Goal: Contribute content: Add original content to the website for others to see

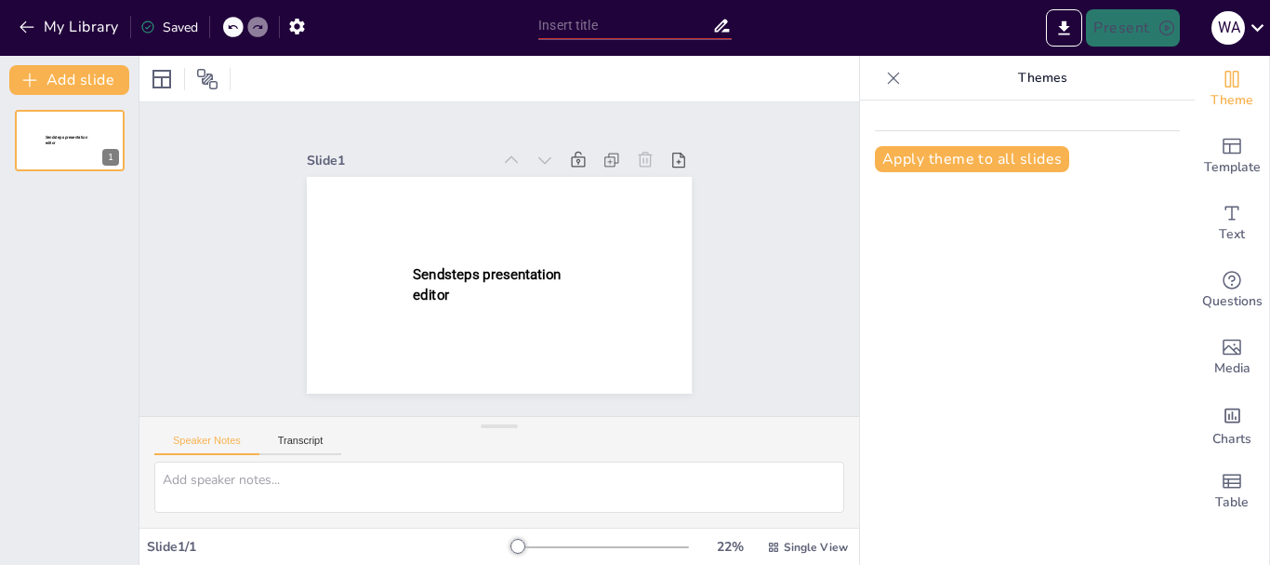
type input "New Sendsteps"
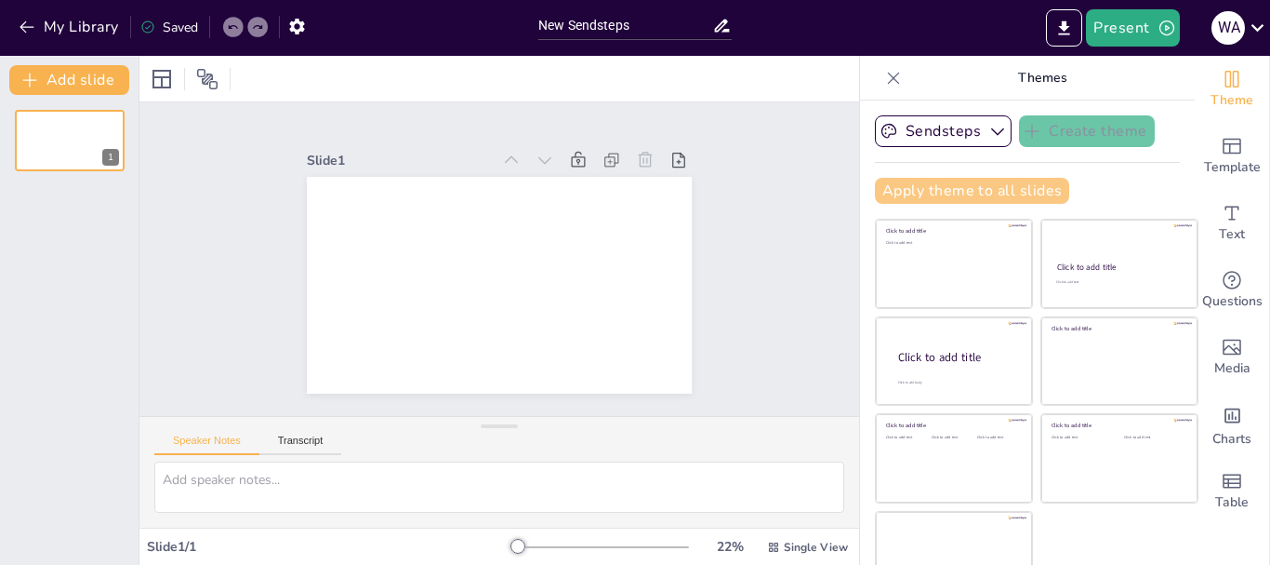
click at [1010, 198] on button "Apply theme to all slides" at bounding box center [972, 191] width 194 height 26
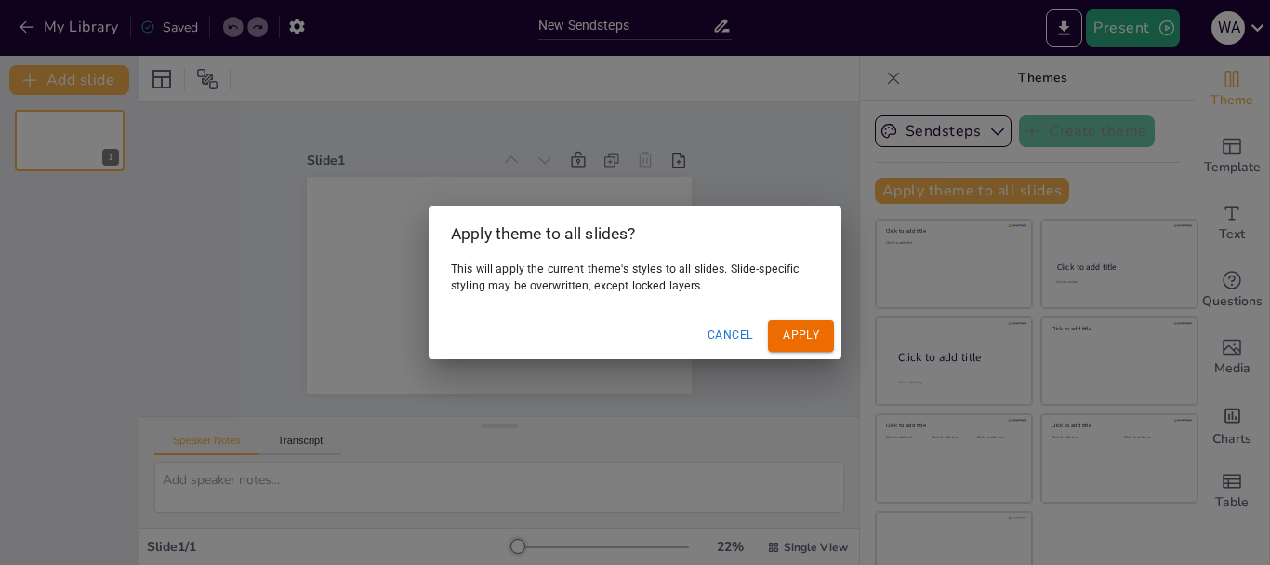
click at [804, 325] on button "Apply" at bounding box center [801, 335] width 66 height 31
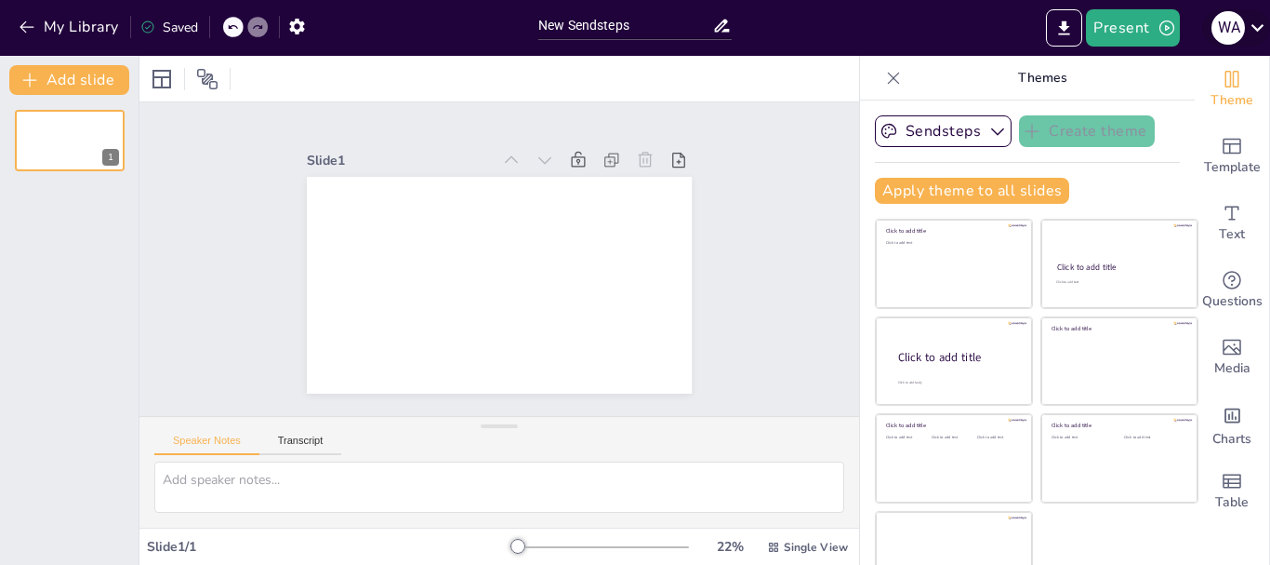
click at [1258, 27] on icon at bounding box center [1257, 27] width 25 height 25
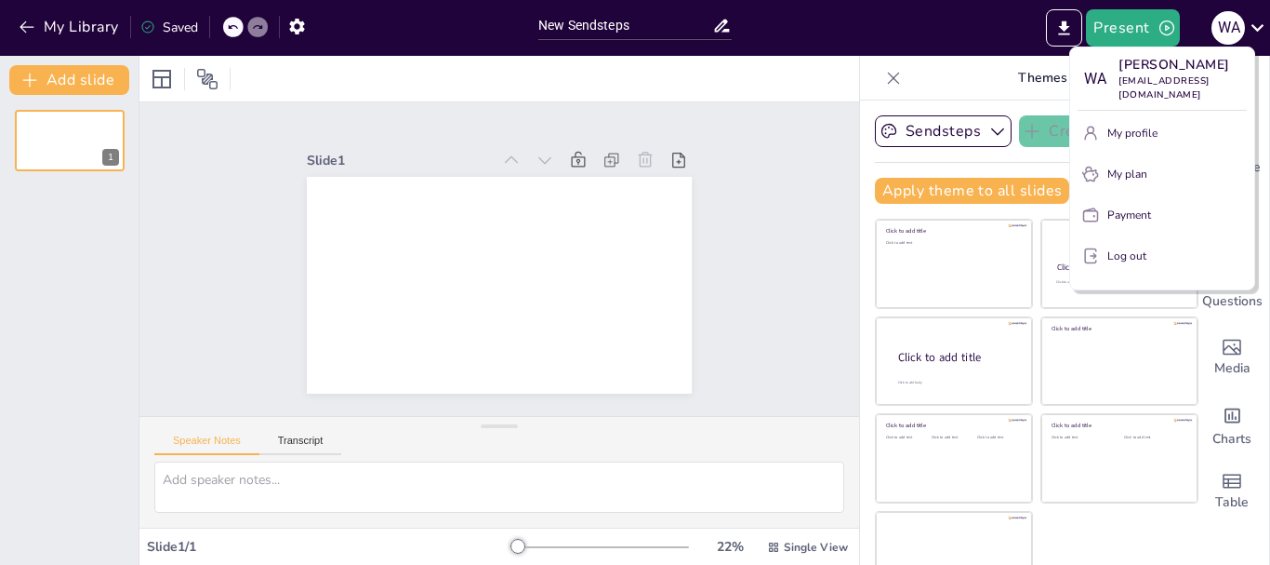
click at [1126, 264] on p "Log out" at bounding box center [1127, 255] width 39 height 17
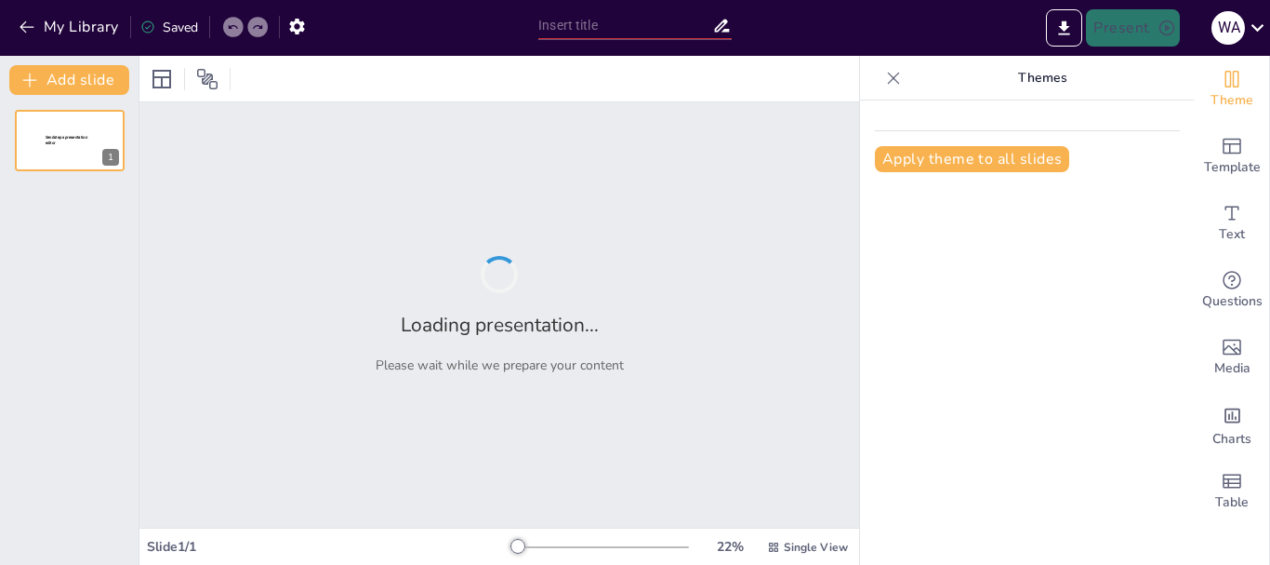
type input "Monarcas y exploradores: Figuras clave en el comercio europeo del final del sig…"
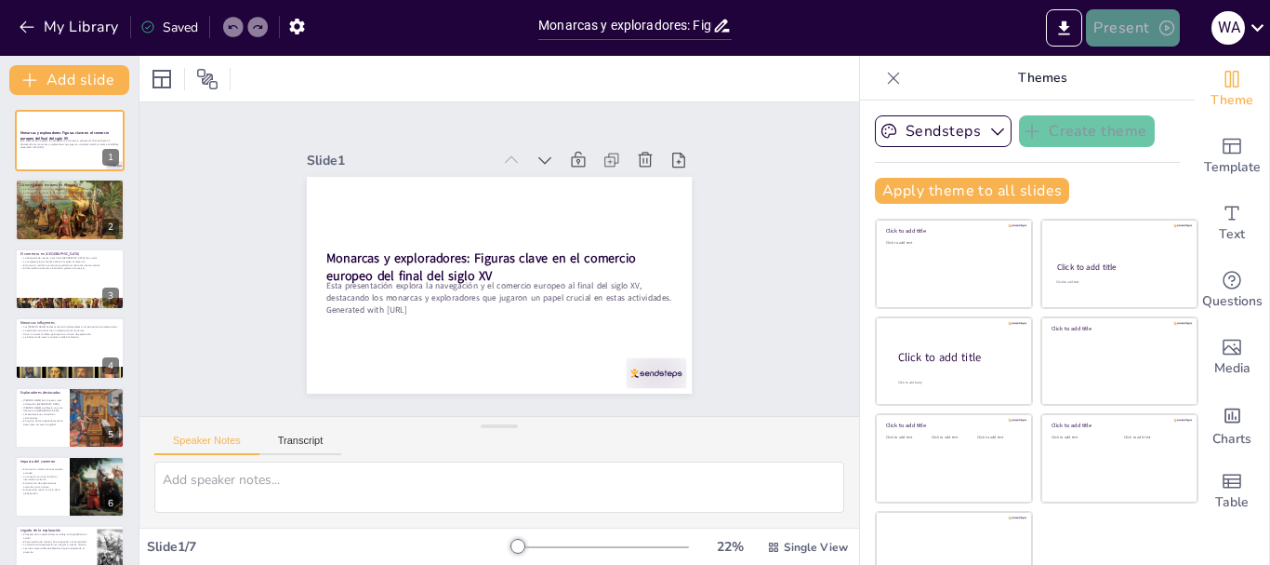
click at [1158, 21] on icon "button" at bounding box center [1167, 28] width 19 height 19
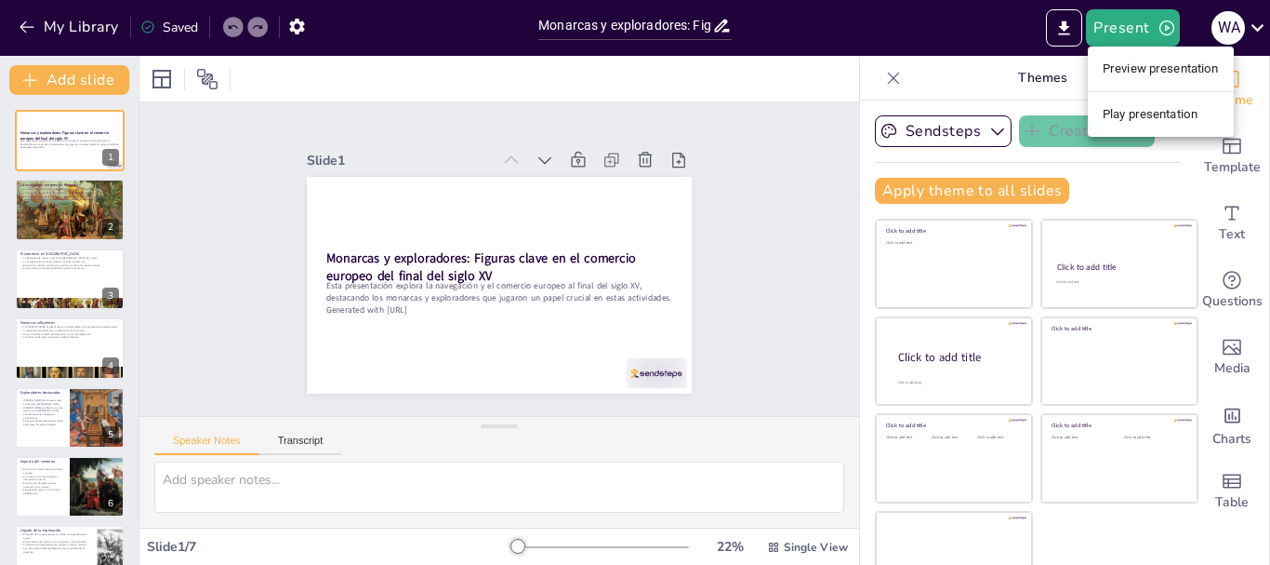
click at [1146, 55] on li "Preview presentation" at bounding box center [1161, 69] width 146 height 30
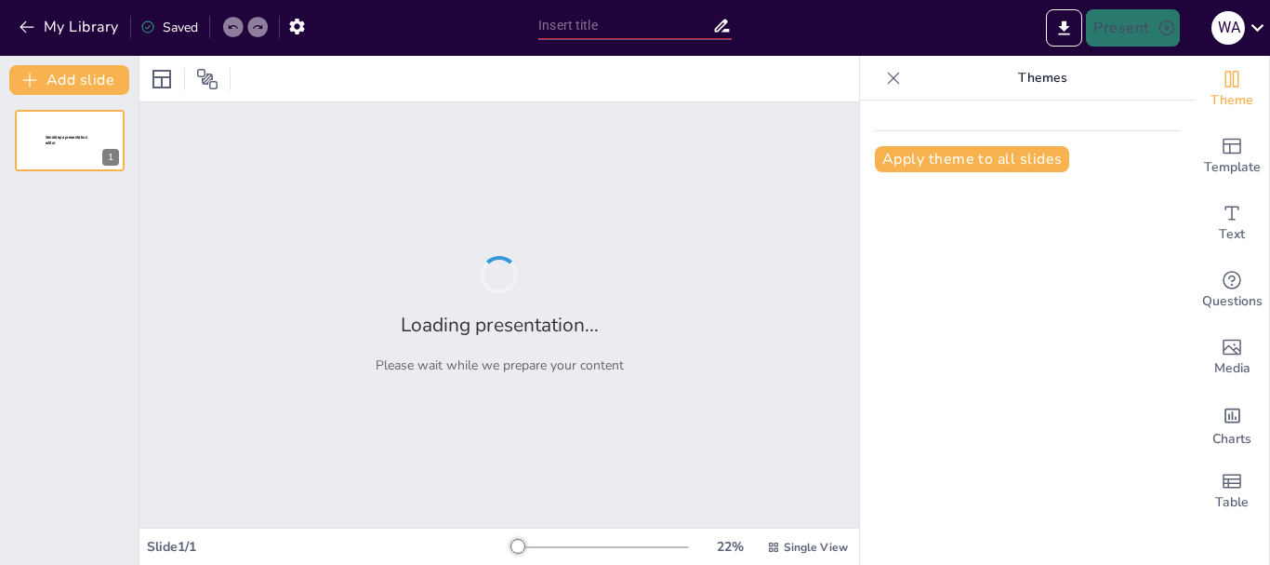
type input "Monarcas y exploradores: Figuras clave en el comercio europeo del final del sig…"
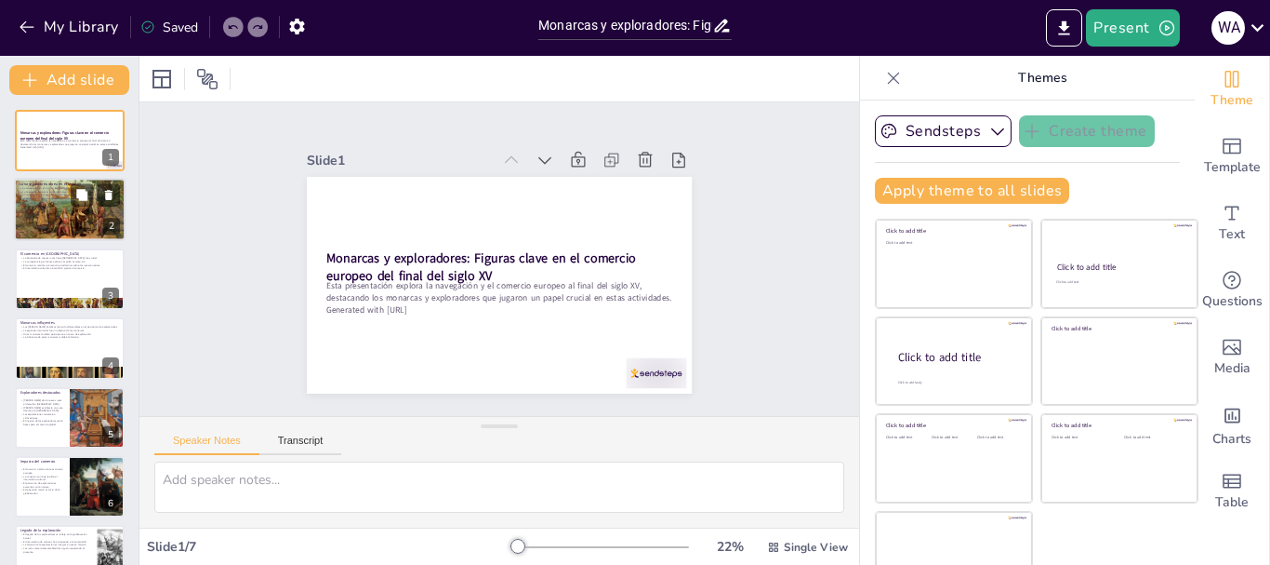
click at [33, 211] on div at bounding box center [70, 209] width 112 height 85
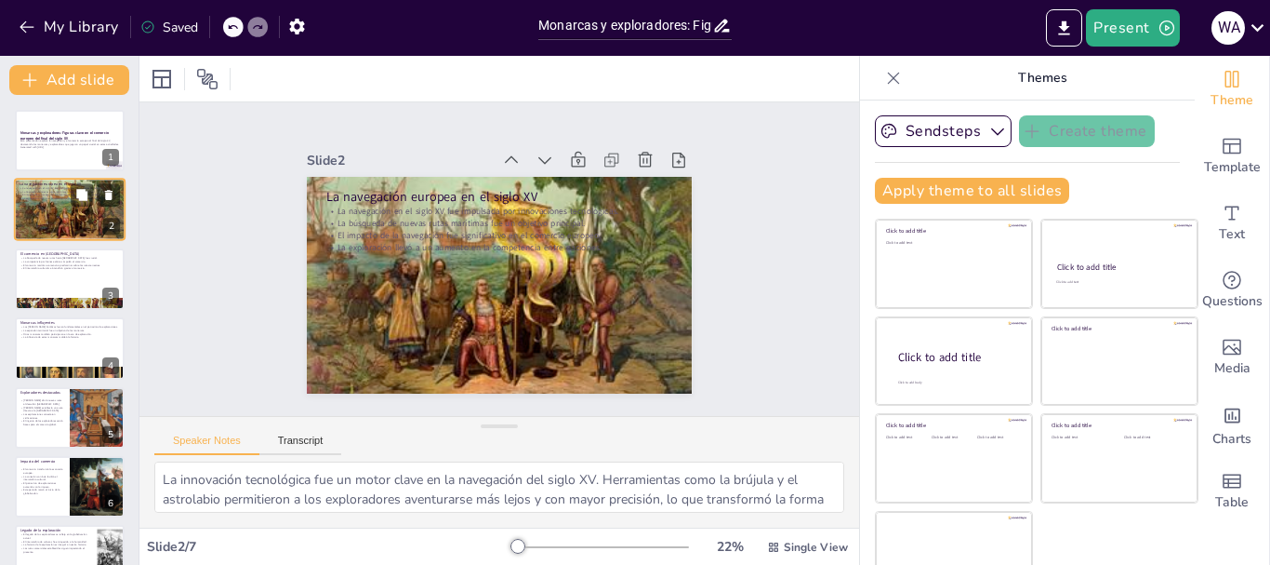
scroll to position [37, 0]
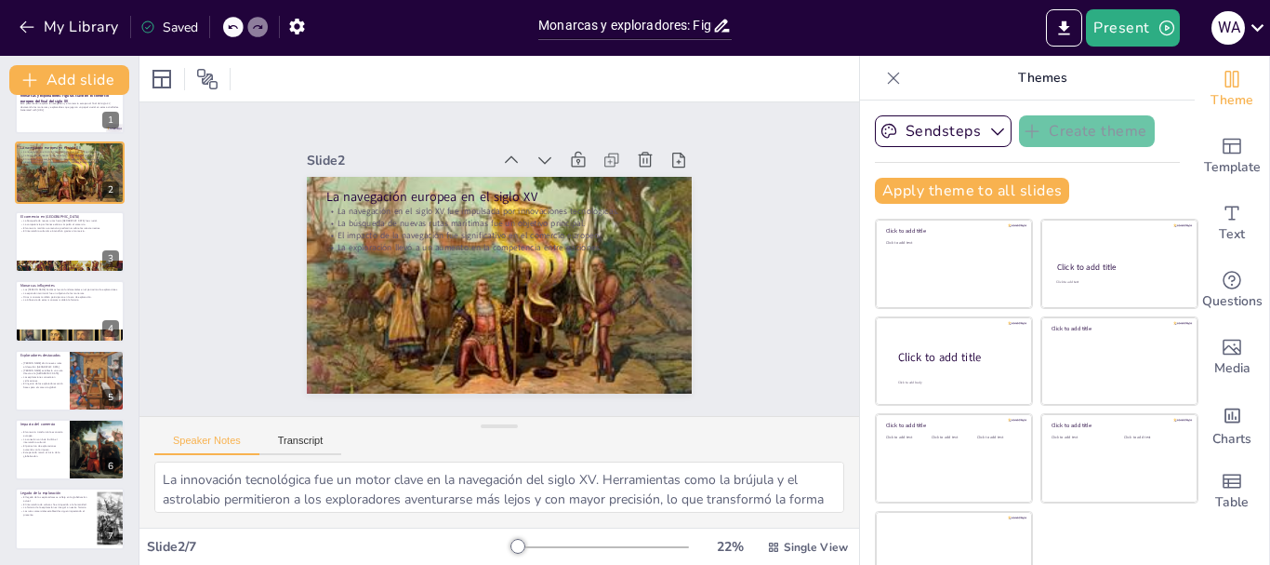
click at [195, 241] on div "Slide 1 Monarcas y exploradores: Figuras clave en el comercio europeo del final…" at bounding box center [499, 259] width 769 height 455
click at [54, 243] on div at bounding box center [70, 241] width 112 height 63
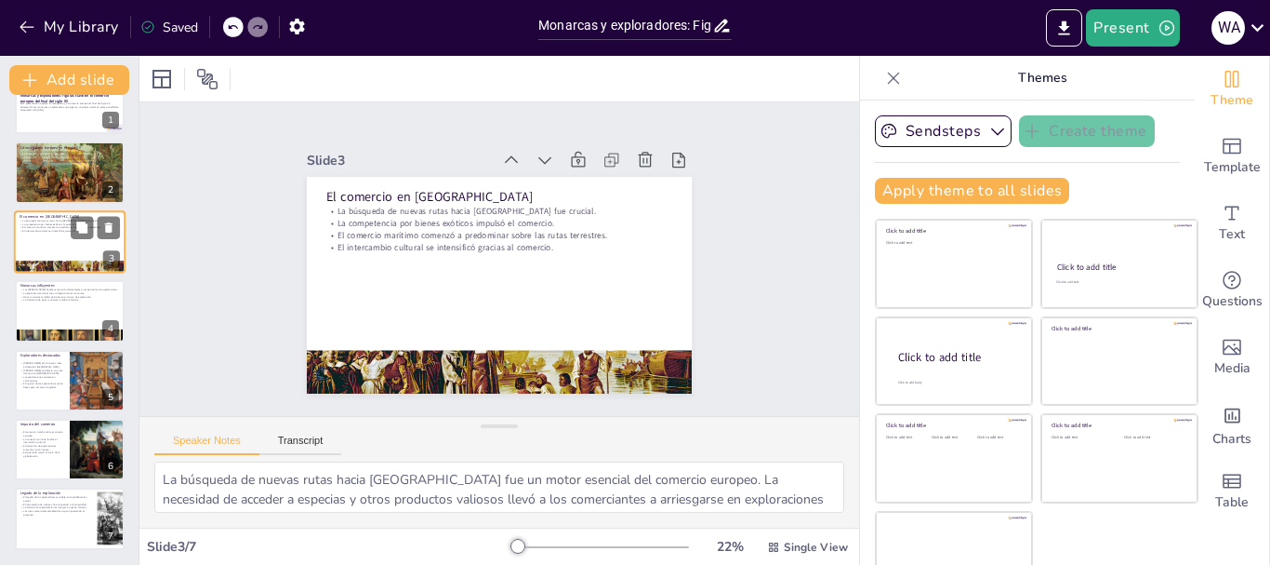
scroll to position [0, 0]
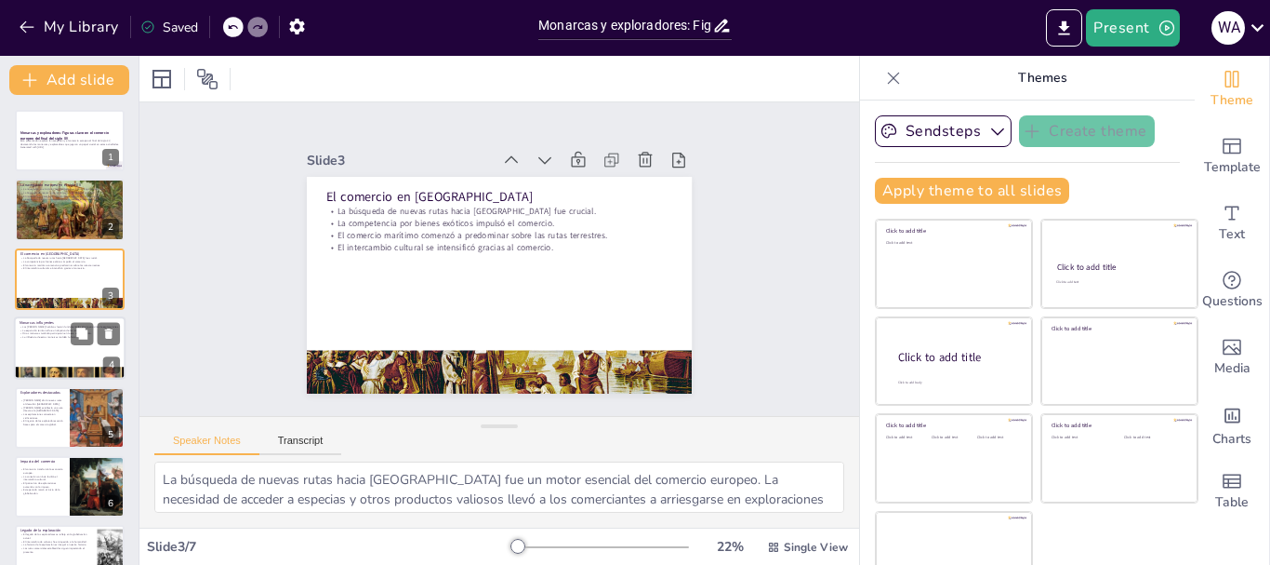
click at [38, 350] on div at bounding box center [70, 347] width 112 height 63
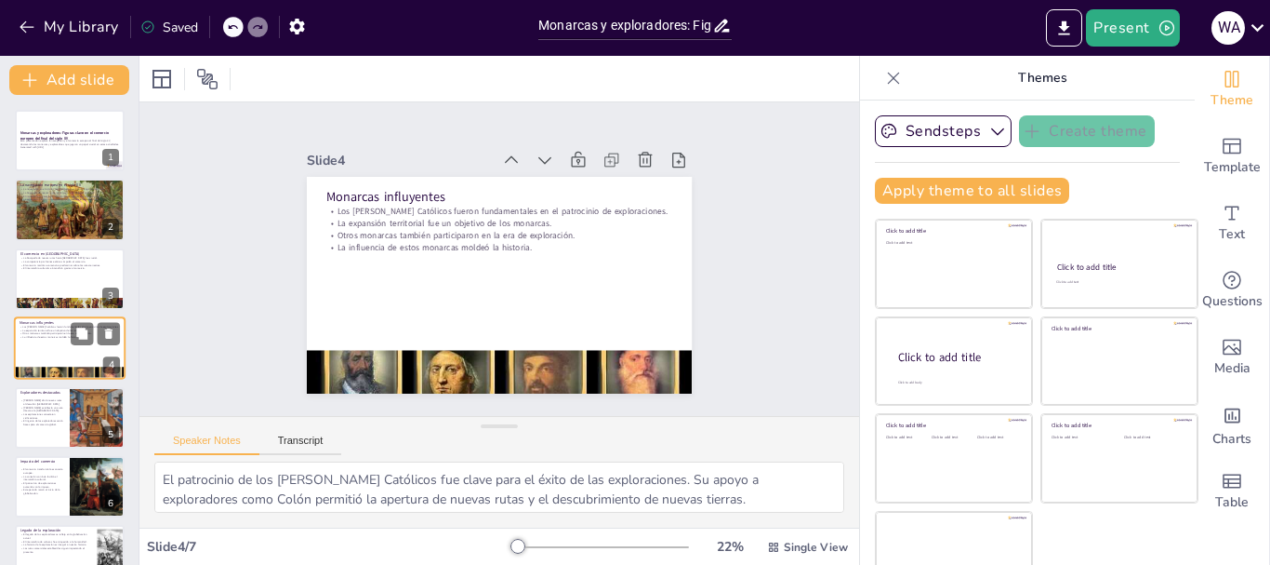
scroll to position [19, 0]
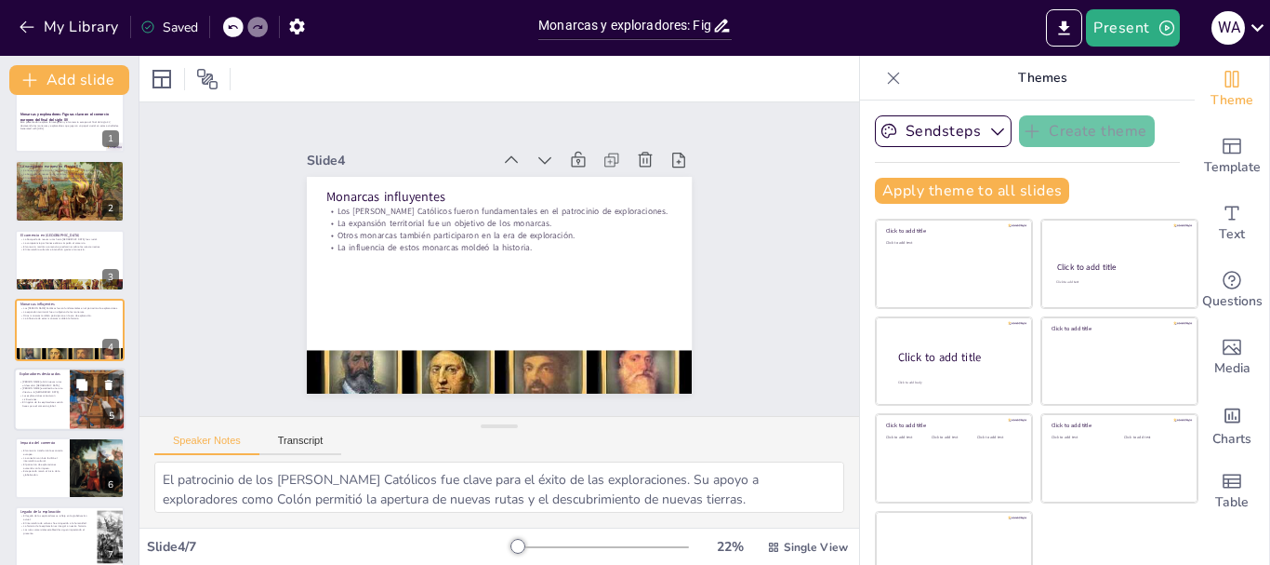
click at [38, 396] on p "Las exploraciones conectaron civilizaciones." at bounding box center [42, 396] width 45 height 7
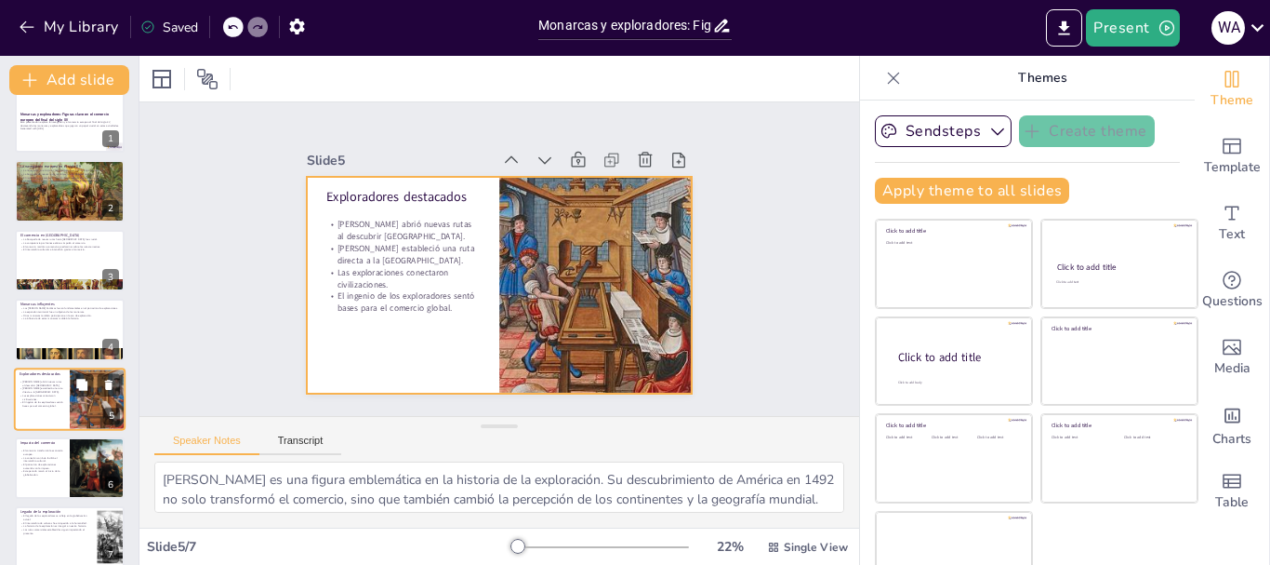
scroll to position [37, 0]
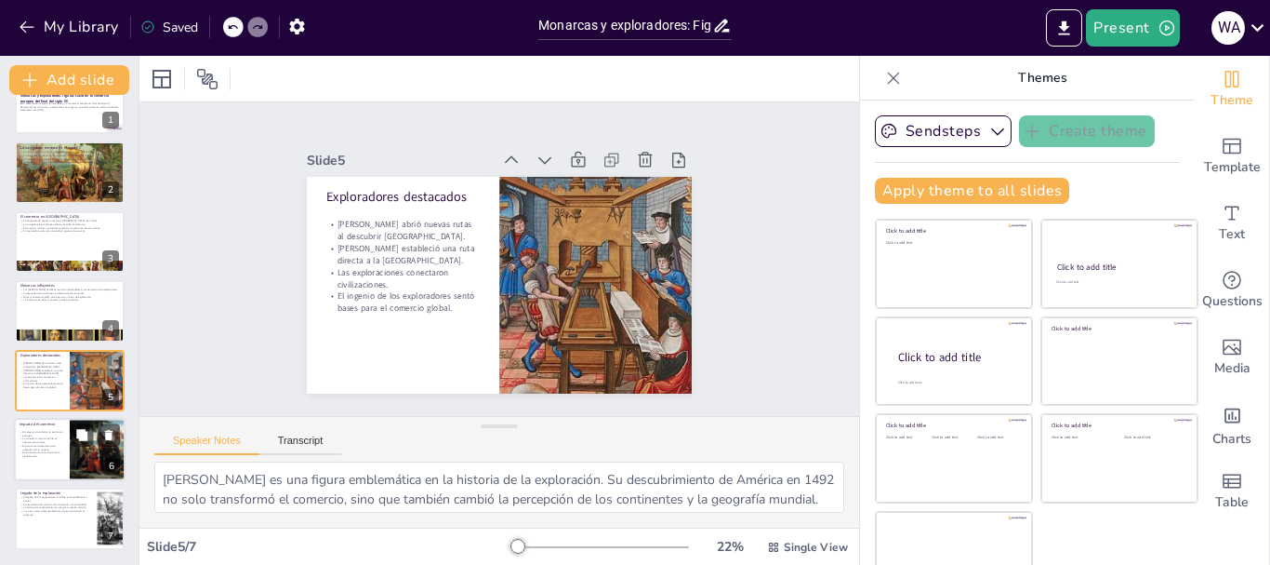
click at [38, 460] on div at bounding box center [70, 449] width 112 height 63
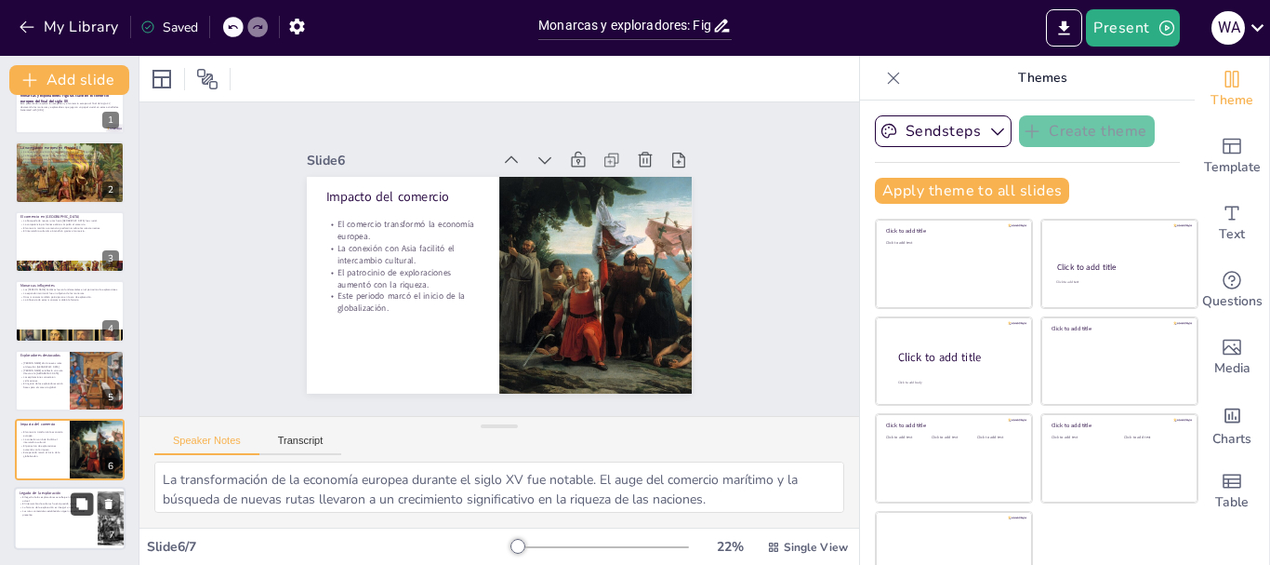
click at [89, 508] on button at bounding box center [82, 504] width 22 height 22
type textarea "El legado de los exploradores del siglo XV es evidente en la globalización actu…"
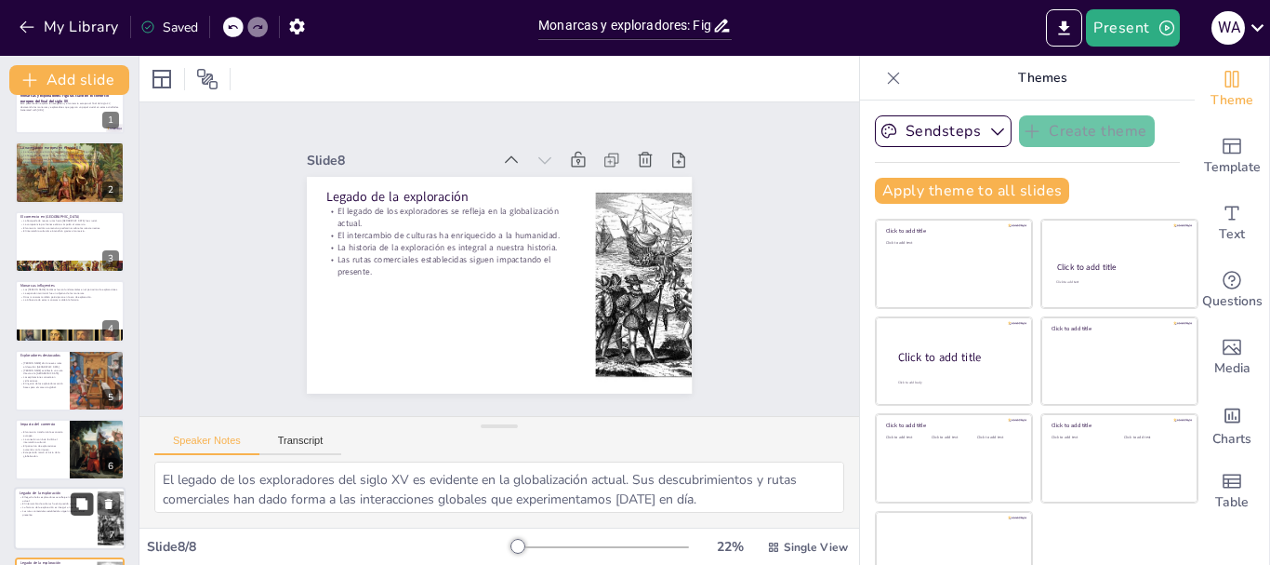
scroll to position [106, 0]
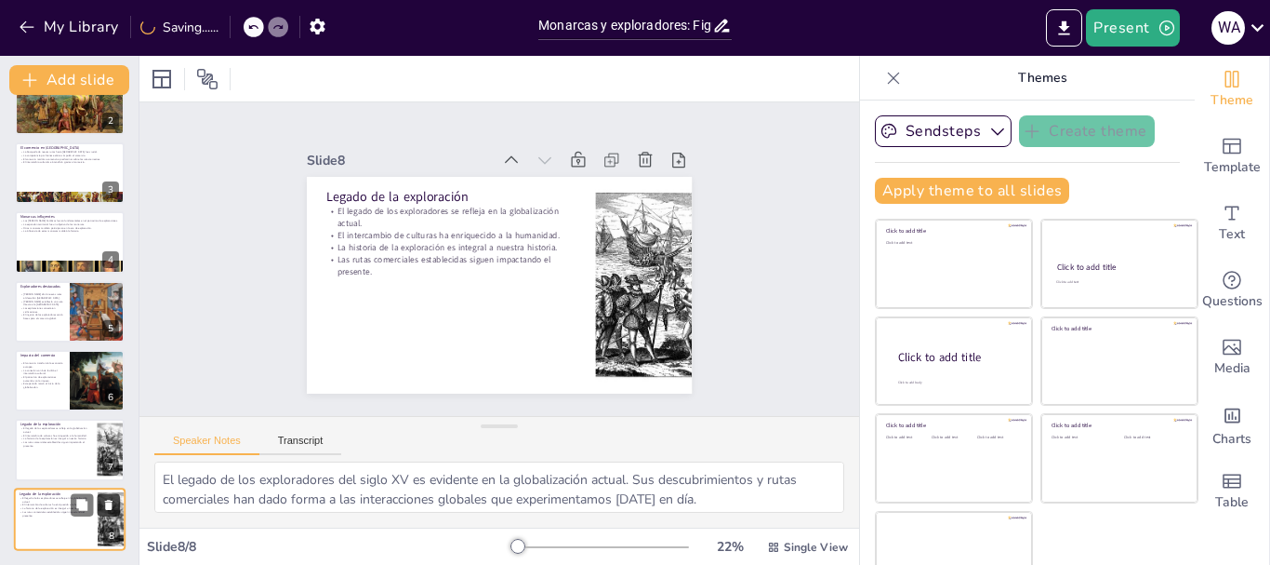
click at [105, 503] on icon at bounding box center [108, 504] width 13 height 13
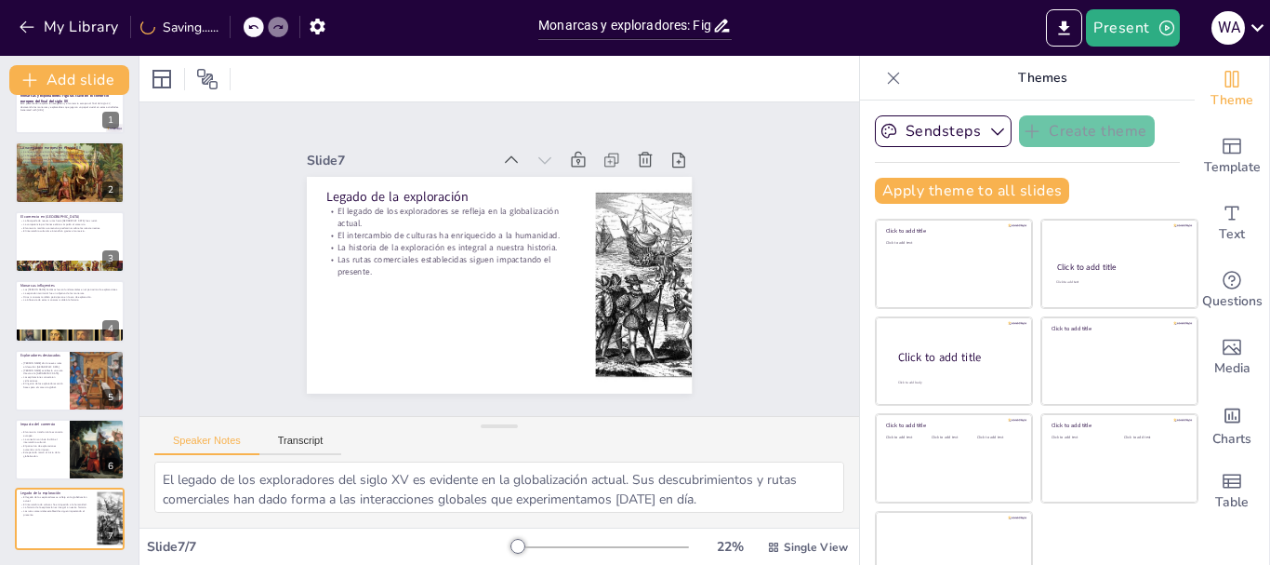
scroll to position [37, 0]
click at [75, 122] on div at bounding box center [70, 103] width 112 height 63
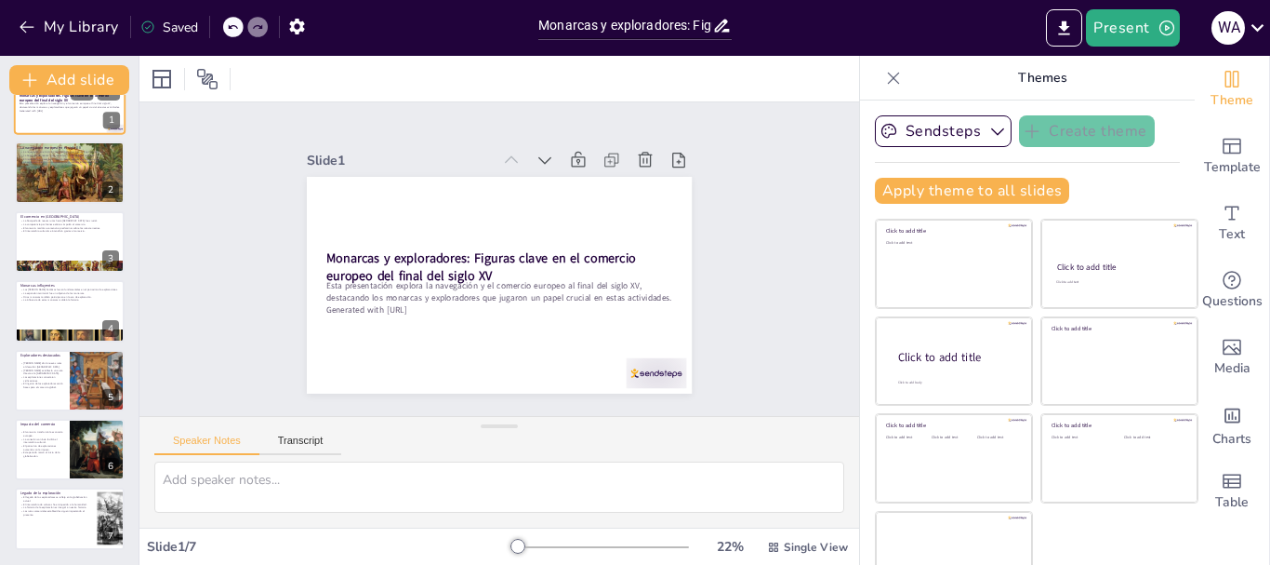
scroll to position [0, 0]
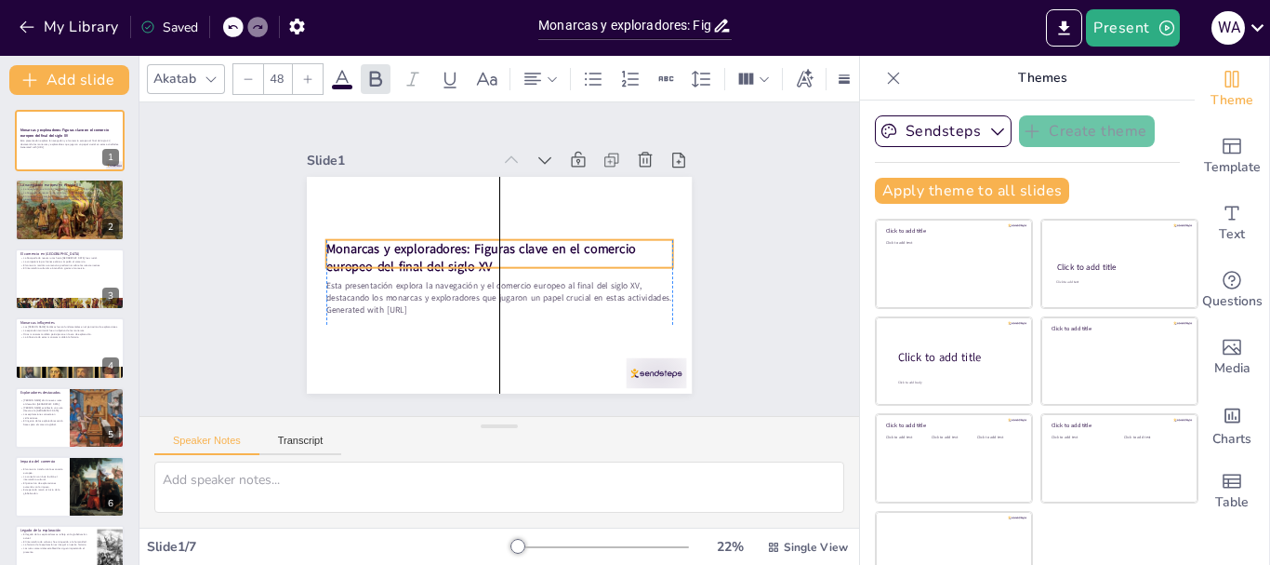
click at [432, 251] on strong "Monarcas y exploradores: Figuras clave en el comercio europeo del final del sig…" at bounding box center [482, 243] width 306 height 113
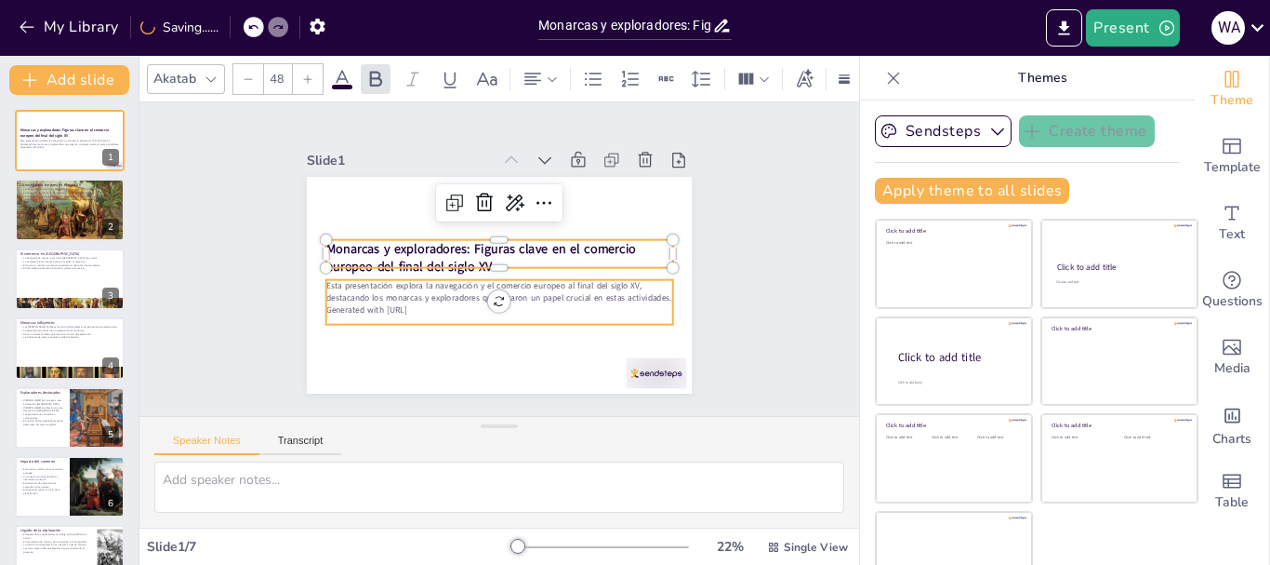
click at [412, 292] on p "Esta presentación explora la navegación y el comercio europeo al final del sigl…" at bounding box center [518, 232] width 295 height 223
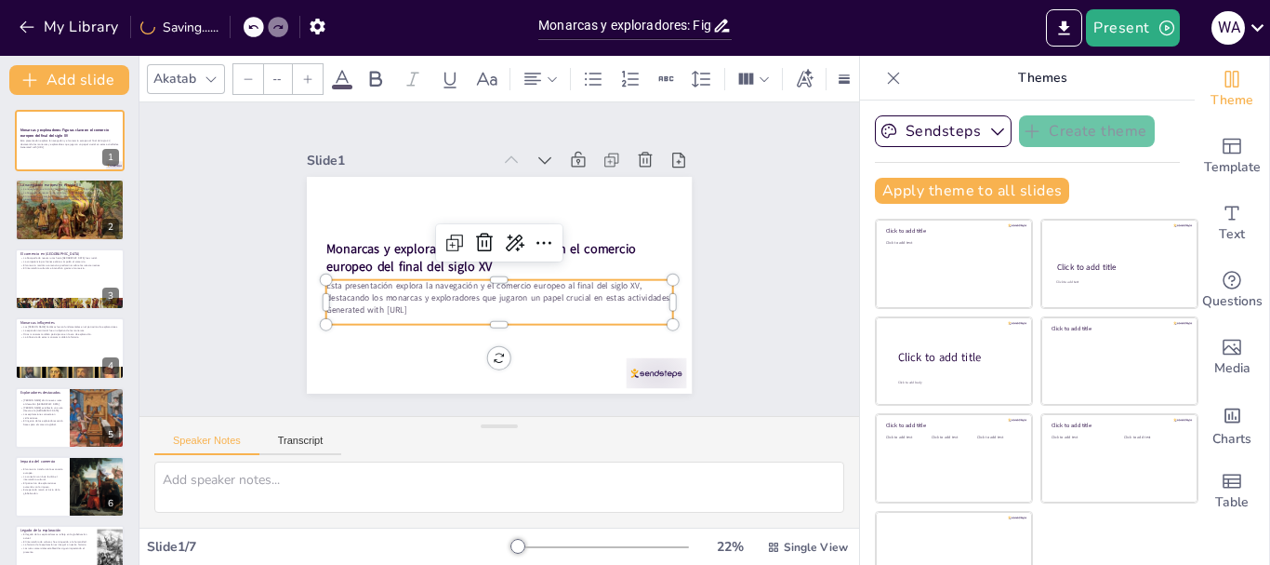
type input "32"
click at [510, 544] on div at bounding box center [517, 546] width 15 height 15
click at [415, 303] on p "Generated with [URL]" at bounding box center [479, 305] width 313 height 148
click at [422, 302] on p "Generated with [URL]" at bounding box center [536, 292] width 234 height 259
click at [422, 302] on p "Generated with [URL]" at bounding box center [529, 217] width 280 height 207
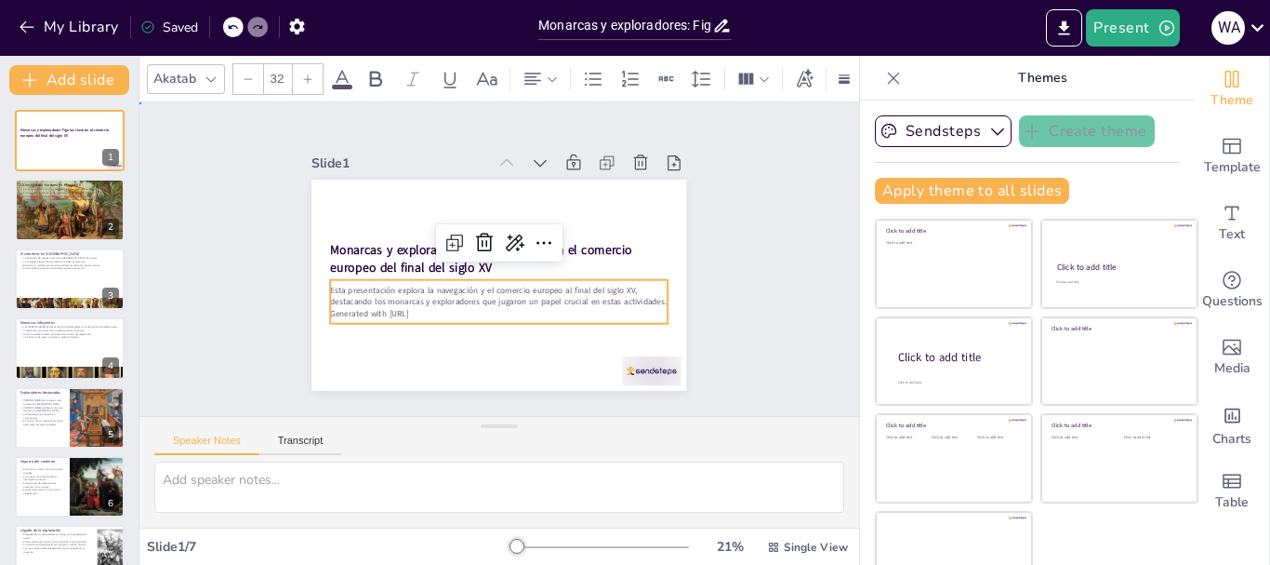
click at [712, 302] on div "Slide 1 Monarcas y exploradores: Figuras clave en el comercio europeo del final…" at bounding box center [499, 259] width 532 height 516
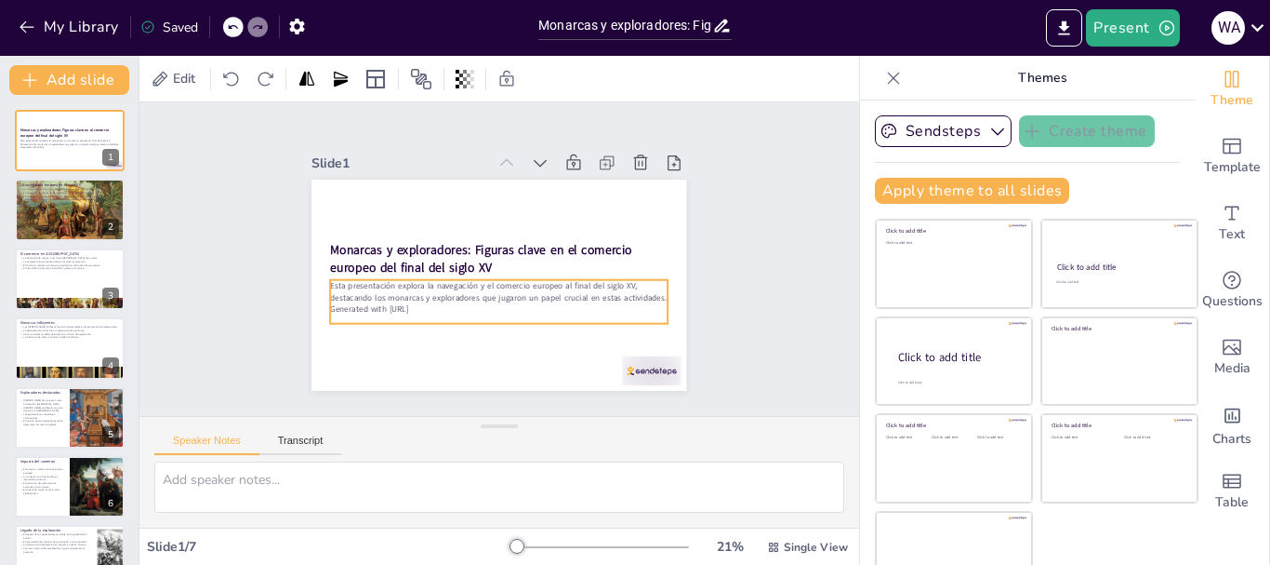
click at [507, 310] on div "Esta presentación explora la navegación y el comercio europeo al final del sigl…" at bounding box center [458, 250] width 113 height 339
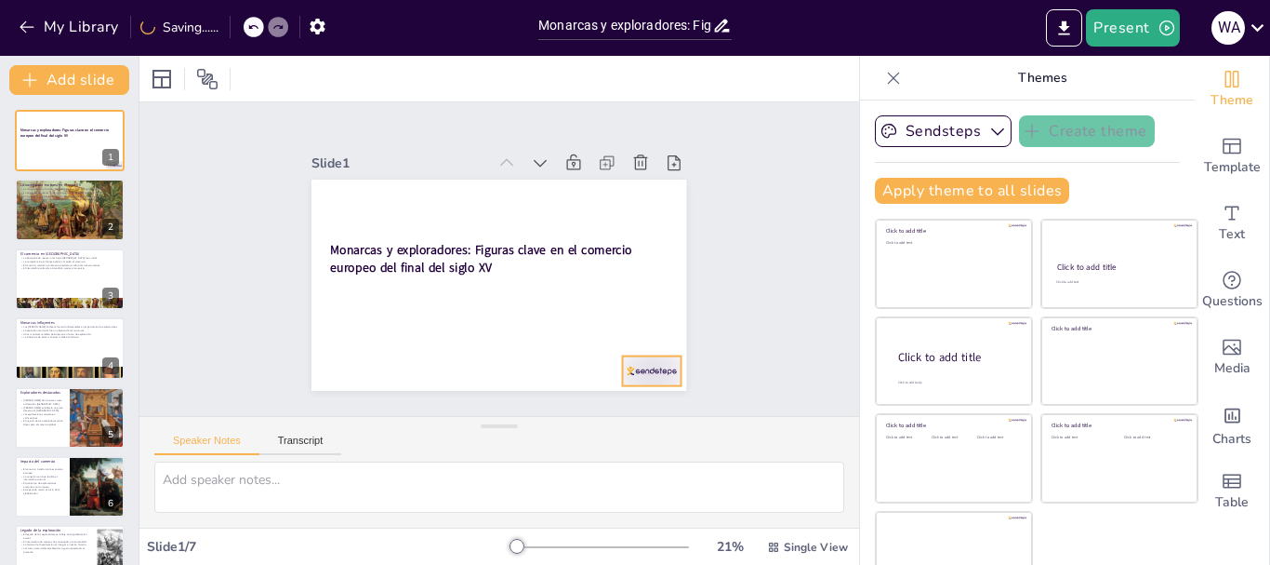
click at [609, 405] on div at bounding box center [576, 432] width 65 height 55
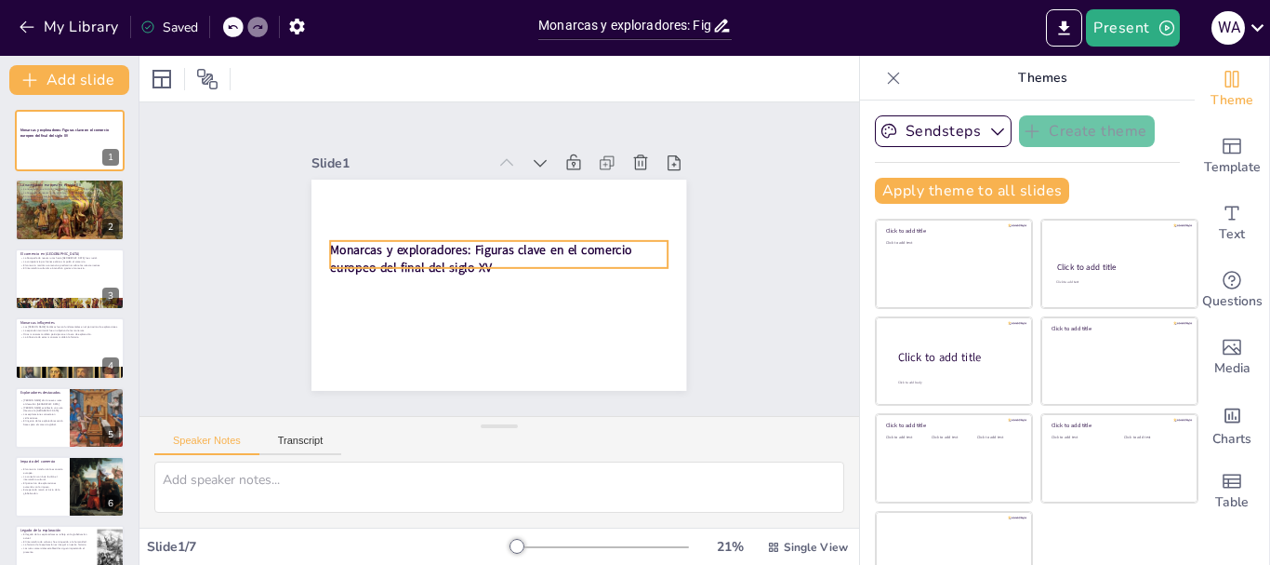
click at [441, 244] on strong "Monarcas y exploradores: Figuras clave en el comercio europeo del final del sig…" at bounding box center [490, 239] width 206 height 254
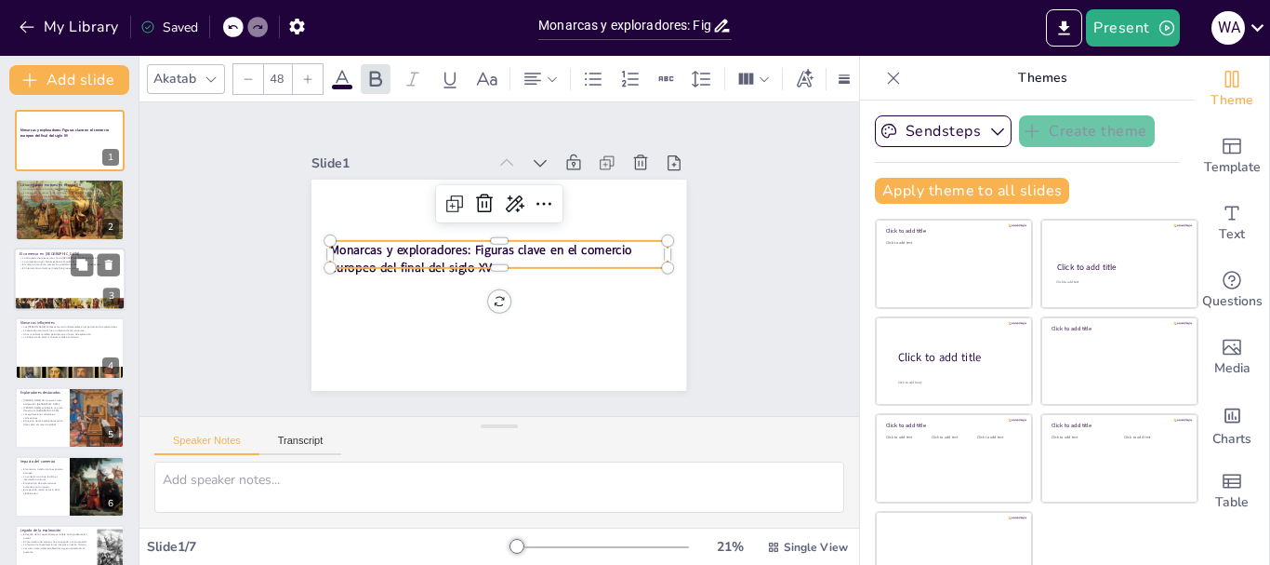
click at [45, 287] on div at bounding box center [70, 278] width 112 height 63
type textarea "La búsqueda de nuevas rutas hacia [GEOGRAPHIC_DATA] fue un motor esencial del c…"
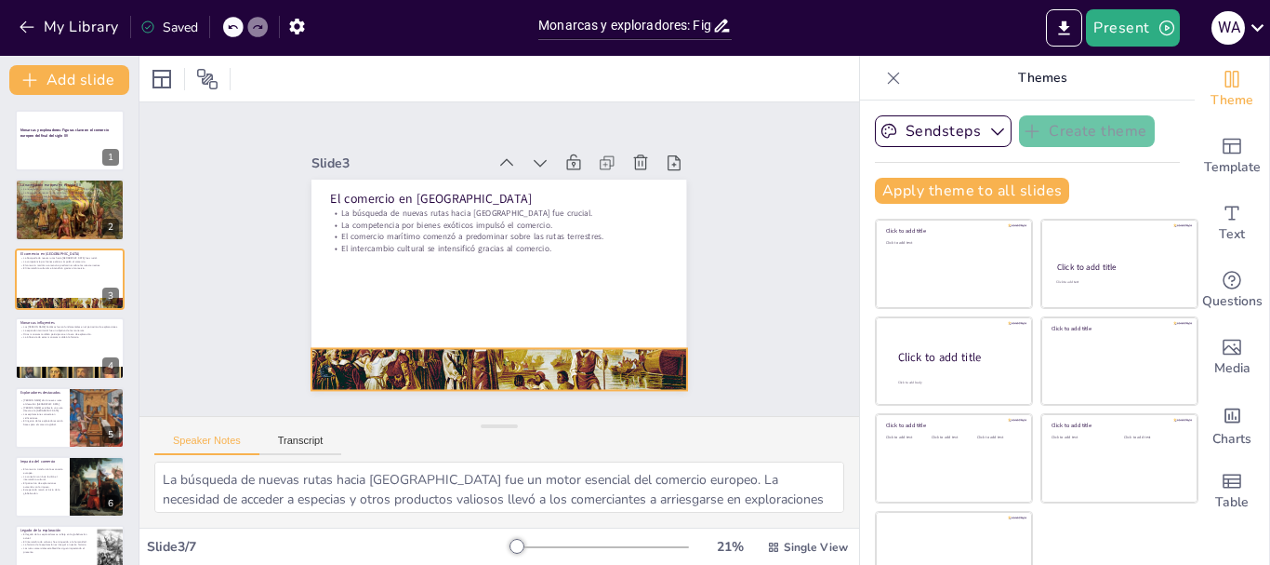
click at [359, 353] on div at bounding box center [404, 314] width 350 height 419
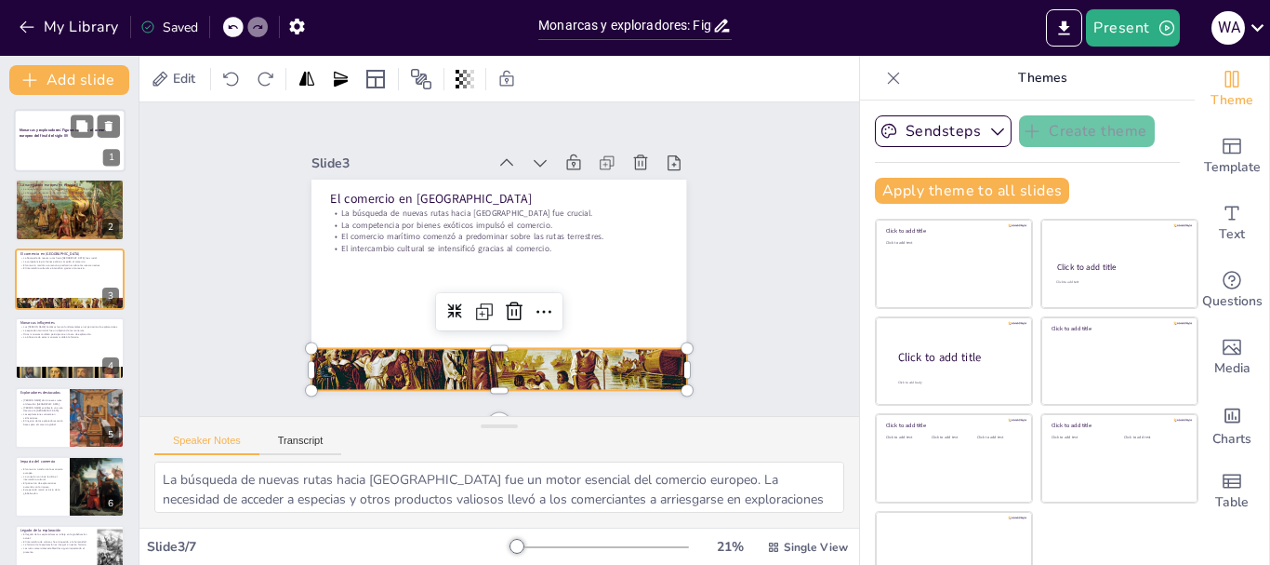
click at [58, 142] on div at bounding box center [70, 140] width 112 height 63
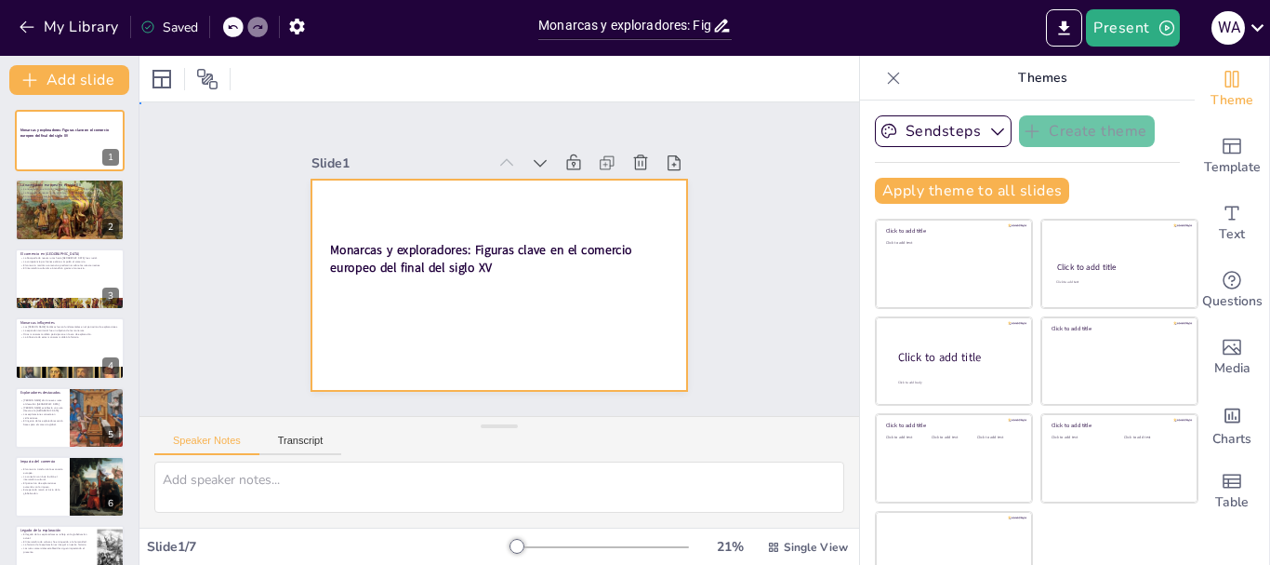
click at [352, 339] on div at bounding box center [521, 243] width 392 height 427
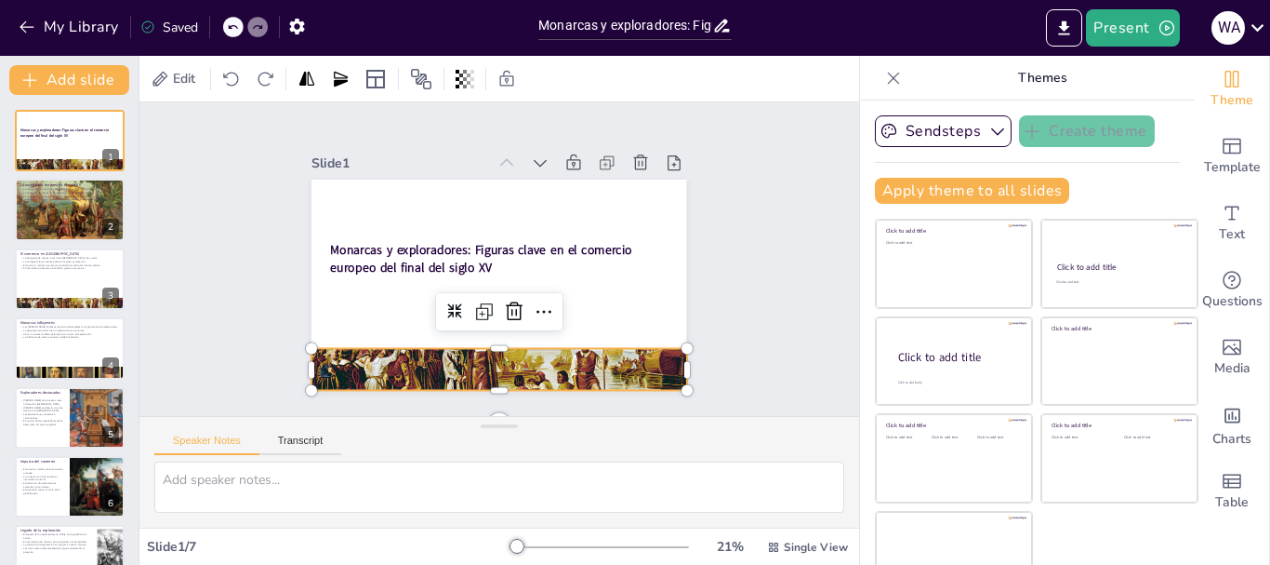
click at [758, 314] on div "Slide 1 Monarcas y exploradores: Figuras clave en el comercio europeo del final…" at bounding box center [498, 259] width 769 height 457
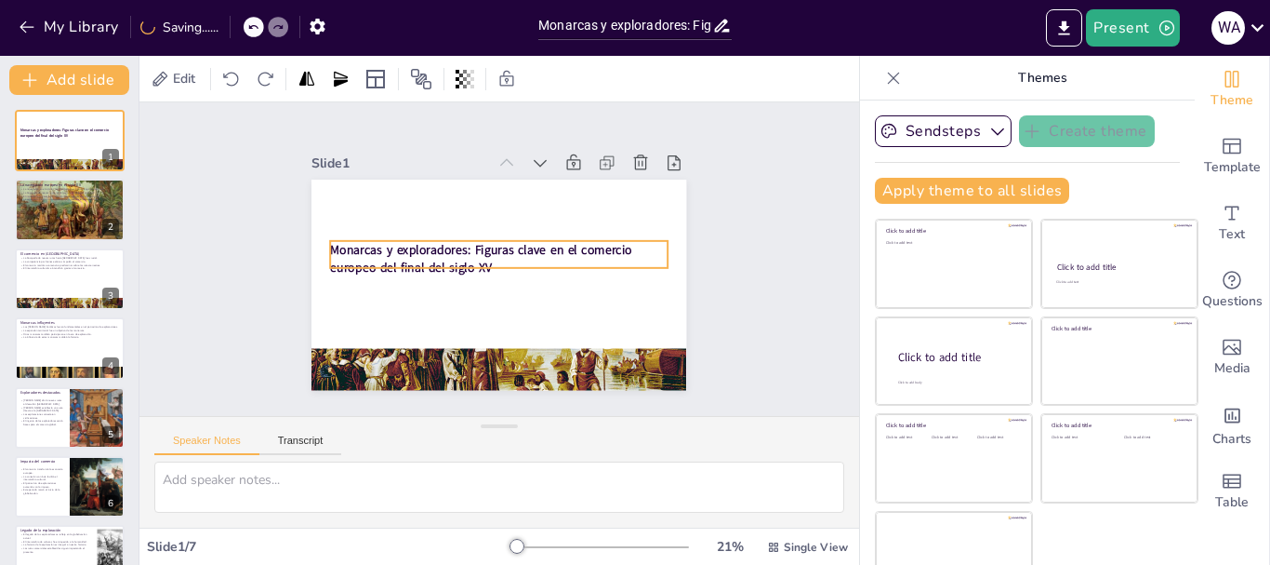
click at [463, 255] on strong "Monarcas y exploradores: Figuras clave en el comercio europeo del final del sig…" at bounding box center [509, 280] width 206 height 254
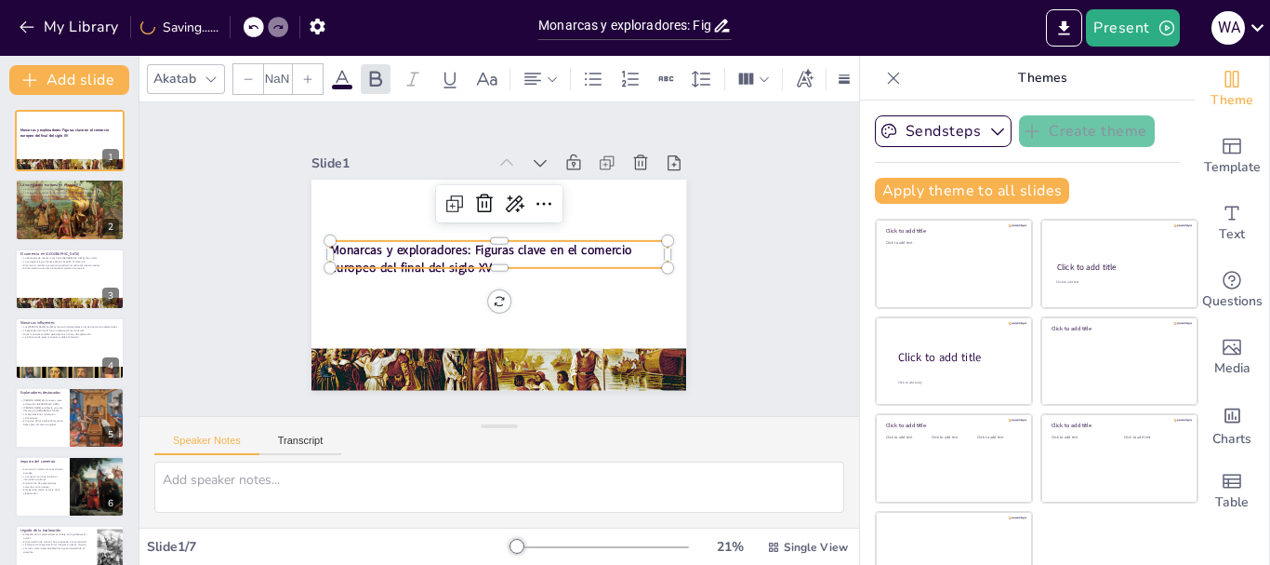
type input "48"
click at [552, 271] on icon at bounding box center [566, 285] width 28 height 28
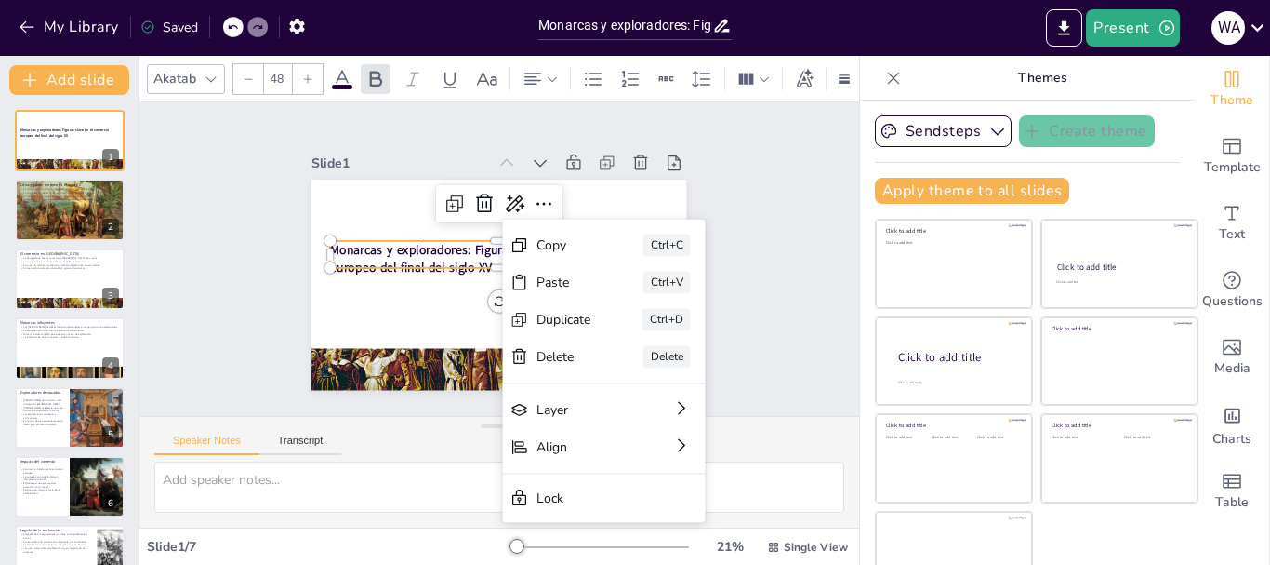
click at [759, 218] on div "Slide 1 Monarcas y exploradores: Figuras clave en el comercio europeo del final…" at bounding box center [499, 259] width 785 height 580
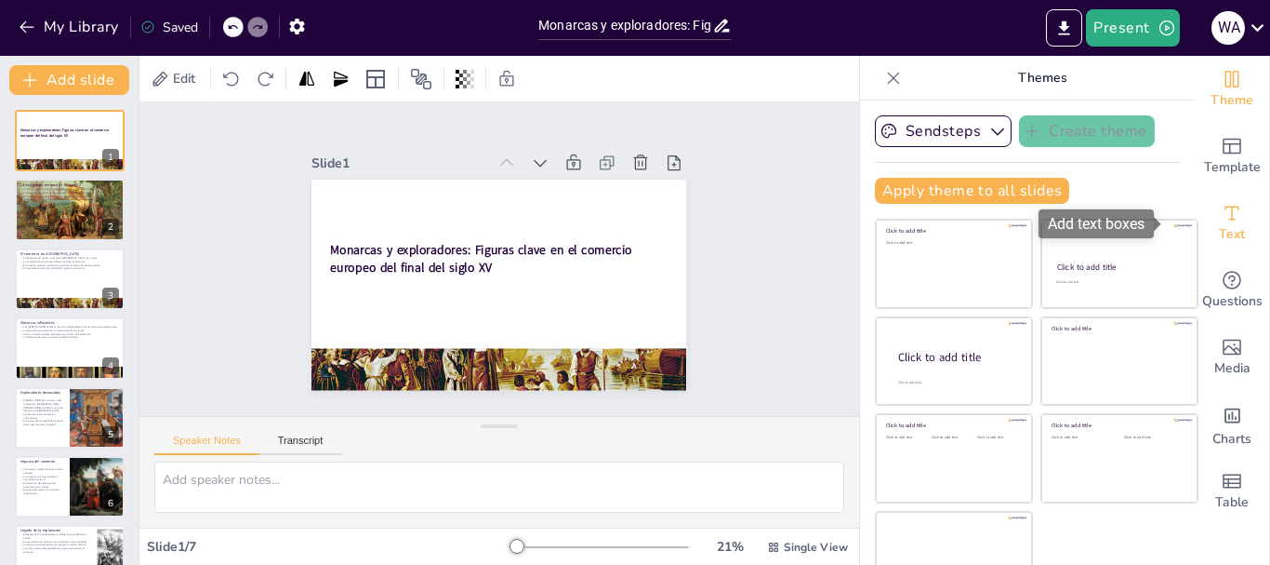
click at [1221, 216] on icon "Add text boxes" at bounding box center [1232, 213] width 22 height 22
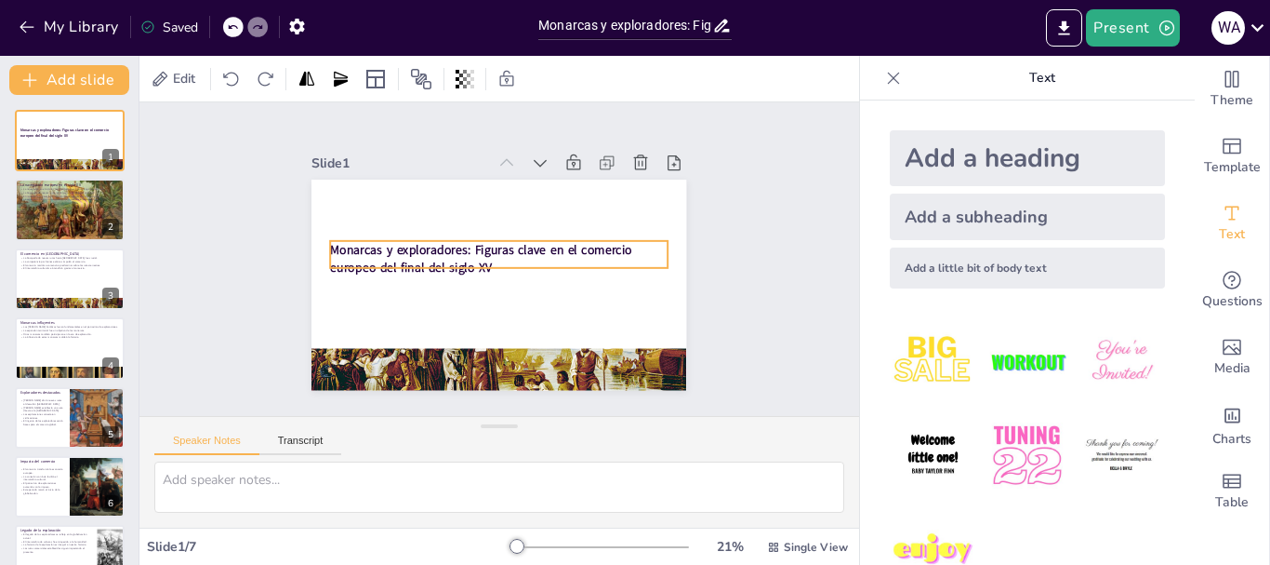
click at [460, 244] on strong "Monarcas y exploradores: Figuras clave en el comercio europeo del final del sig…" at bounding box center [518, 269] width 304 height 51
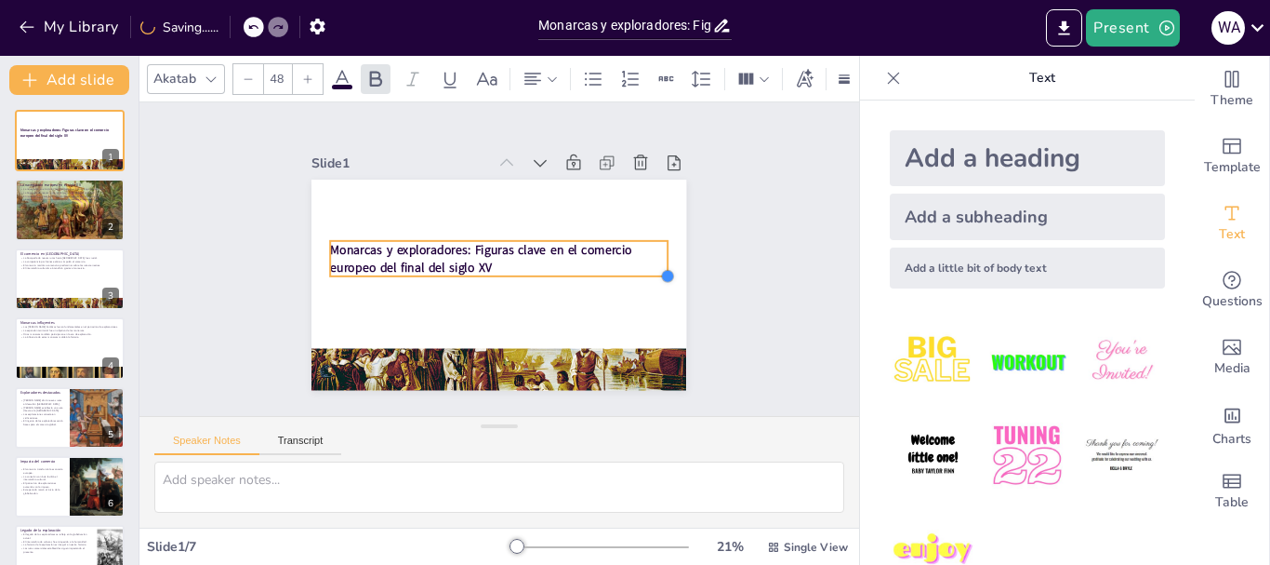
drag, startPoint x: 654, startPoint y: 260, endPoint x: 605, endPoint y: 260, distance: 49.3
click at [605, 260] on div "Monarcas y exploradores: Figuras clave en el comercio europeo del final del sig…" at bounding box center [477, 246] width 370 height 431
click at [303, 76] on div at bounding box center [308, 79] width 30 height 30
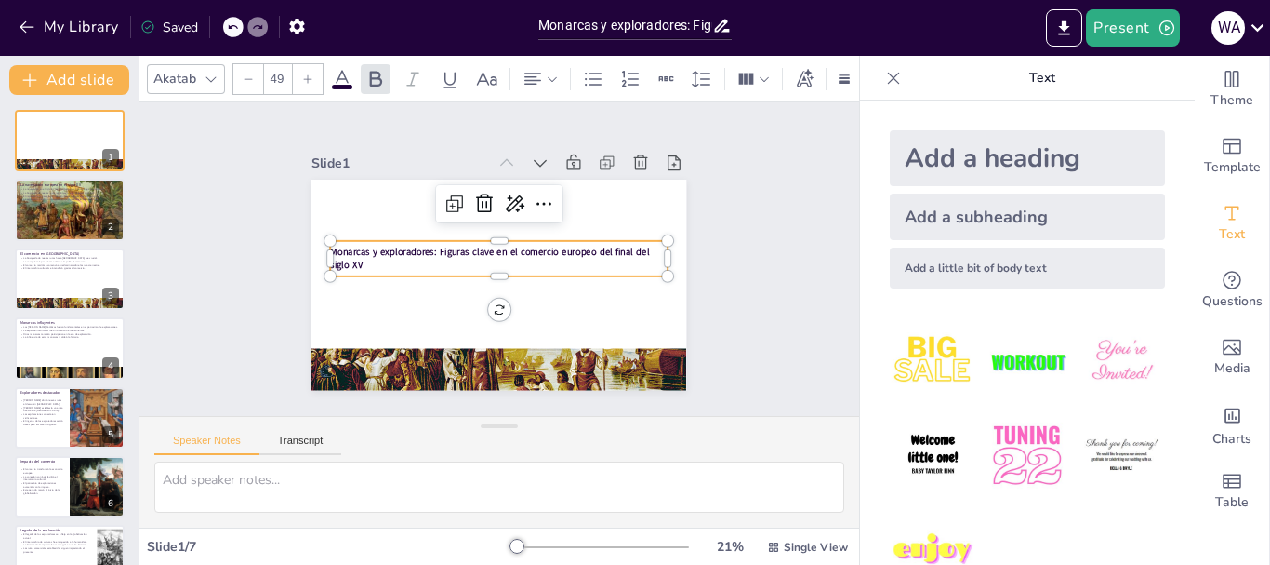
click at [303, 76] on icon at bounding box center [307, 78] width 11 height 11
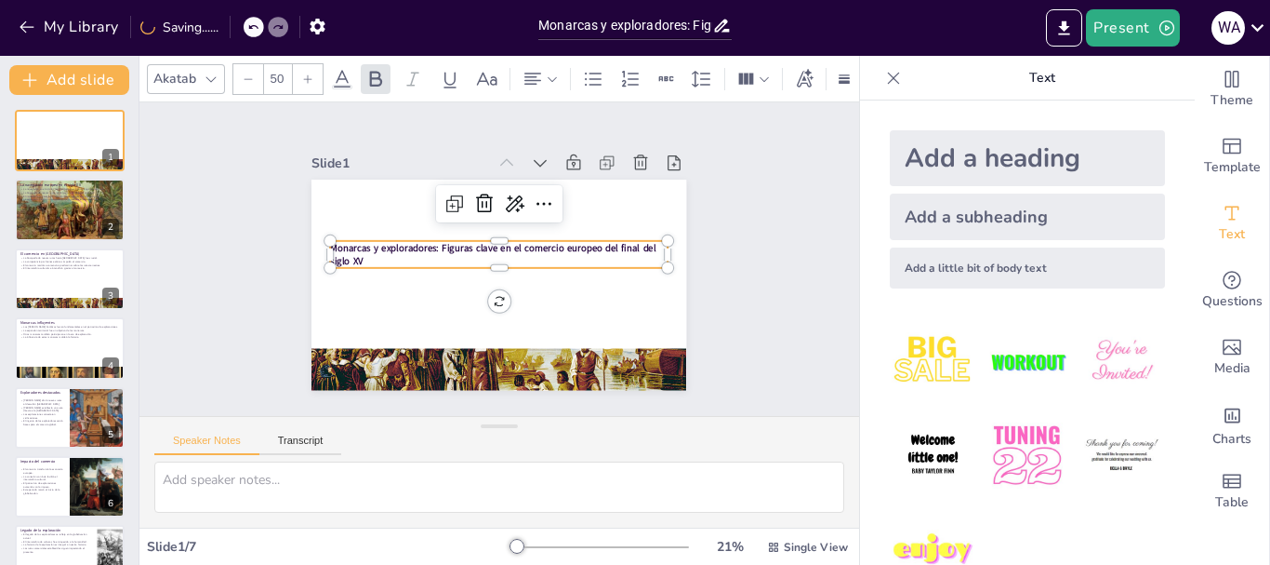
click at [313, 73] on icon at bounding box center [307, 78] width 11 height 11
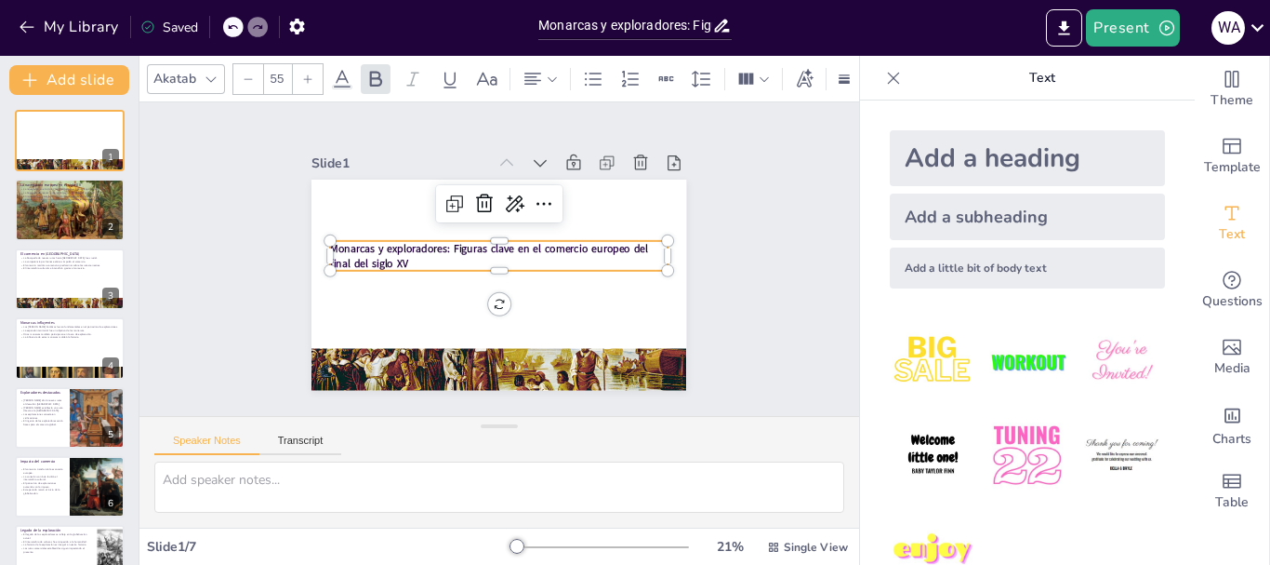
click at [313, 73] on icon at bounding box center [307, 78] width 11 height 11
click at [311, 73] on icon at bounding box center [307, 78] width 11 height 11
click at [313, 73] on div at bounding box center [308, 79] width 30 height 30
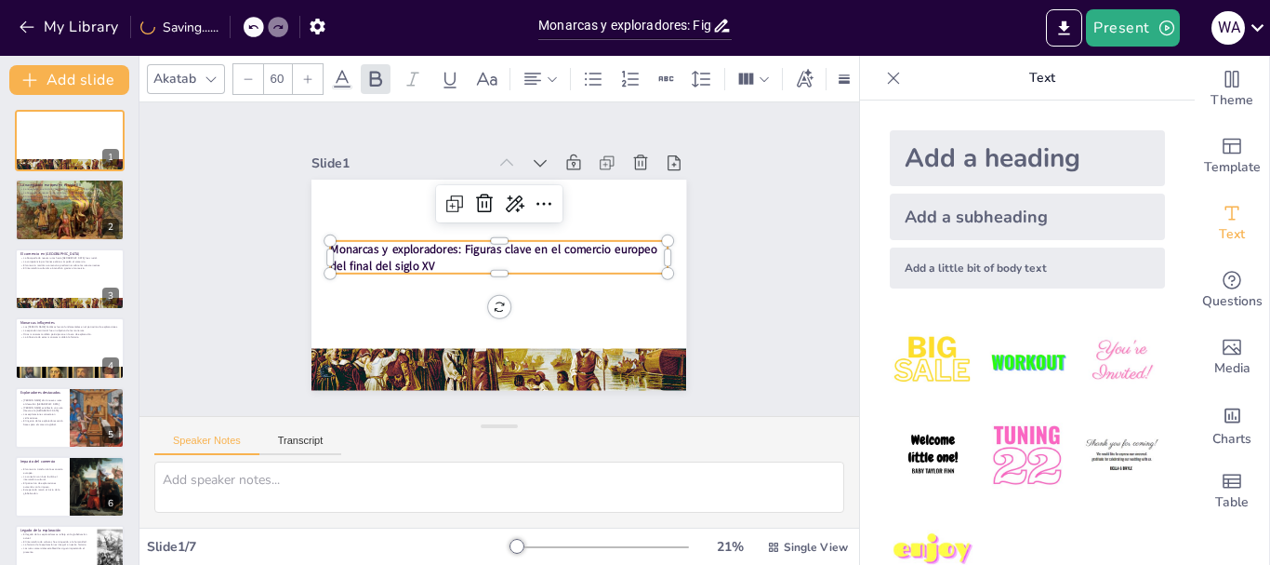
click at [314, 73] on div at bounding box center [308, 79] width 30 height 30
click at [315, 73] on div at bounding box center [308, 79] width 30 height 30
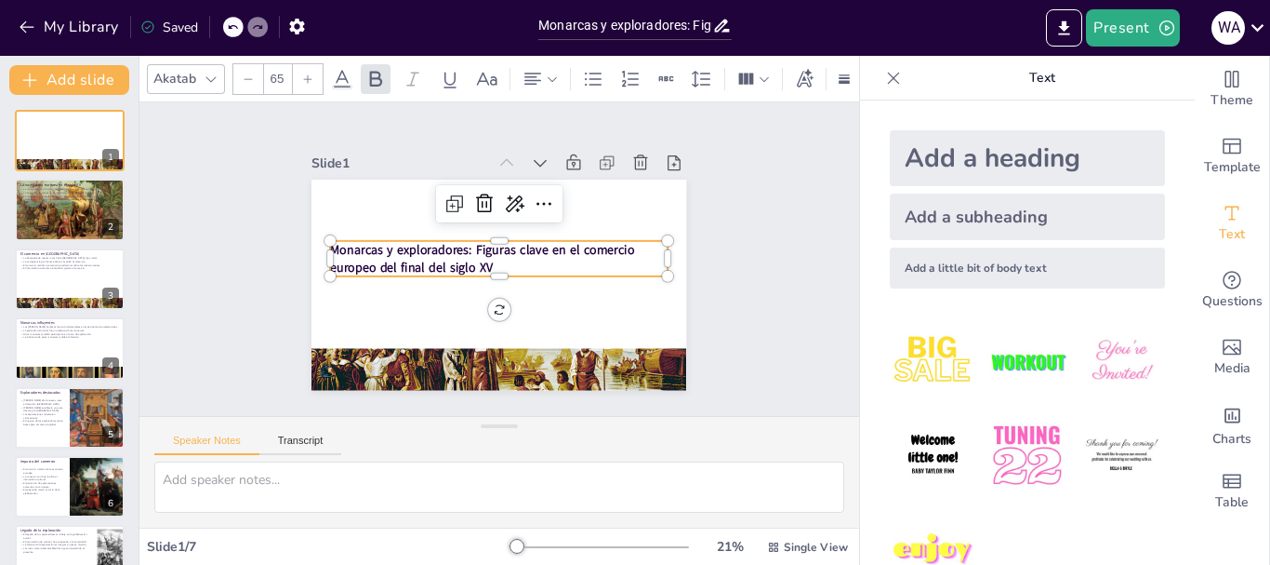
click at [315, 73] on div at bounding box center [308, 79] width 30 height 30
click at [317, 73] on div at bounding box center [308, 79] width 30 height 30
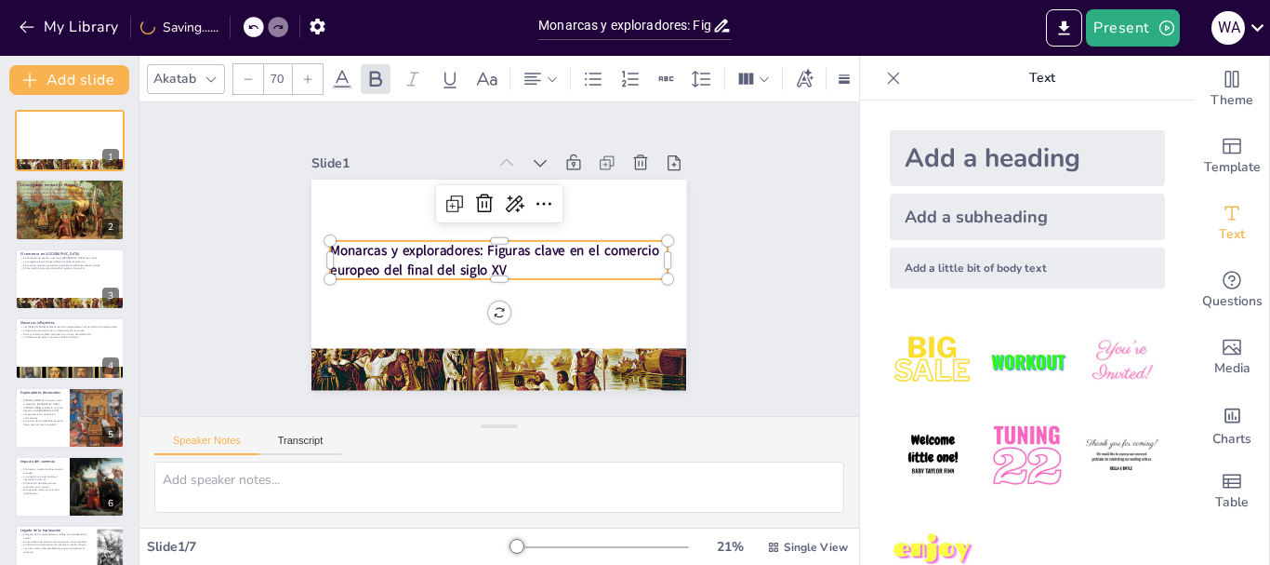
click at [317, 73] on div at bounding box center [308, 79] width 30 height 30
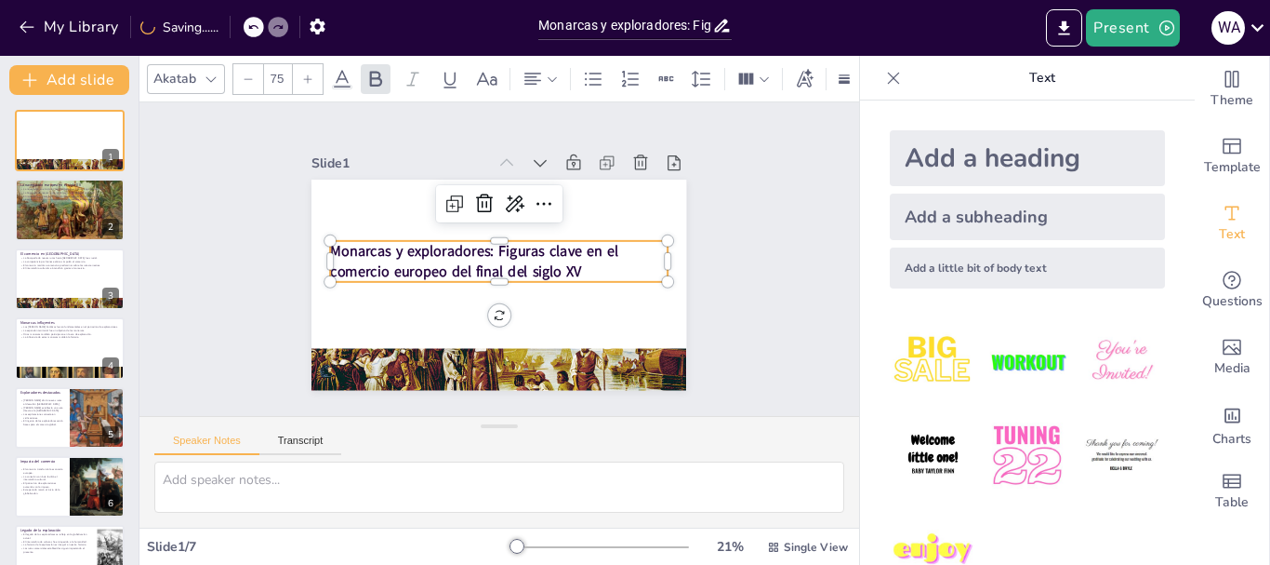
click at [317, 73] on div at bounding box center [308, 79] width 30 height 30
click at [324, 73] on div "Akatab 76" at bounding box center [619, 79] width 944 height 32
click at [303, 73] on icon at bounding box center [307, 78] width 11 height 11
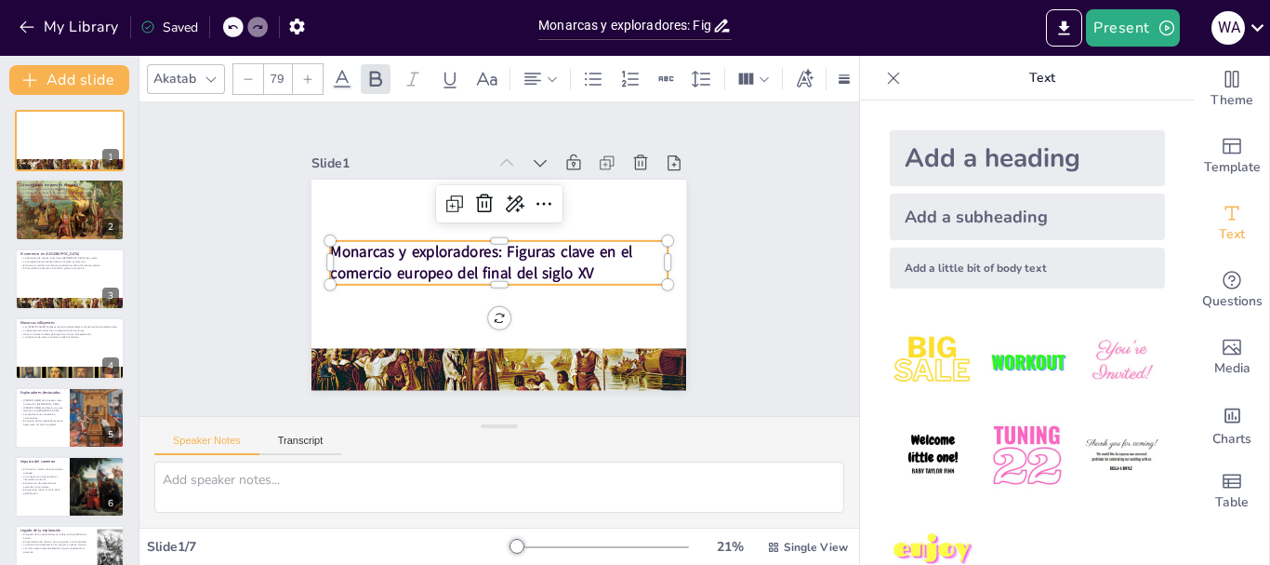
click at [303, 73] on icon at bounding box center [307, 78] width 11 height 11
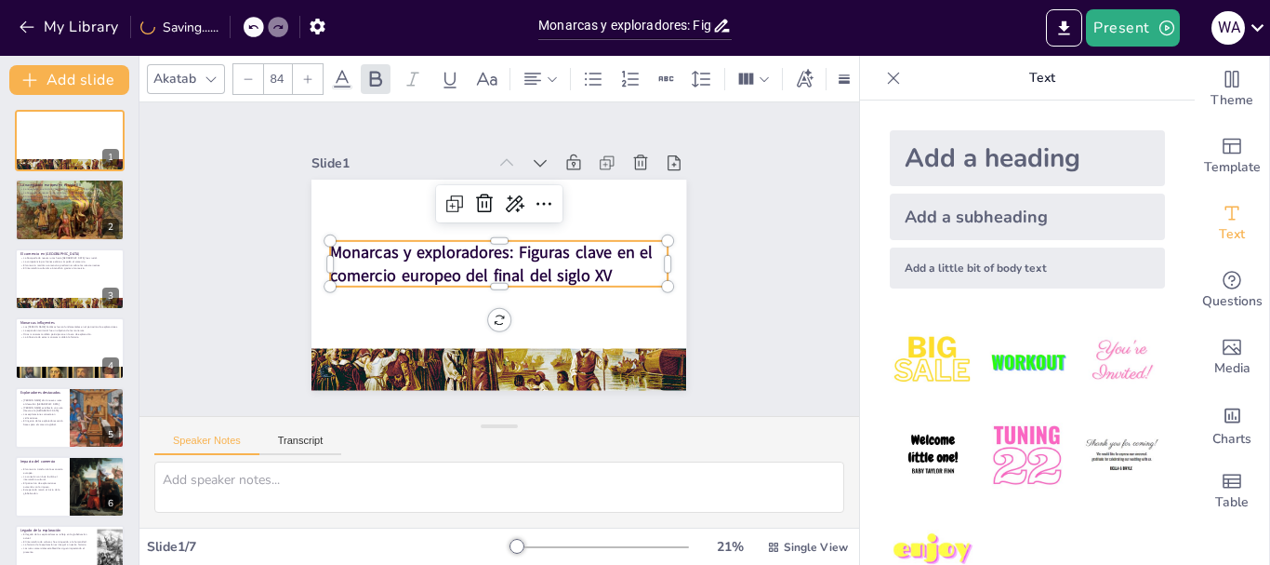
click at [303, 73] on icon at bounding box center [307, 78] width 11 height 11
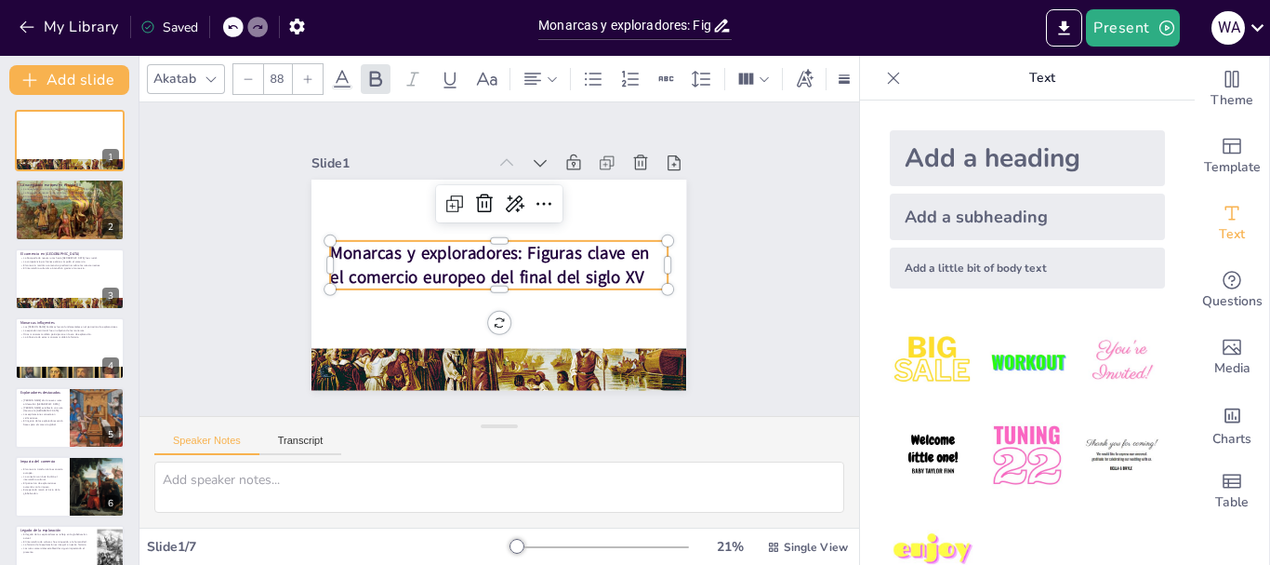
click at [303, 73] on icon at bounding box center [307, 78] width 11 height 11
type input "89"
click at [748, 294] on div "Slide 1 Monarcas y exploradores: Figuras clave en el comercio europeo del final…" at bounding box center [499, 258] width 677 height 766
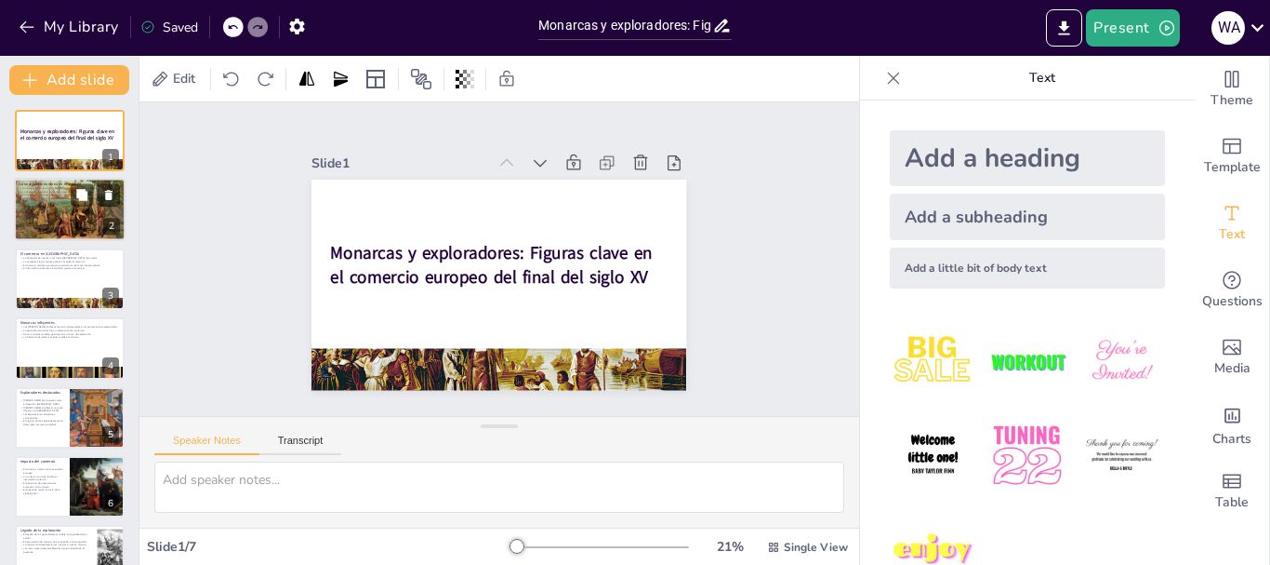
click at [86, 207] on div at bounding box center [70, 209] width 112 height 85
type textarea "La innovación tecnológica fue un motor clave en la navegación del siglo XV. Her…"
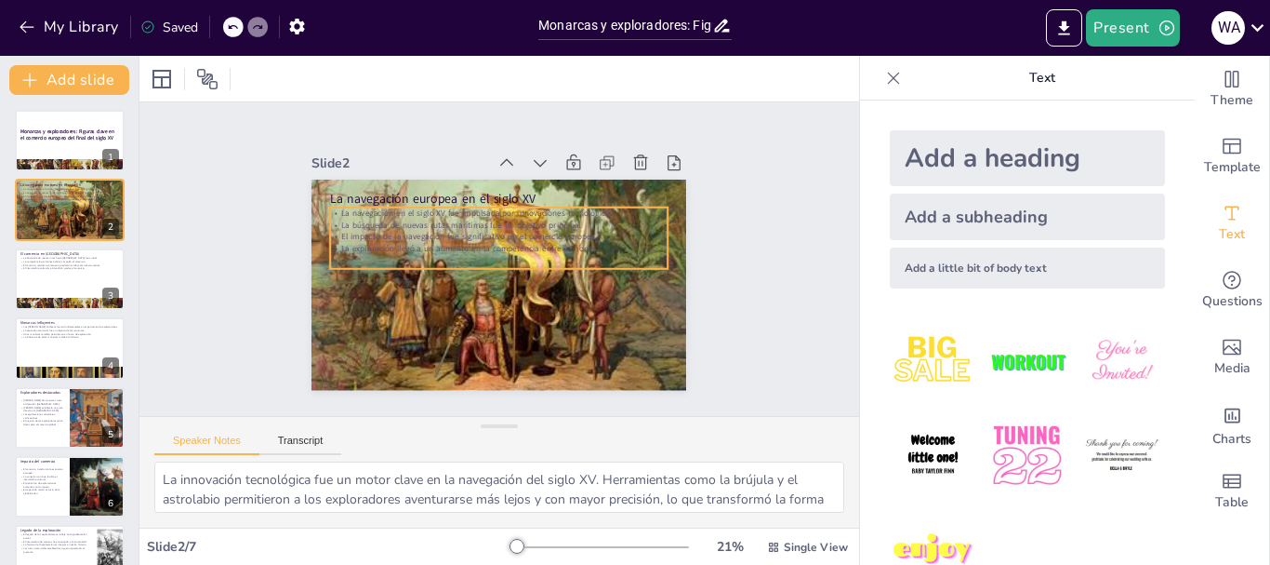
click at [411, 210] on p "La navegación en el siglo XV fue impulsada por innovaciones tecnológicas." at bounding box center [476, 298] width 299 height 179
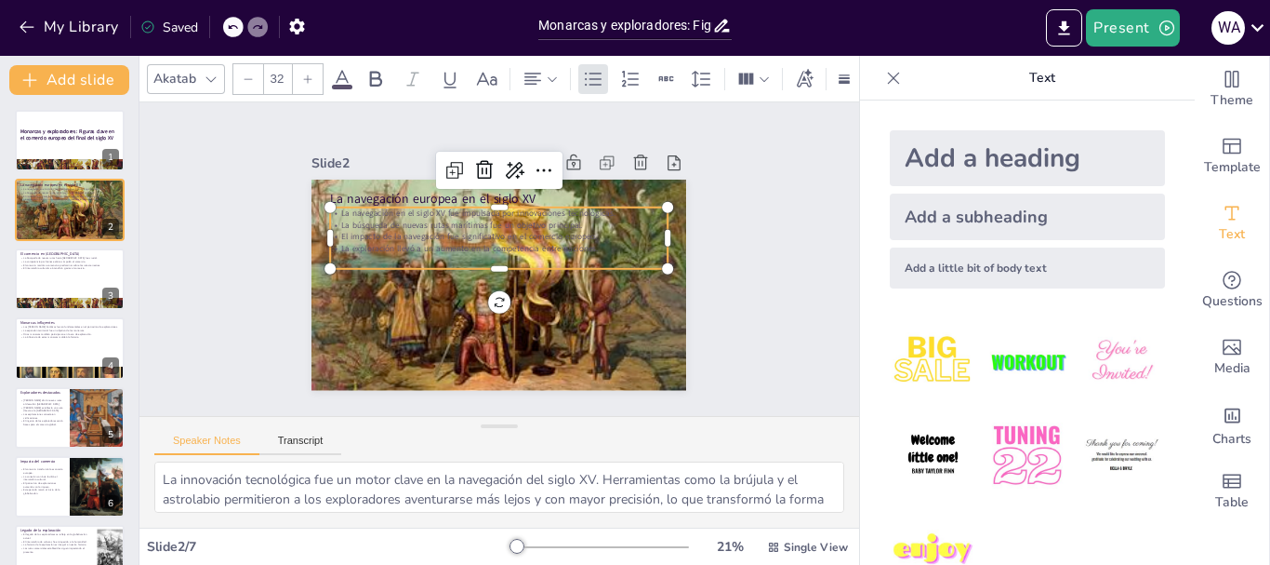
click at [334, 75] on icon at bounding box center [342, 79] width 22 height 22
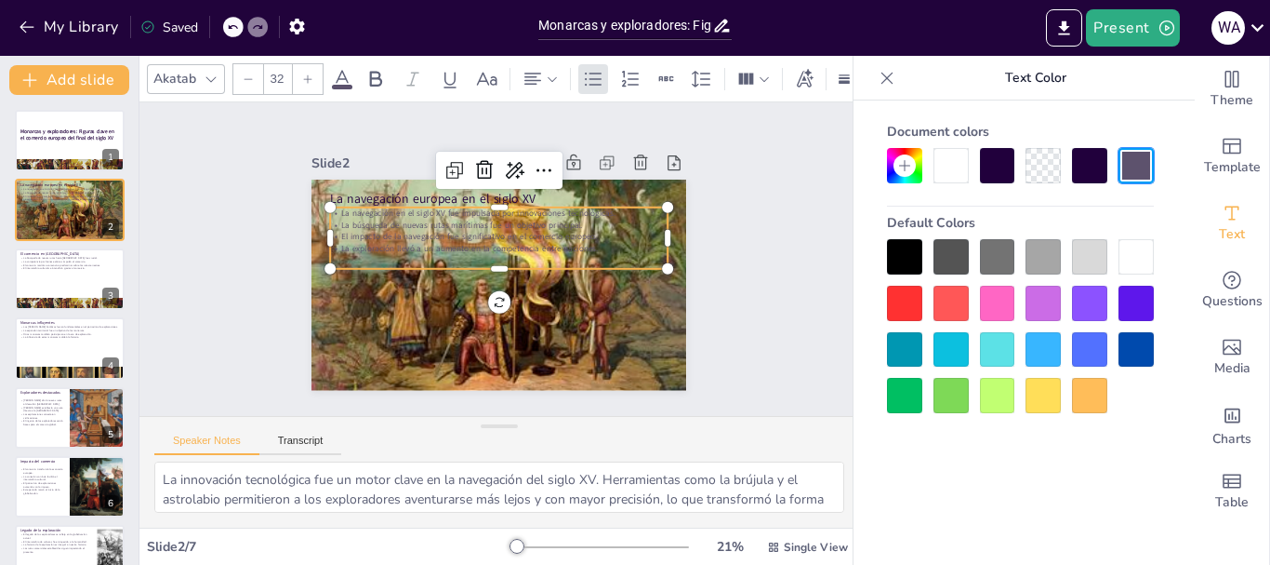
click at [956, 166] on div at bounding box center [951, 165] width 35 height 35
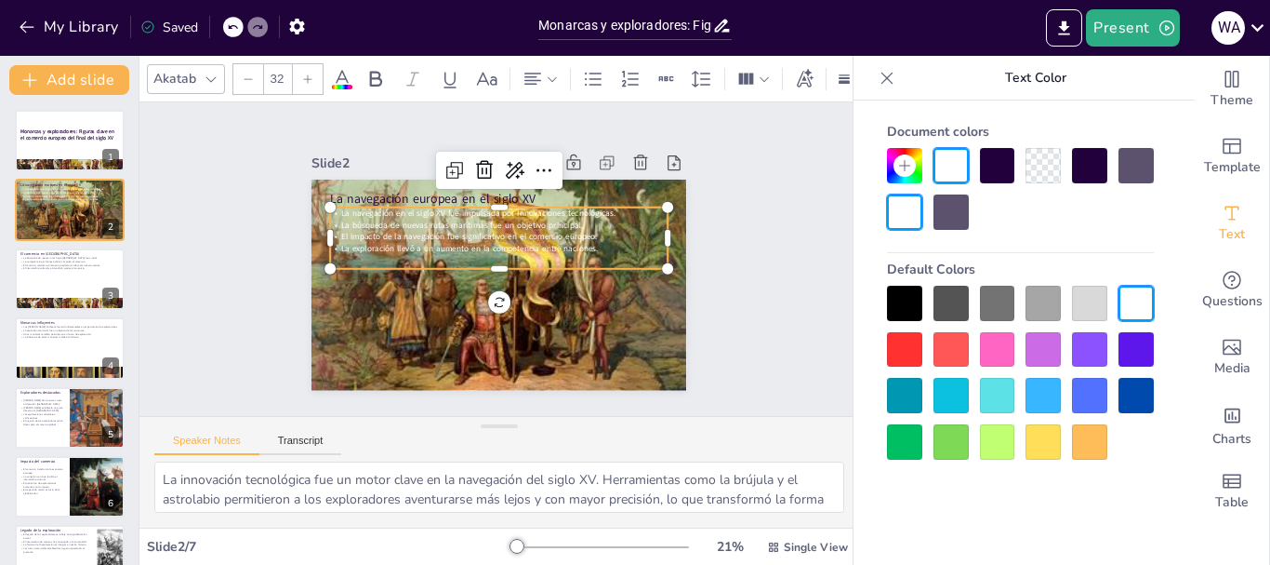
click at [304, 73] on icon at bounding box center [307, 78] width 11 height 11
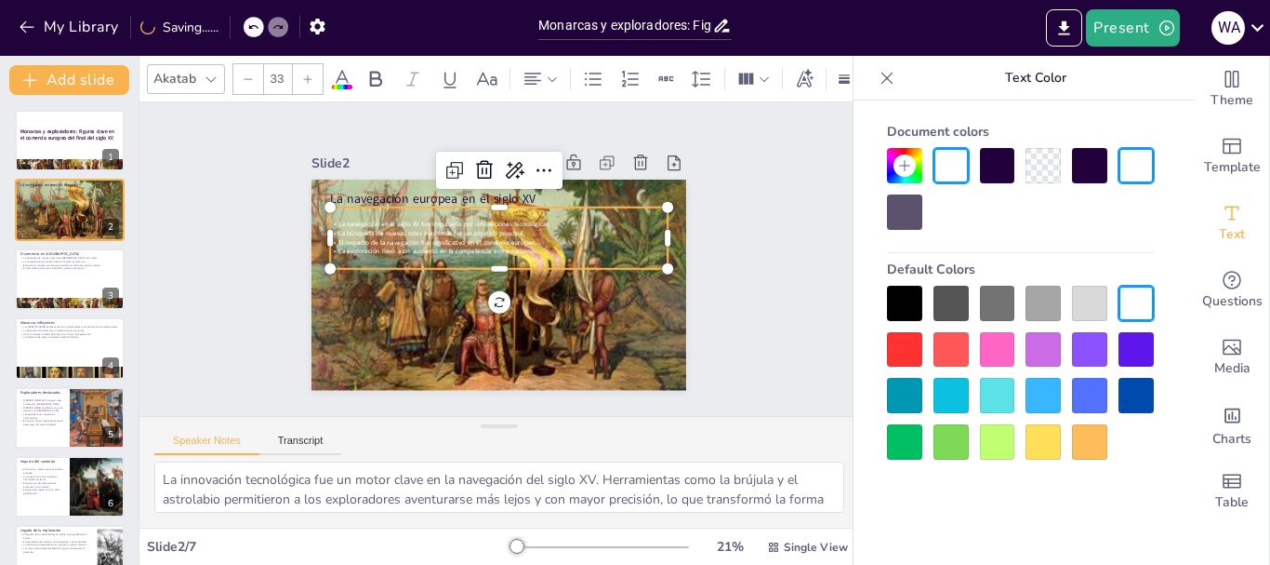
click at [304, 73] on icon at bounding box center [307, 78] width 11 height 11
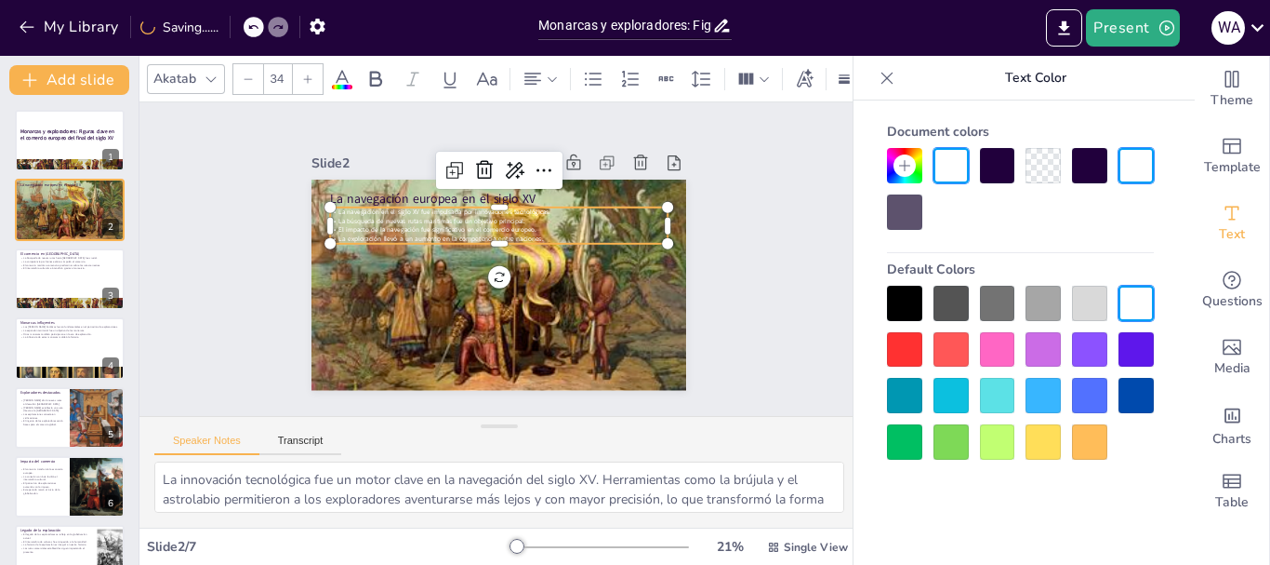
click at [304, 73] on icon at bounding box center [307, 78] width 11 height 11
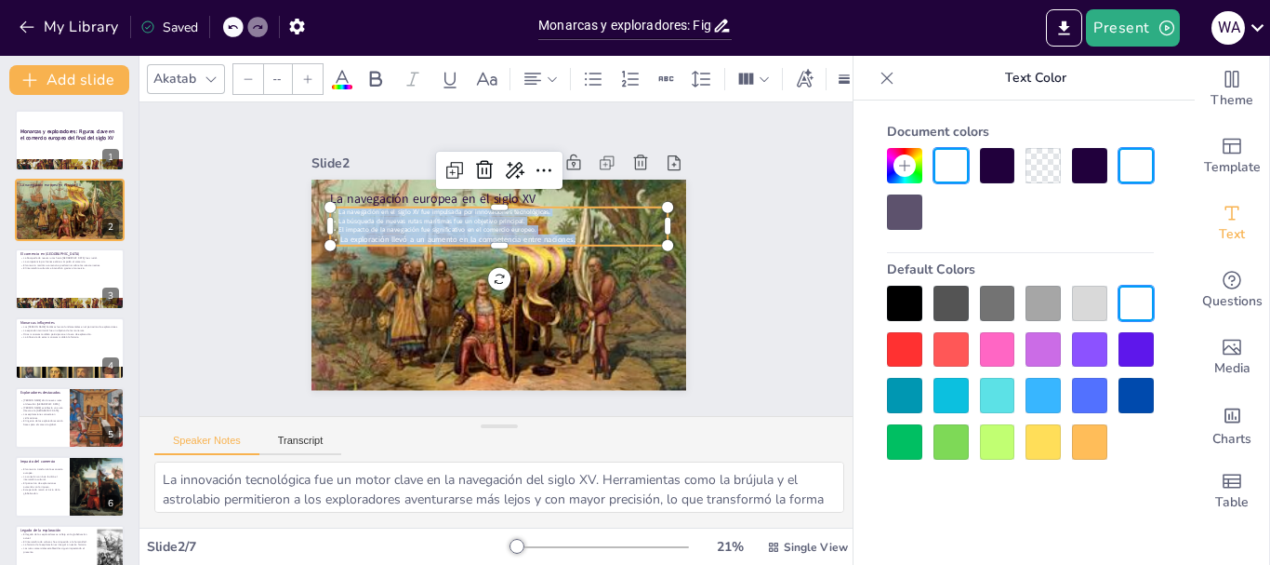
drag, startPoint x: 573, startPoint y: 228, endPoint x: 320, endPoint y: 207, distance: 253.8
click at [383, 207] on div "La navegación europea en el siglo XV La navegación en el siglo XV fue impulsada…" at bounding box center [525, 265] width 284 height 410
click at [274, 71] on input "--" at bounding box center [277, 79] width 26 height 30
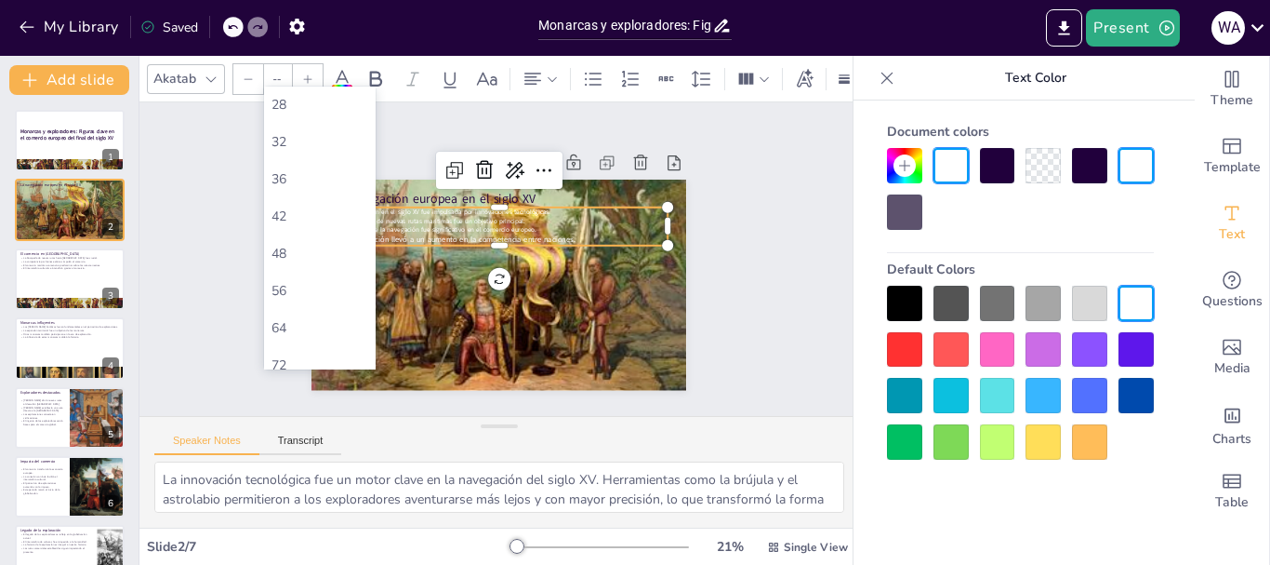
scroll to position [346, 0]
click at [296, 162] on div "36" at bounding box center [320, 169] width 97 height 18
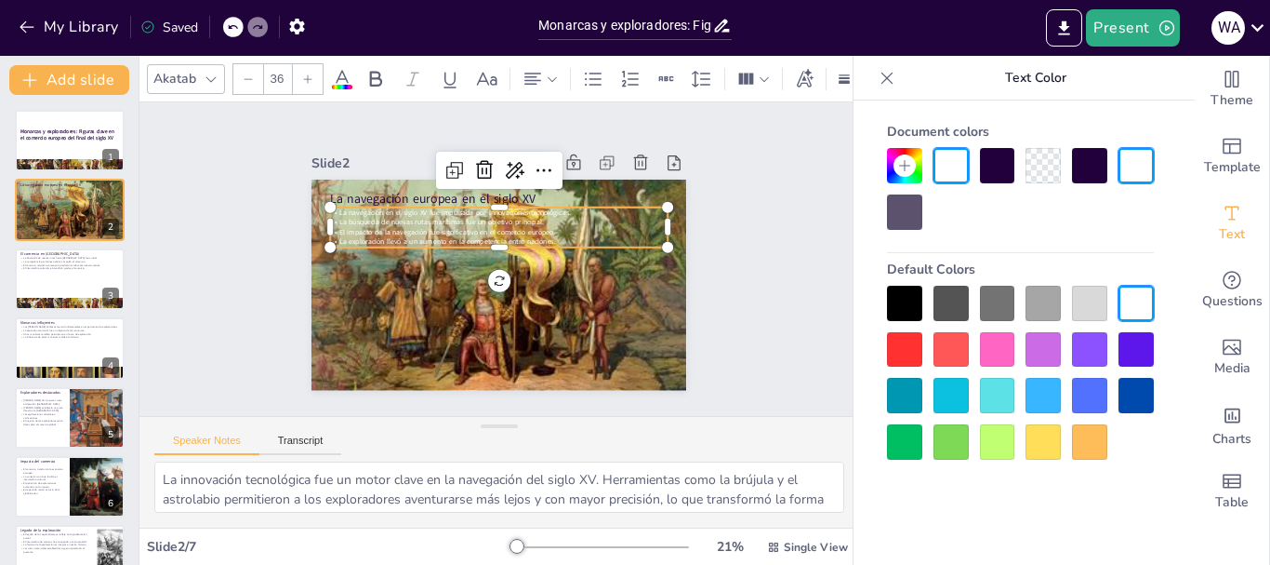
click at [280, 78] on input "36" at bounding box center [277, 79] width 26 height 30
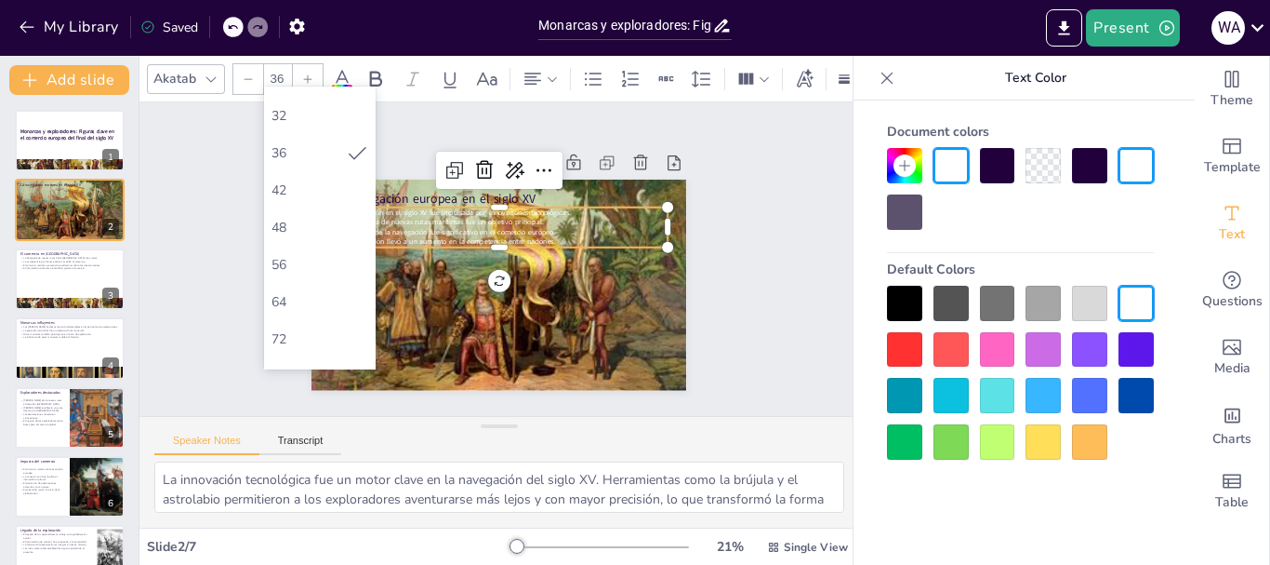
scroll to position [378, 0]
click at [290, 206] on div "48" at bounding box center [320, 212] width 97 height 18
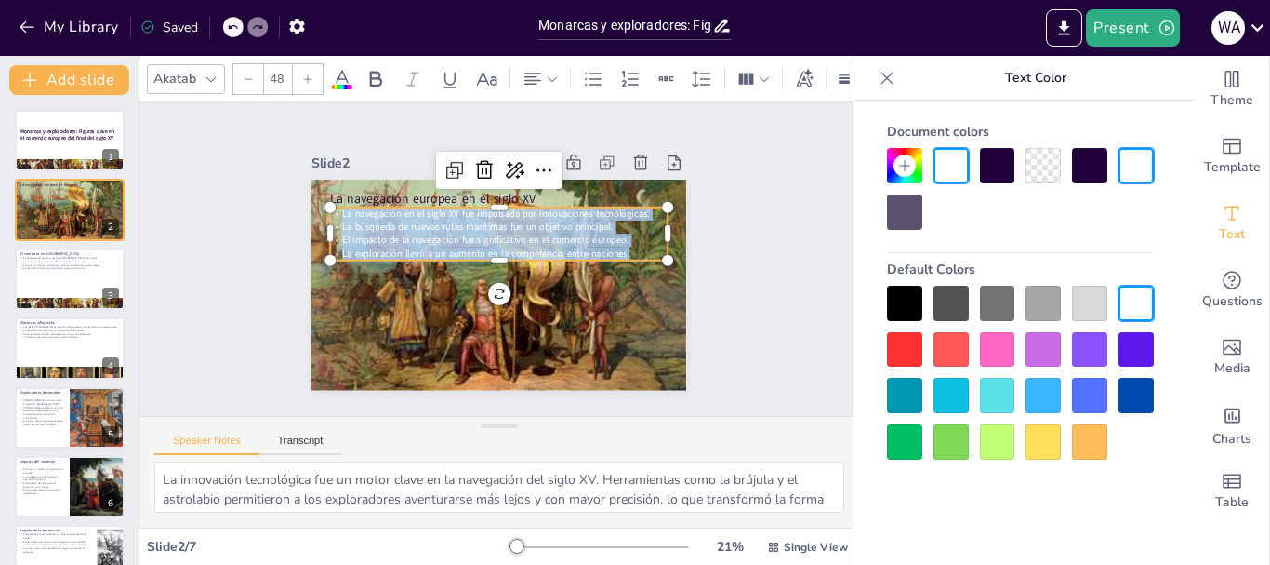
click at [275, 73] on input "48" at bounding box center [277, 79] width 26 height 30
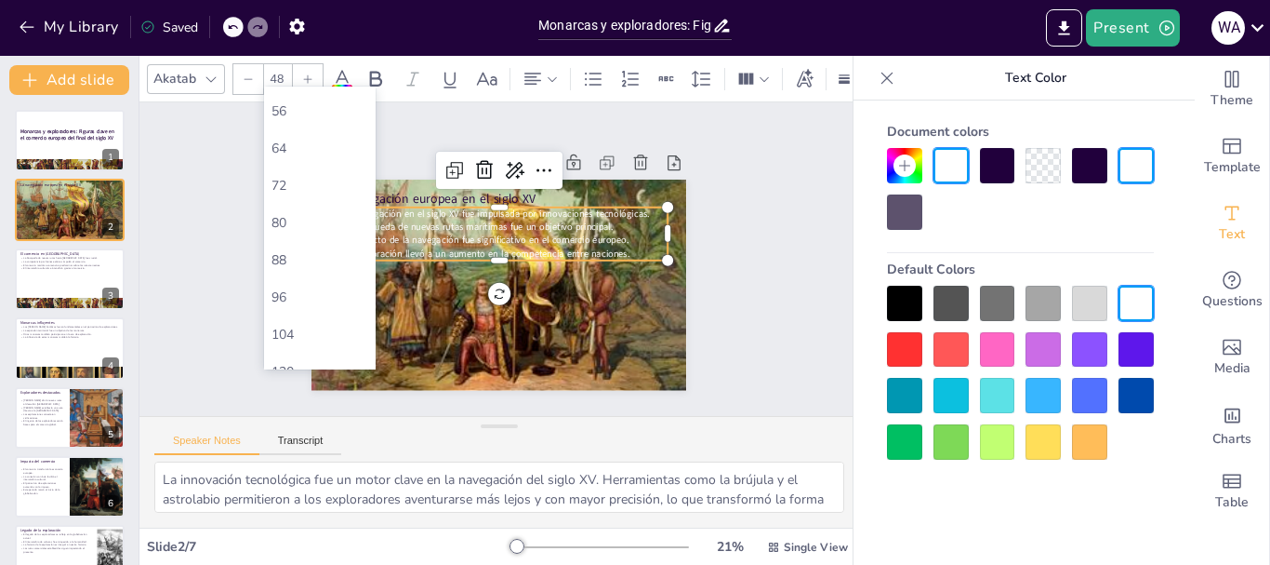
scroll to position [525, 0]
click at [285, 133] on div "64" at bounding box center [320, 139] width 97 height 18
type input "64"
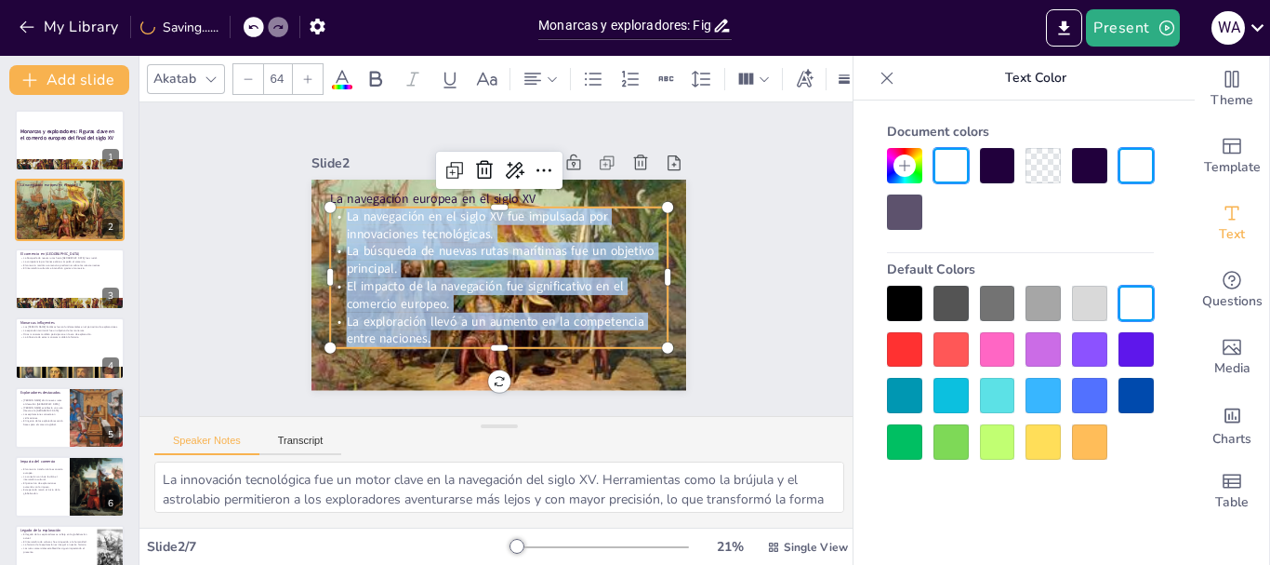
click at [725, 253] on div "Slide 1 Monarcas y exploradores: Figuras clave en el comercio europeo del final…" at bounding box center [500, 258] width 457 height 769
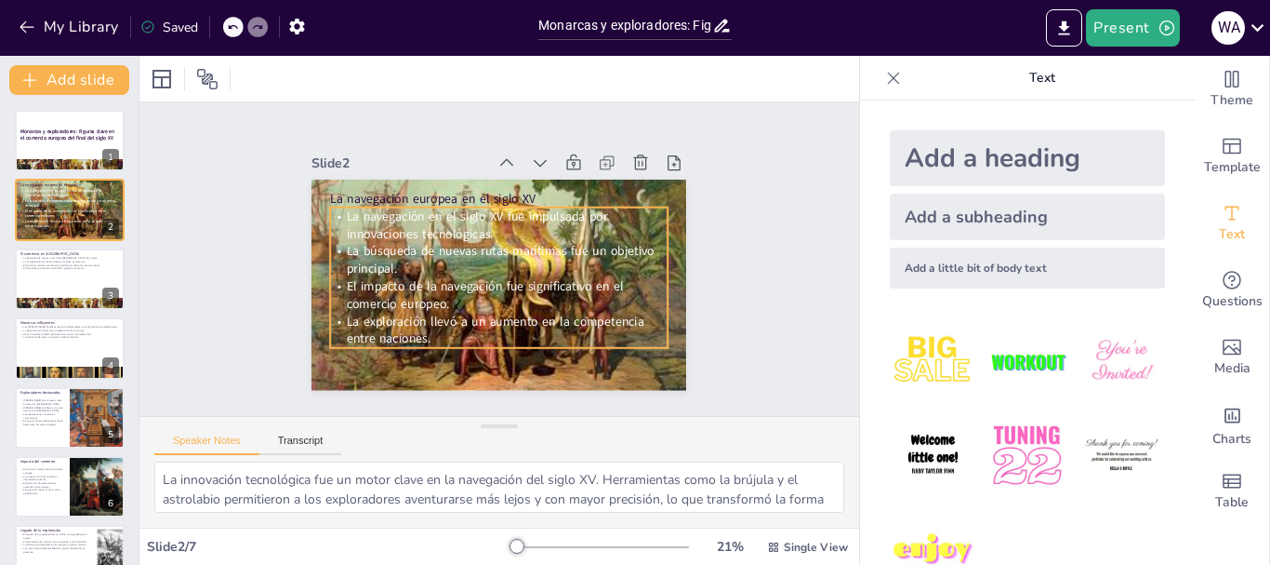
click at [468, 264] on p "La búsqueda de nuevas rutas marítimas fue un objetivo principal." at bounding box center [499, 260] width 252 height 274
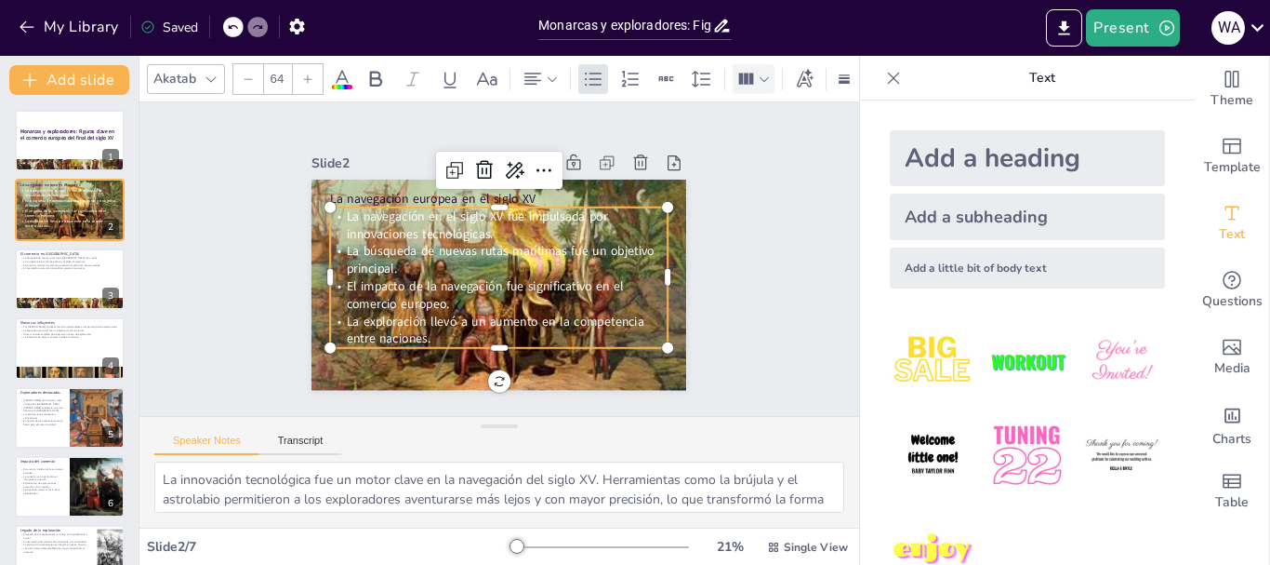
click at [752, 73] on icon at bounding box center [746, 78] width 15 height 11
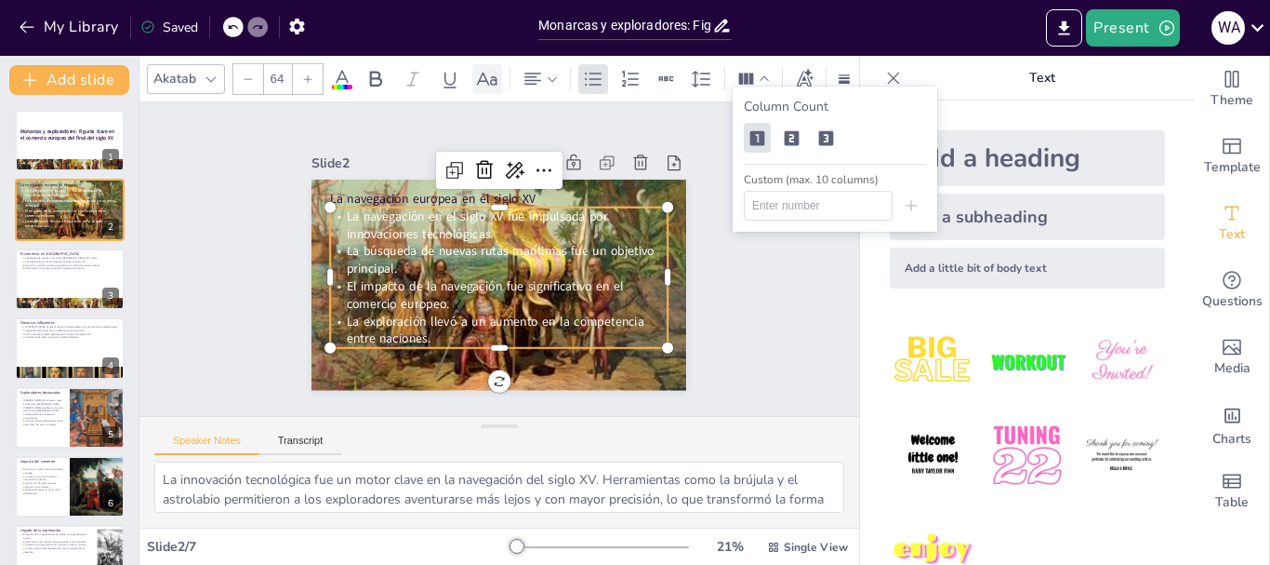
click at [485, 71] on icon at bounding box center [487, 79] width 22 height 22
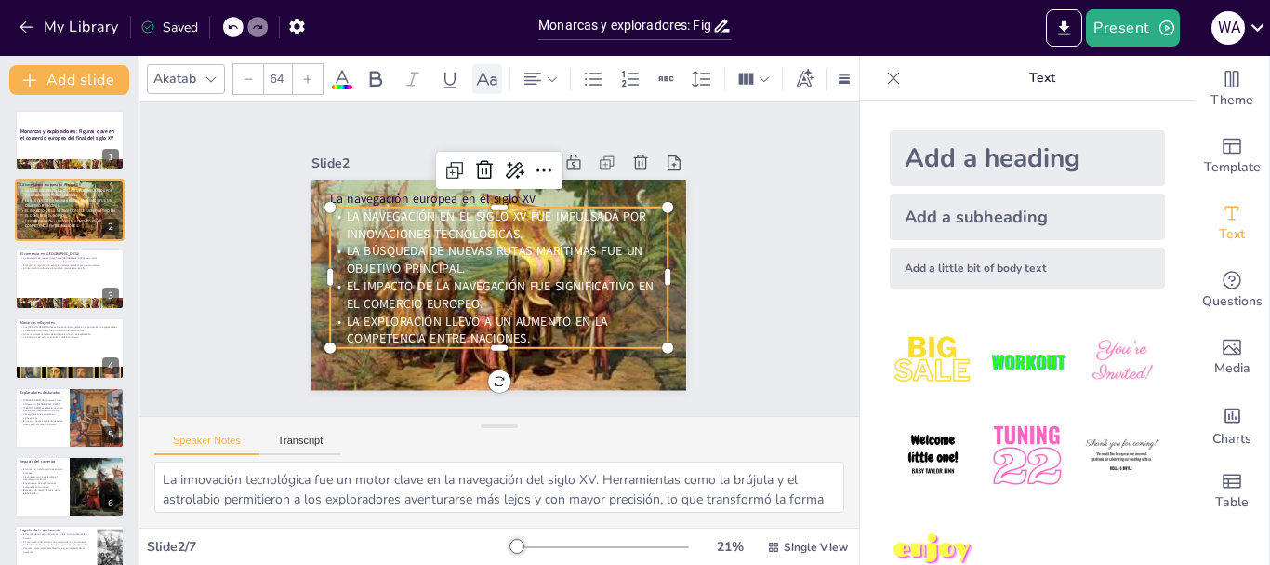
click at [485, 71] on icon at bounding box center [487, 79] width 22 height 22
click at [375, 69] on icon at bounding box center [376, 79] width 22 height 22
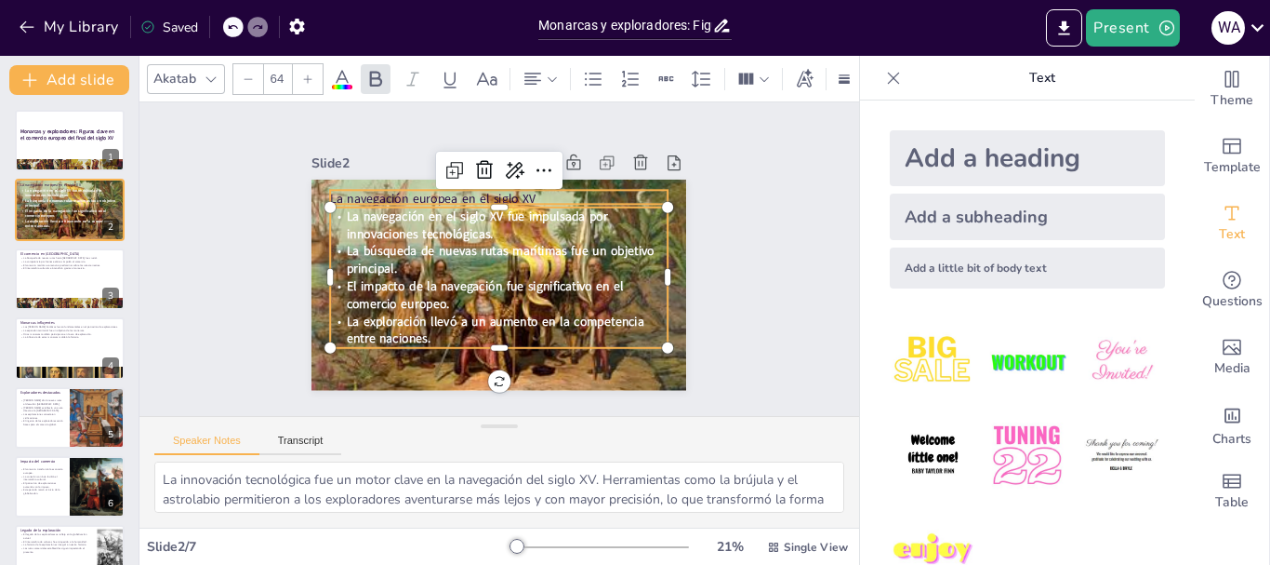
click at [404, 237] on p "La navegación europea en el siglo XV" at bounding box center [474, 313] width 315 height 153
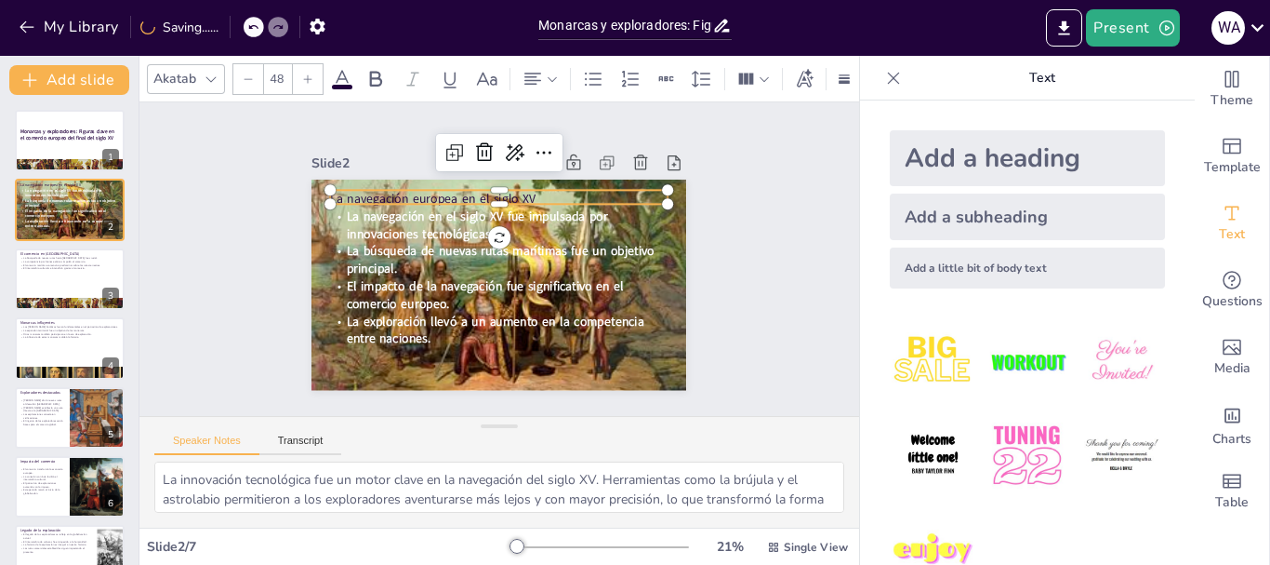
click at [535, 256] on p "La navegación europea en el siglo XV" at bounding box center [518, 316] width 326 height 121
click at [535, 187] on p "La navegación europea en el siglo XV" at bounding box center [455, 218] width 239 height 262
drag, startPoint x: 535, startPoint y: 187, endPoint x: 313, endPoint y: 195, distance: 221.5
click at [316, 195] on div "La navegación en el siglo XV fue impulsada por innovaciones tecnológicas. La bú…" at bounding box center [474, 267] width 316 height 422
click at [276, 70] on input "48" at bounding box center [277, 79] width 26 height 30
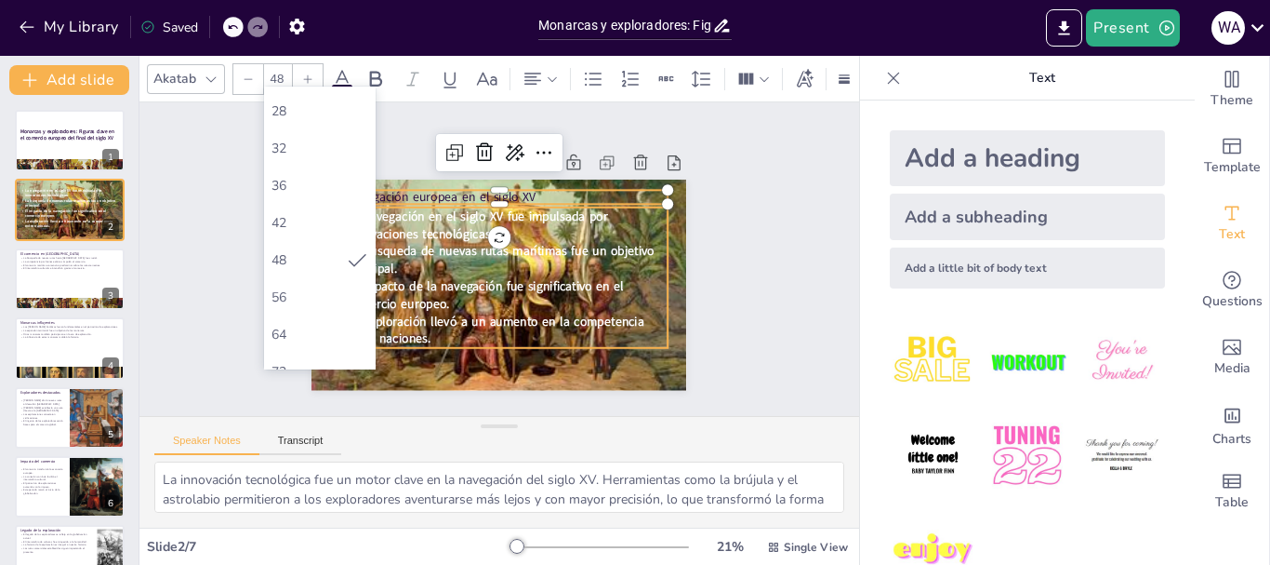
scroll to position [342, 0]
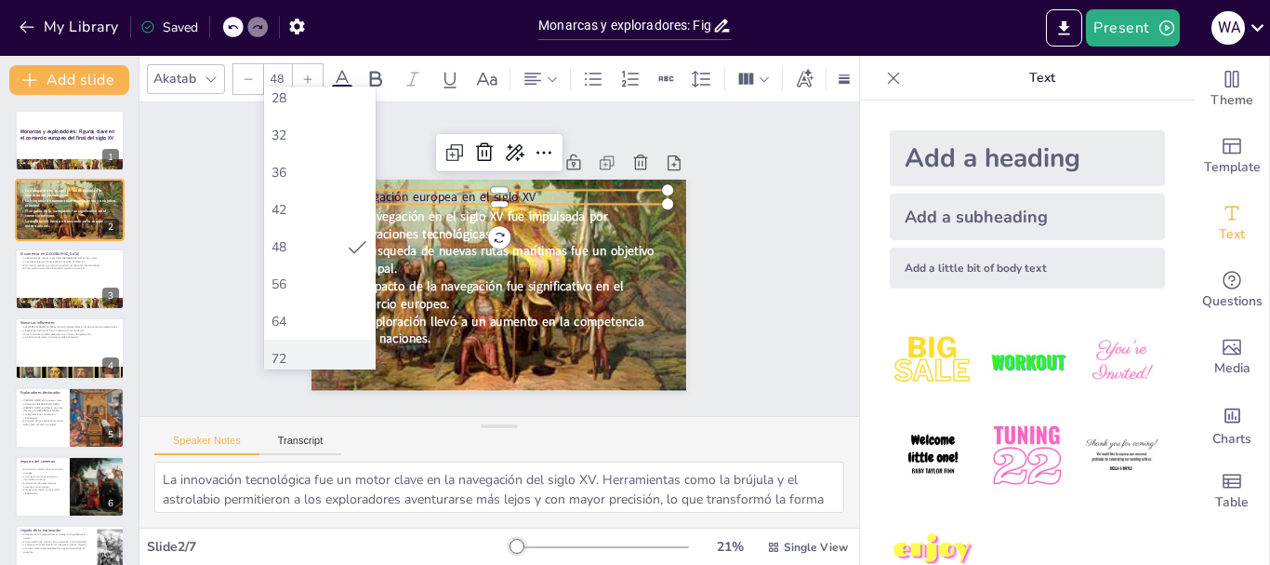
click at [327, 348] on div "72" at bounding box center [320, 357] width 112 height 37
type input "72"
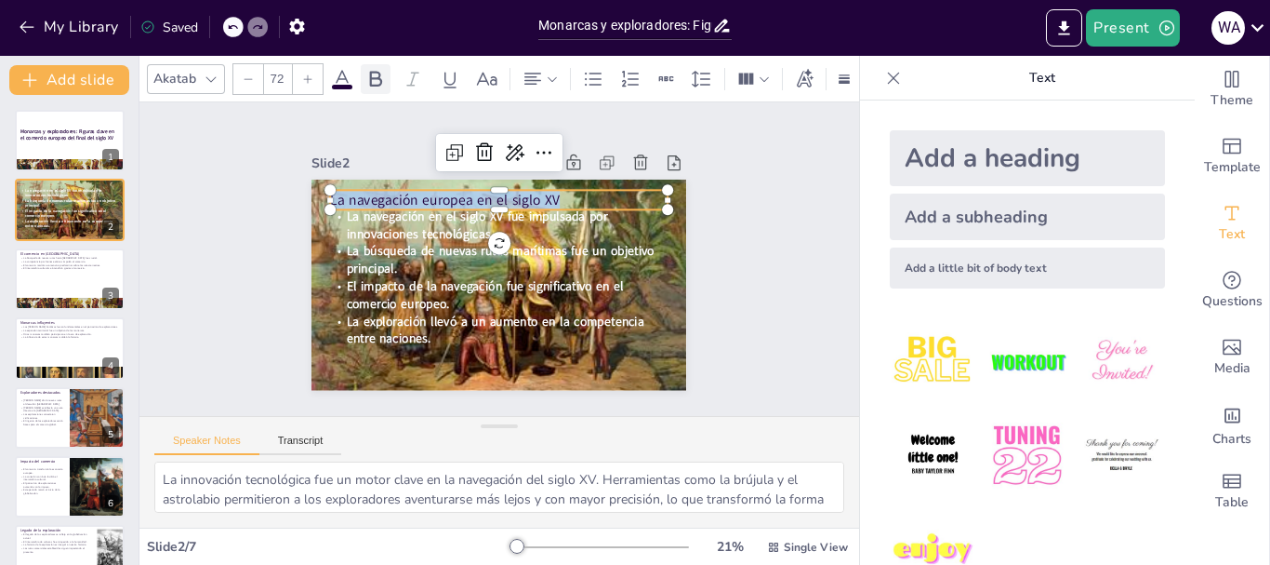
click at [379, 71] on icon at bounding box center [376, 79] width 12 height 16
click at [717, 283] on div "Slide 1 Monarcas y exploradores: Figuras clave en el comercio europeo del final…" at bounding box center [499, 259] width 537 height 398
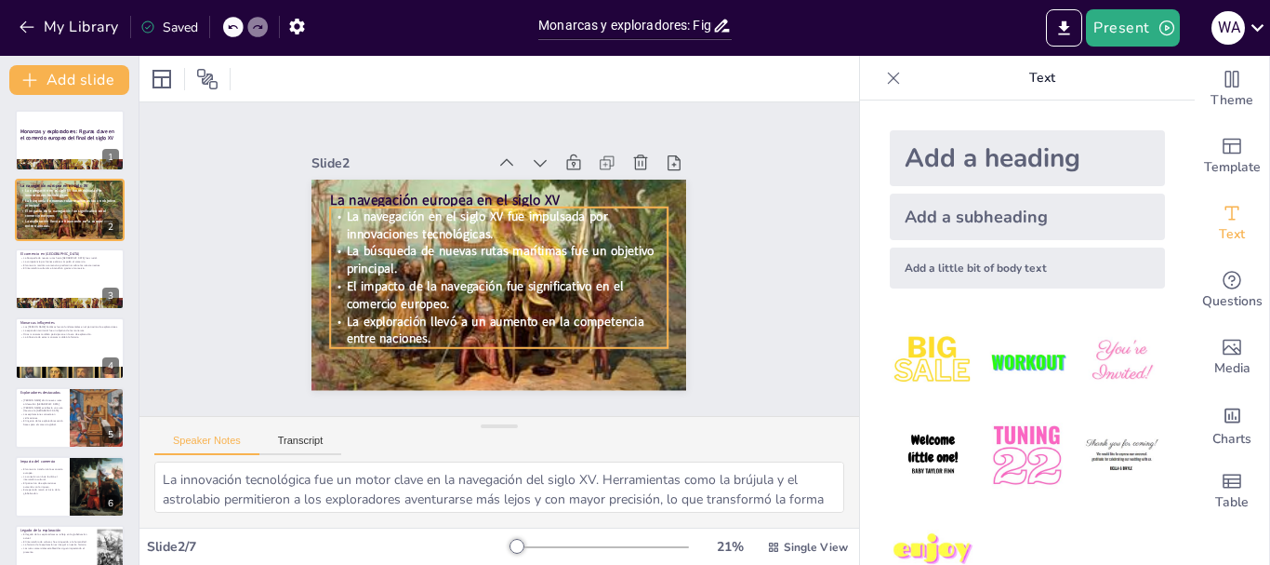
click at [630, 299] on p "El impacto de la navegación fue significativo en el comercio europeo." at bounding box center [518, 290] width 310 height 199
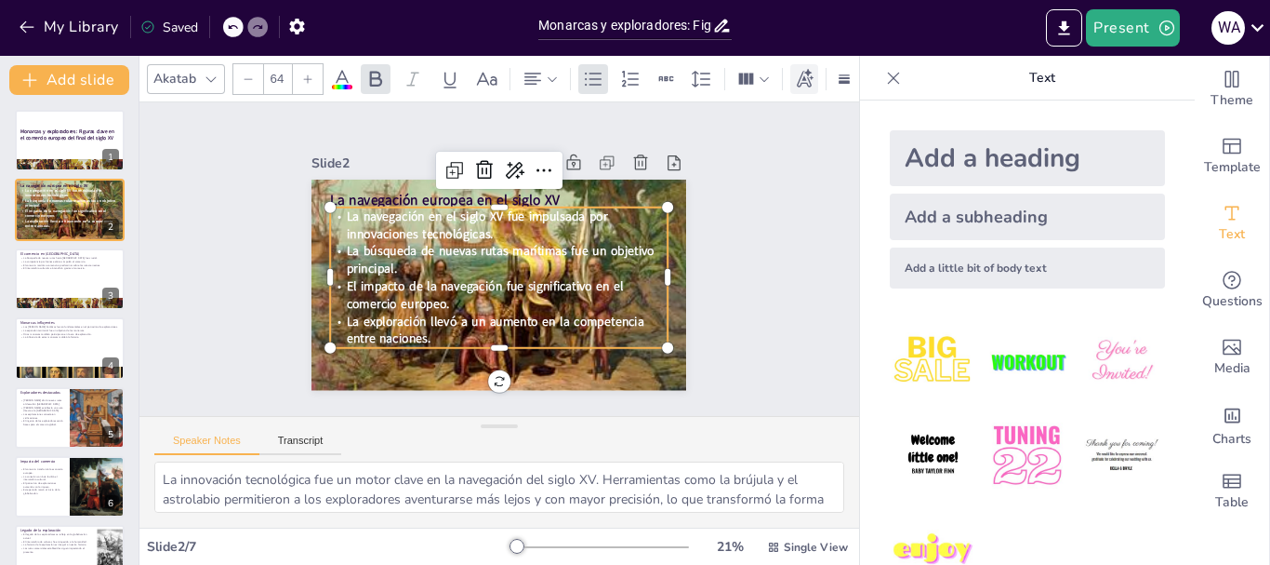
click at [815, 77] on div at bounding box center [805, 79] width 28 height 30
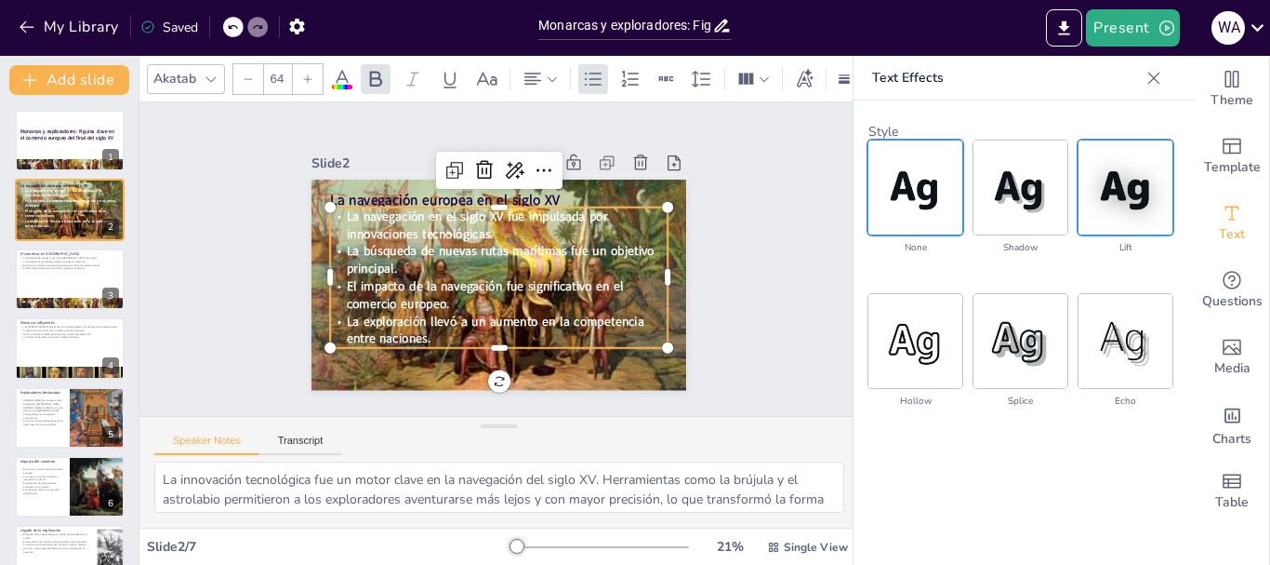
click at [1115, 195] on img at bounding box center [1126, 187] width 94 height 94
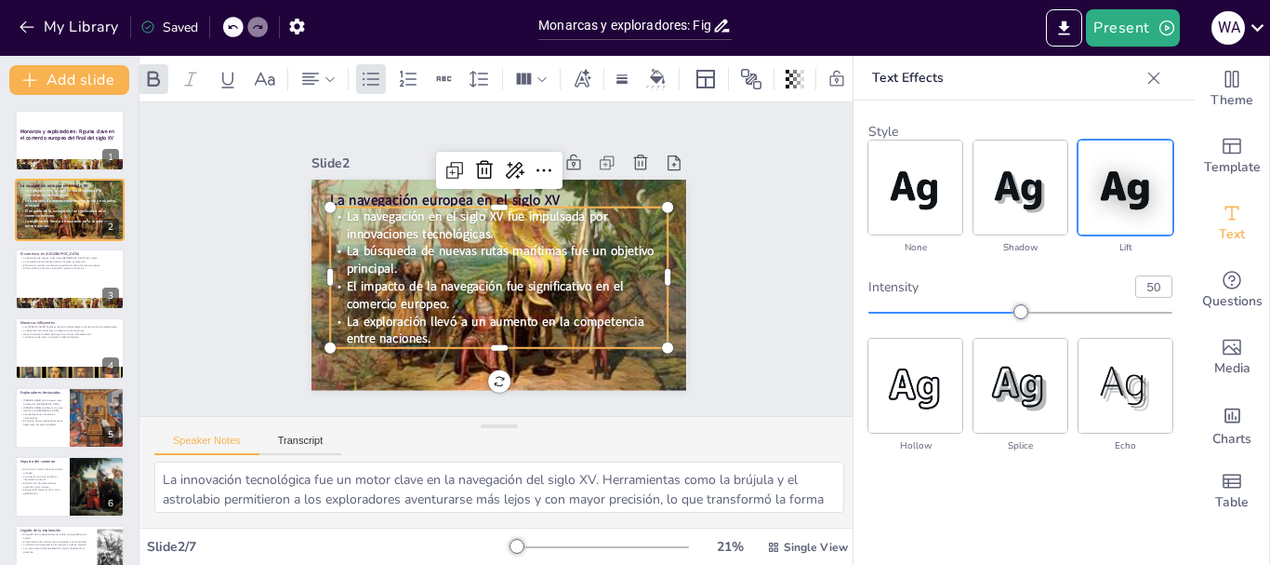
scroll to position [0, 246]
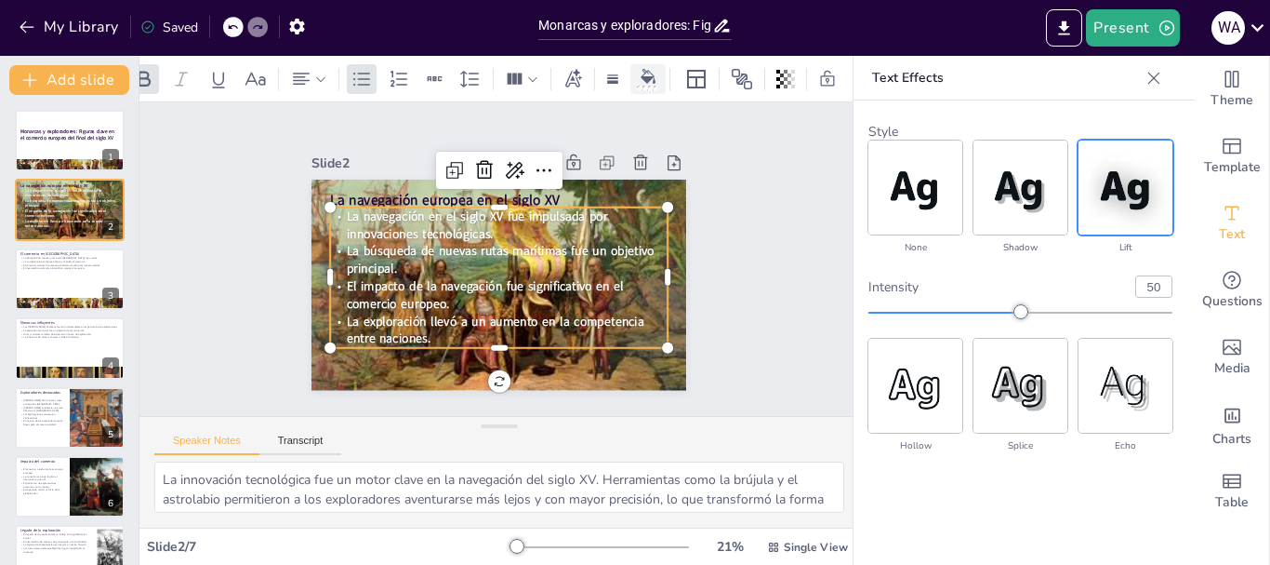
click at [641, 69] on icon at bounding box center [648, 76] width 15 height 15
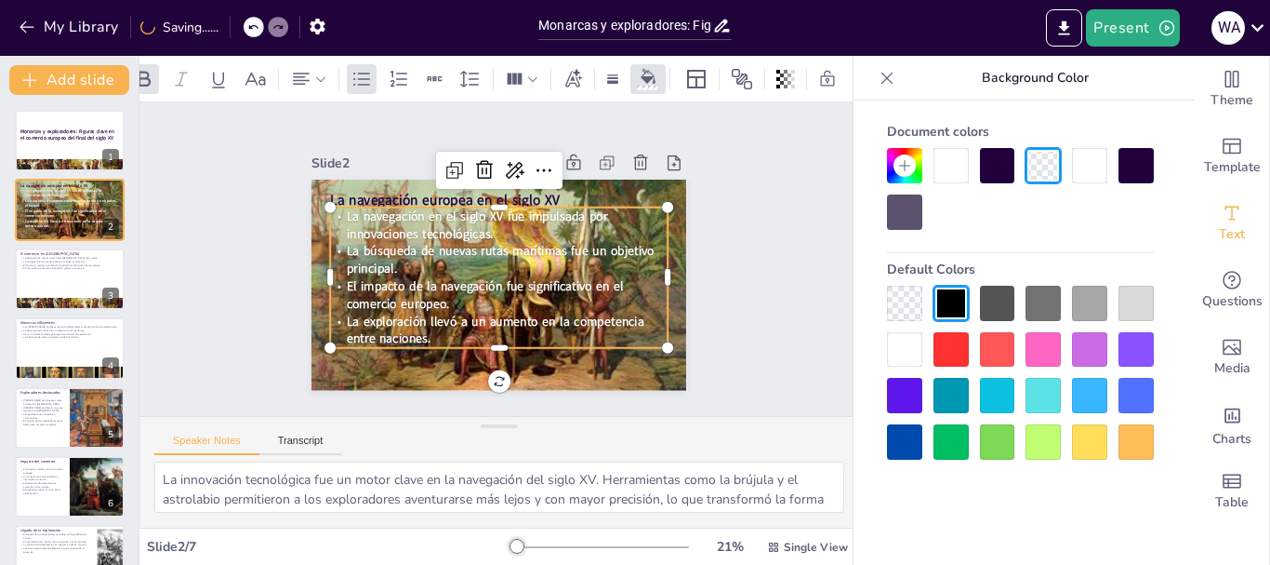
click at [964, 164] on div at bounding box center [951, 165] width 35 height 35
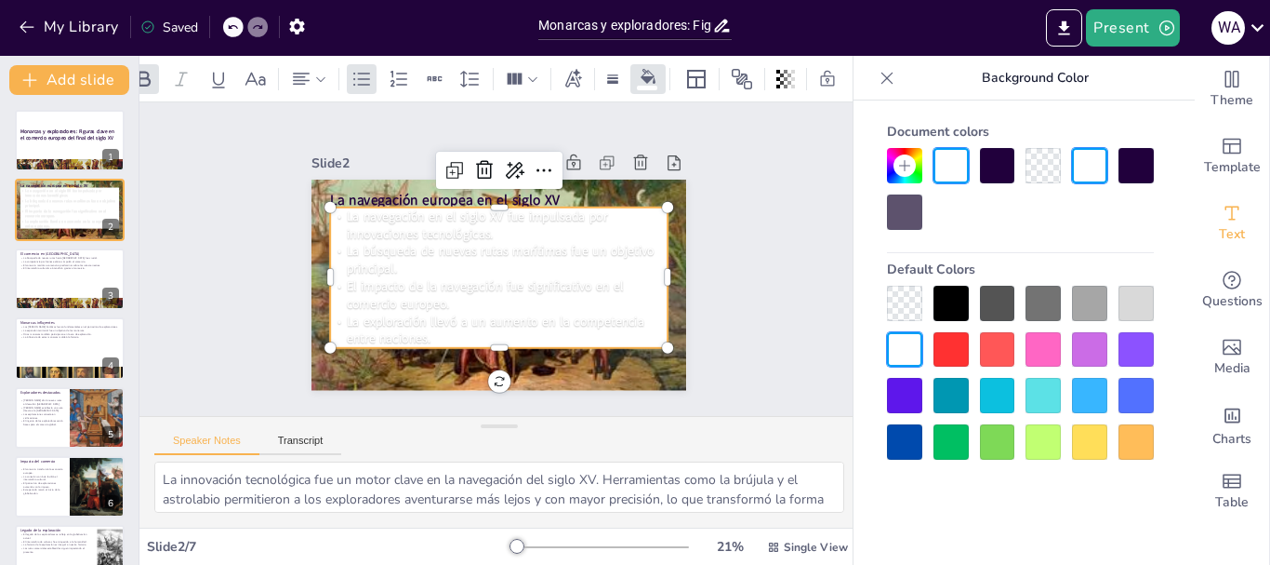
click at [1003, 168] on div at bounding box center [997, 165] width 35 height 35
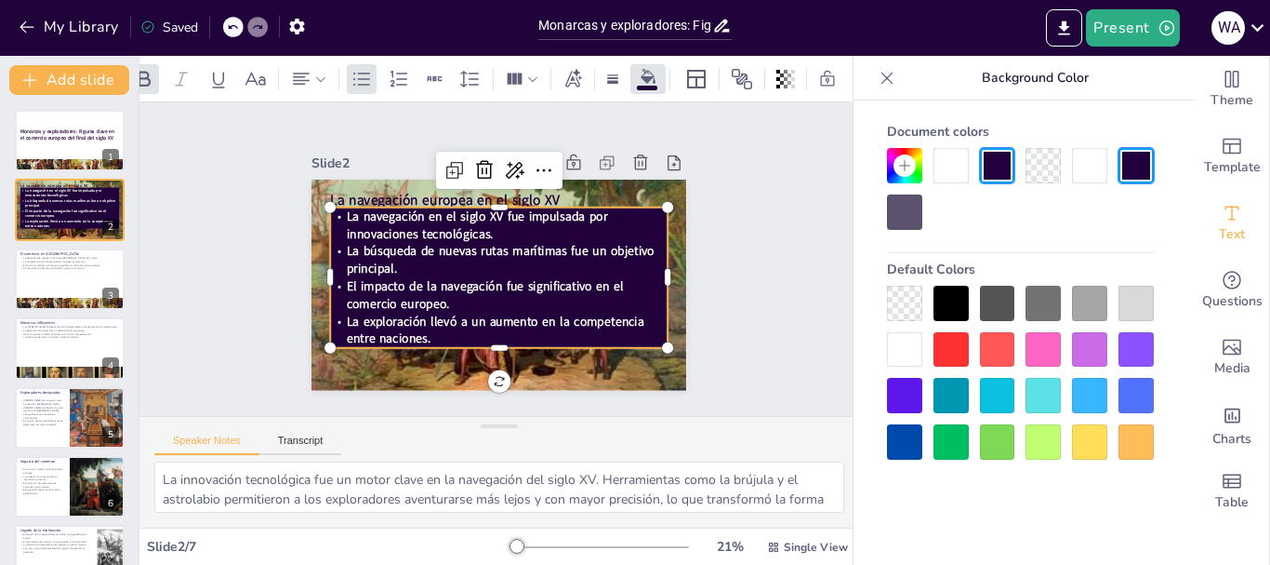
click at [906, 304] on div at bounding box center [904, 303] width 35 height 35
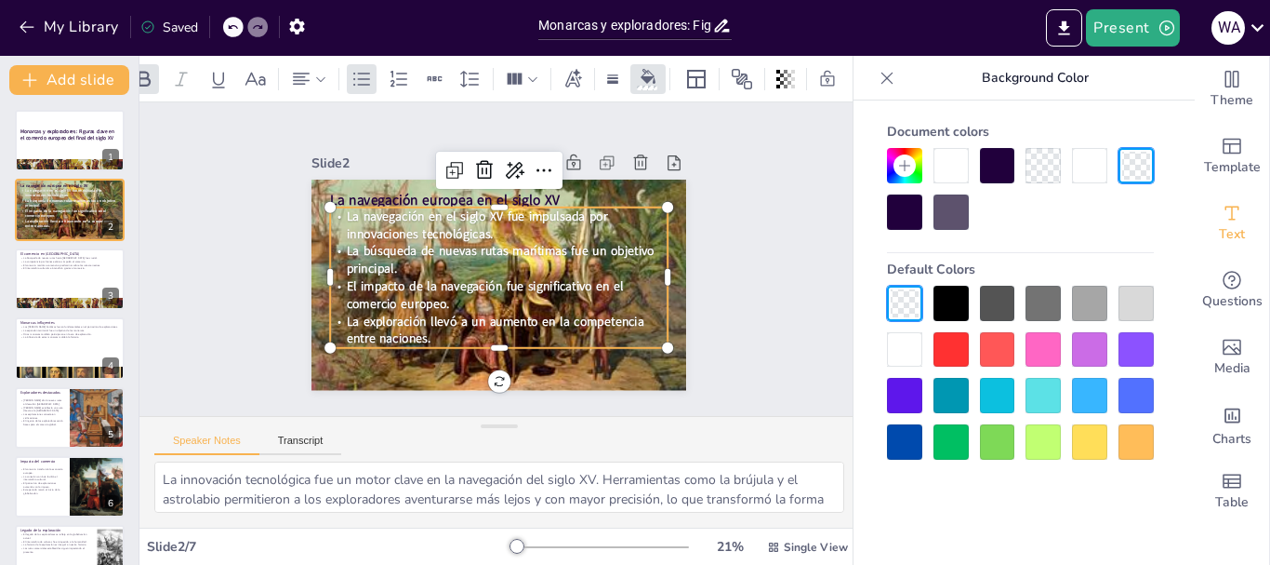
click at [908, 341] on div at bounding box center [904, 349] width 35 height 35
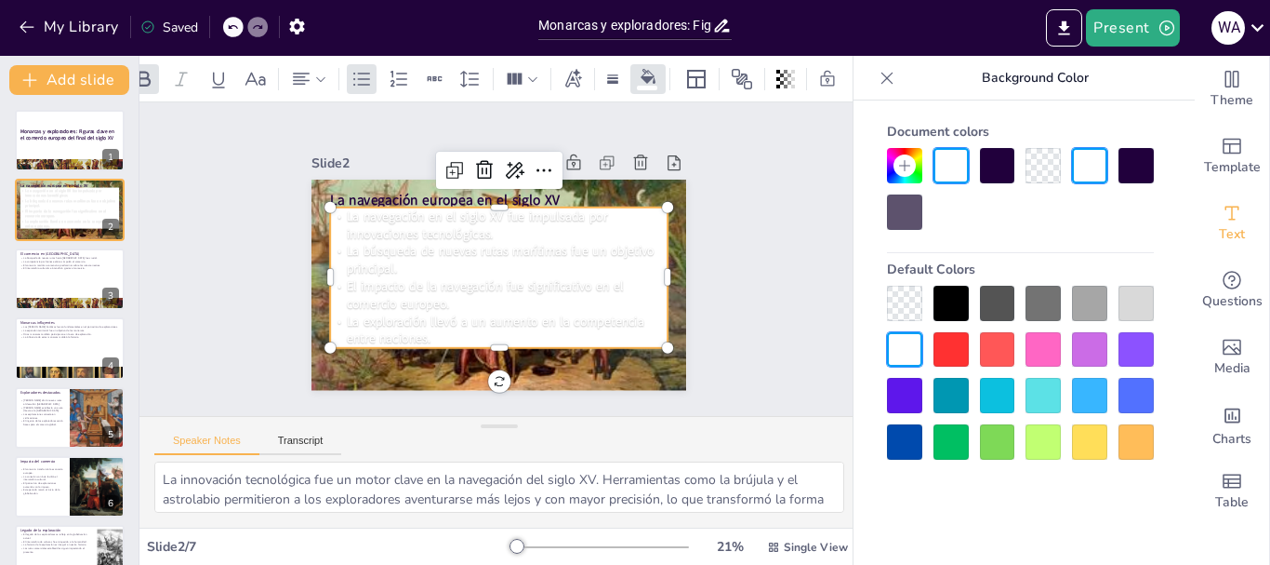
click at [1137, 166] on div at bounding box center [1136, 165] width 35 height 35
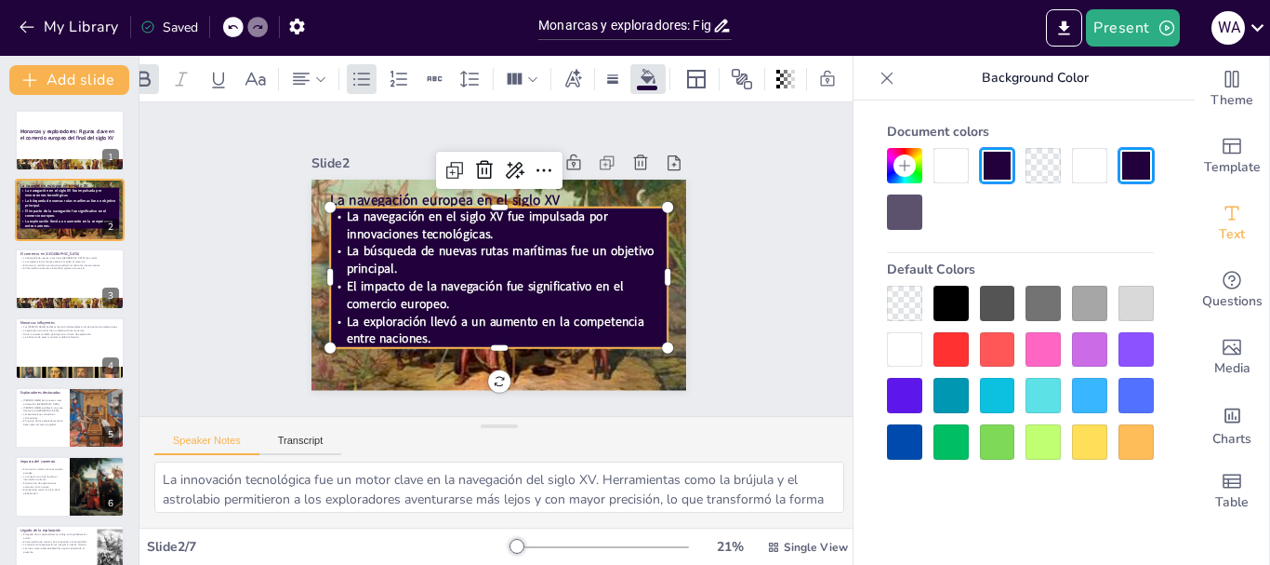
click at [946, 174] on div at bounding box center [951, 165] width 35 height 35
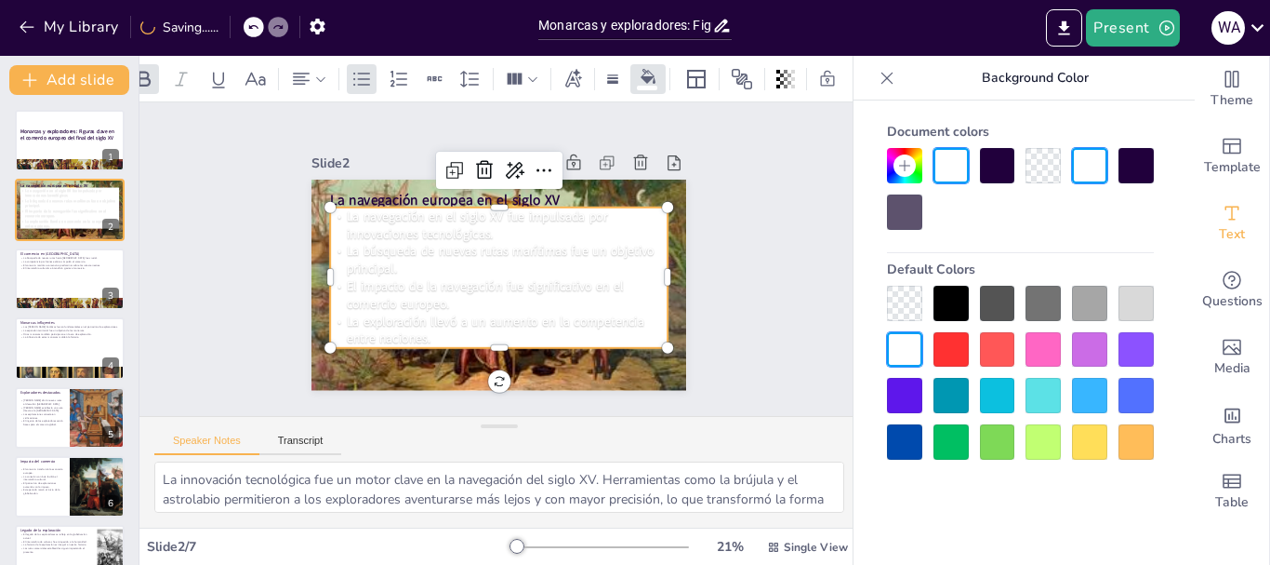
click at [905, 309] on div at bounding box center [904, 303] width 35 height 35
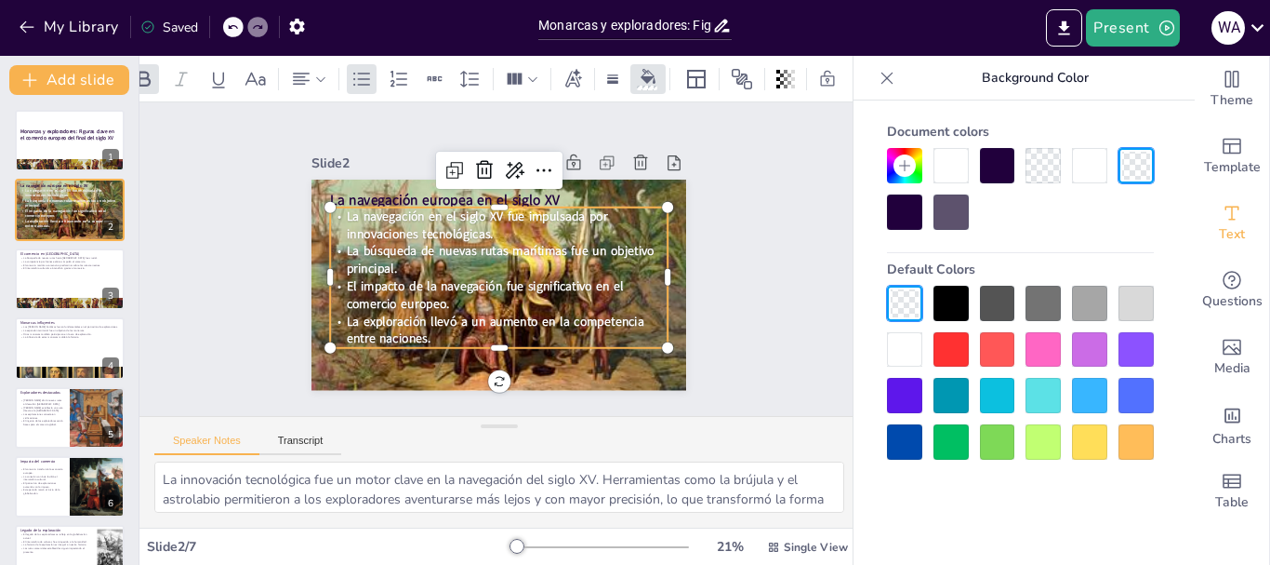
click at [891, 75] on icon at bounding box center [887, 78] width 19 height 19
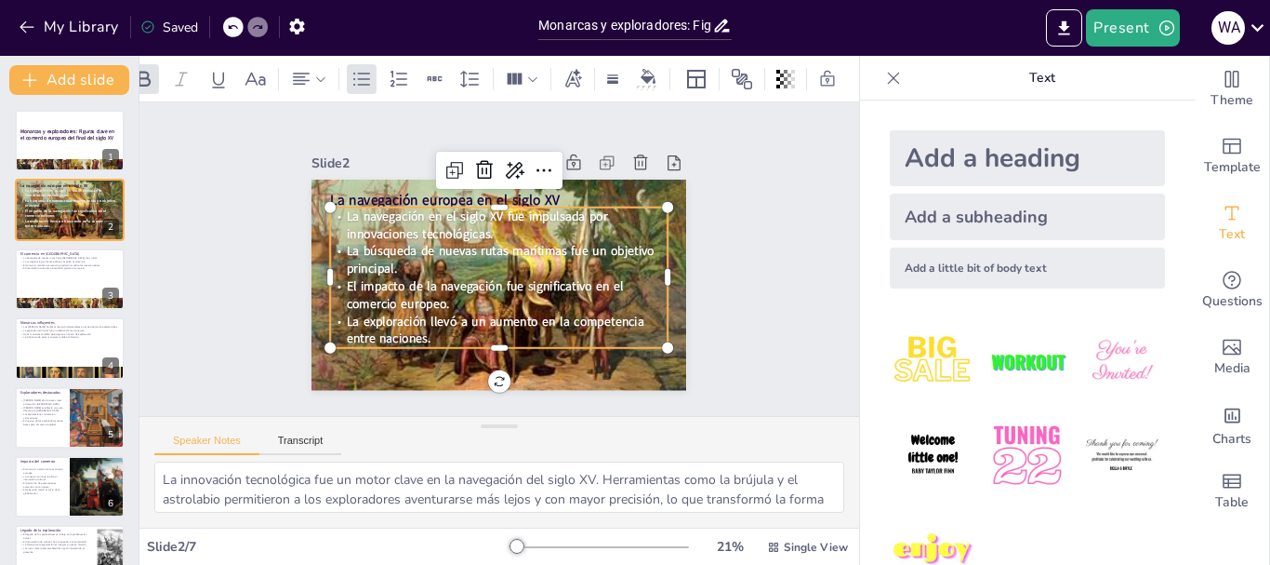
click at [884, 75] on icon at bounding box center [893, 78] width 19 height 19
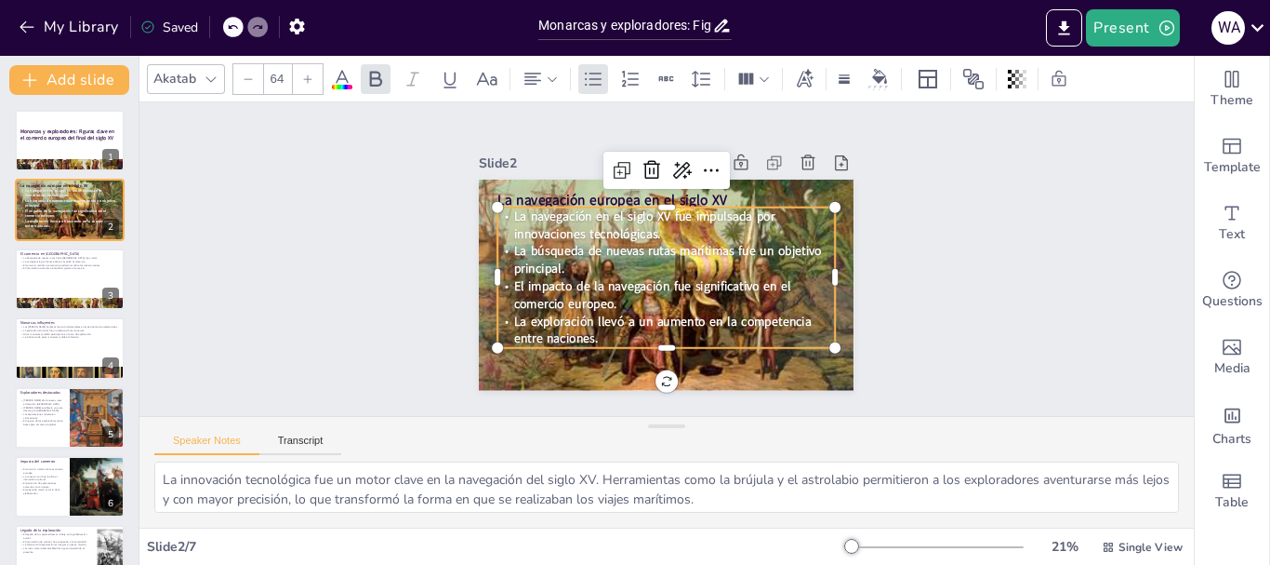
scroll to position [0, 0]
click at [906, 193] on div "Slide 1 Monarcas y exploradores: Figuras clave en el comercio europeo del final…" at bounding box center [666, 258] width 938 height 993
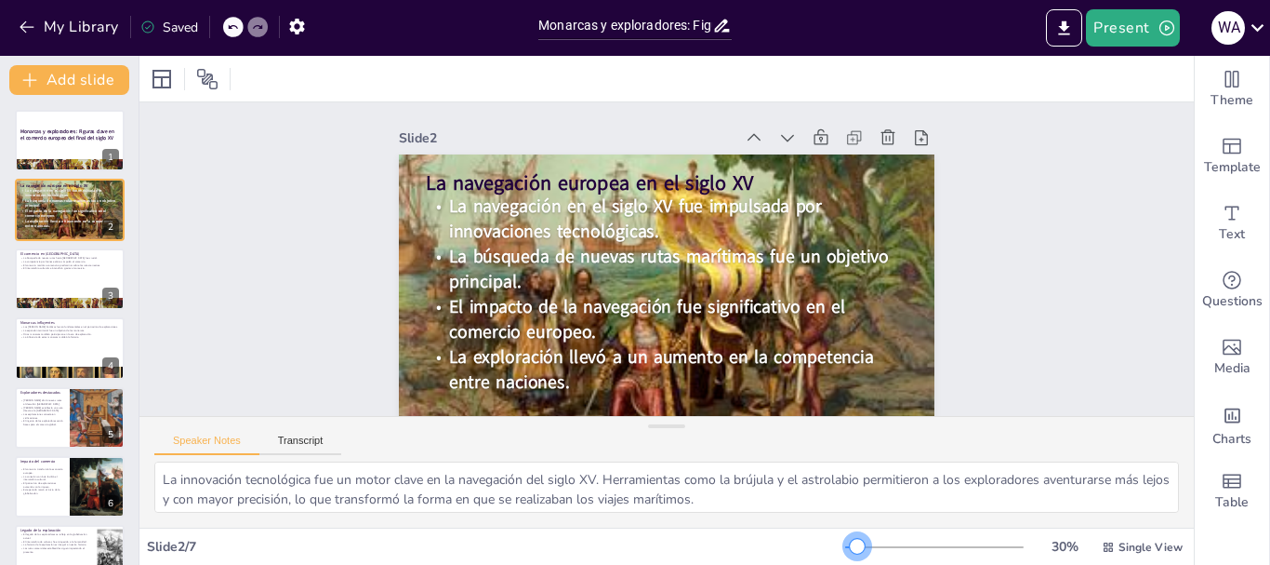
click at [850, 543] on div at bounding box center [857, 546] width 15 height 15
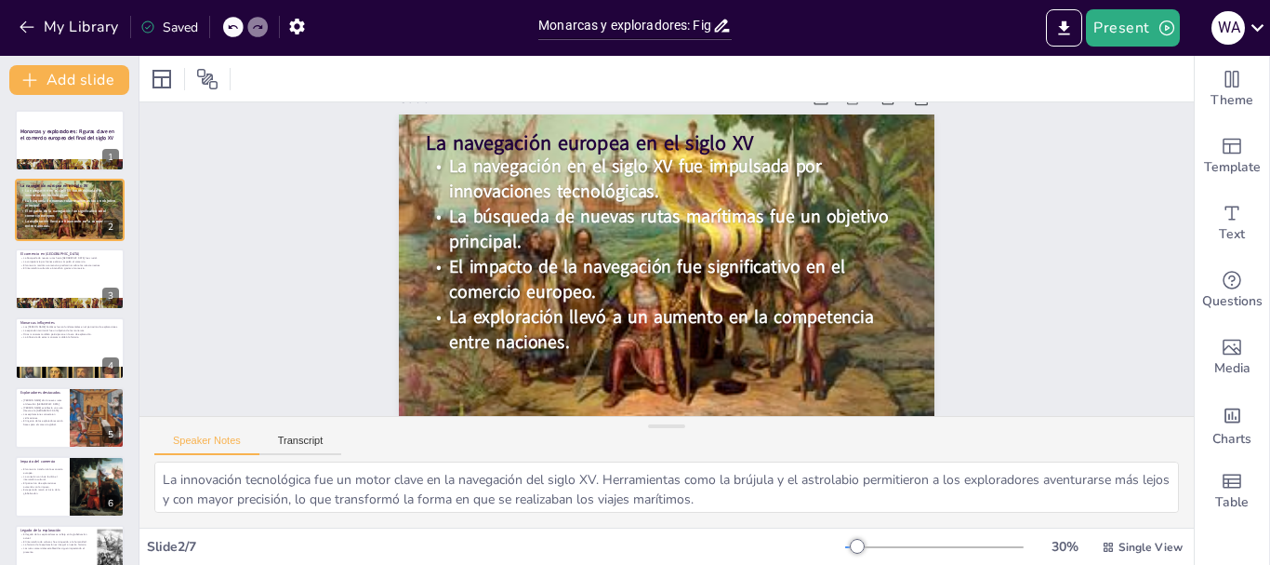
scroll to position [54, 0]
click at [57, 292] on div at bounding box center [70, 278] width 112 height 63
type textarea "La búsqueda de nuevas rutas hacia [GEOGRAPHIC_DATA] fue un motor esencial del c…"
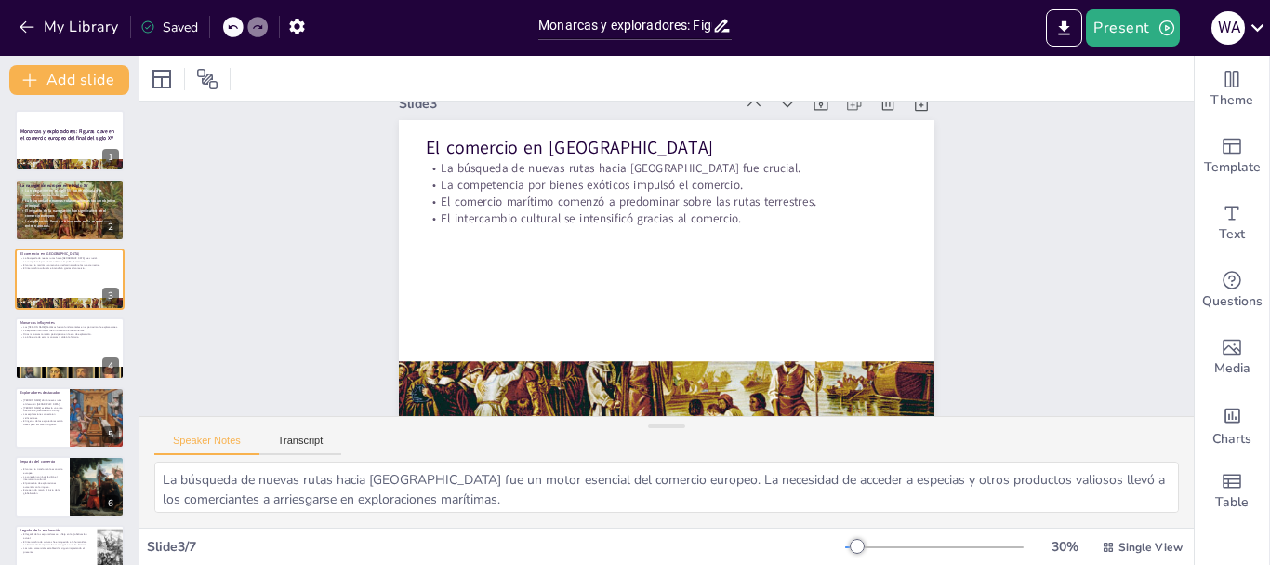
scroll to position [0, 0]
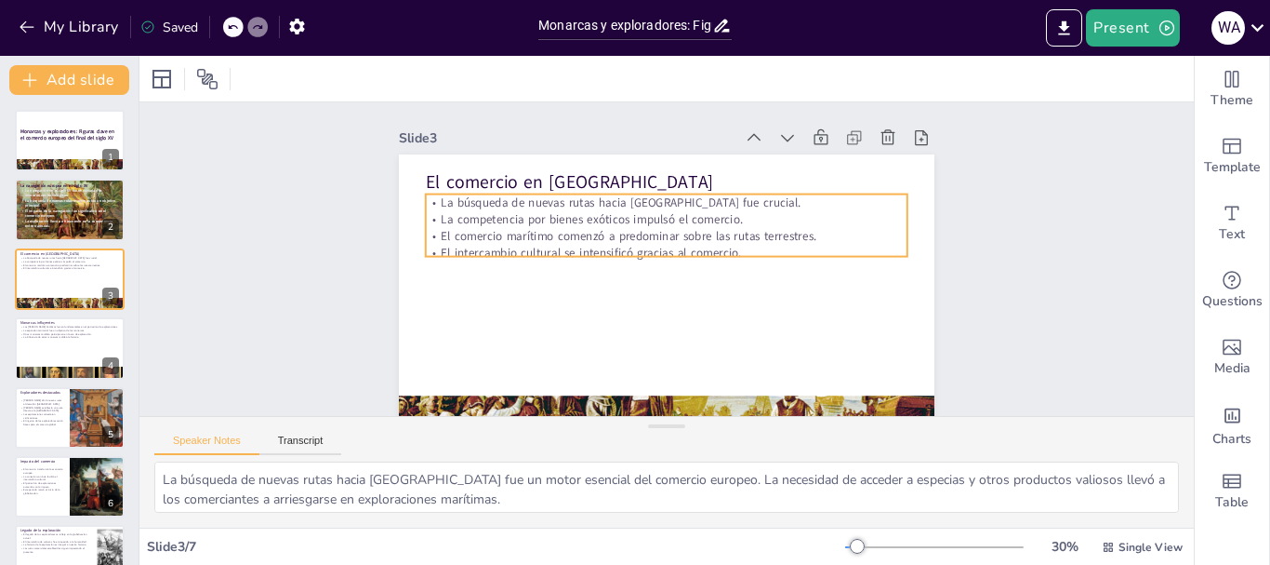
click at [546, 214] on p "La competencia por bienes exóticos impulsó el comercio." at bounding box center [630, 275] width 211 height 447
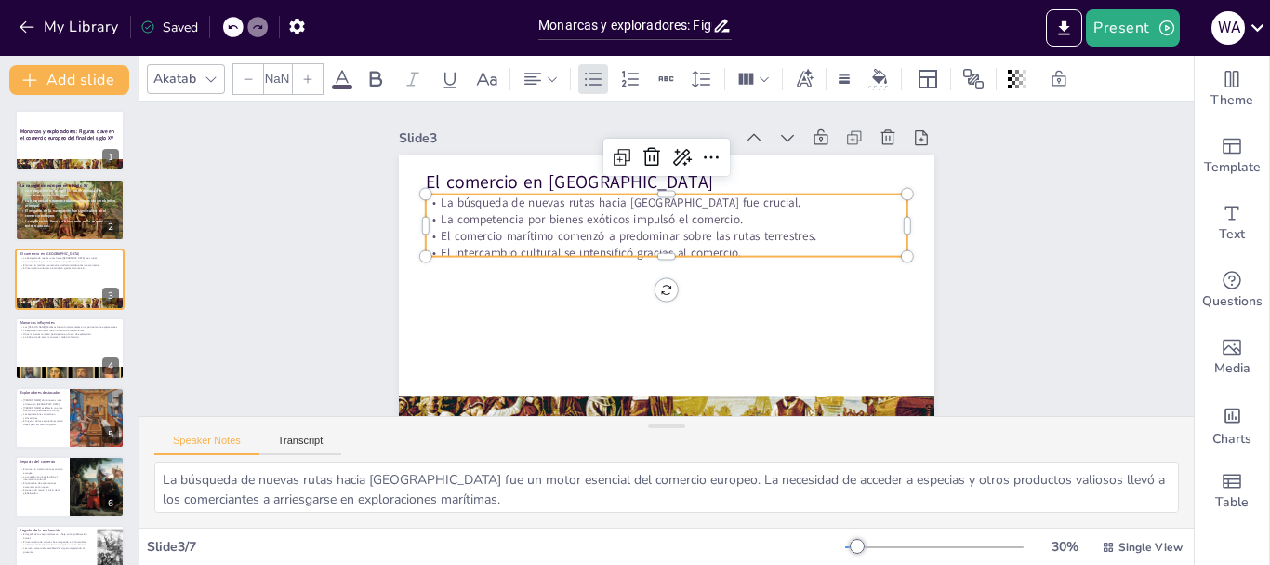
type input "32"
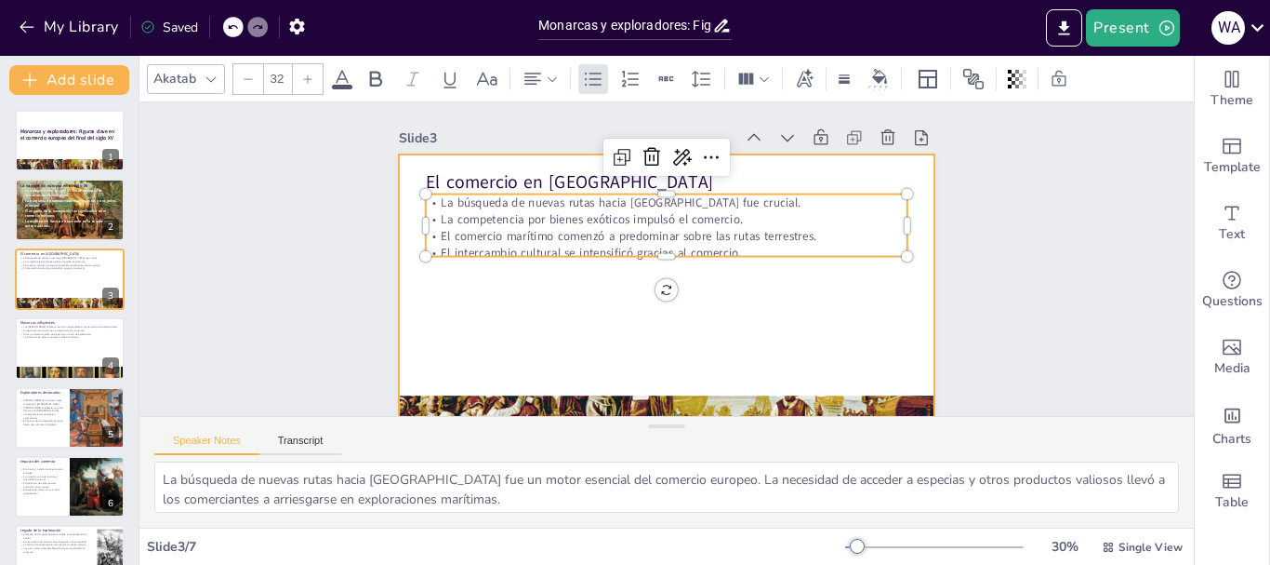
click at [764, 305] on div at bounding box center [640, 221] width 610 height 559
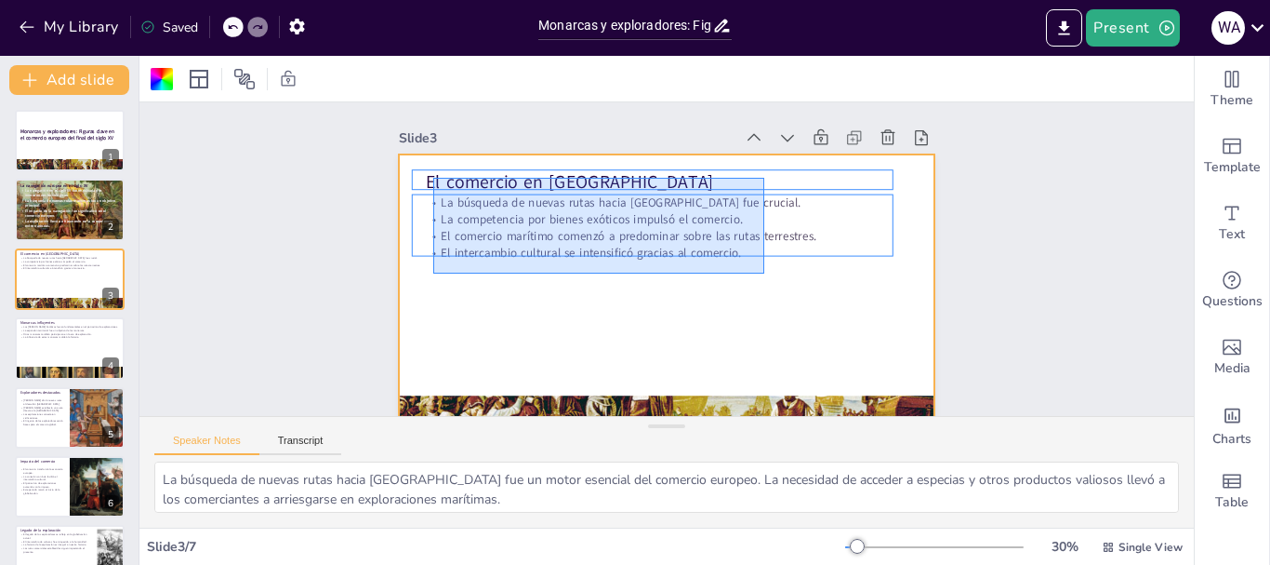
drag, startPoint x: 765, startPoint y: 273, endPoint x: 428, endPoint y: 178, distance: 350.0
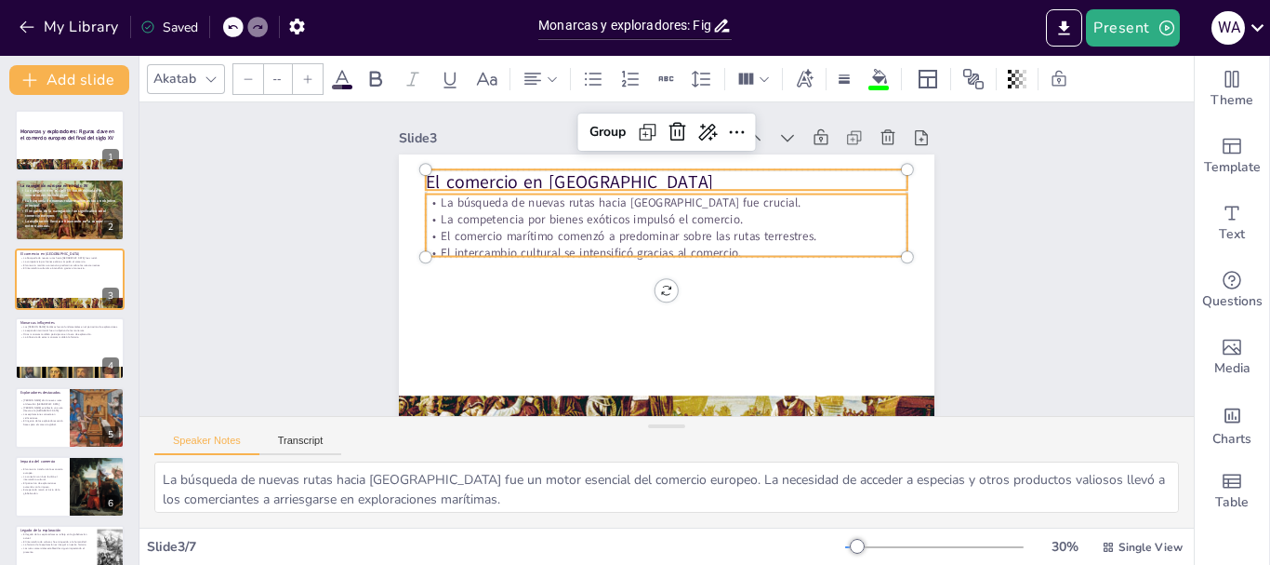
click at [286, 76] on input "--" at bounding box center [277, 79] width 26 height 30
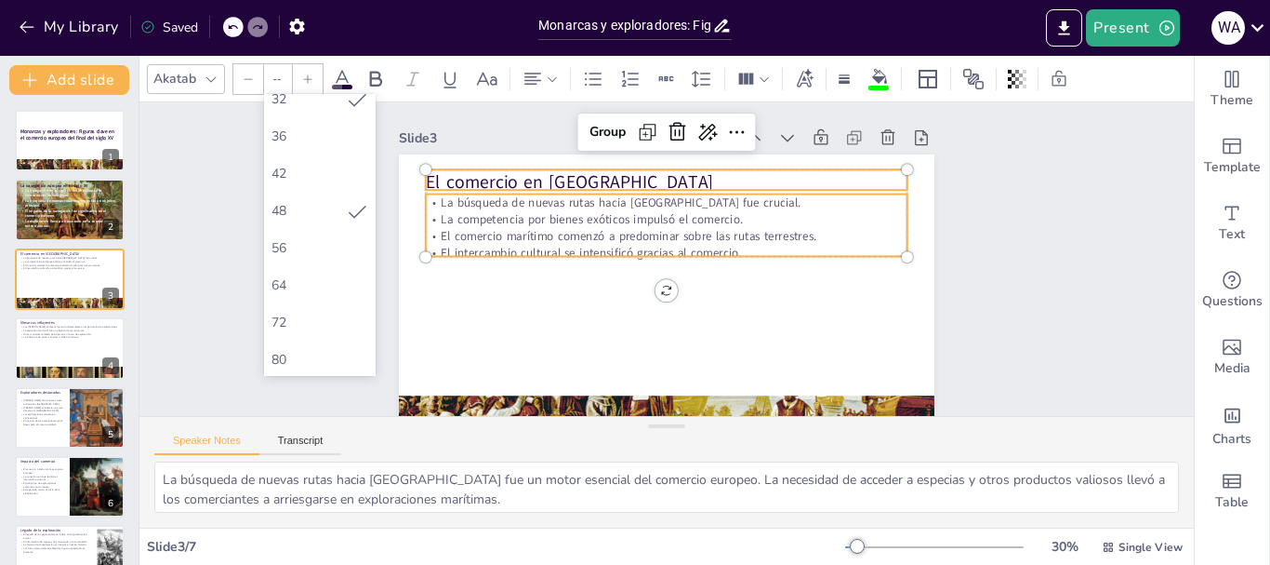
scroll to position [420, 0]
click at [303, 279] on div "72" at bounding box center [320, 287] width 97 height 18
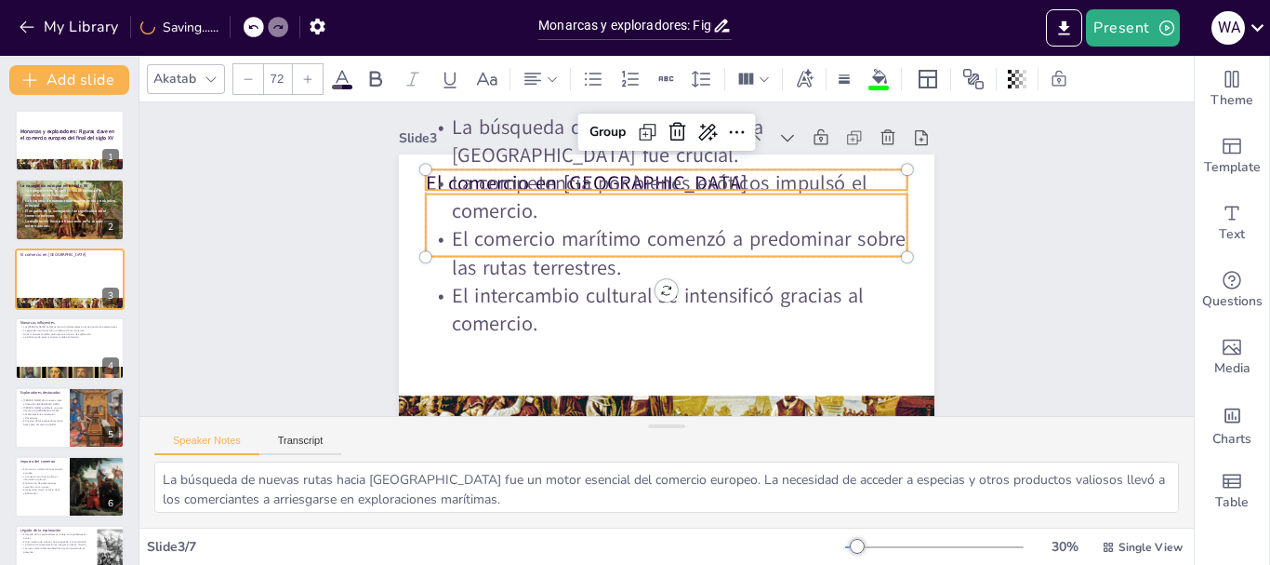
click at [250, 81] on icon at bounding box center [248, 78] width 11 height 11
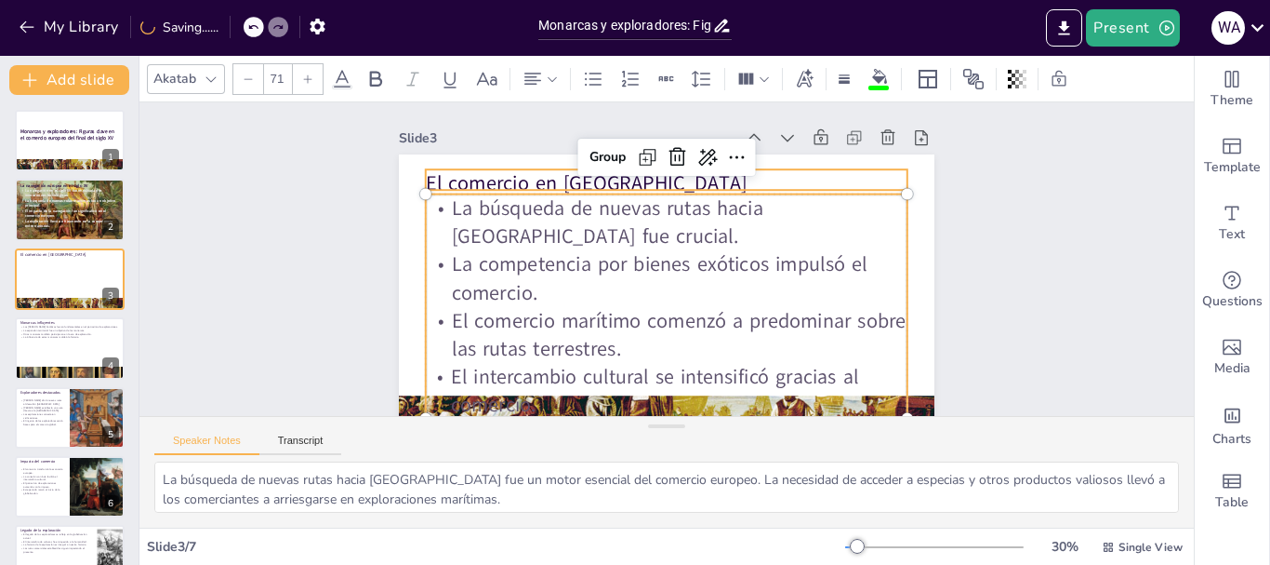
click at [250, 81] on icon at bounding box center [248, 78] width 11 height 11
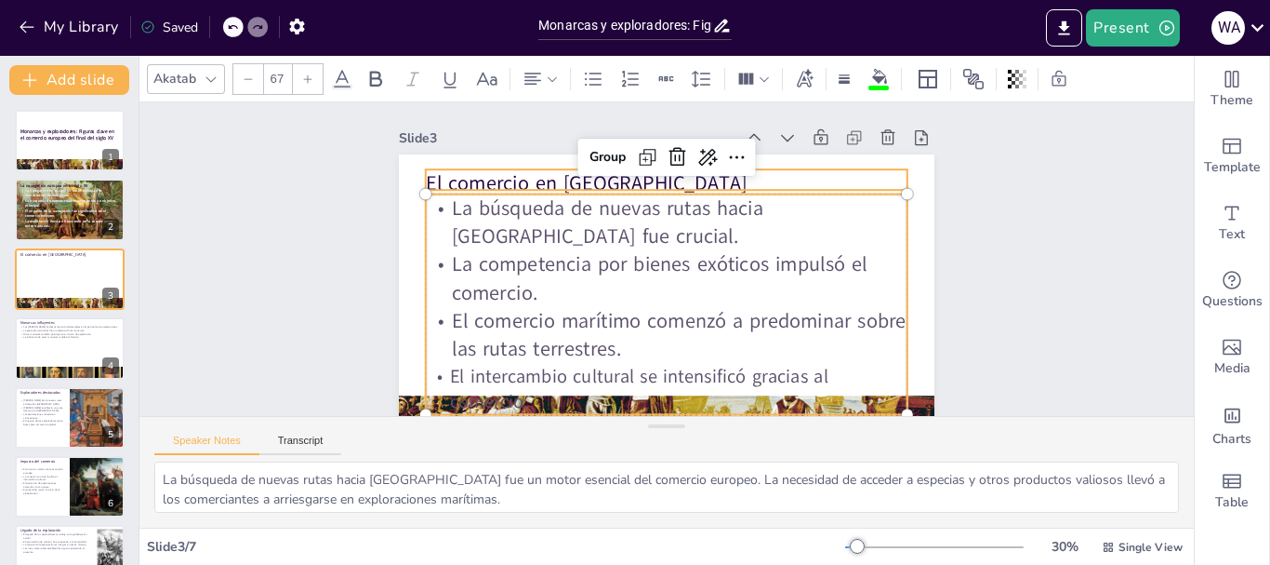
type input "66"
click at [1017, 272] on div "Slide 1 Monarcas y exploradores: Figuras clave en el comercio europeo del final…" at bounding box center [685, 251] width 751 height 1108
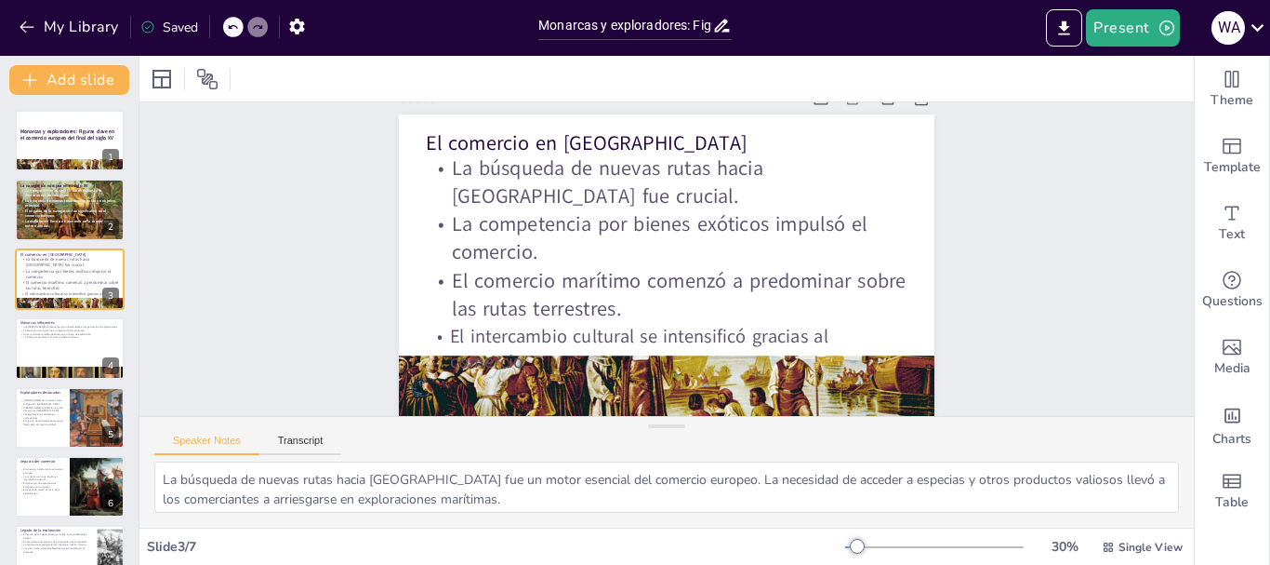
scroll to position [49, 0]
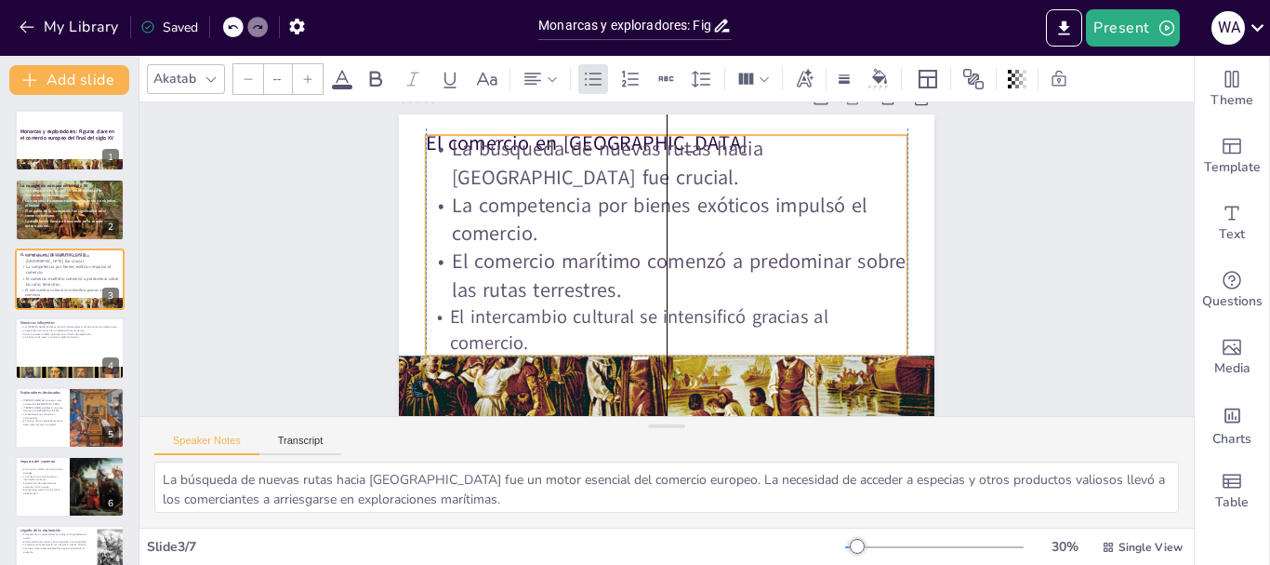
drag, startPoint x: 753, startPoint y: 244, endPoint x: 753, endPoint y: 231, distance: 13.0
click at [753, 231] on div "La búsqueda de nuevas rutas hacia [GEOGRAPHIC_DATA] fue crucial. La competencia…" at bounding box center [661, 245] width 530 height 397
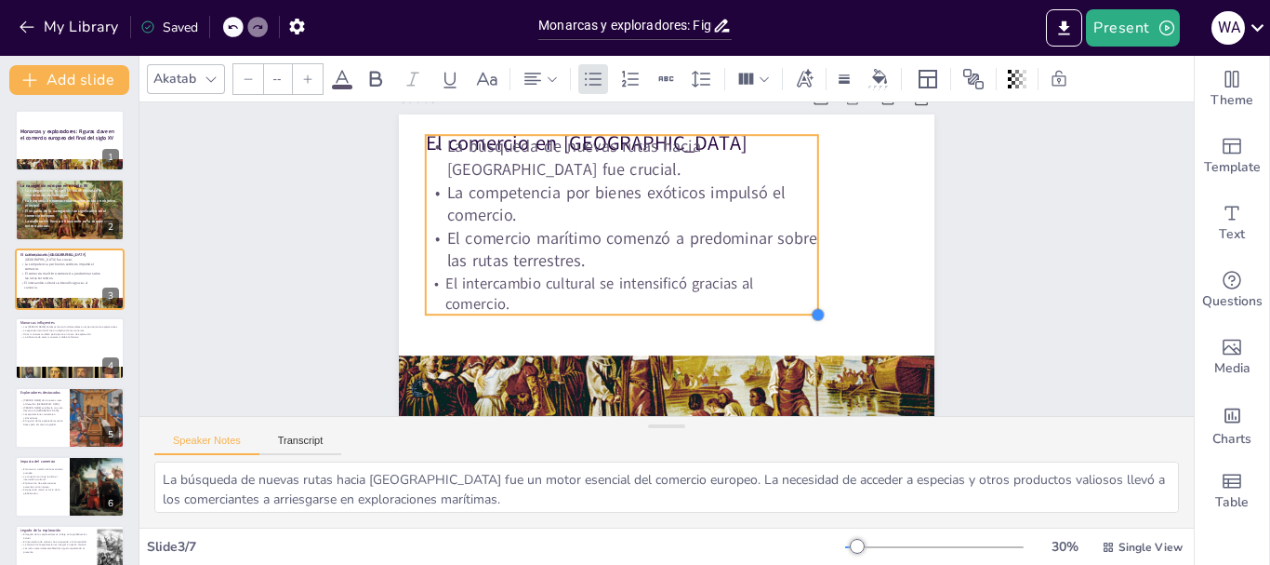
drag, startPoint x: 899, startPoint y: 348, endPoint x: 803, endPoint y: 284, distance: 116.1
click at [803, 284] on div "El comercio en [GEOGRAPHIC_DATA] La búsqueda de nuevas rutas hacia [GEOGRAPHIC_…" at bounding box center [661, 261] width 452 height 603
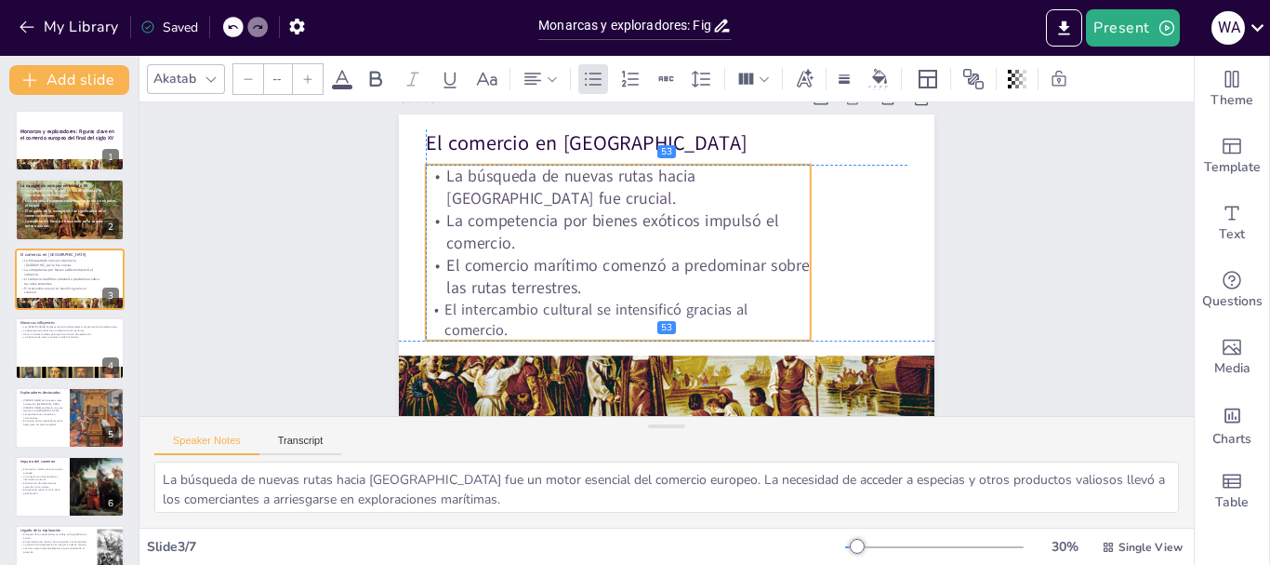
drag, startPoint x: 734, startPoint y: 204, endPoint x: 739, endPoint y: 231, distance: 27.5
click at [722, 231] on p "La competencia por bienes exóticos impulsó el comercio." at bounding box center [623, 292] width 198 height 370
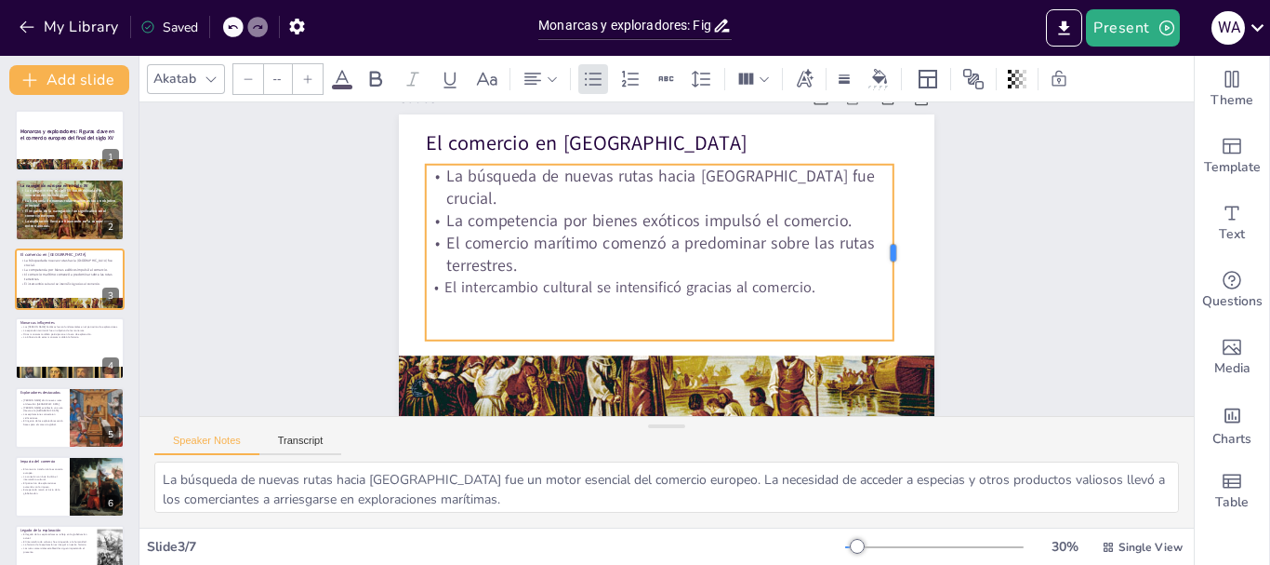
drag, startPoint x: 798, startPoint y: 241, endPoint x: 881, endPoint y: 234, distance: 83.0
click at [881, 265] on div at bounding box center [884, 348] width 86 height 167
click at [979, 241] on div "Slide 1 Monarcas y exploradores: Figuras clave en el comercio europeo del final…" at bounding box center [648, 253] width 662 height 1112
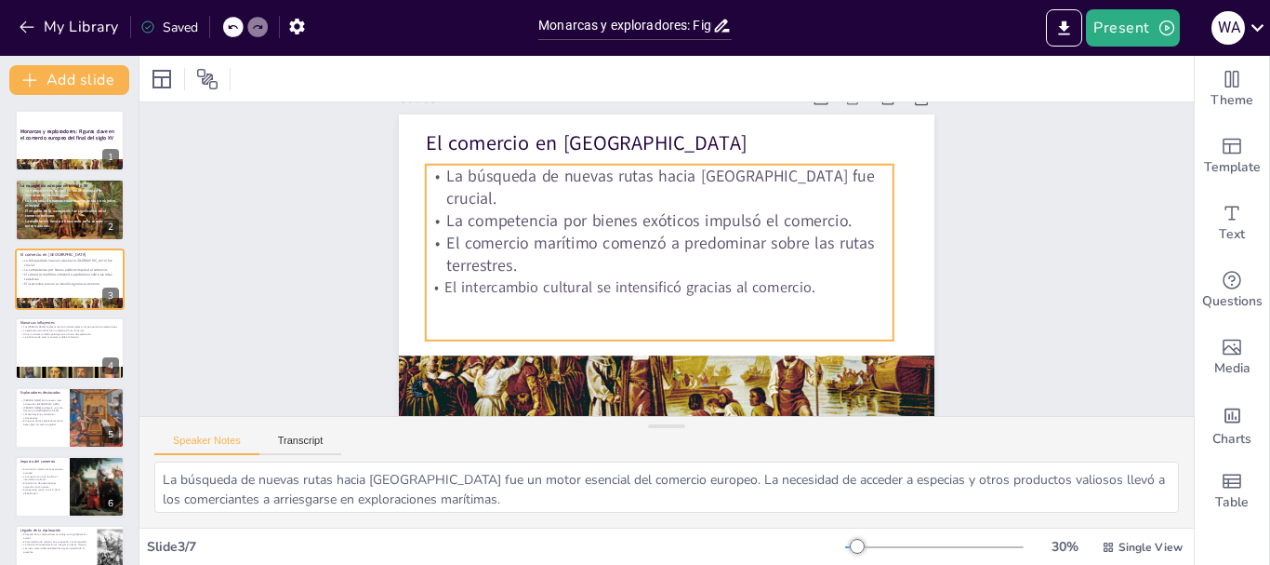
click at [752, 219] on p "El comercio marítimo comenzó a predominar sobre las rutas terrestres." at bounding box center [670, 250] width 188 height 459
click at [752, 219] on p "El comercio marítimo comenzó a predominar sobre las rutas terrestres." at bounding box center [675, 258] width 379 height 347
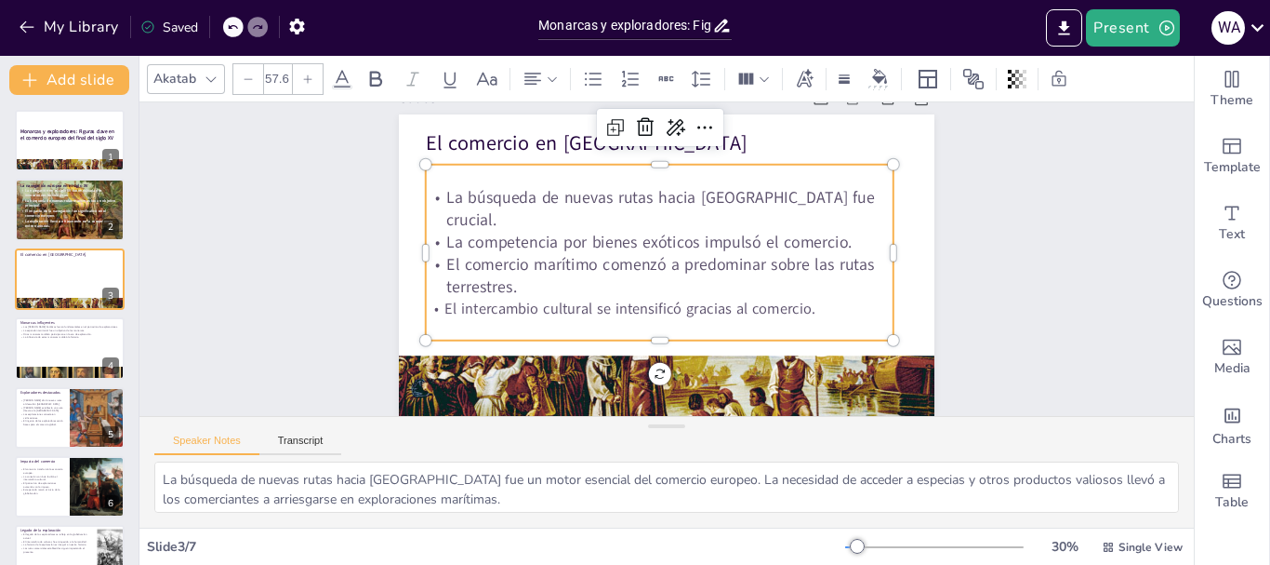
click at [756, 206] on p "La búsqueda de nuevas rutas hacia [GEOGRAPHIC_DATA] fue crucial." at bounding box center [691, 215] width 406 height 312
click at [765, 285] on p "El intercambio cultural se intensificó gracias al comercio." at bounding box center [636, 299] width 416 height 252
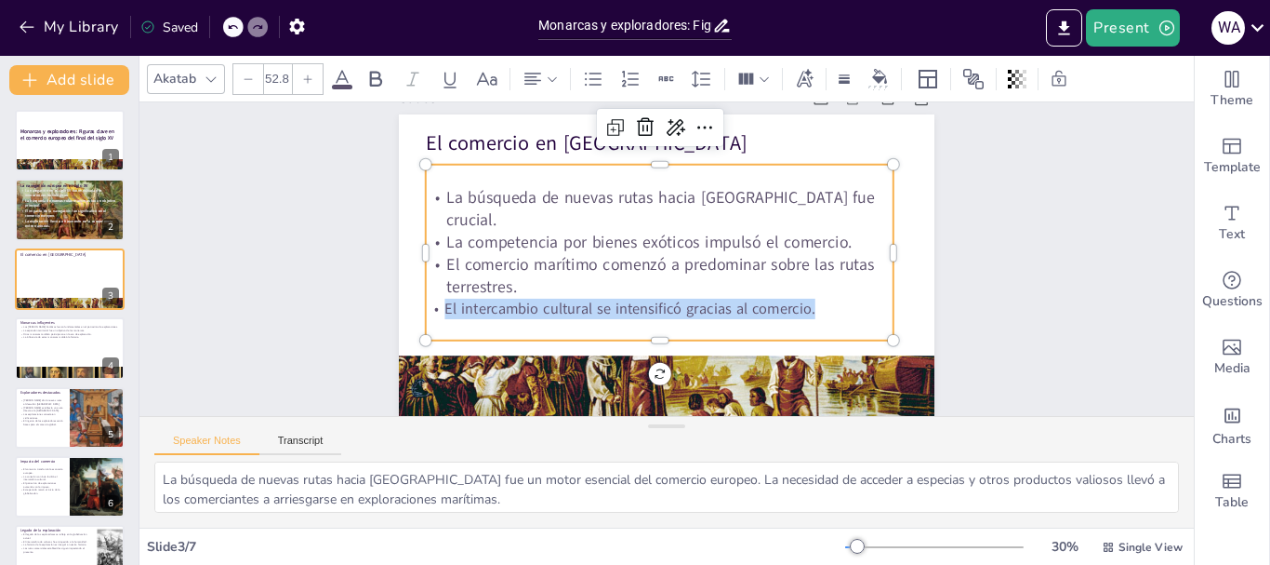
drag, startPoint x: 806, startPoint y: 293, endPoint x: 428, endPoint y: 284, distance: 378.7
click at [558, 284] on p "El intercambio cultural se intensificó gracias al comercio." at bounding box center [616, 263] width 117 height 462
click at [308, 76] on icon at bounding box center [308, 78] width 8 height 8
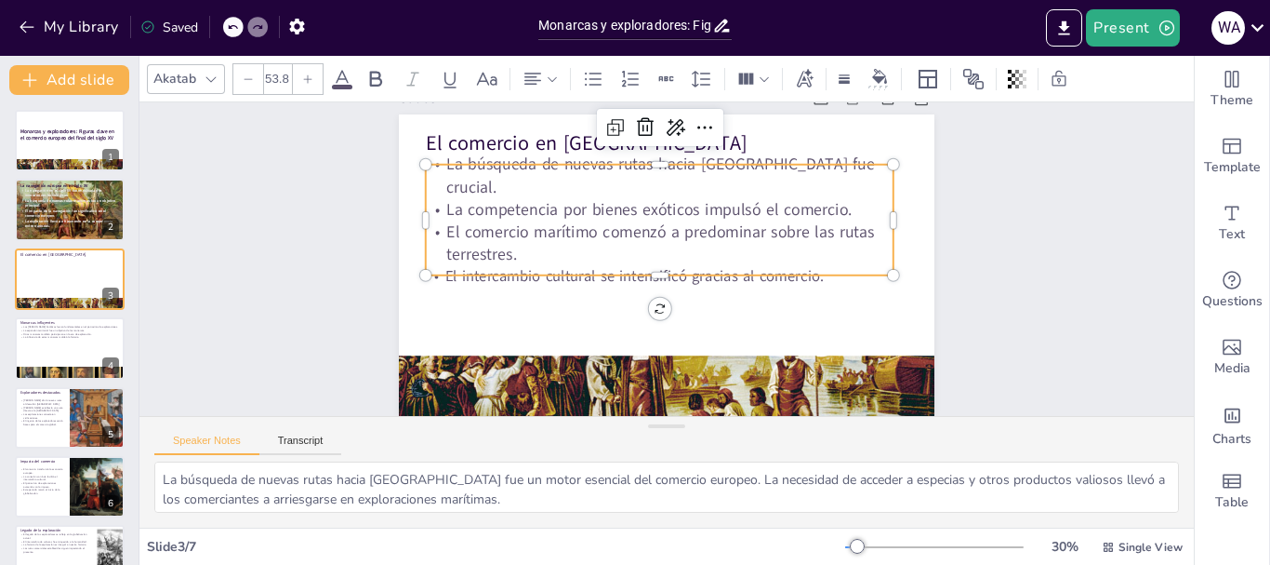
click at [308, 76] on icon at bounding box center [308, 78] width 8 height 8
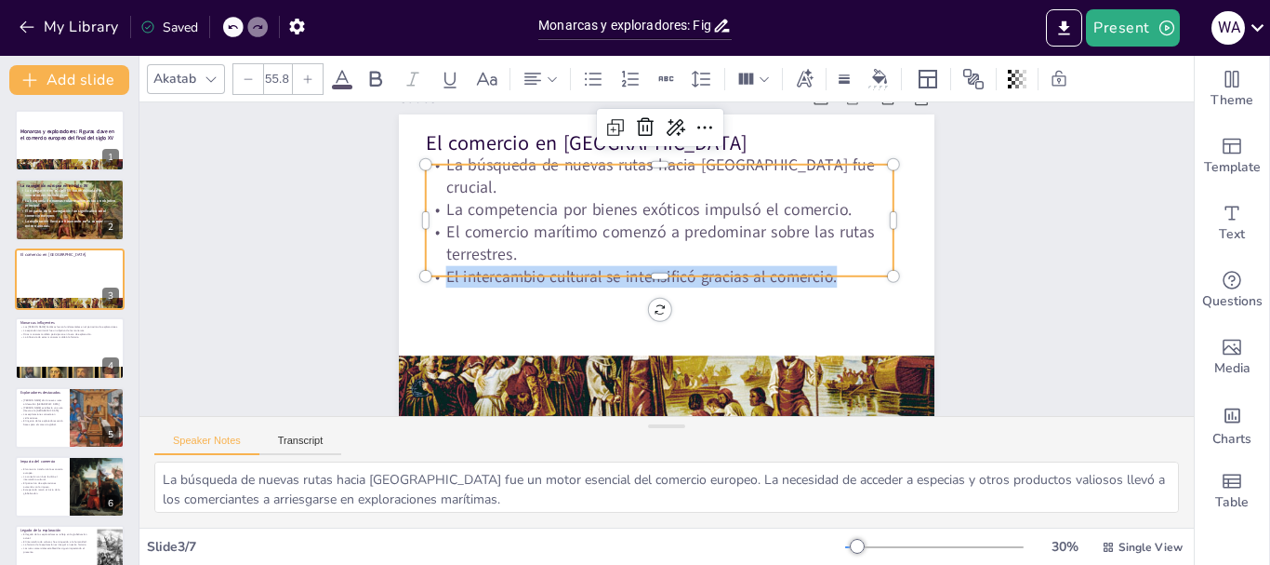
click at [308, 76] on icon at bounding box center [308, 78] width 8 height 8
type input "56.8"
click at [1025, 278] on div "Slide 1 Monarcas y exploradores: Figuras clave en el comercio europeo del final…" at bounding box center [649, 267] width 752 height 1107
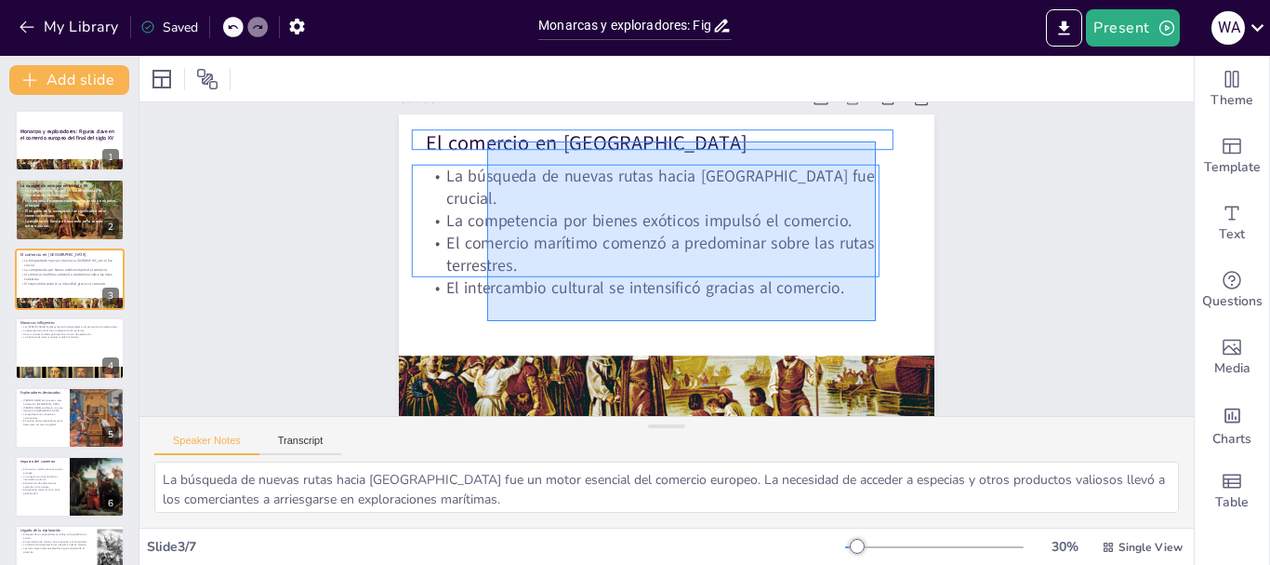
drag, startPoint x: 802, startPoint y: 258, endPoint x: 485, endPoint y: 131, distance: 340.6
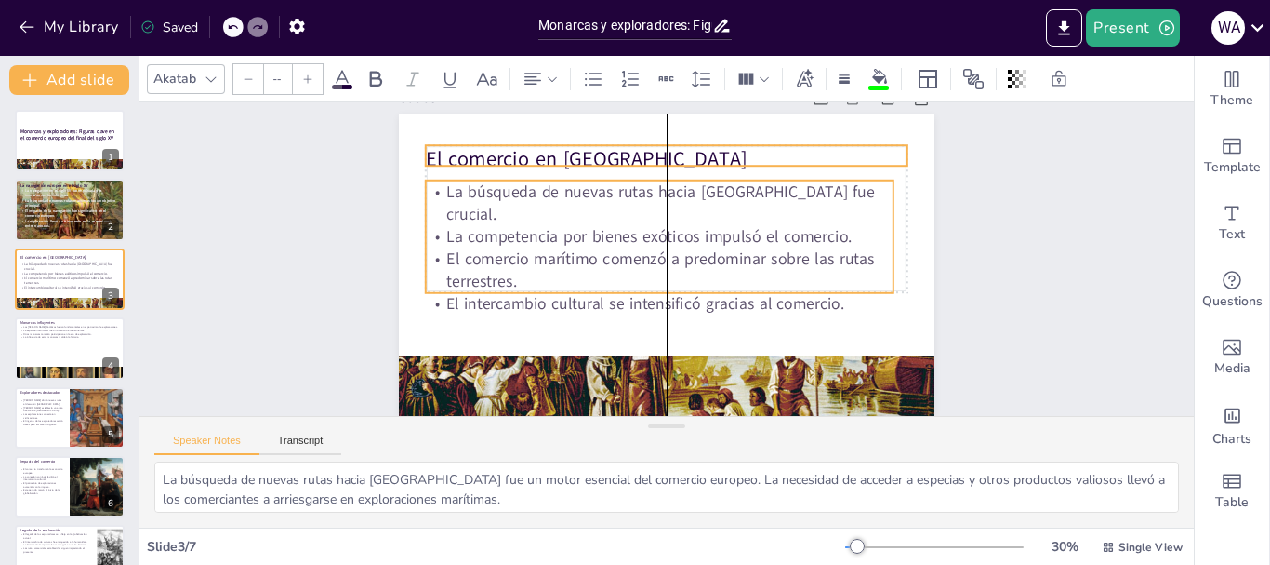
drag, startPoint x: 512, startPoint y: 138, endPoint x: 512, endPoint y: 153, distance: 15.8
click at [545, 161] on p "El comercio en [GEOGRAPHIC_DATA]" at bounding box center [733, 332] width 377 height 343
click at [228, 283] on div "Slide 1 Monarcas y exploradores: Figuras clave en el comercio europeo del final…" at bounding box center [660, 278] width 1112 height 662
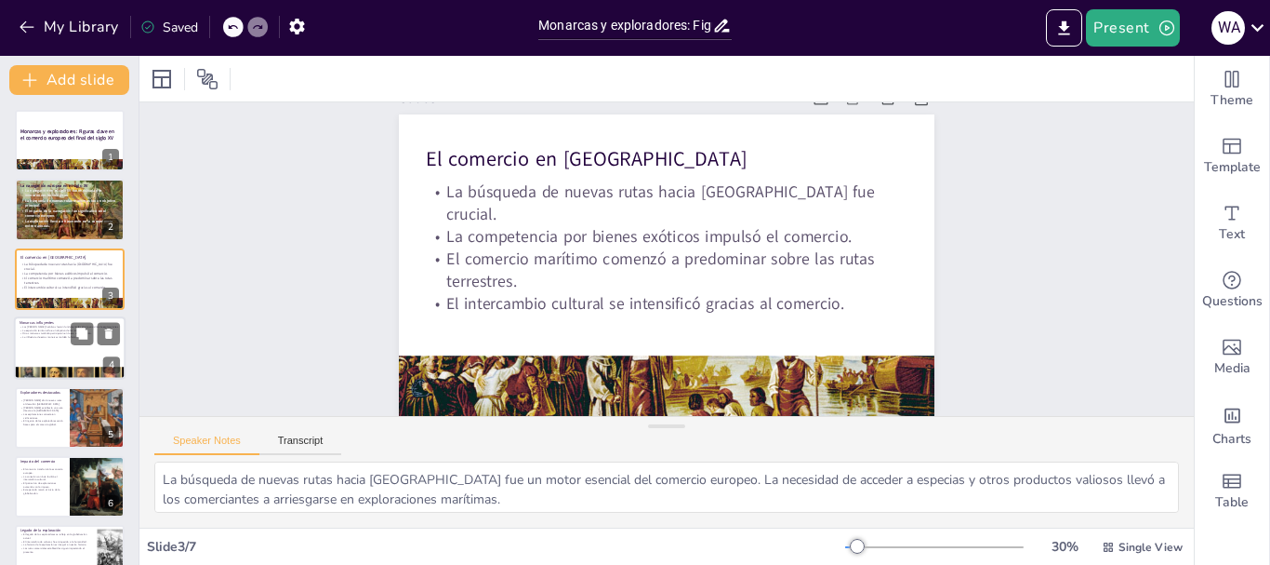
click at [39, 352] on div at bounding box center [70, 347] width 112 height 63
type textarea "El patrocinio de los [PERSON_NAME] Católicos fue clave para el éxito de las exp…"
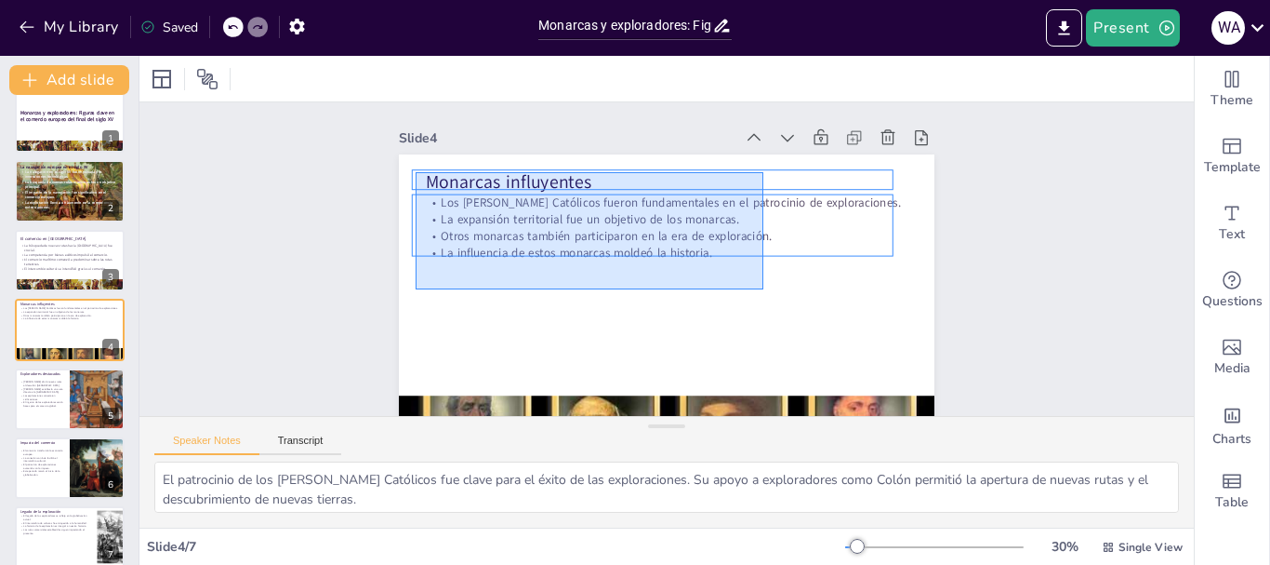
drag, startPoint x: 764, startPoint y: 289, endPoint x: 412, endPoint y: 170, distance: 371.2
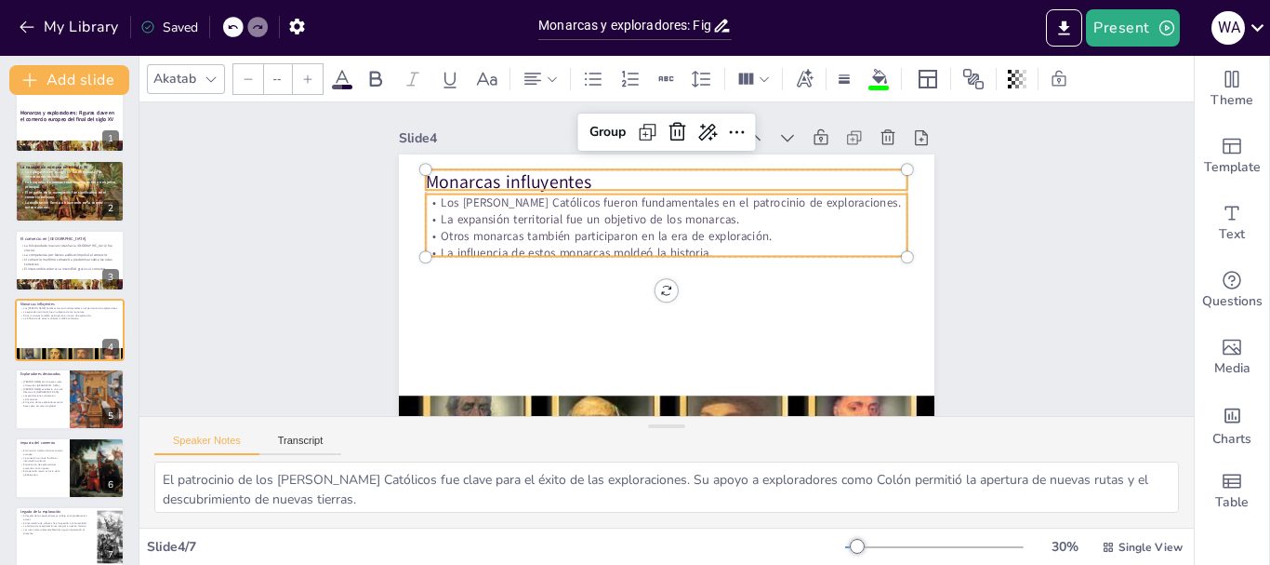
click at [273, 78] on input "--" at bounding box center [277, 79] width 26 height 30
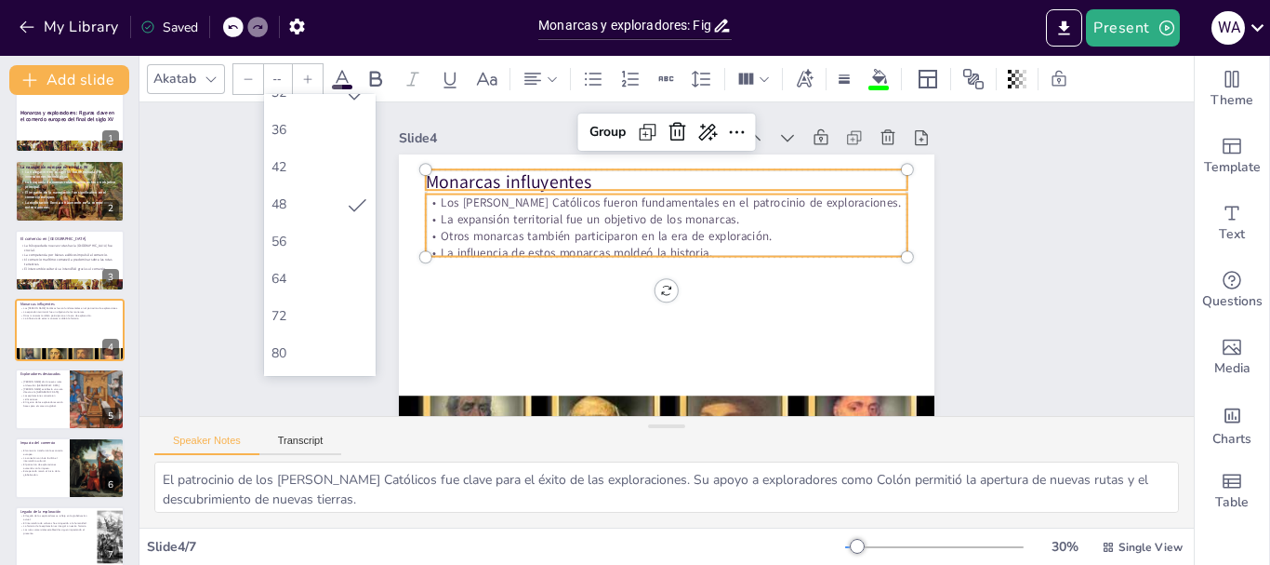
scroll to position [426, 0]
click at [329, 271] on div "72" at bounding box center [320, 281] width 112 height 37
type input "72"
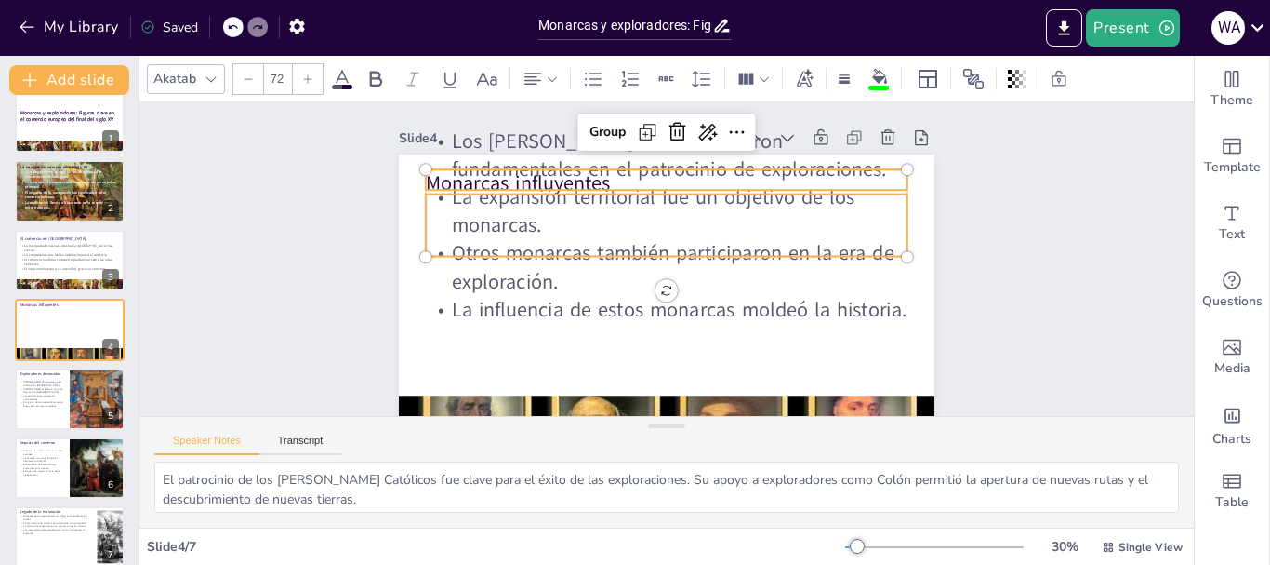
click at [816, 310] on p "La influencia de estos monarcas moldeó la historia." at bounding box center [646, 213] width 452 height 222
click at [1014, 326] on div "Slide 1 Monarcas y exploradores: Figuras clave en el comercio europeo del final…" at bounding box center [655, 275] width 1061 height 906
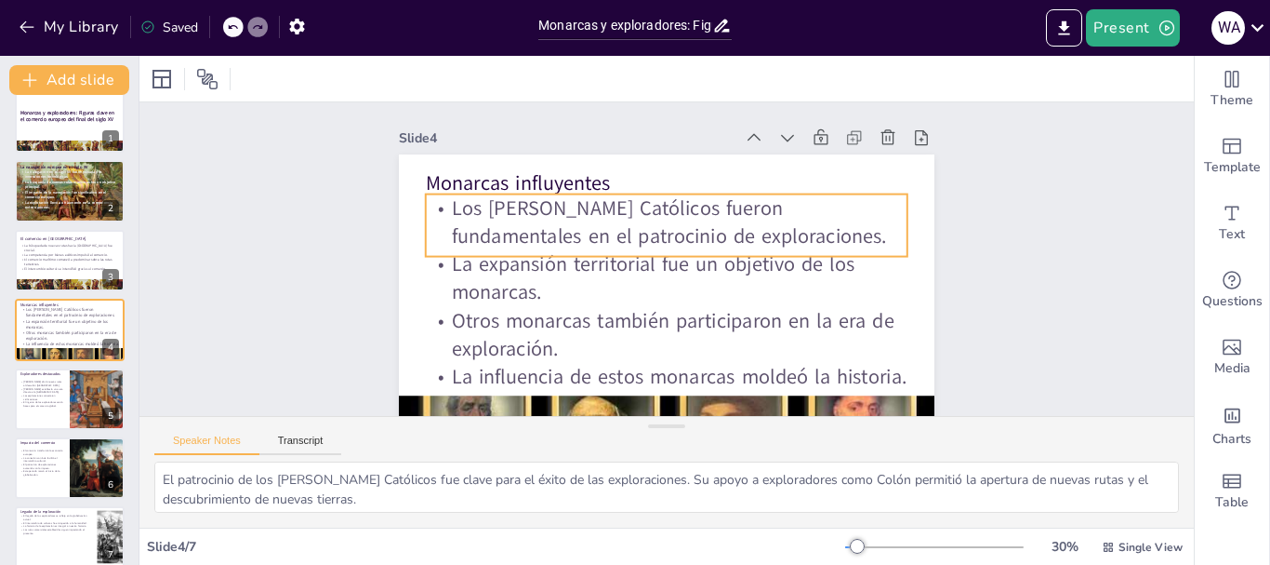
click at [759, 322] on p "Otros monarcas también participaron en la era de exploración." at bounding box center [659, 334] width 485 height 106
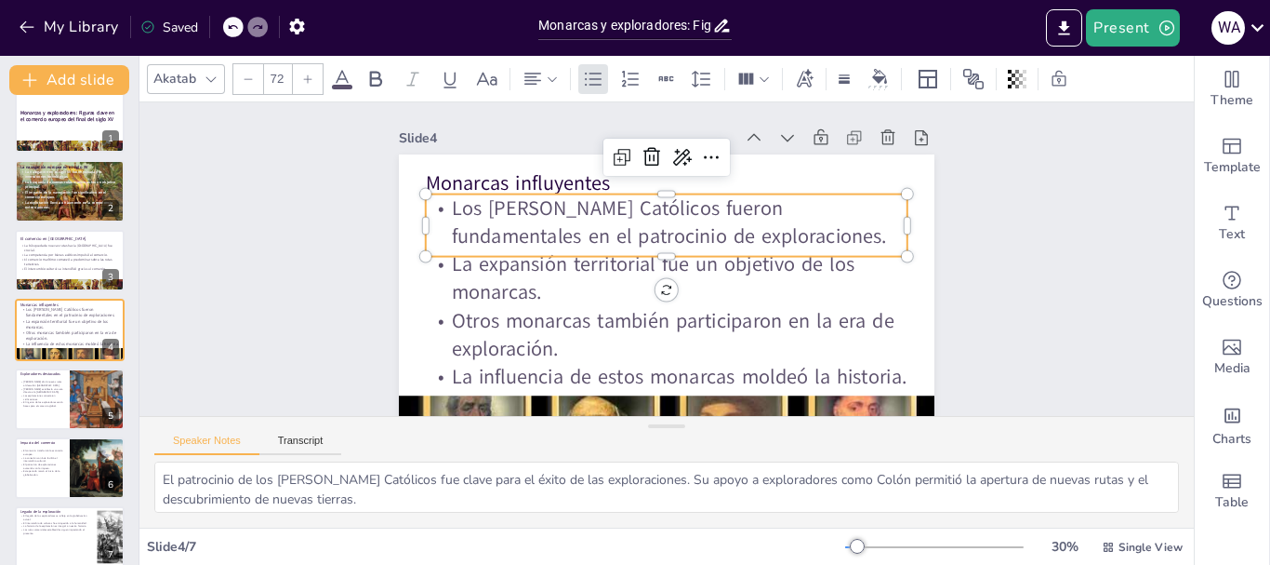
click at [677, 340] on p "Otros monarcas también participaron en la era de exploración." at bounding box center [602, 297] width 290 height 446
click at [677, 340] on p "Otros monarcas también participaron en la era de exploración." at bounding box center [728, 214] width 329 height 423
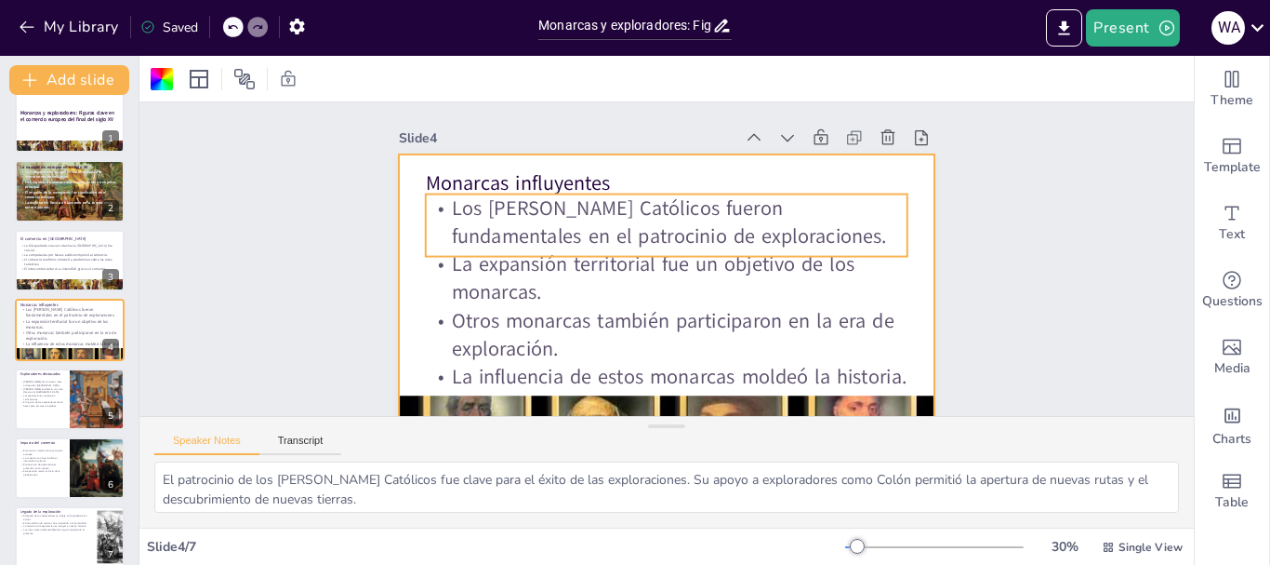
click at [731, 284] on p "La expansión territorial fue un objetivo de los monarcas." at bounding box center [653, 272] width 365 height 396
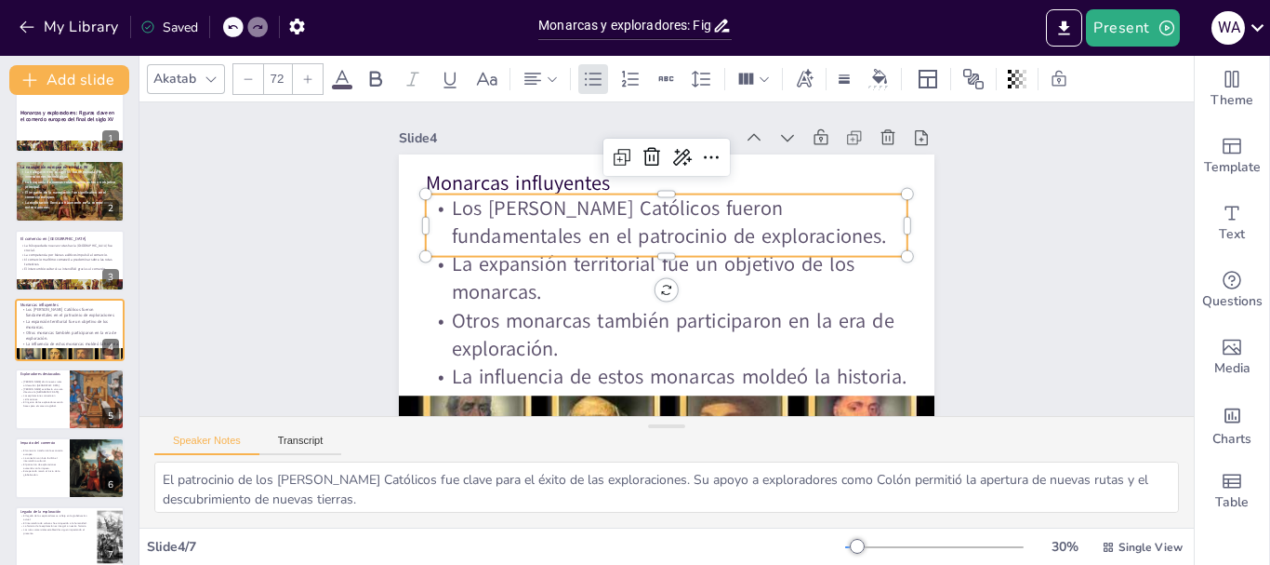
click at [915, 285] on div "Slide 1 Monarcas y exploradores: Figuras clave en el comercio europeo del final…" at bounding box center [648, 253] width 534 height 718
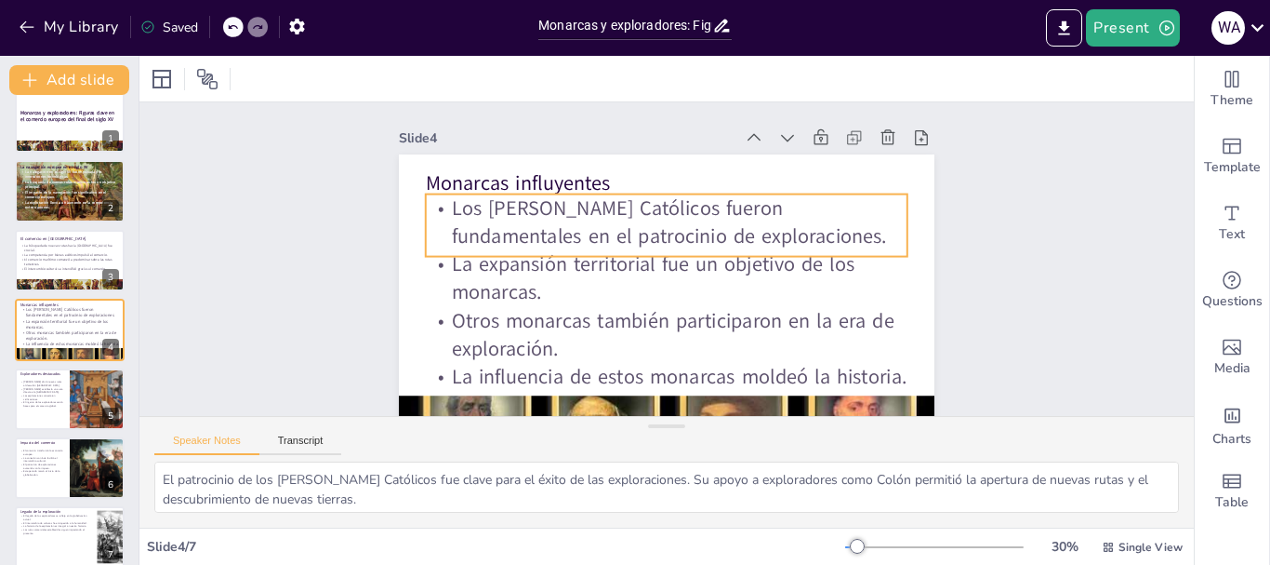
click at [808, 226] on p "Los [PERSON_NAME] Católicos fueron fundamentales en el patrocinio de exploracio…" at bounding box center [674, 295] width 484 height 155
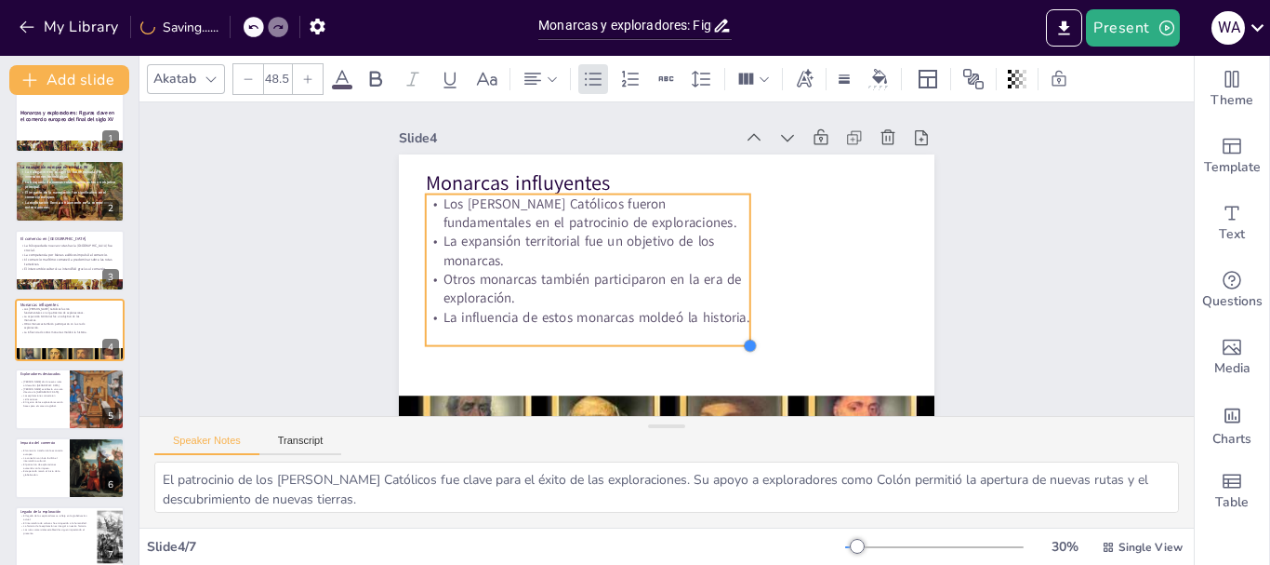
drag, startPoint x: 891, startPoint y: 254, endPoint x: 734, endPoint y: 232, distance: 158.8
click at [734, 232] on div "Monarcas influyentes Los [PERSON_NAME] Católicos fueron fundamentales en el pat…" at bounding box center [680, 302] width 603 height 452
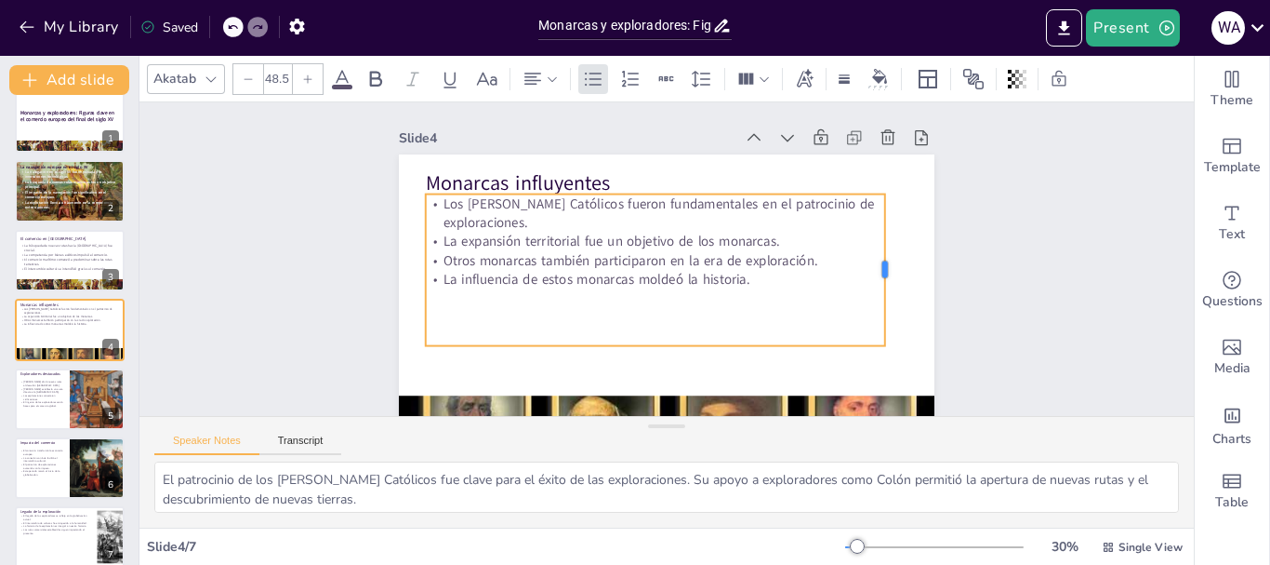
drag, startPoint x: 737, startPoint y: 273, endPoint x: 871, endPoint y: 278, distance: 135.0
click at [448, 278] on div at bounding box center [440, 248] width 15 height 152
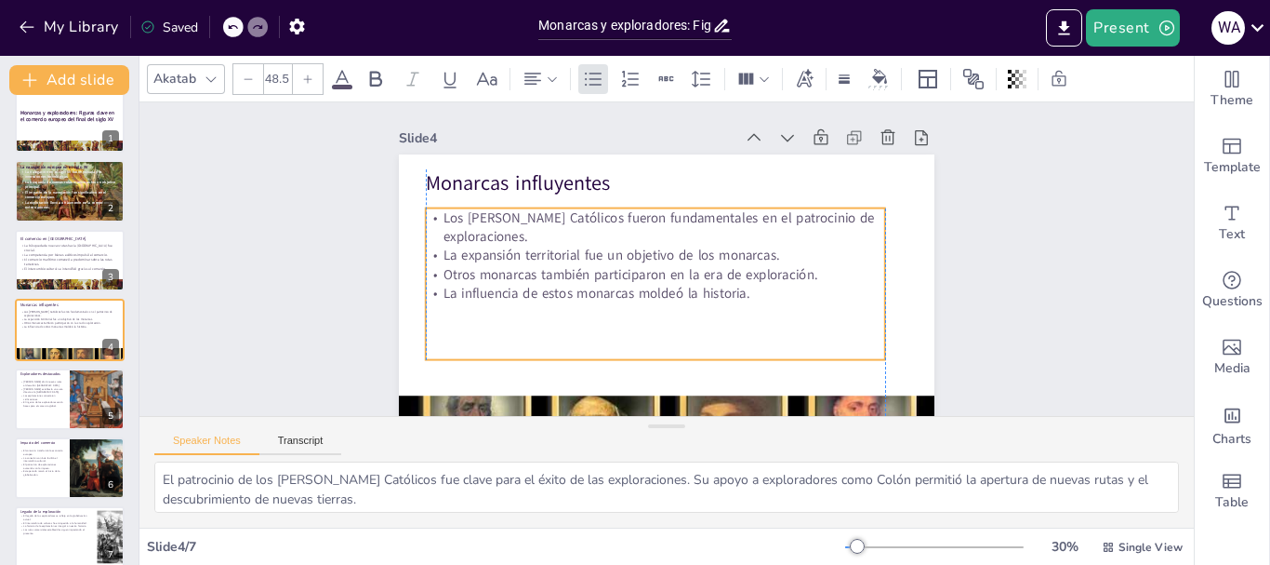
click at [605, 224] on p "Los [PERSON_NAME] Católicos fueron fundamentales en el patrocinio de exploracio…" at bounding box center [694, 238] width 179 height 449
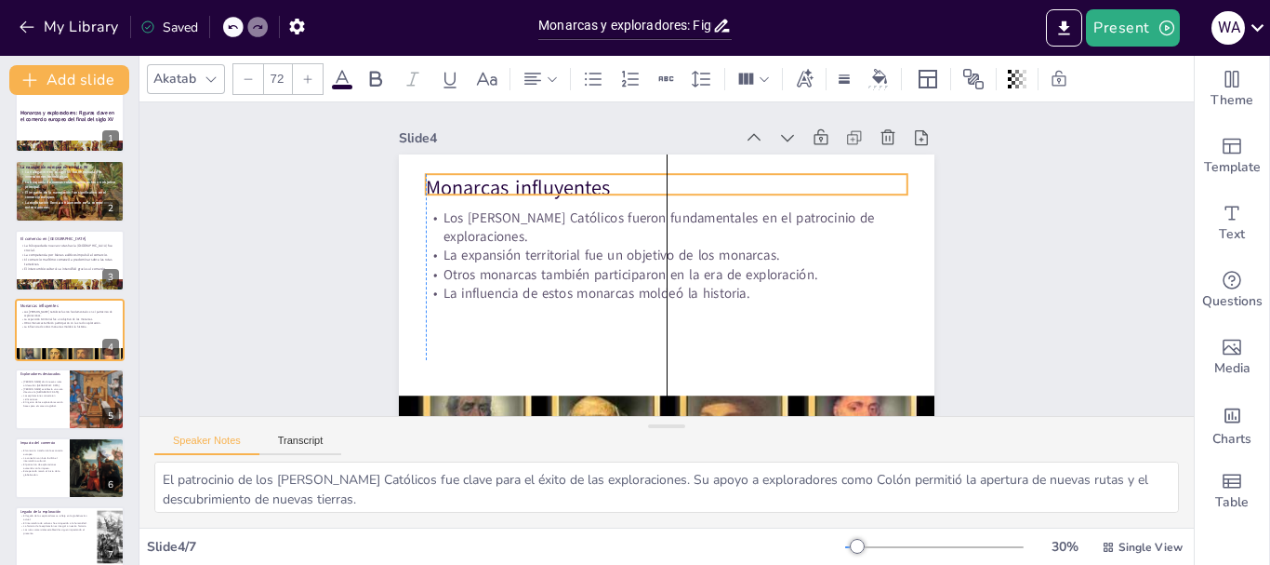
click at [558, 190] on p "Monarcas influyentes" at bounding box center [708, 317] width 406 height 306
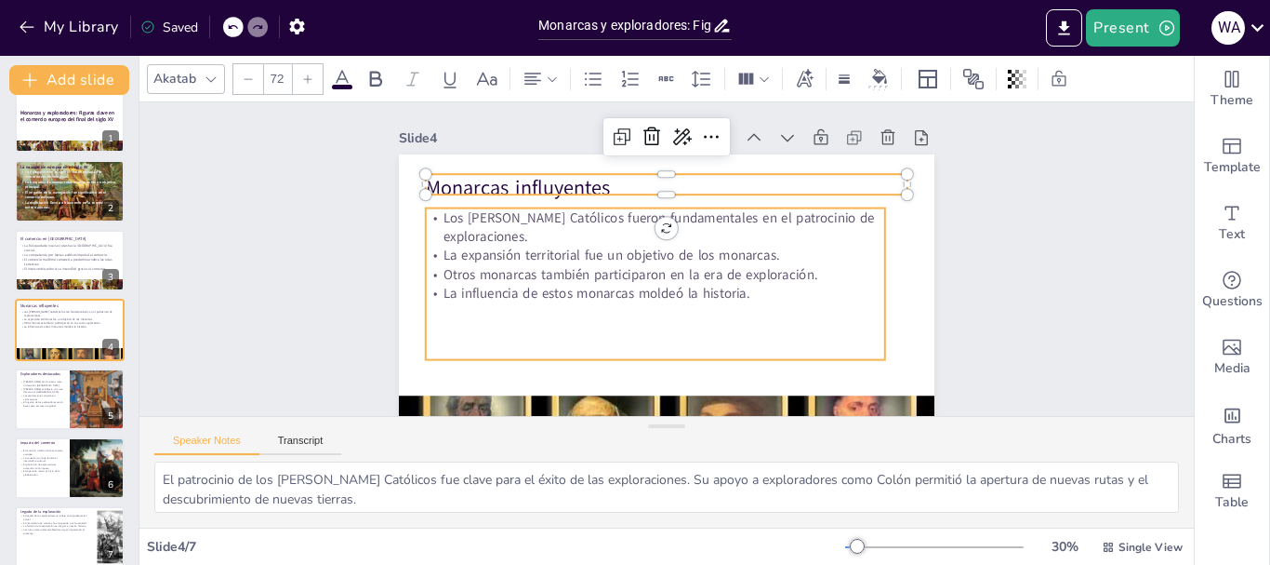
click at [581, 233] on p "Los [PERSON_NAME] Católicos fueron fundamentales en el patrocinio de exploracio…" at bounding box center [691, 235] width 221 height 435
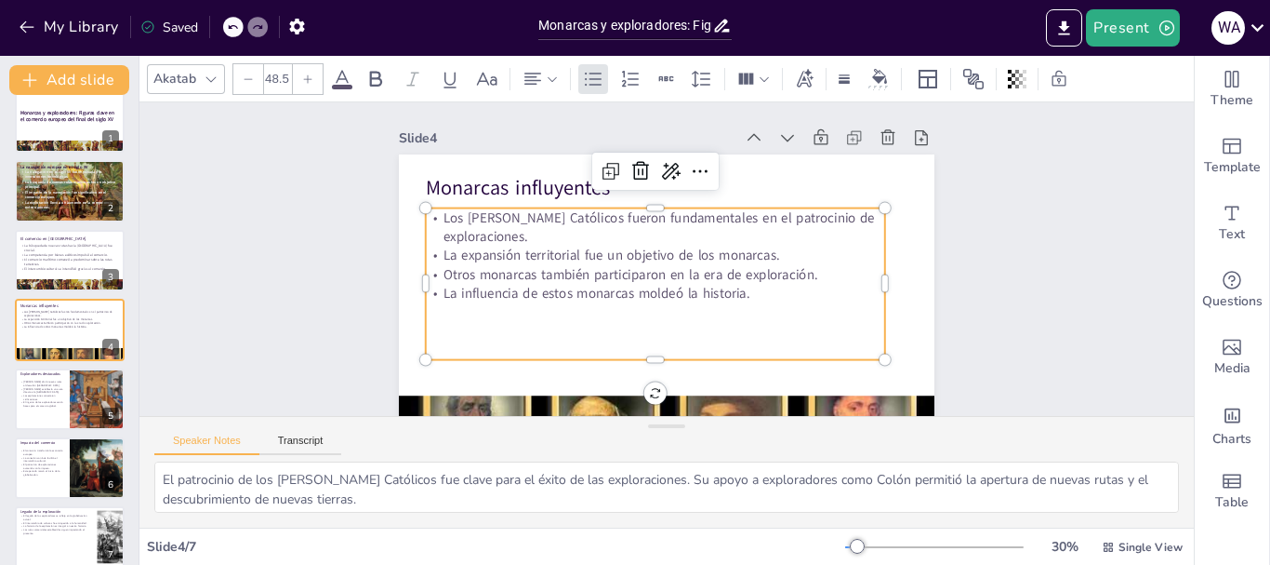
click at [275, 77] on input "48.5" at bounding box center [277, 79] width 26 height 30
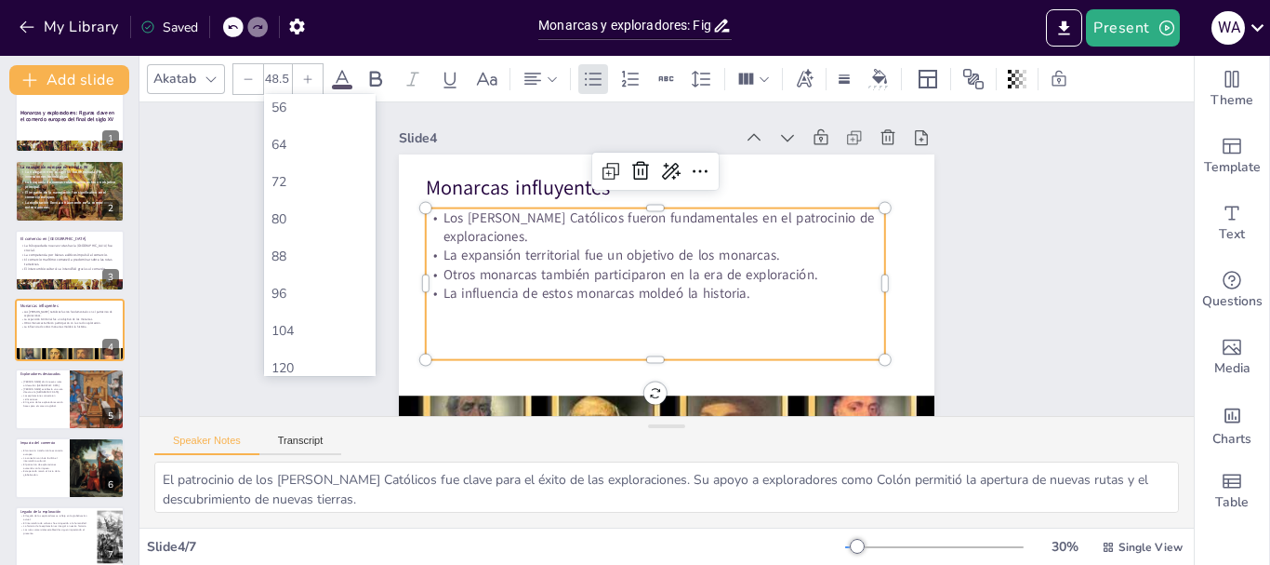
scroll to position [573, 0]
click at [316, 101] on div "64" at bounding box center [320, 97] width 97 height 18
type input "64"
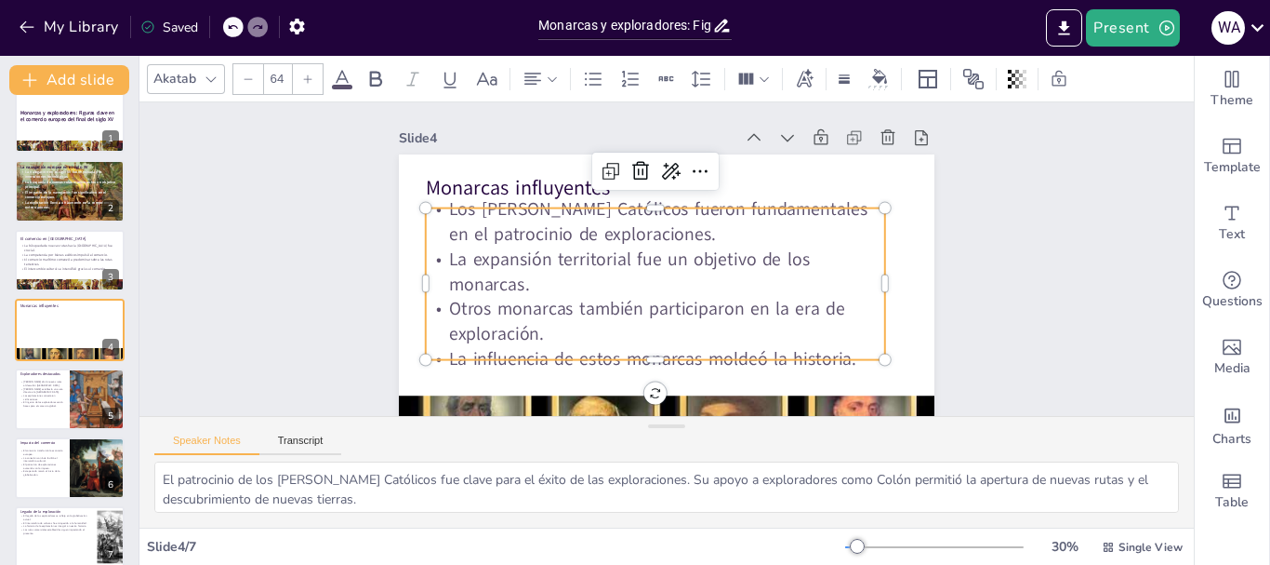
click at [991, 235] on div "Slide 1 Monarcas y exploradores: Figuras clave en el comercio europeo del final…" at bounding box center [648, 251] width 751 height 1108
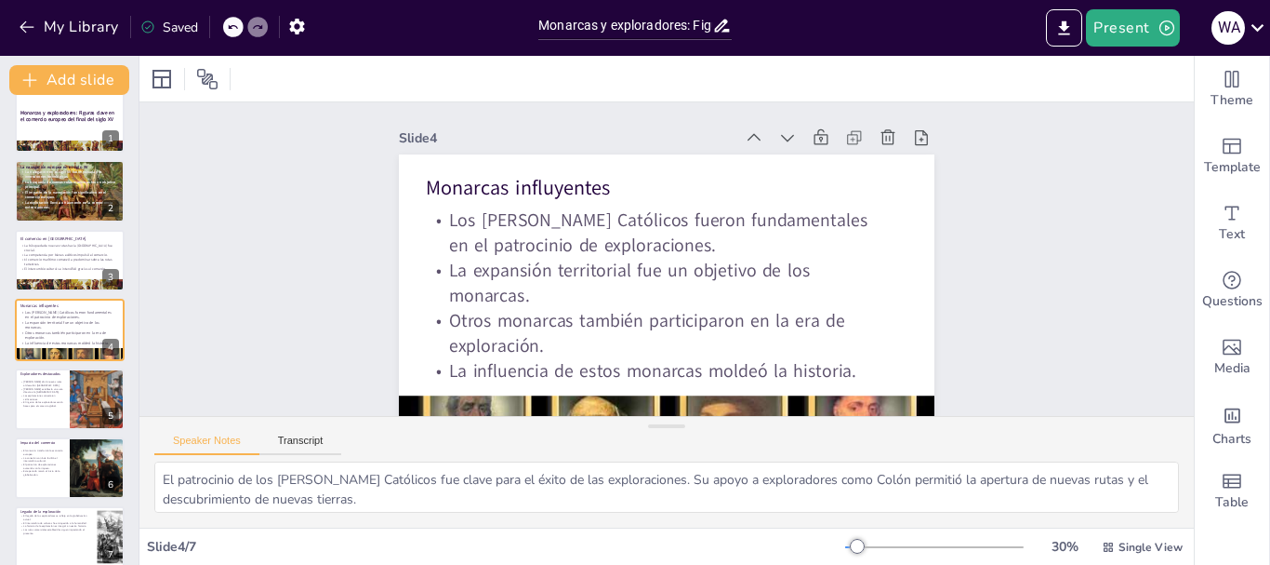
scroll to position [37, 0]
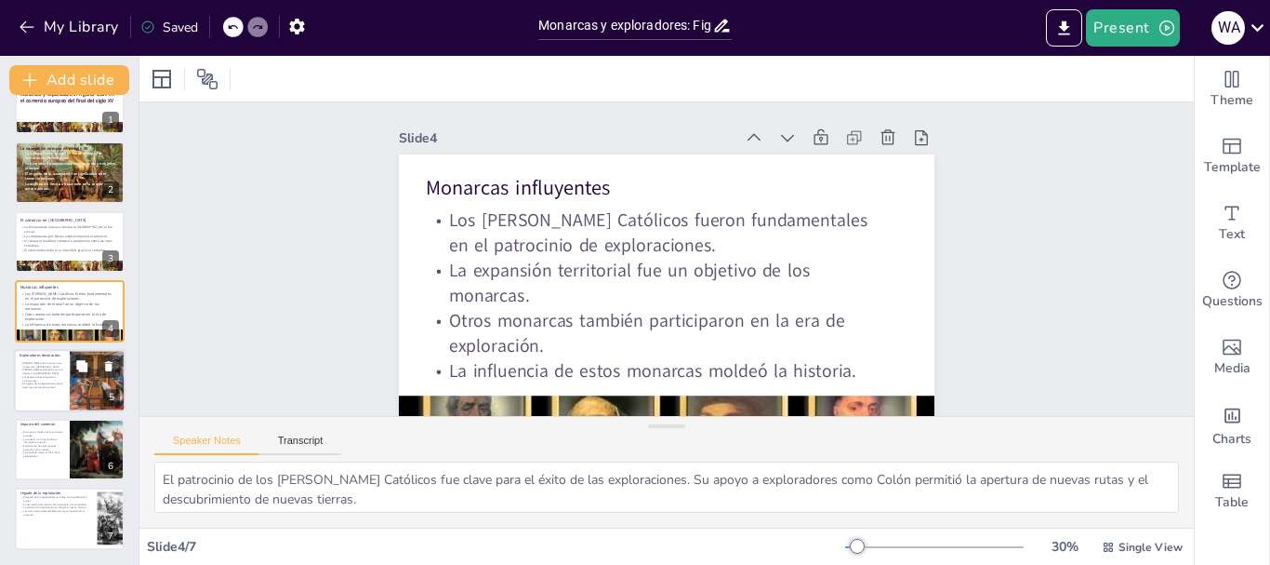
click at [53, 388] on p "El ingenio de los exploradores sentó bases para el comercio global." at bounding box center [42, 384] width 45 height 7
type textarea "[PERSON_NAME] es una figura emblemática en la historia de la exploración. Su de…"
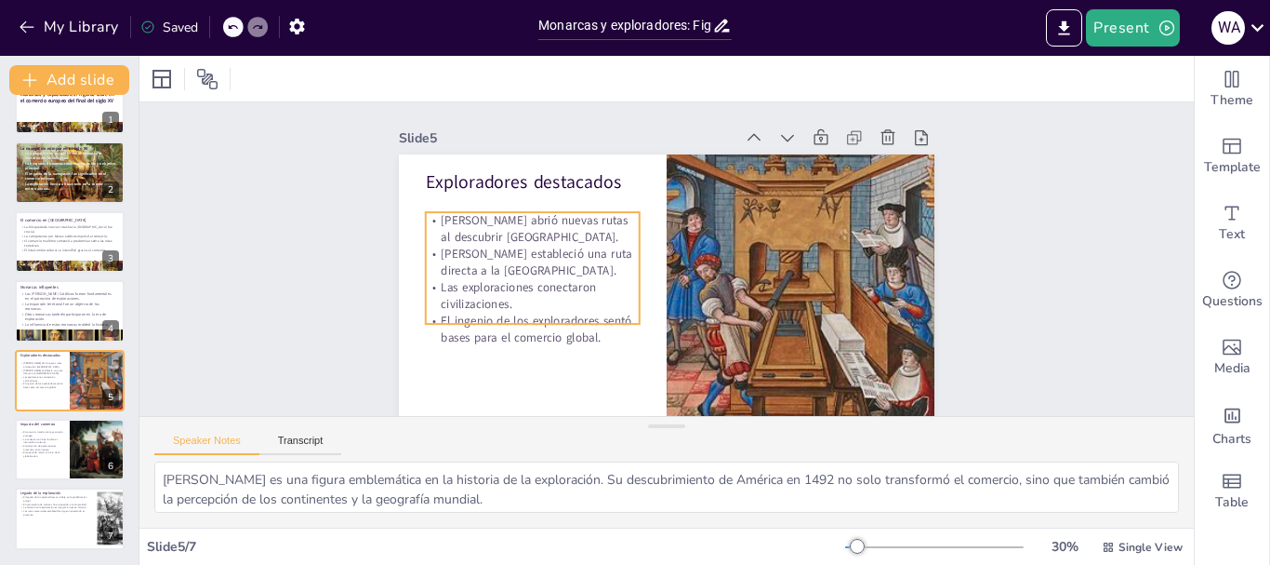
click at [468, 259] on p "[PERSON_NAME] estableció una ruta directa a la [GEOGRAPHIC_DATA]." at bounding box center [556, 182] width 193 height 153
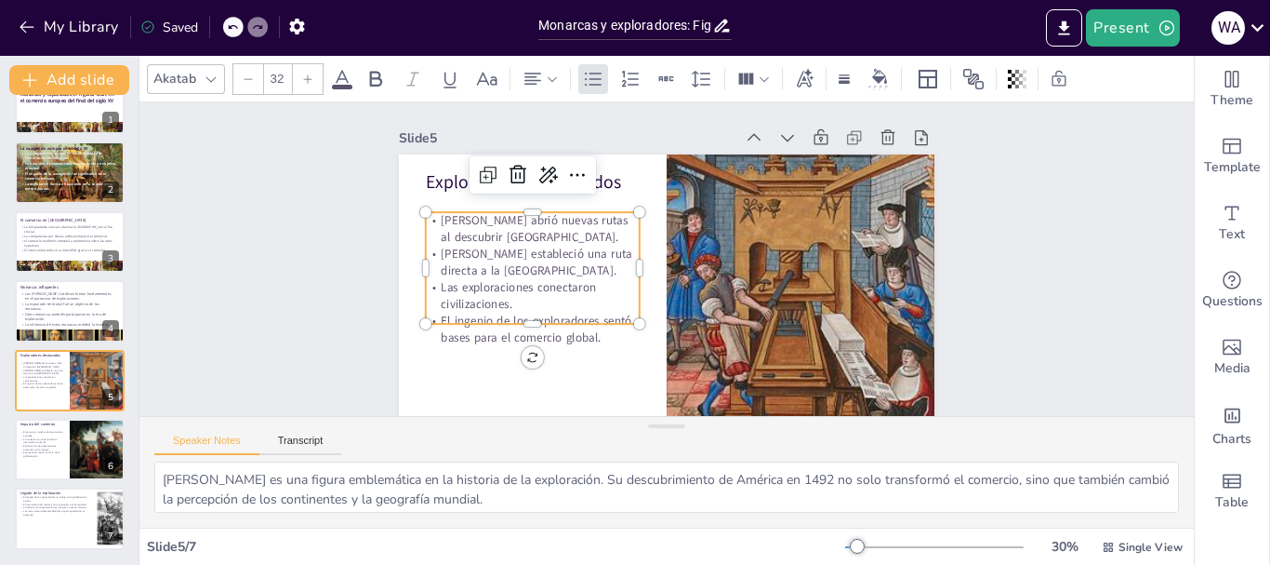
click at [308, 73] on icon at bounding box center [307, 78] width 11 height 11
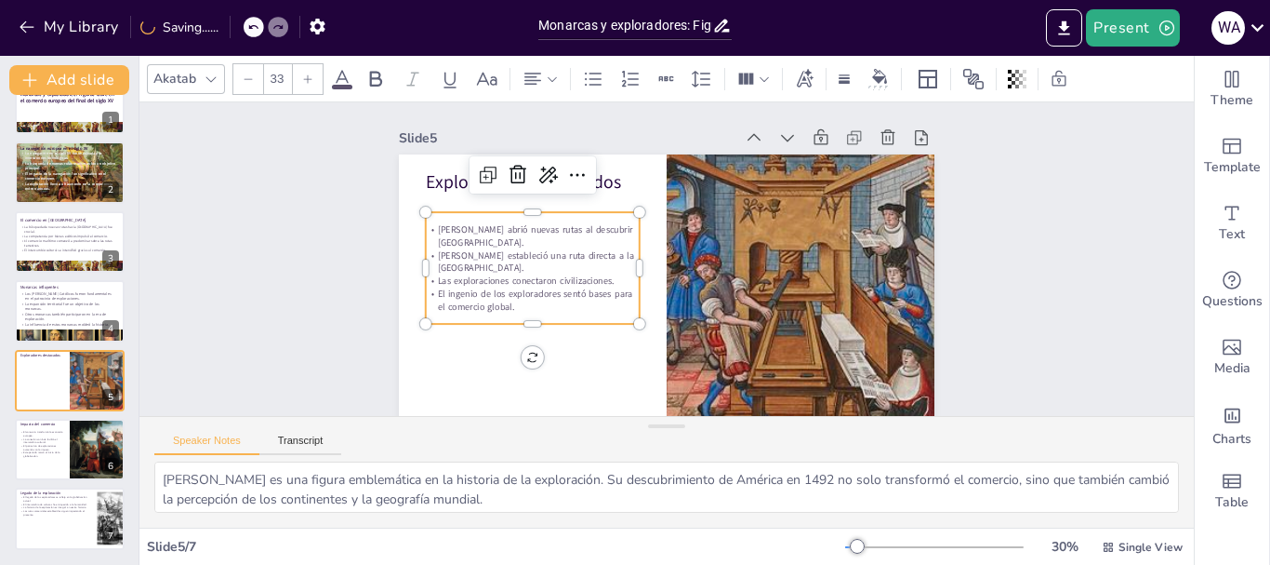
click at [308, 73] on icon at bounding box center [307, 78] width 11 height 11
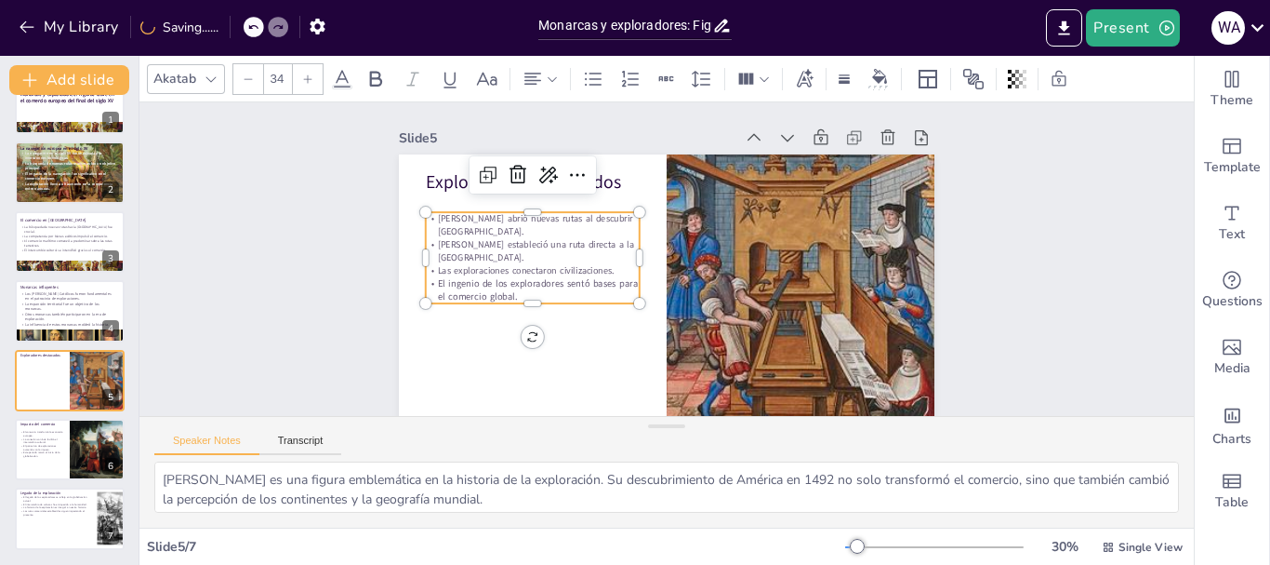
click at [308, 73] on icon at bounding box center [307, 78] width 11 height 11
click at [254, 28] on icon at bounding box center [252, 27] width 9 height 5
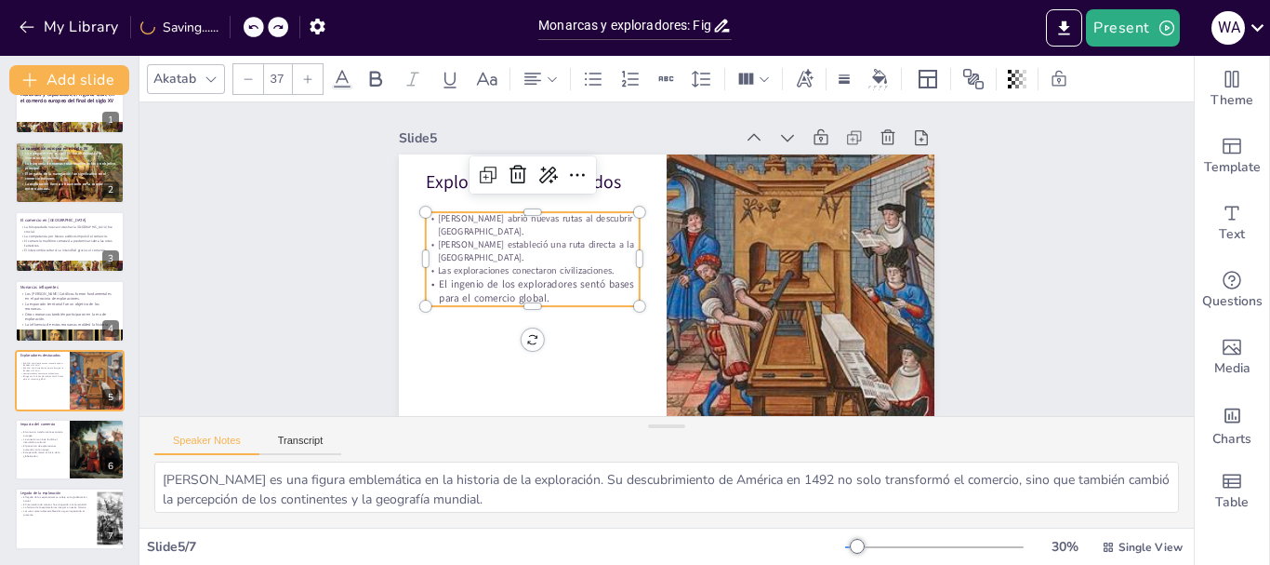
type input "--"
click at [254, 28] on icon at bounding box center [252, 27] width 9 height 5
click at [307, 276] on div "Slide 1 Monarcas y exploradores: Figuras clave en el comercio europeo del final…" at bounding box center [670, 239] width 1105 height 565
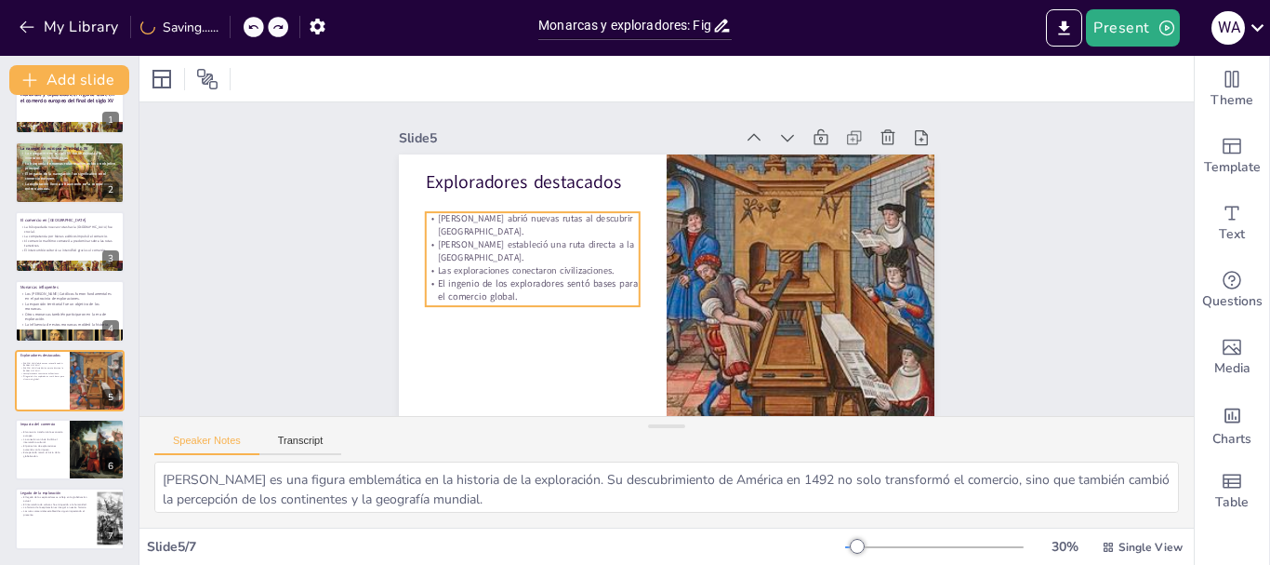
click at [484, 258] on span "El ingenio de los exploradores sentó bases para el comercio global." at bounding box center [557, 178] width 153 height 157
click at [534, 246] on span "El ingenio de los exploradores sentó bases para el comercio global." at bounding box center [586, 152] width 105 height 188
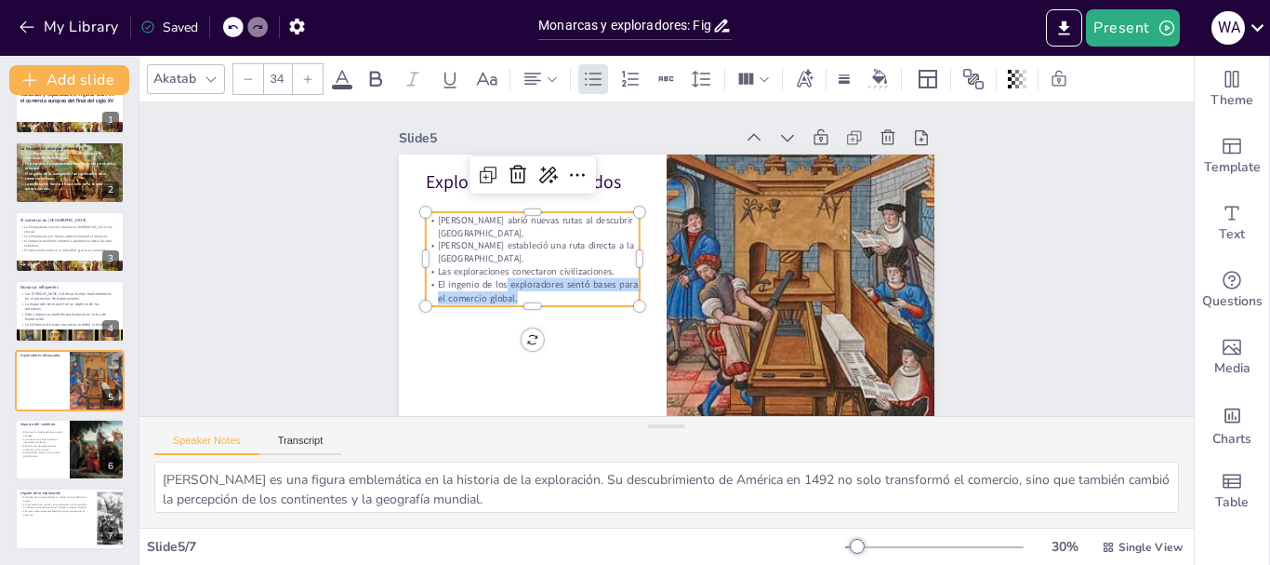
type input "--"
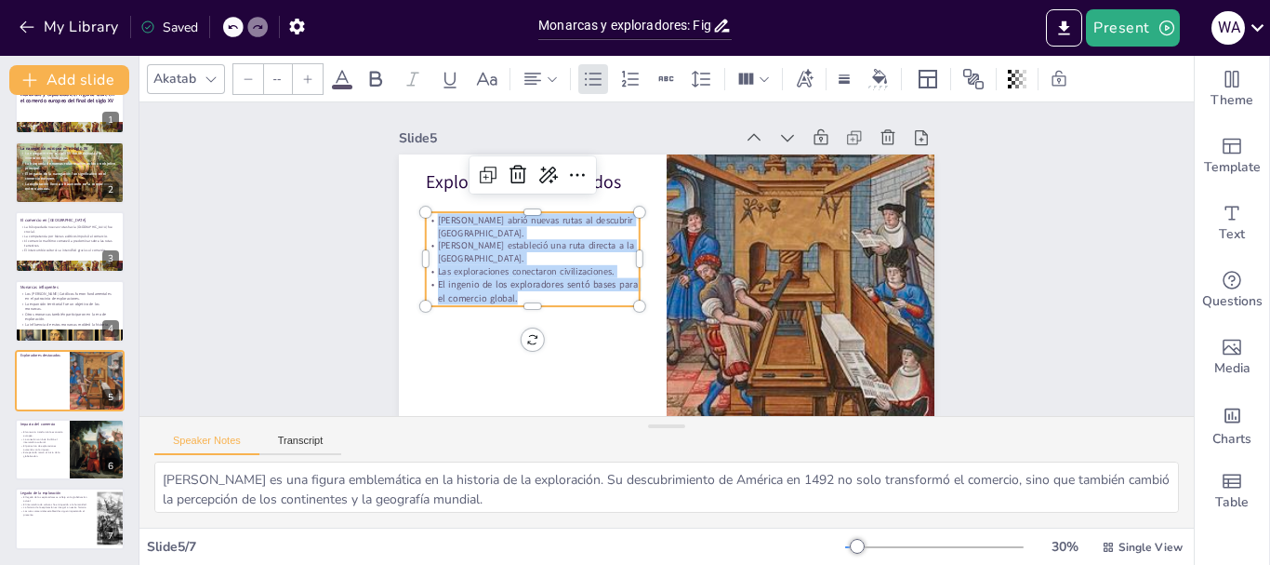
drag, startPoint x: 514, startPoint y: 299, endPoint x: 419, endPoint y: 218, distance: 125.3
click at [657, 218] on div "[PERSON_NAME] abrió nuevas rutas al descubrir [GEOGRAPHIC_DATA]. [PERSON_NAME] …" at bounding box center [767, 169] width 220 height 211
click at [305, 81] on icon at bounding box center [307, 78] width 11 height 11
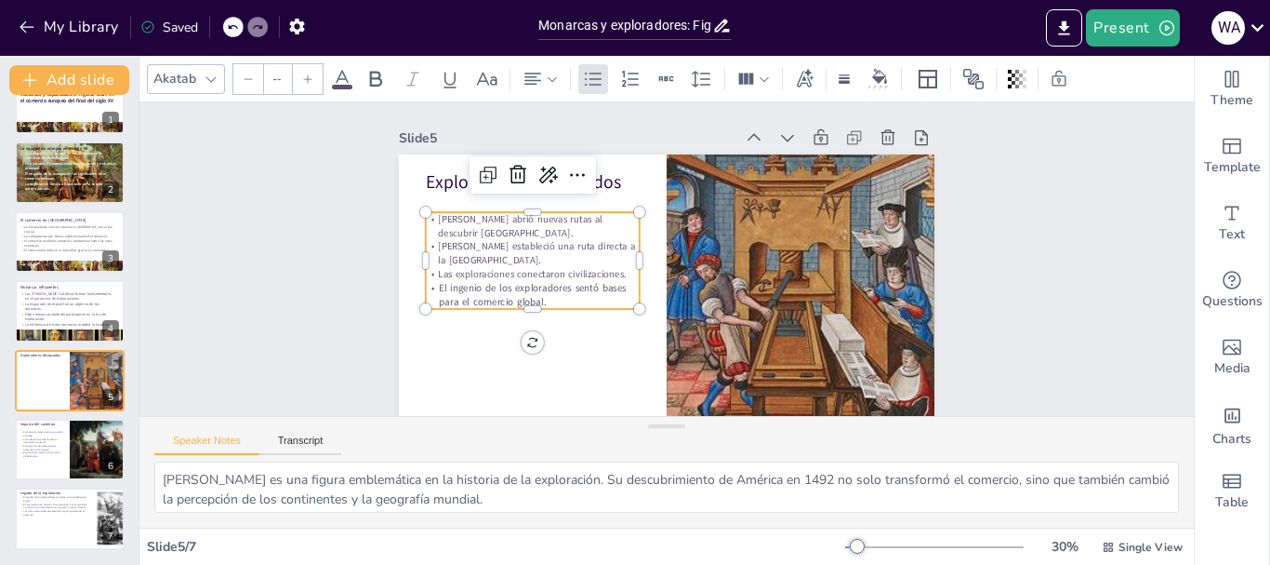
click at [305, 81] on icon at bounding box center [307, 78] width 11 height 11
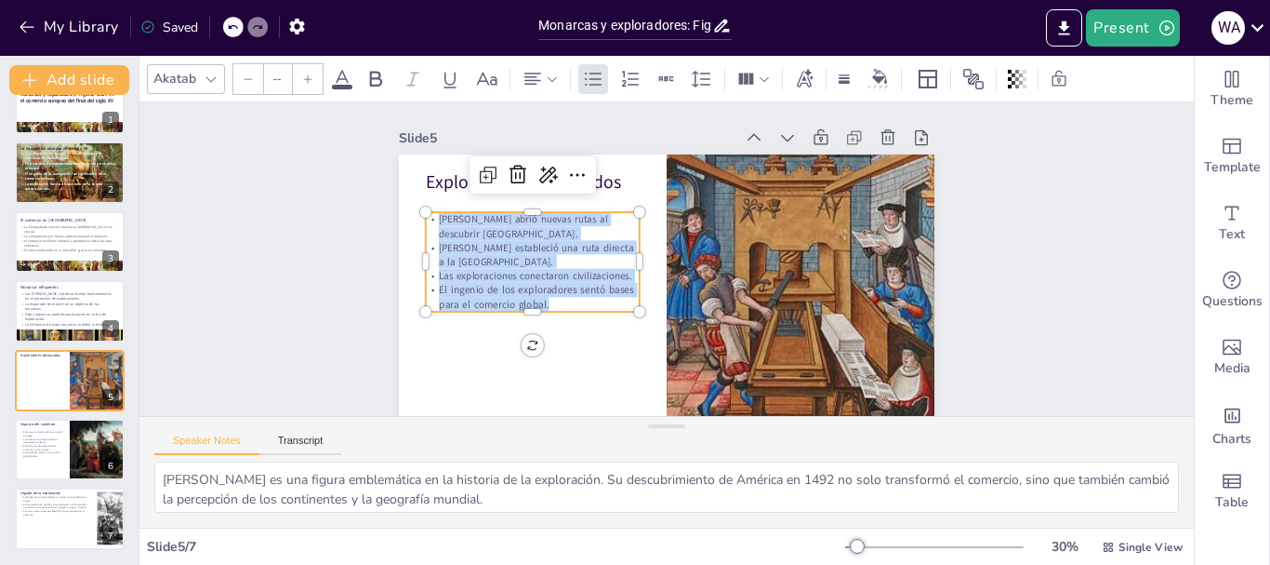
click at [305, 81] on icon at bounding box center [307, 78] width 11 height 11
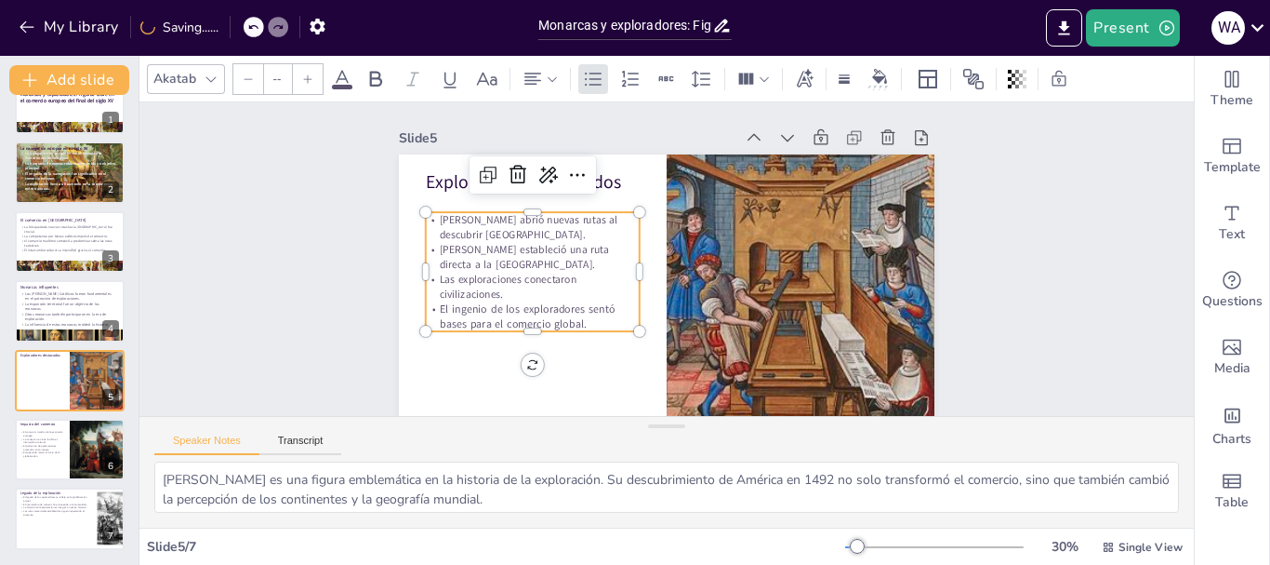
click at [305, 81] on icon at bounding box center [307, 78] width 11 height 11
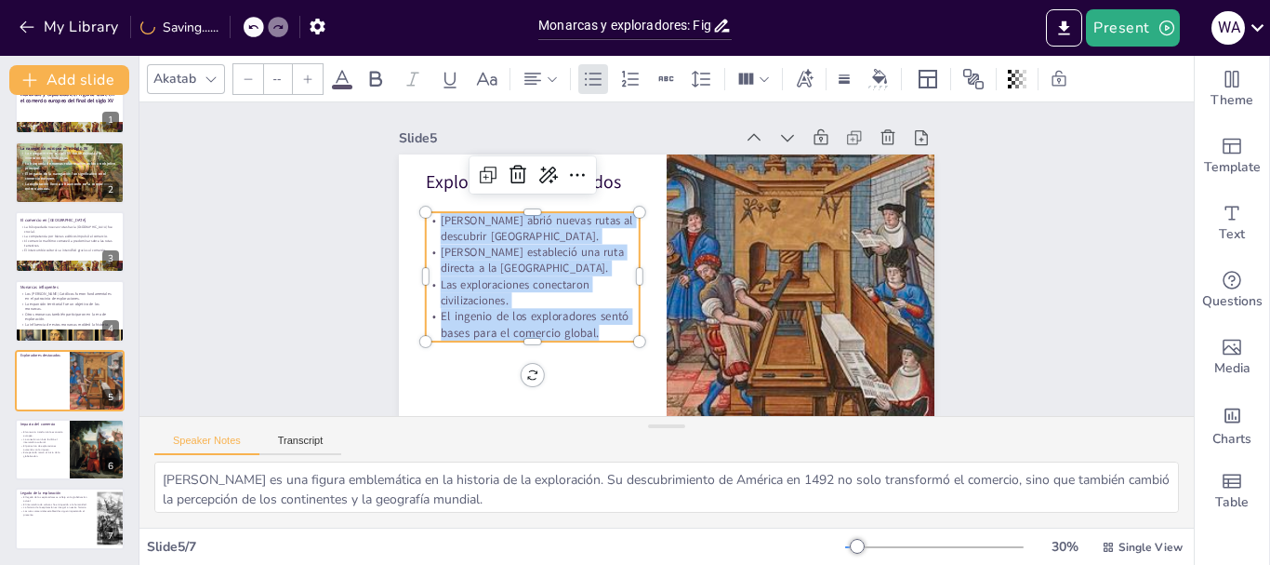
click at [305, 81] on icon at bounding box center [307, 78] width 11 height 11
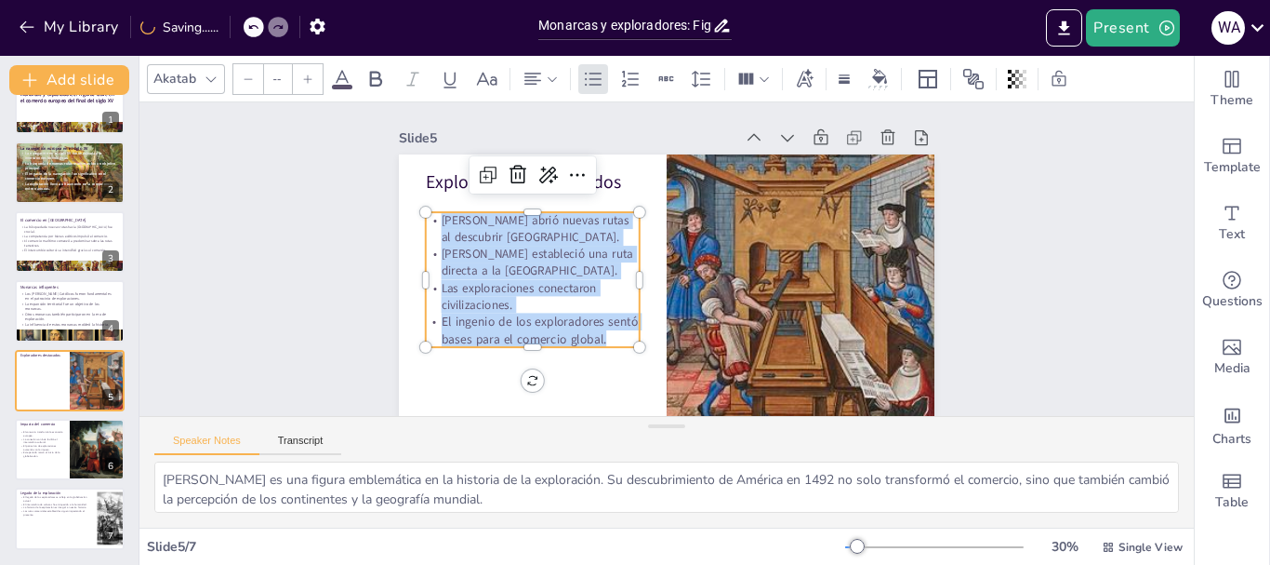
click at [303, 81] on icon at bounding box center [307, 78] width 11 height 11
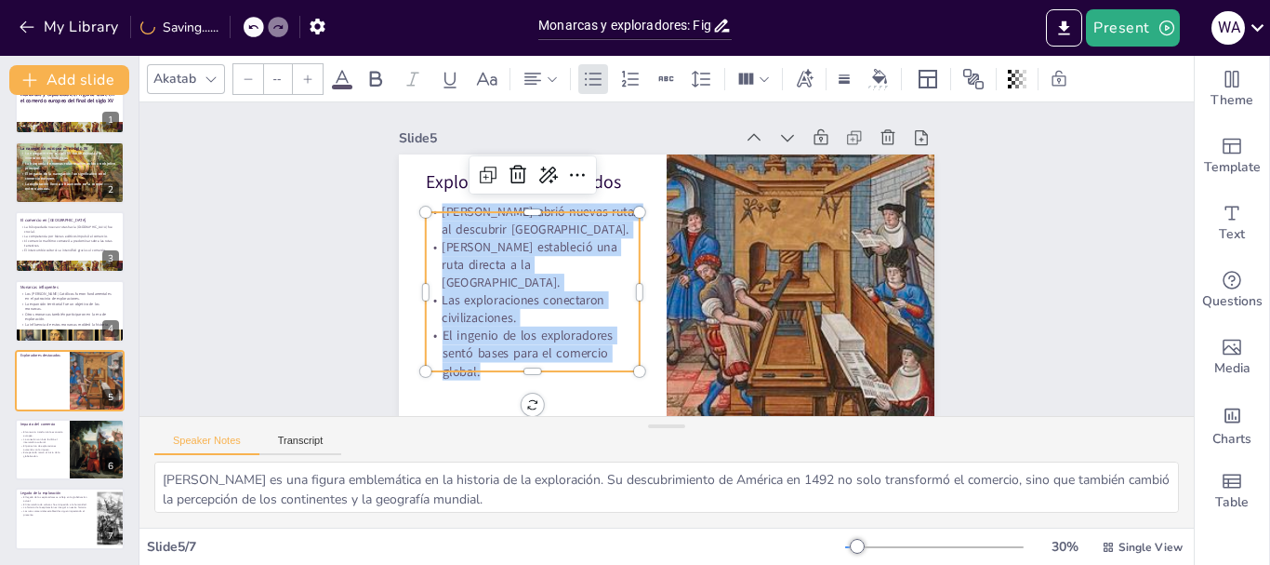
click at [303, 81] on icon at bounding box center [307, 78] width 11 height 11
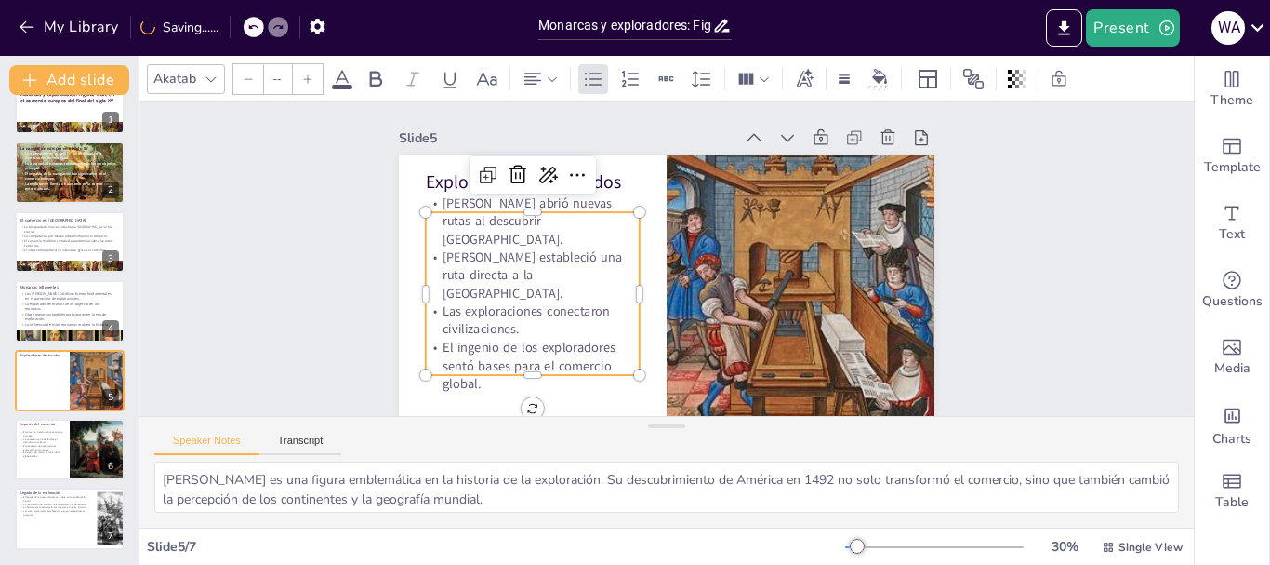
click at [303, 81] on icon at bounding box center [307, 78] width 11 height 11
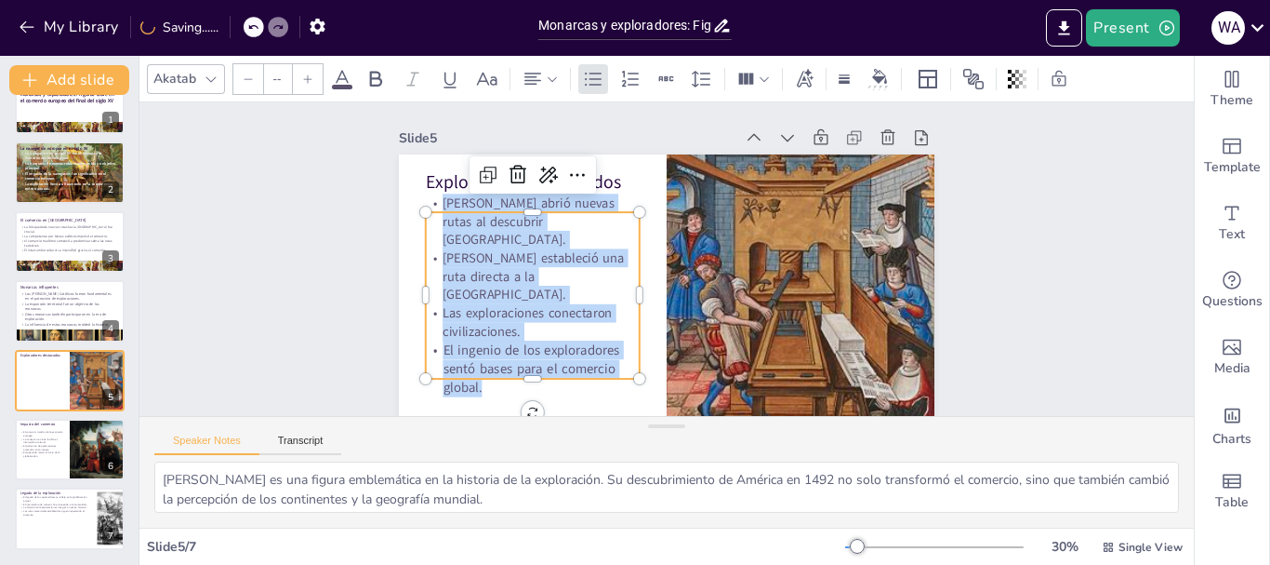
click at [303, 81] on icon at bounding box center [307, 78] width 11 height 11
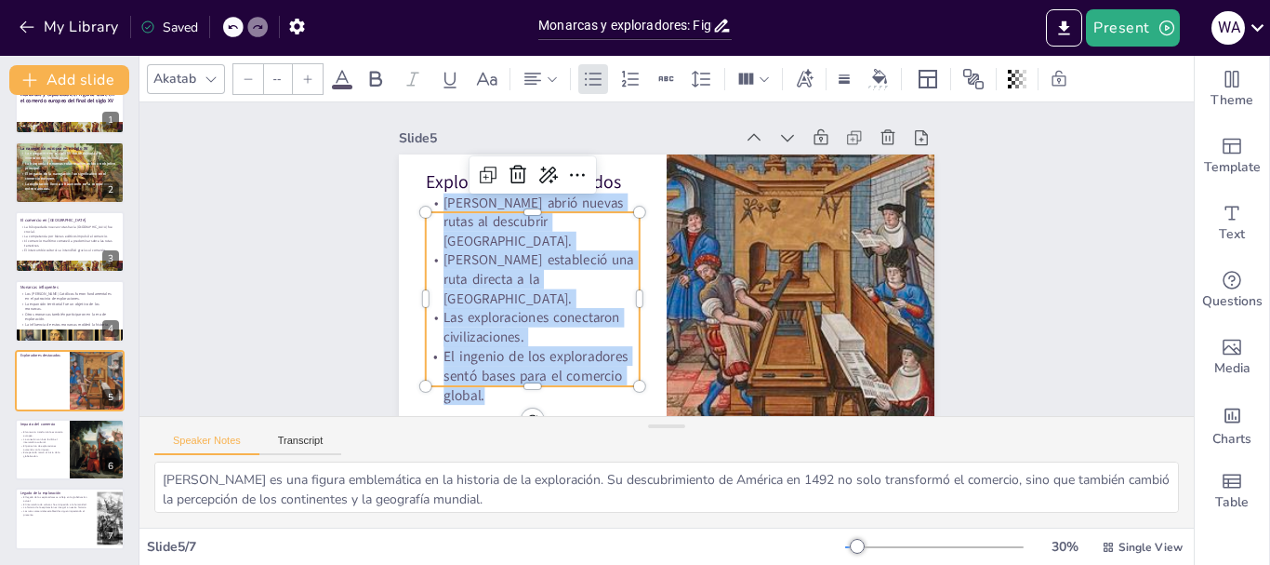
click at [303, 81] on icon at bounding box center [307, 78] width 11 height 11
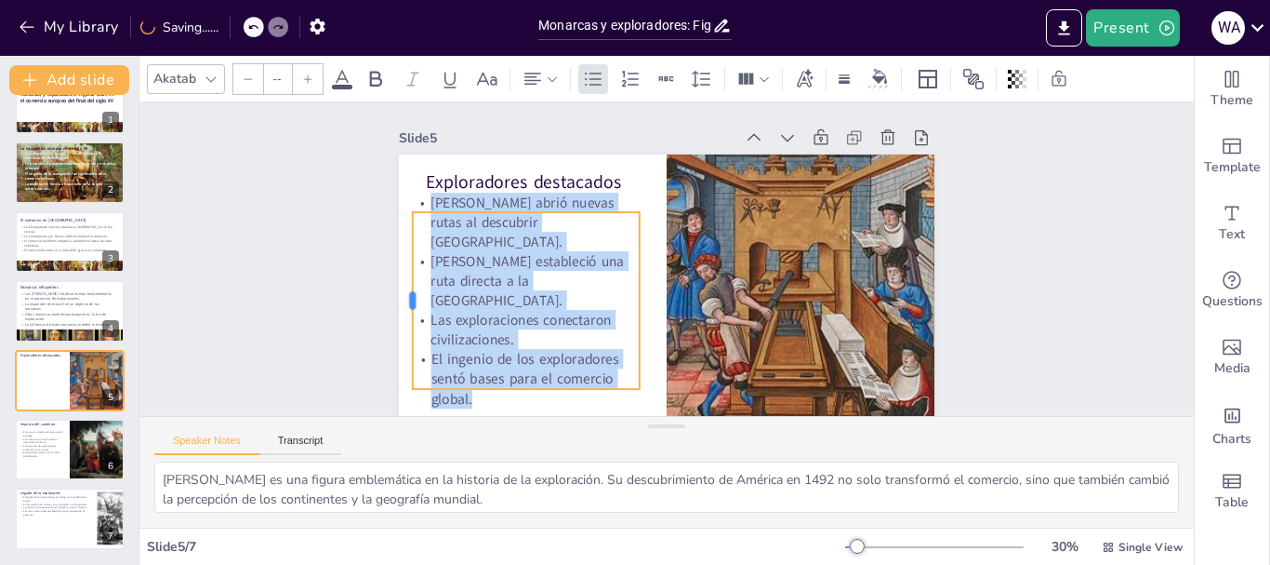
drag, startPoint x: 406, startPoint y: 299, endPoint x: 446, endPoint y: 295, distance: 39.3
click at [740, 101] on div at bounding box center [810, 36] width 141 height 129
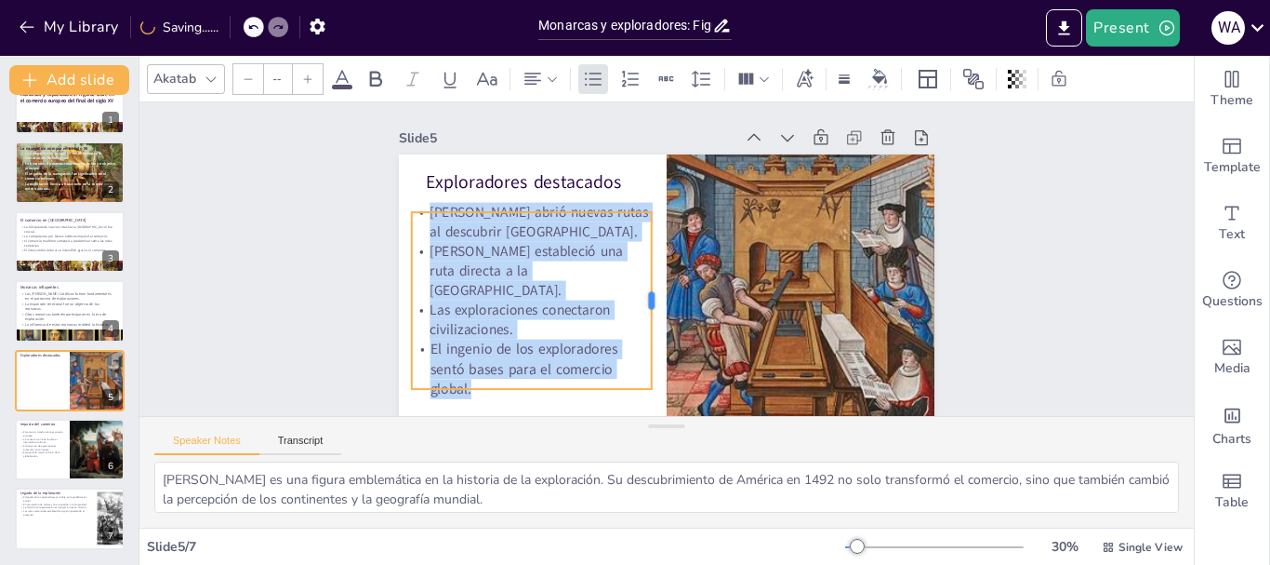
drag, startPoint x: 628, startPoint y: 299, endPoint x: 640, endPoint y: 299, distance: 12.1
click at [640, 299] on div at bounding box center [625, 265] width 173 height 69
click at [1031, 273] on div "Slide 1 Monarcas y exploradores: Figuras clave en el comercio europeo del final…" at bounding box center [662, 278] width 1105 height 565
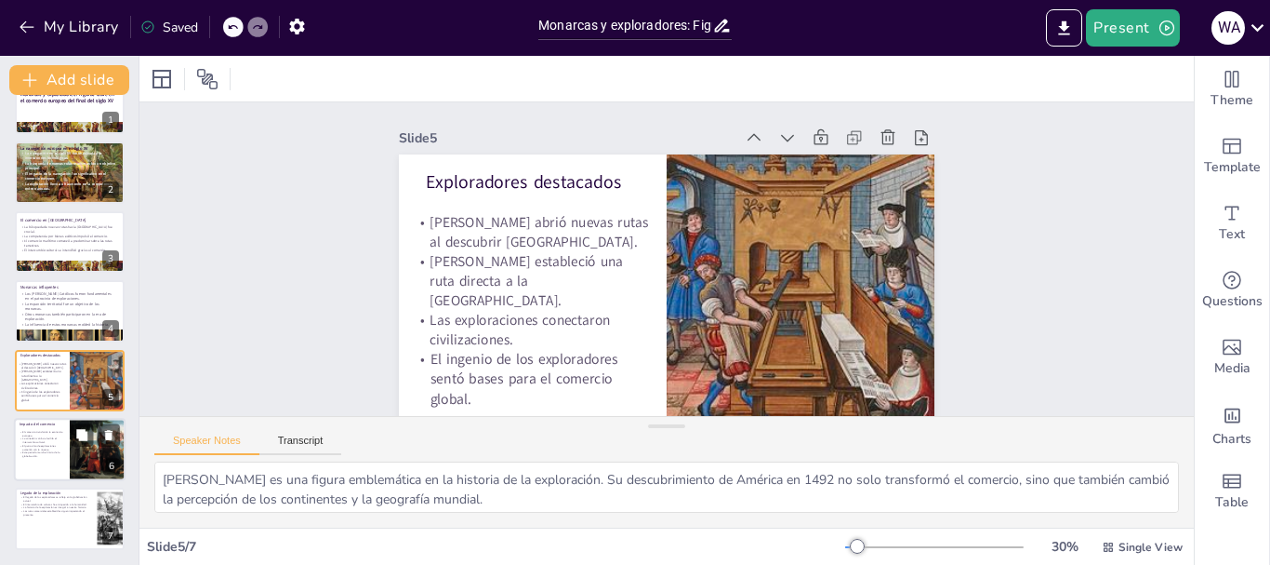
click at [50, 444] on p "El patrocinio de exploraciones aumentó con la riqueza." at bounding box center [42, 447] width 45 height 7
type textarea "La transformación de la economía europea durante el siglo XV fue notable. El au…"
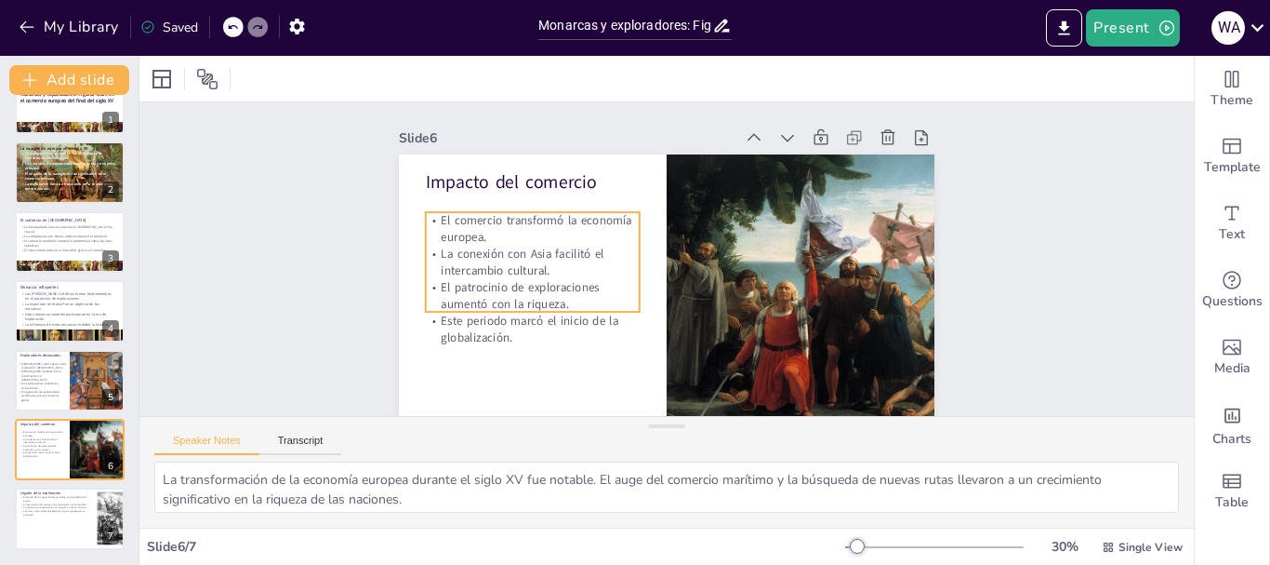
click at [670, 230] on p "El patrocinio de exploraciones aumentó con la riqueza." at bounding box center [774, 171] width 209 height 117
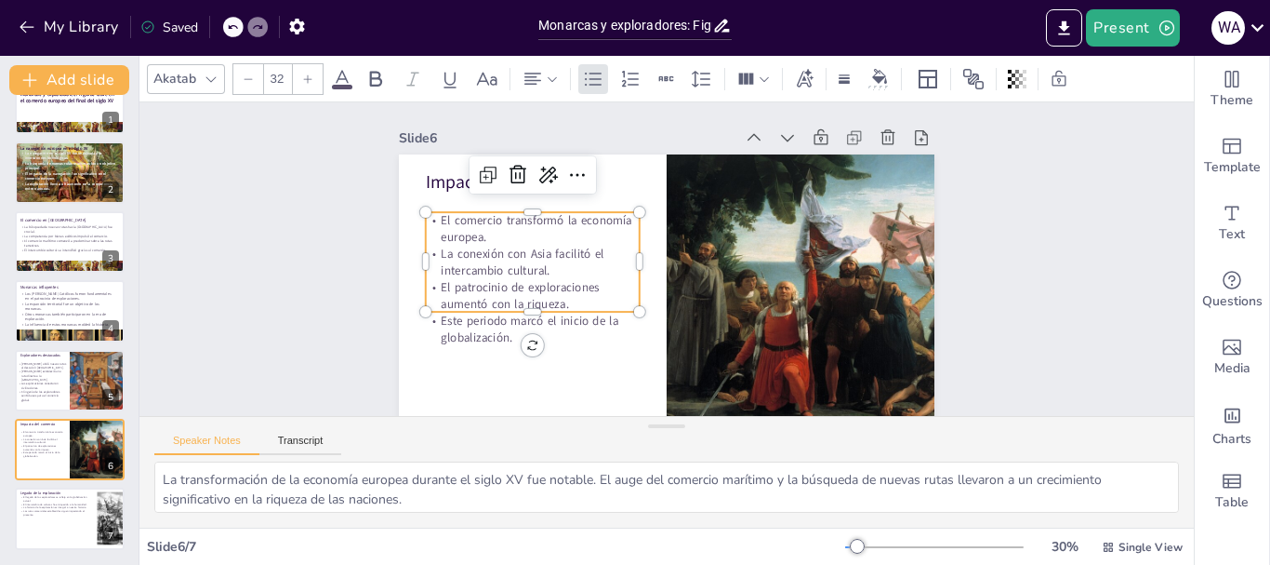
click at [497, 222] on p "El comercio transformó la economía europea." at bounding box center [587, 147] width 181 height 168
click at [655, 222] on p "El comercio transformó la economía europea." at bounding box center [683, 122] width 56 height 217
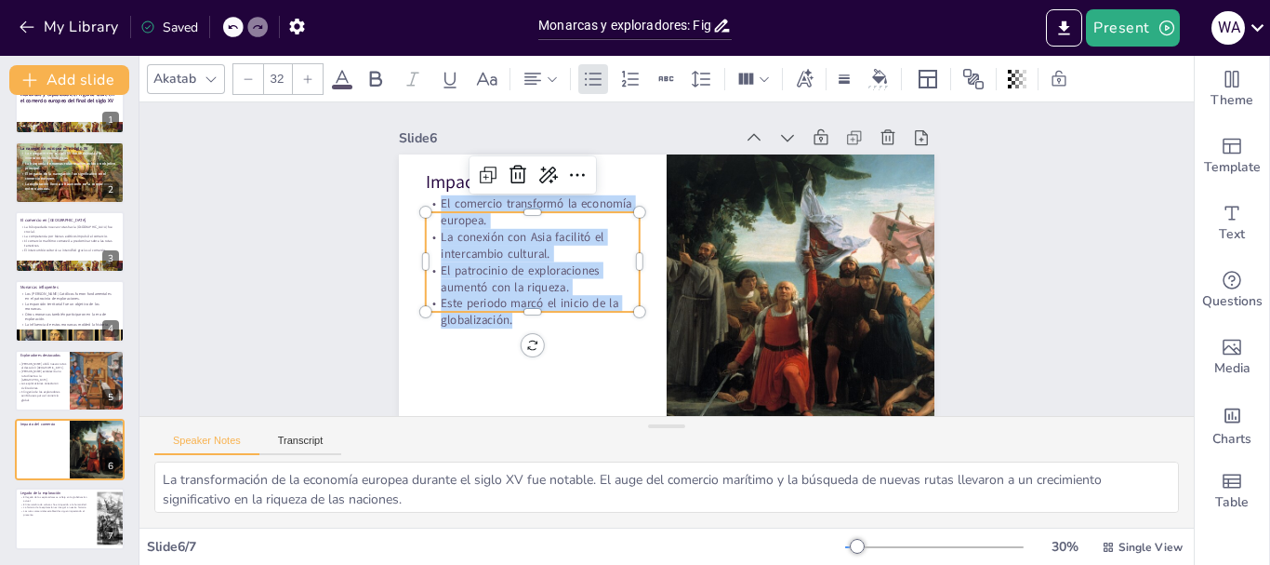
drag, startPoint x: 502, startPoint y: 320, endPoint x: 423, endPoint y: 203, distance: 141.4
click at [423, 203] on div "El comercio transformó la economía europea. La conexión con Asia facilitó el in…" at bounding box center [533, 275] width 227 height 155
click at [308, 76] on icon at bounding box center [308, 78] width 8 height 8
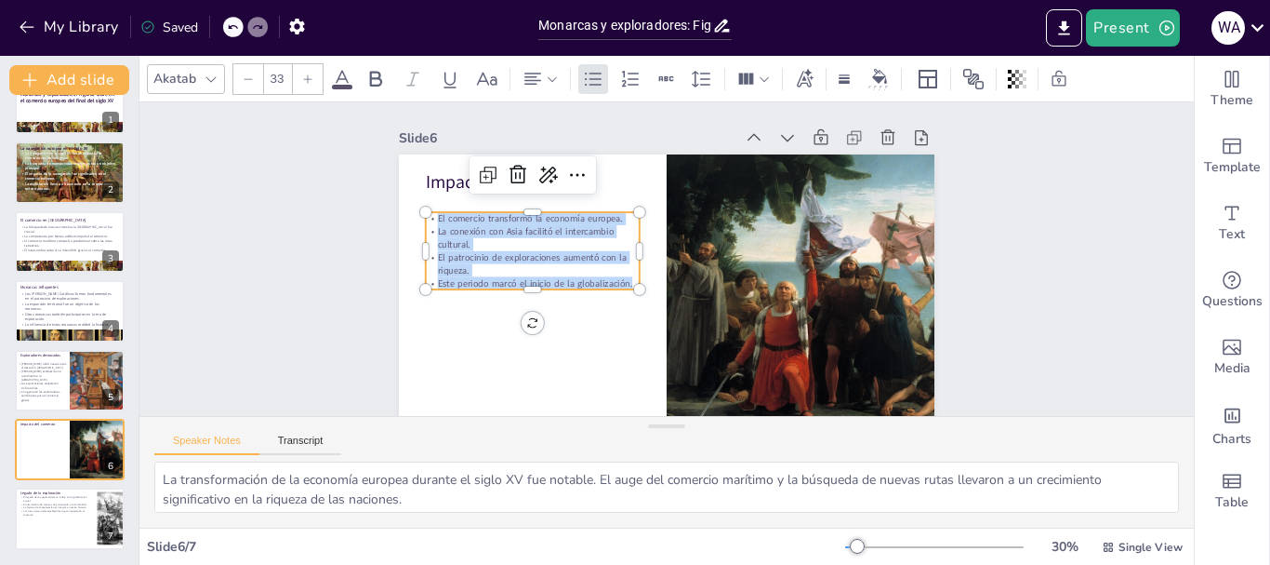
click at [308, 76] on icon at bounding box center [308, 78] width 8 height 8
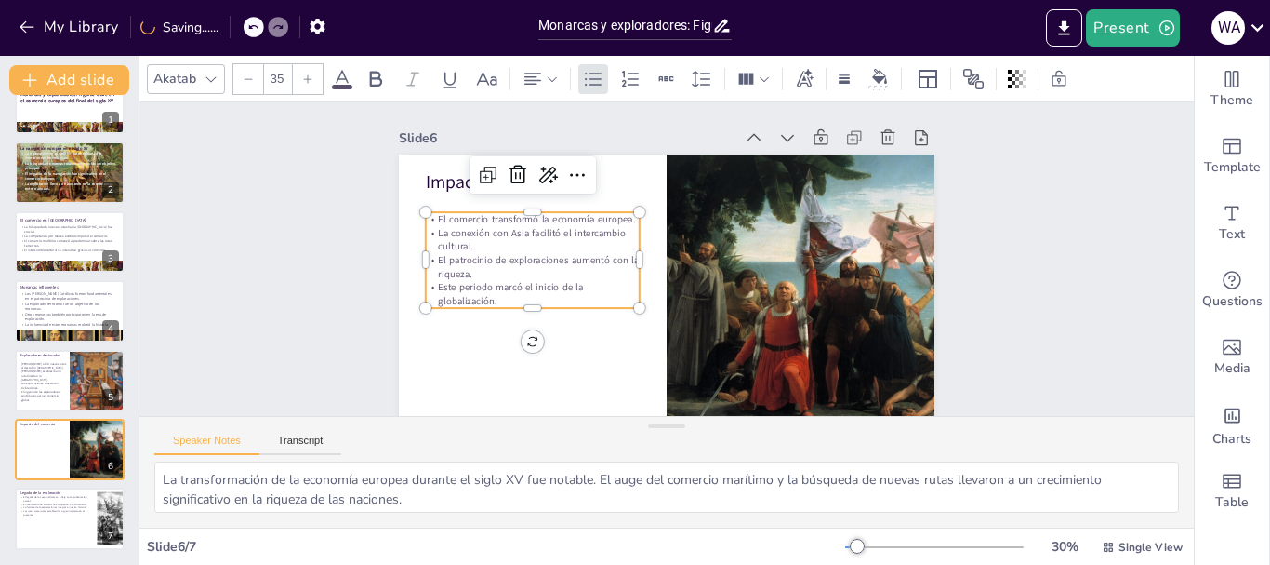
click at [308, 76] on icon at bounding box center [308, 78] width 8 height 8
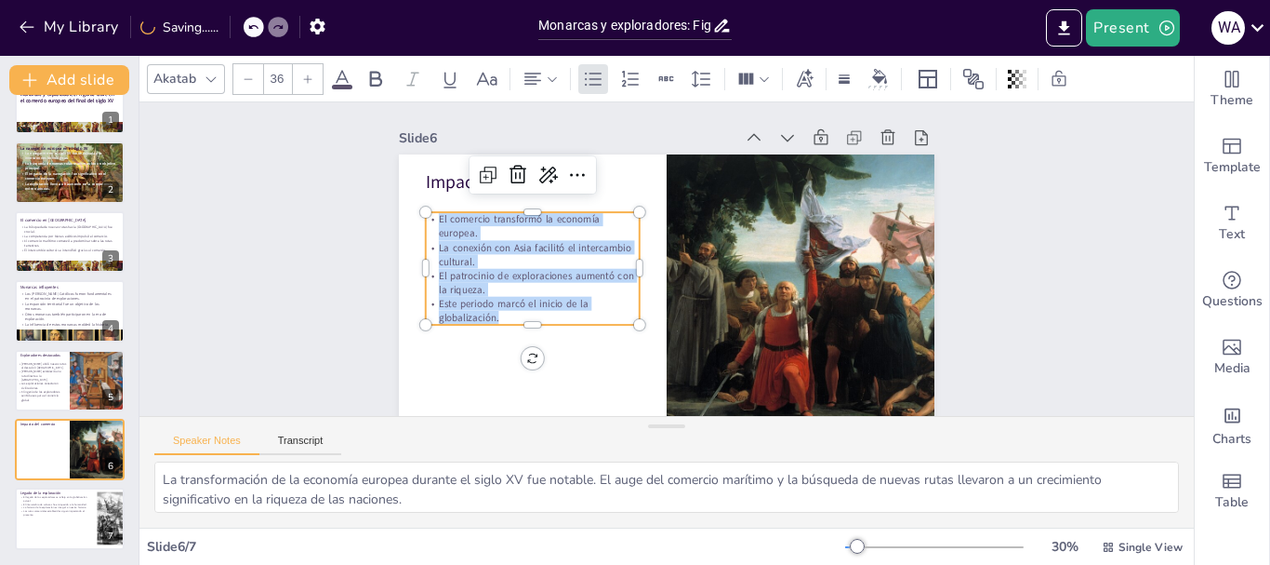
click at [308, 76] on icon at bounding box center [308, 78] width 8 height 8
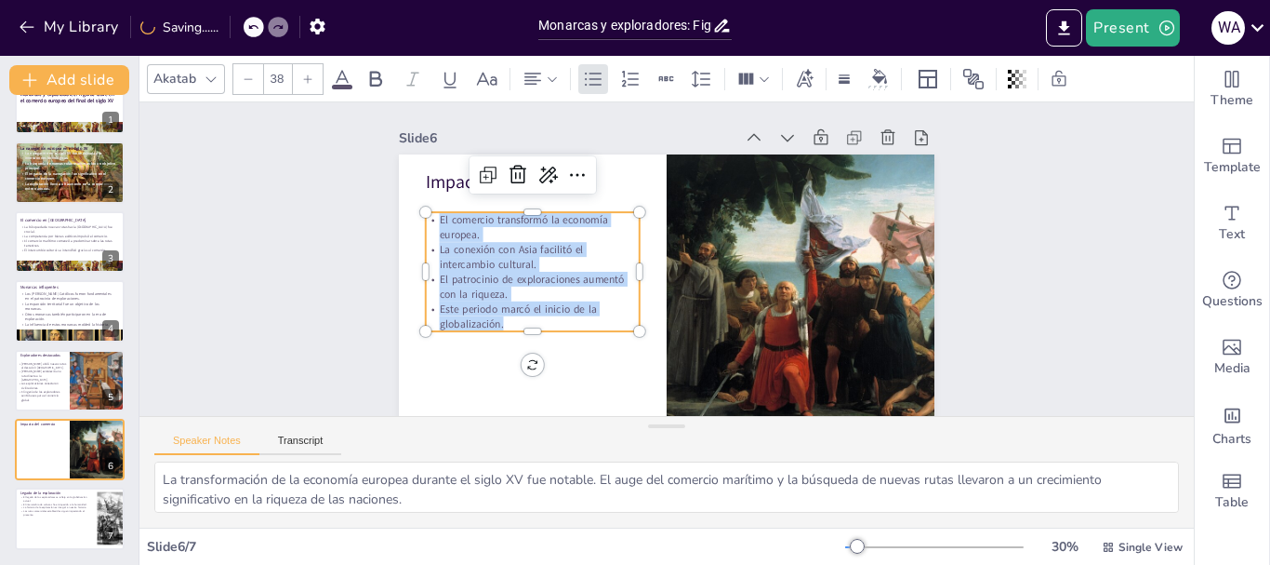
click at [308, 76] on icon at bounding box center [308, 78] width 8 height 8
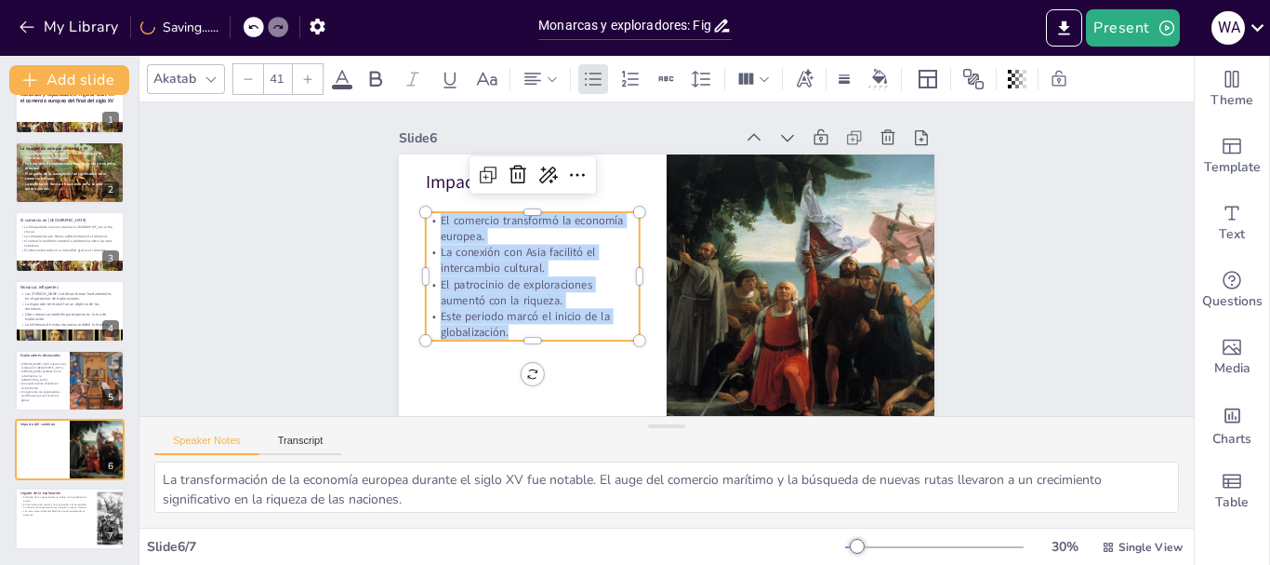
click at [308, 76] on icon at bounding box center [308, 78] width 8 height 8
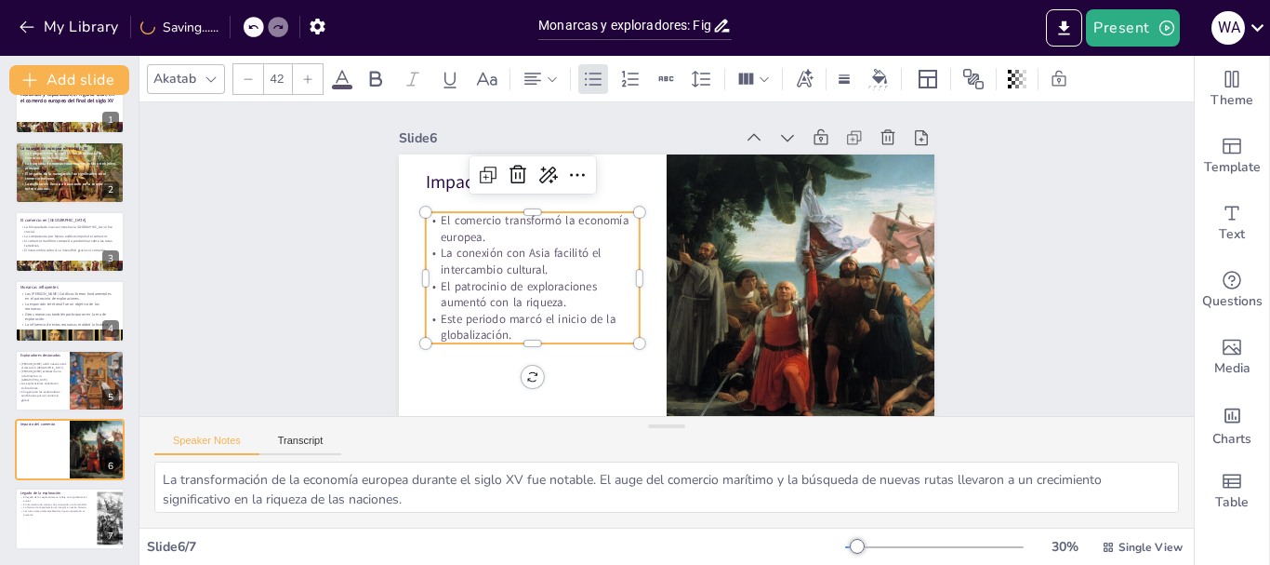
click at [308, 76] on icon at bounding box center [308, 78] width 8 height 8
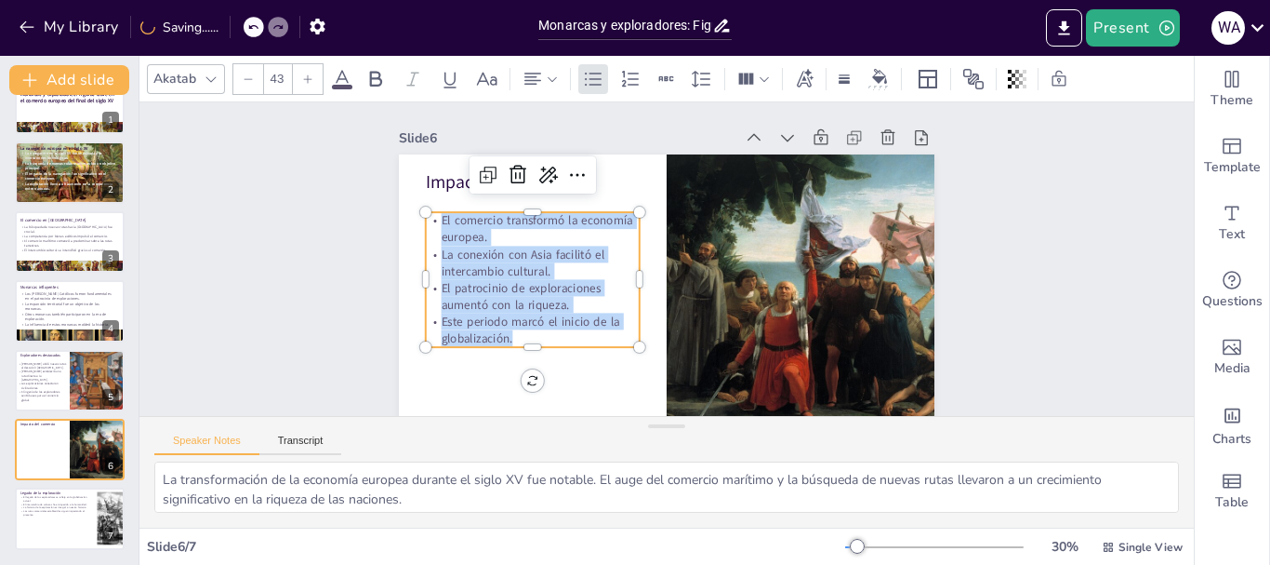
click at [308, 76] on icon at bounding box center [308, 78] width 8 height 8
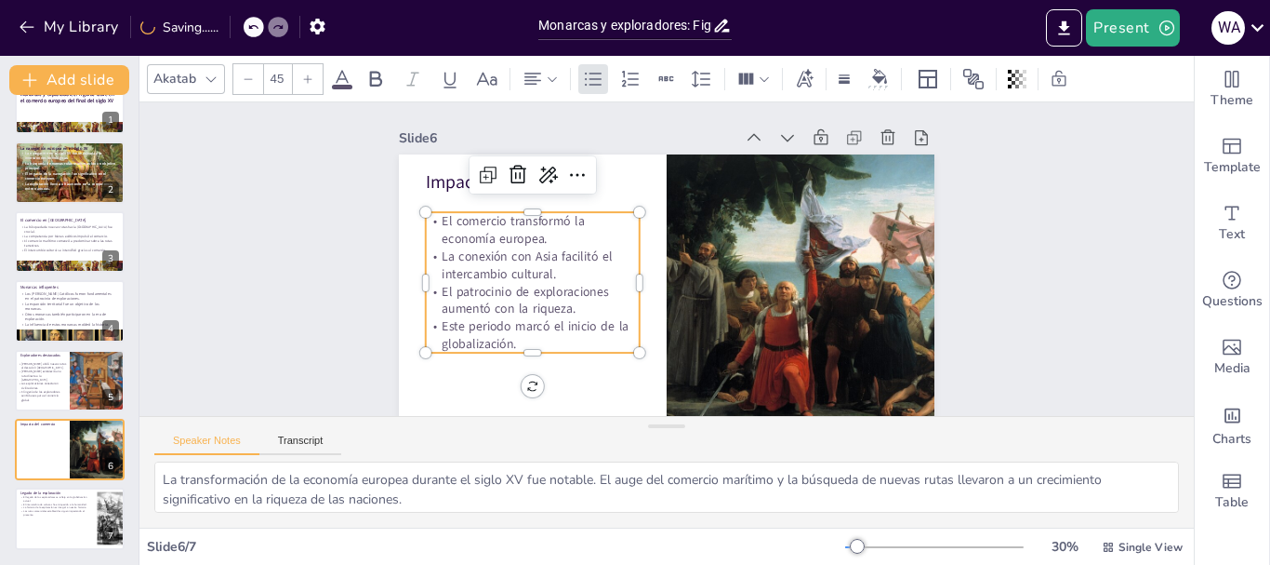
click at [308, 76] on icon at bounding box center [308, 78] width 8 height 8
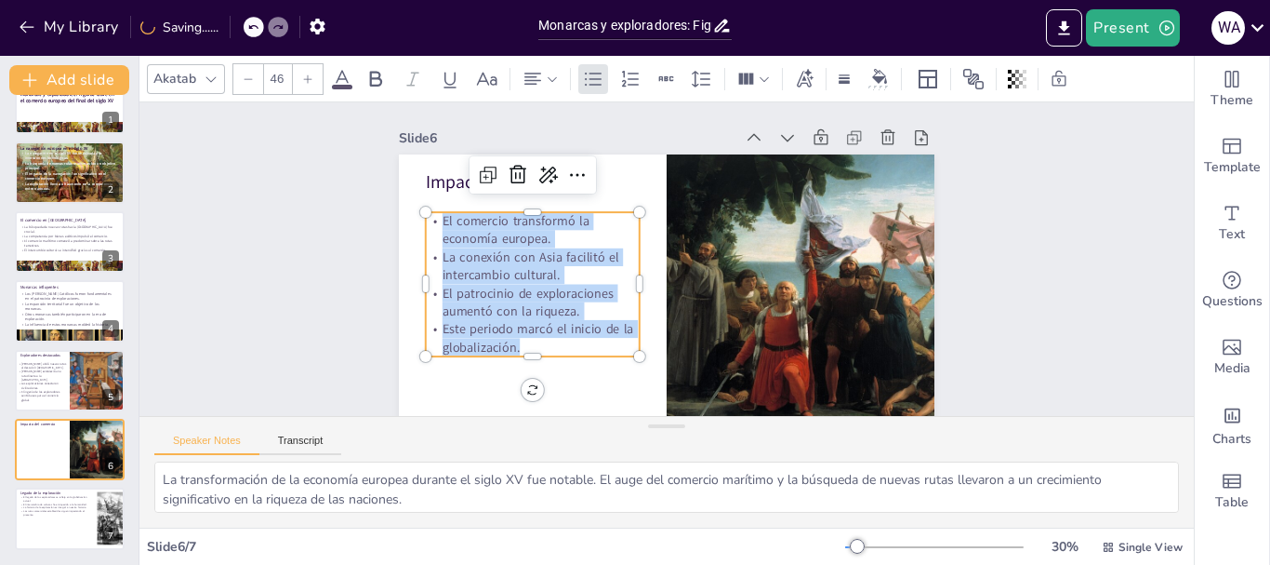
click at [308, 76] on icon at bounding box center [308, 78] width 8 height 8
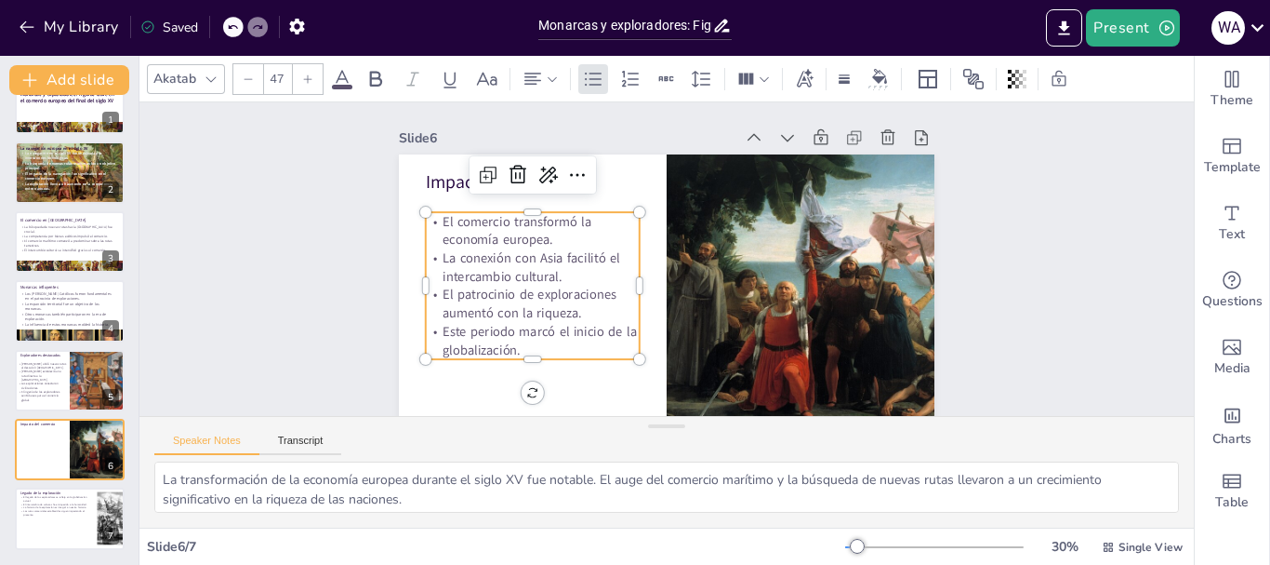
click at [308, 76] on icon at bounding box center [308, 78] width 8 height 8
click at [309, 76] on icon at bounding box center [307, 78] width 11 height 11
type input "50"
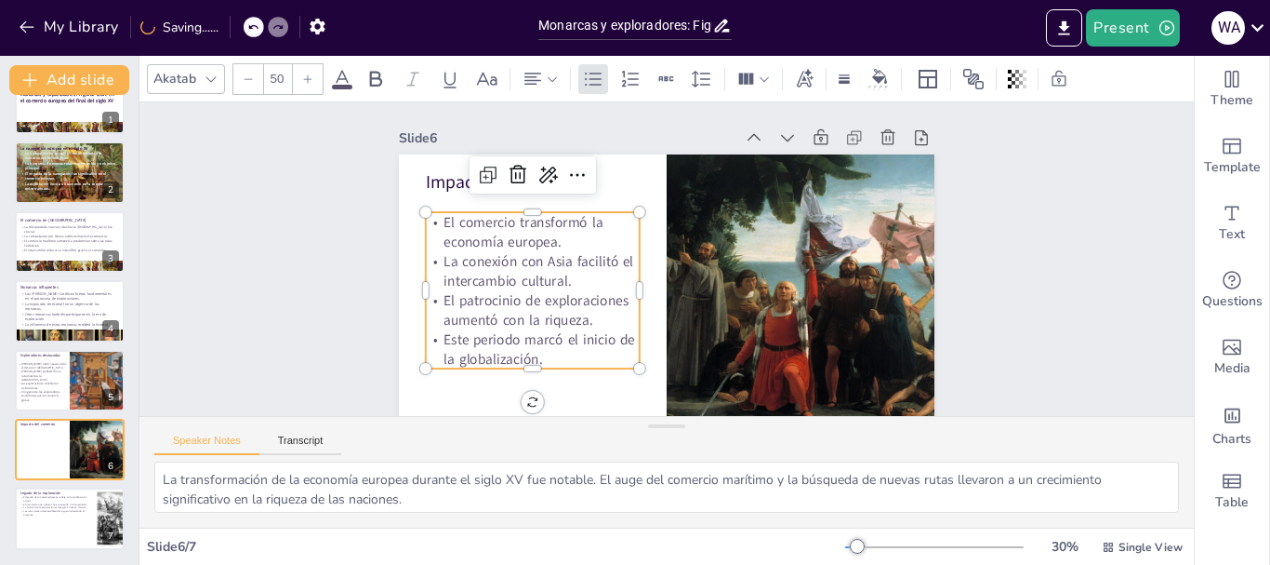
click at [381, 258] on div "Slide 1 Monarcas y exploradores: Figuras clave en el comercio europeo del final…" at bounding box center [648, 253] width 534 height 718
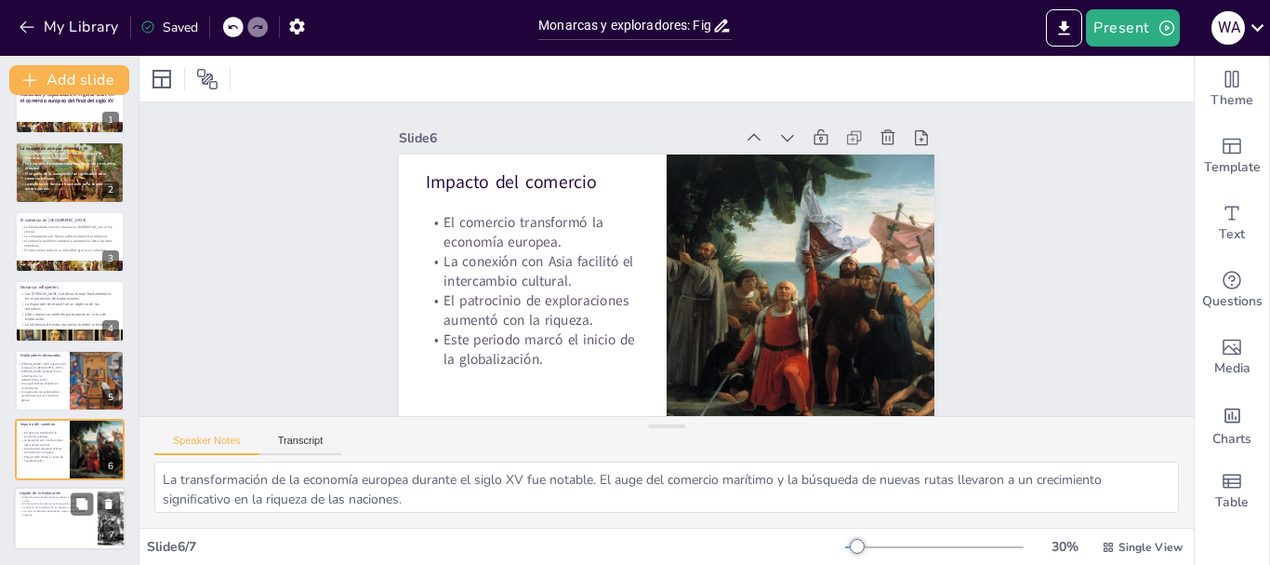
click at [70, 532] on div at bounding box center [70, 518] width 112 height 63
type textarea "El legado de los exploradores del siglo XV es evidente en la globalización actu…"
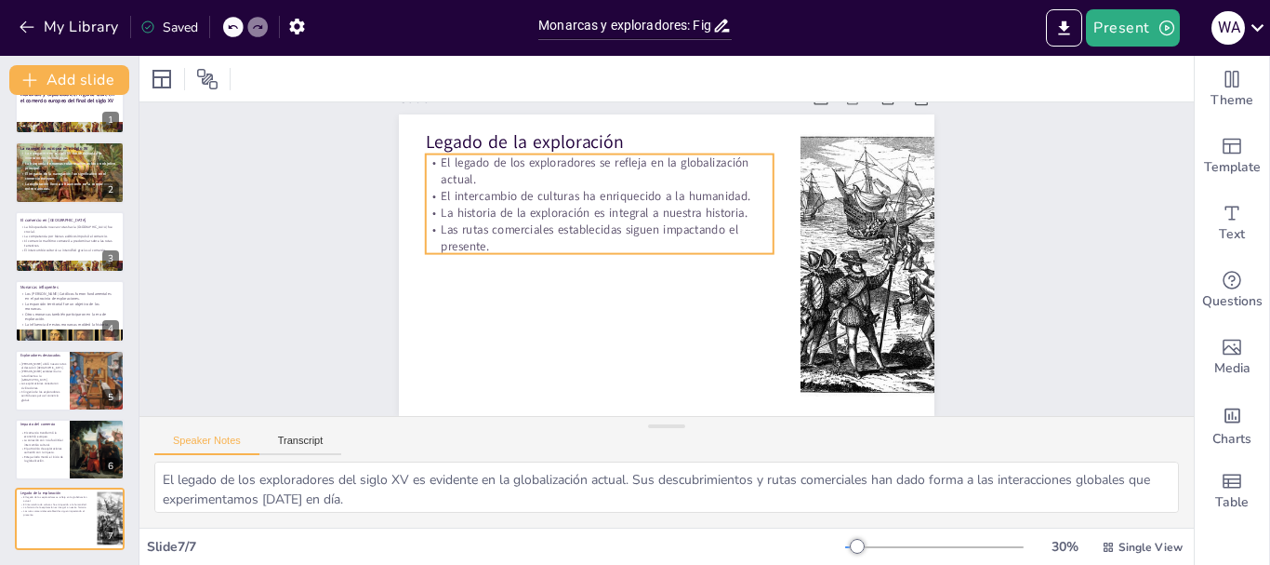
click at [654, 228] on p "El intercambio de culturas ha enriquecido a la humanidad." at bounding box center [674, 351] width 270 height 246
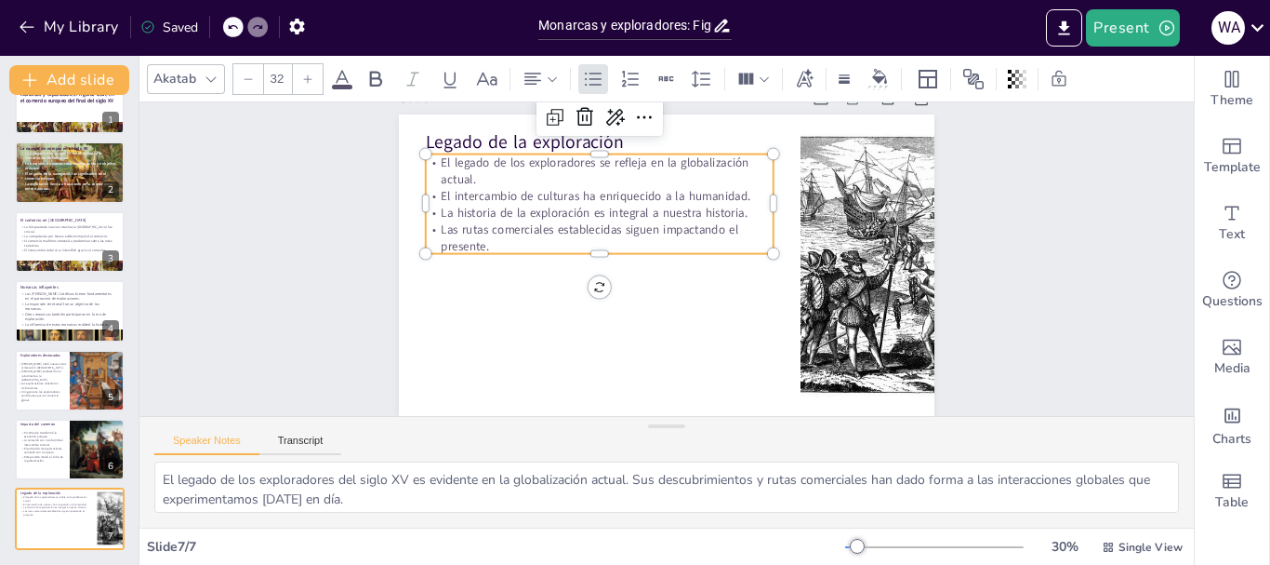
click at [628, 232] on p "Las rutas comerciales establecidas siguen impactando el presente." at bounding box center [714, 207] width 172 height 332
click at [561, 239] on p "Las rutas comerciales establecidas siguen impactando el presente." at bounding box center [736, 274] width 350 height 70
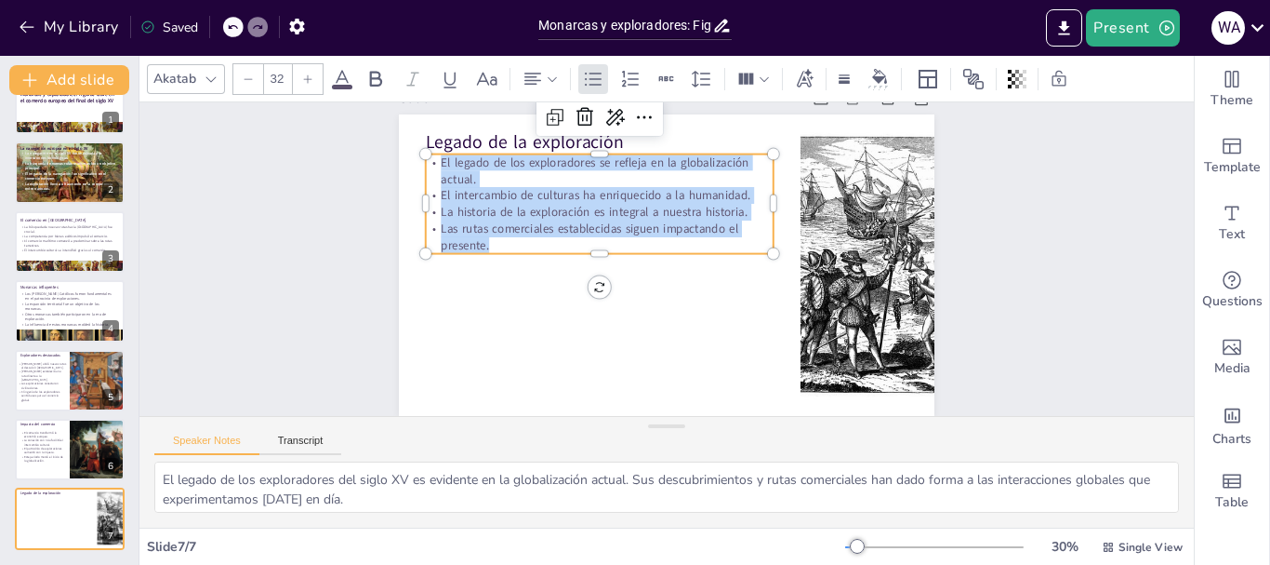
drag, startPoint x: 467, startPoint y: 223, endPoint x: 423, endPoint y: 152, distance: 83.9
click at [423, 152] on div "El legado de los exploradores se refleja en la globalización actual. El interca…" at bounding box center [583, 235] width 359 height 233
click at [299, 81] on div at bounding box center [308, 79] width 30 height 30
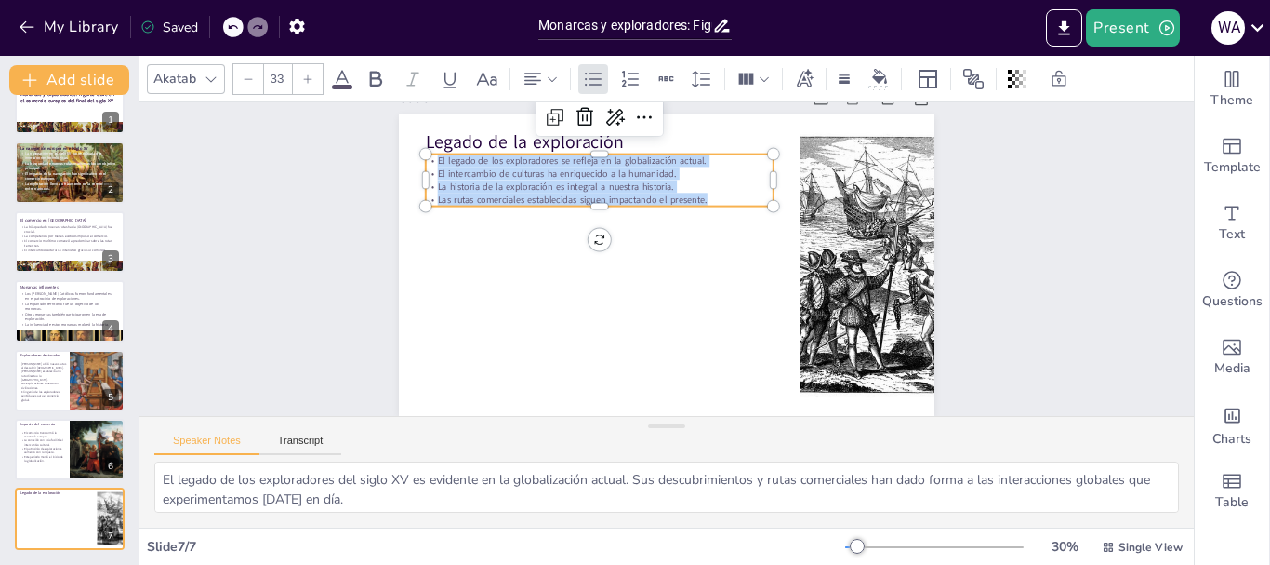
click at [299, 81] on div at bounding box center [308, 79] width 30 height 30
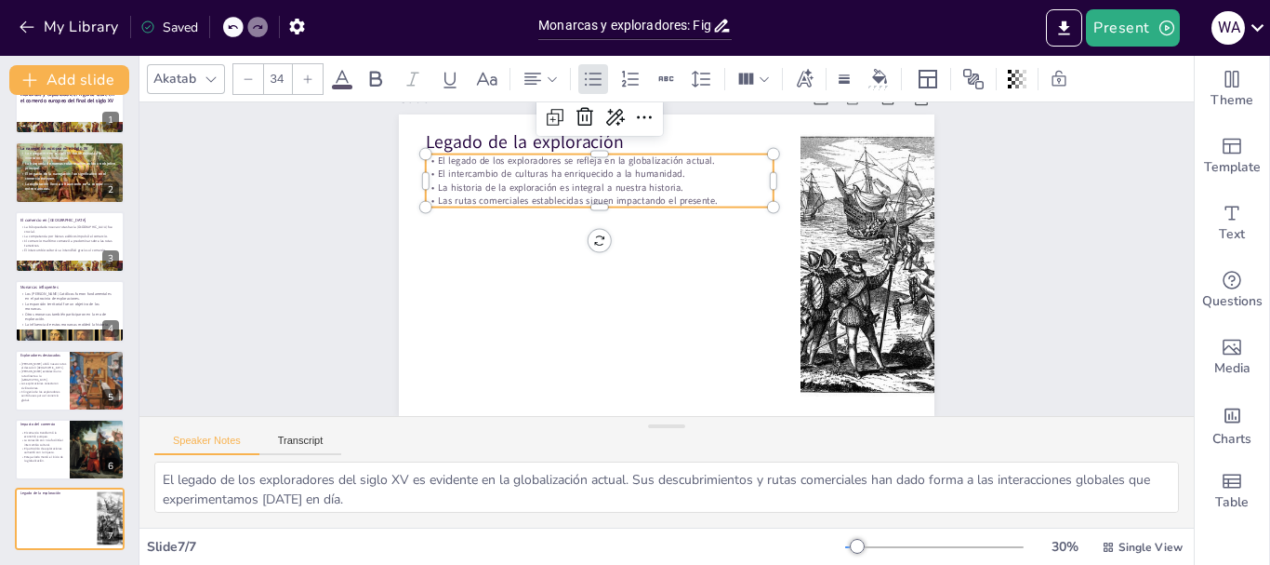
click at [299, 81] on div at bounding box center [308, 79] width 30 height 30
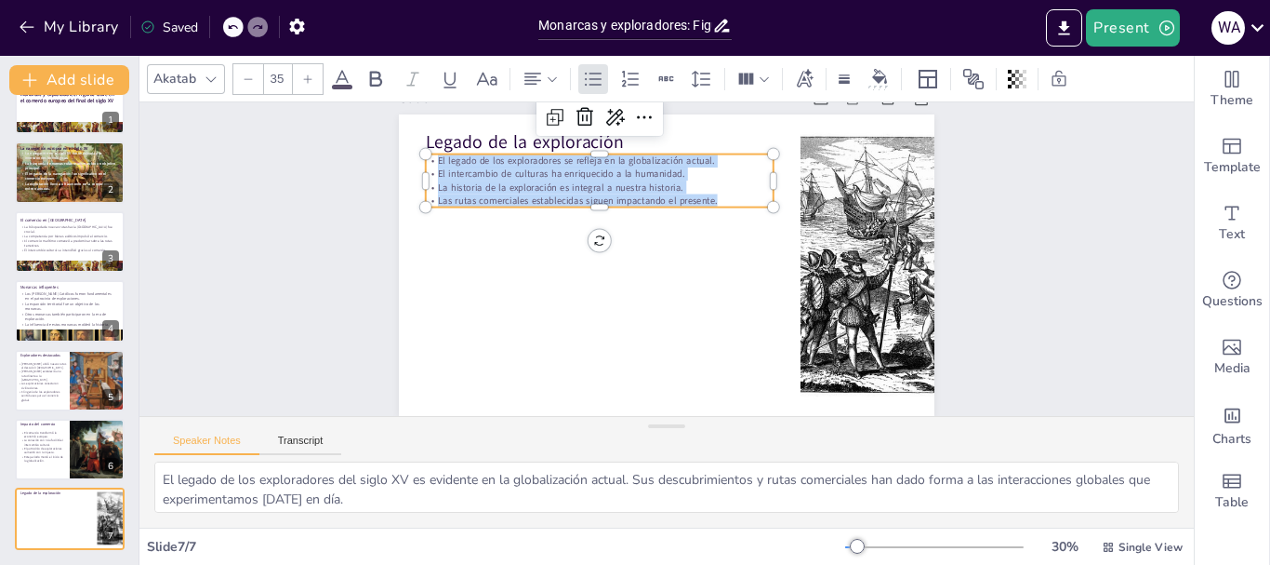
click at [299, 81] on div at bounding box center [308, 79] width 30 height 30
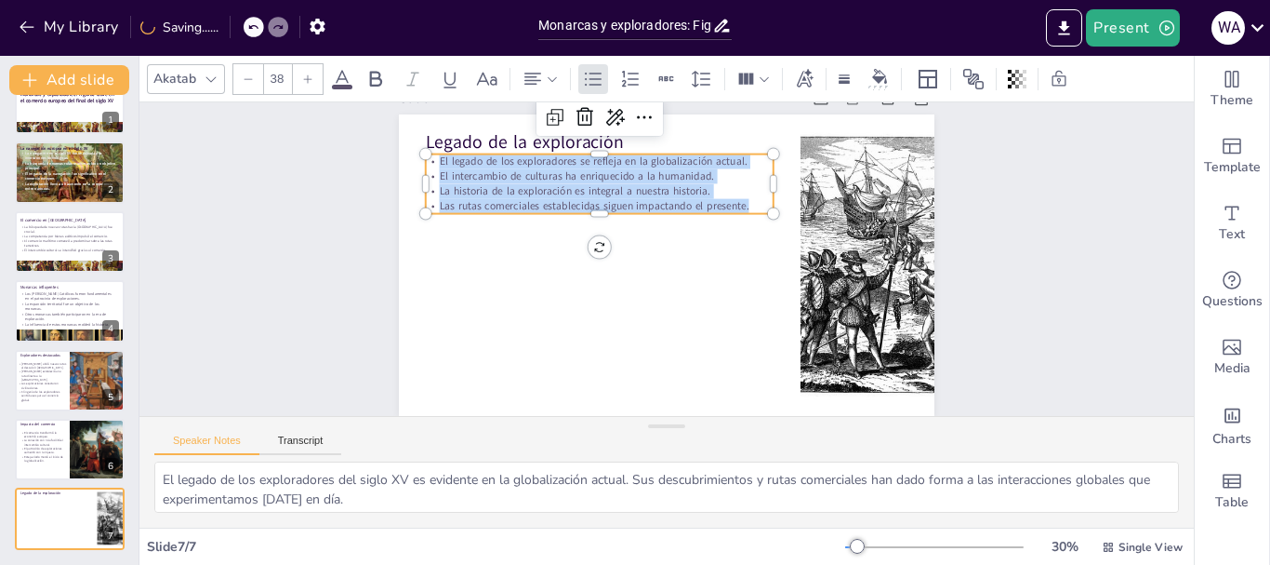
click at [299, 81] on div at bounding box center [308, 79] width 30 height 30
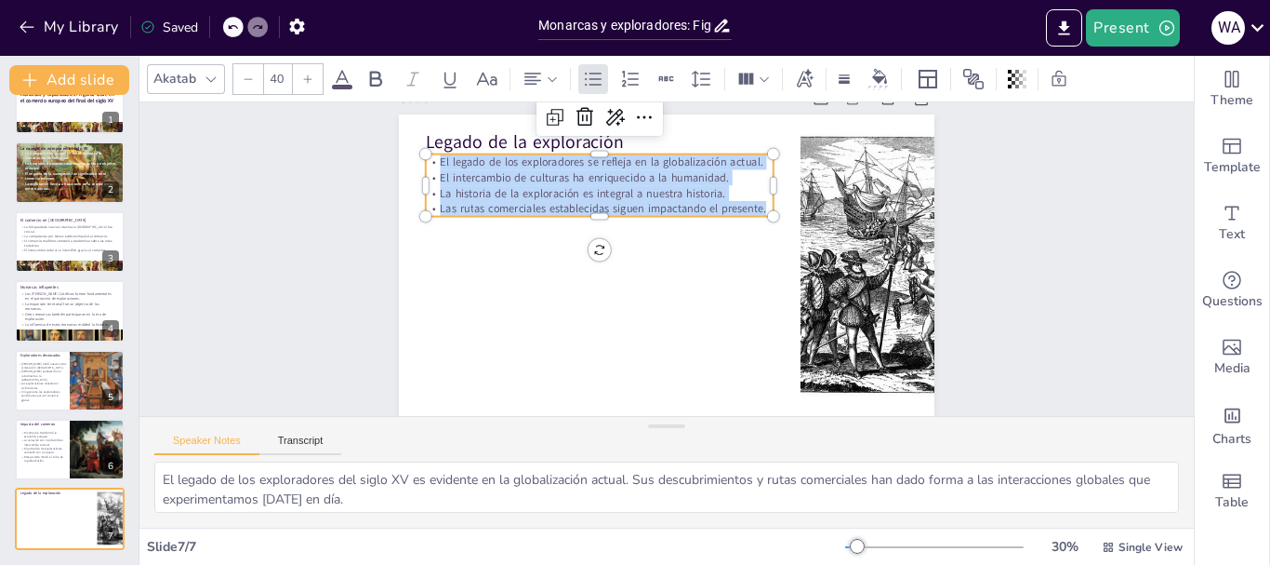
click at [299, 81] on div at bounding box center [308, 79] width 30 height 30
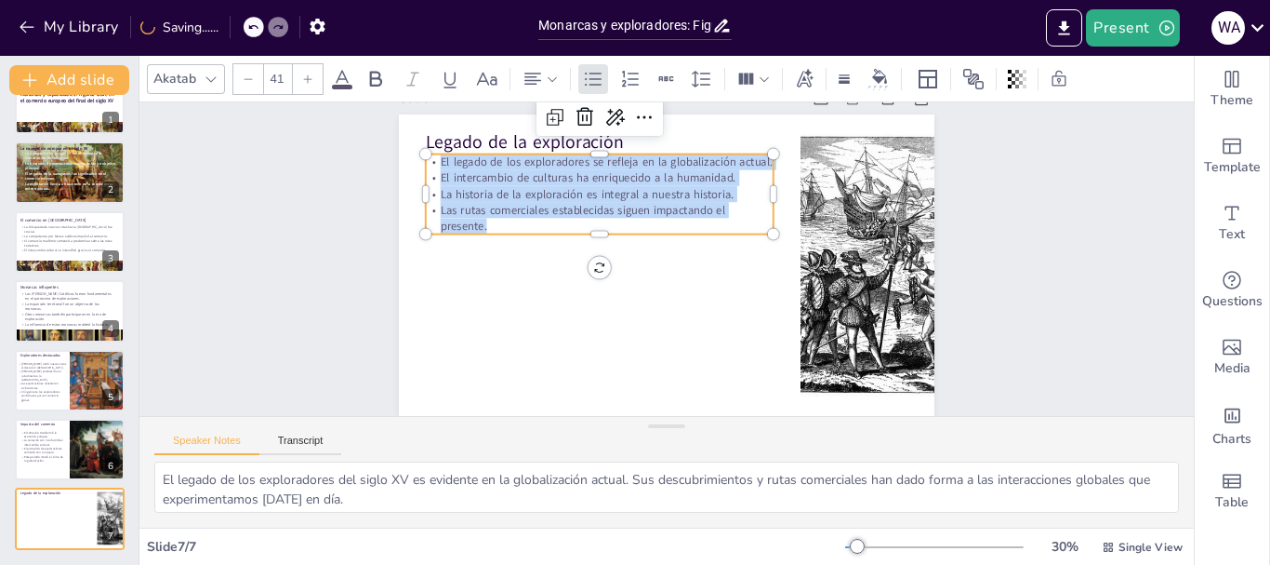
click at [299, 81] on div at bounding box center [308, 79] width 30 height 30
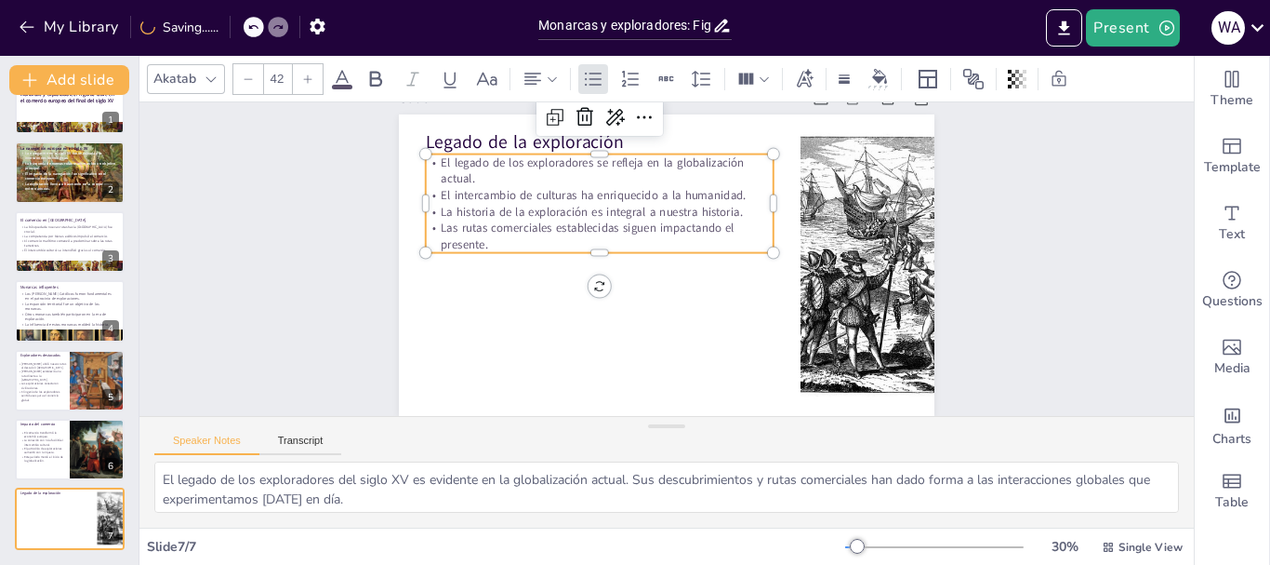
click at [299, 81] on div at bounding box center [308, 79] width 30 height 30
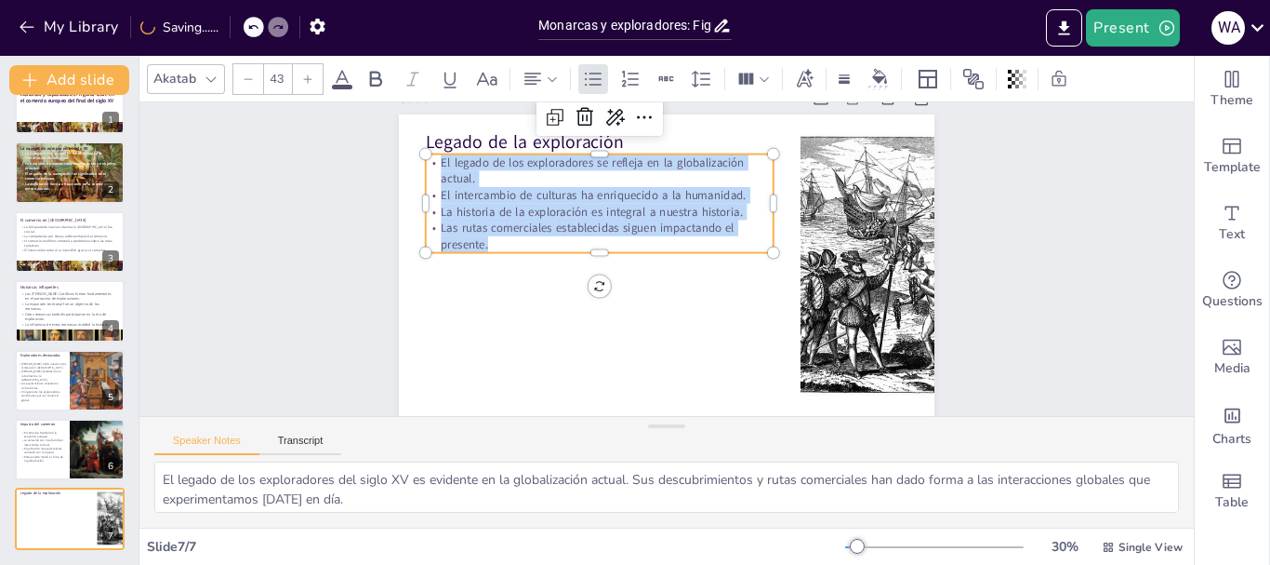
click at [299, 81] on div at bounding box center [308, 79] width 30 height 30
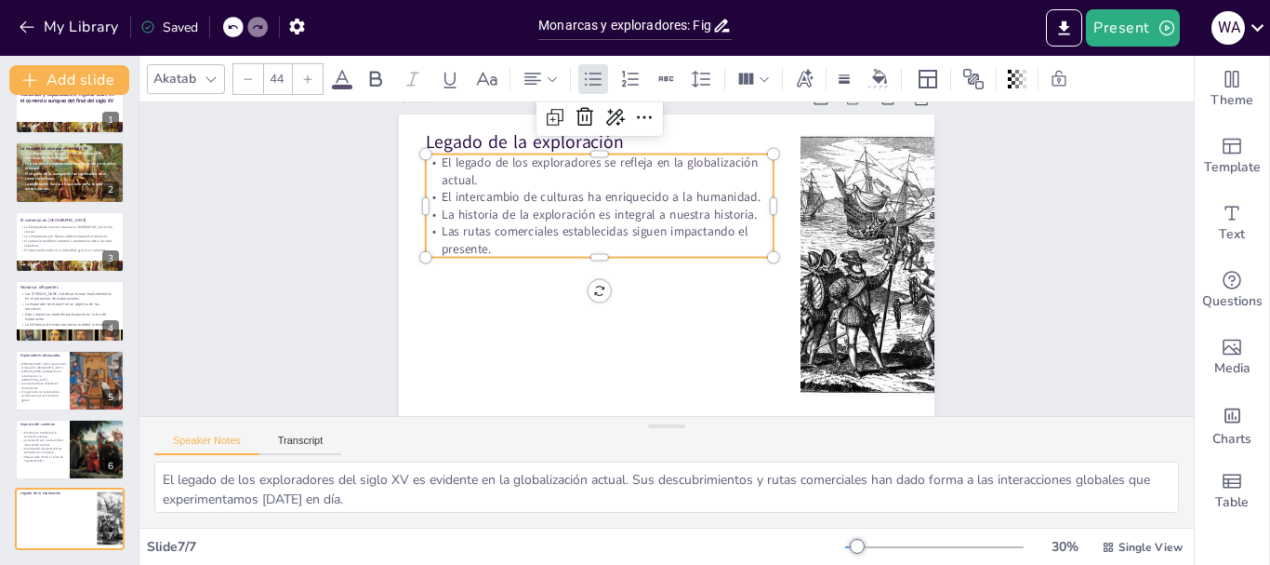
click at [299, 81] on div at bounding box center [308, 79] width 30 height 30
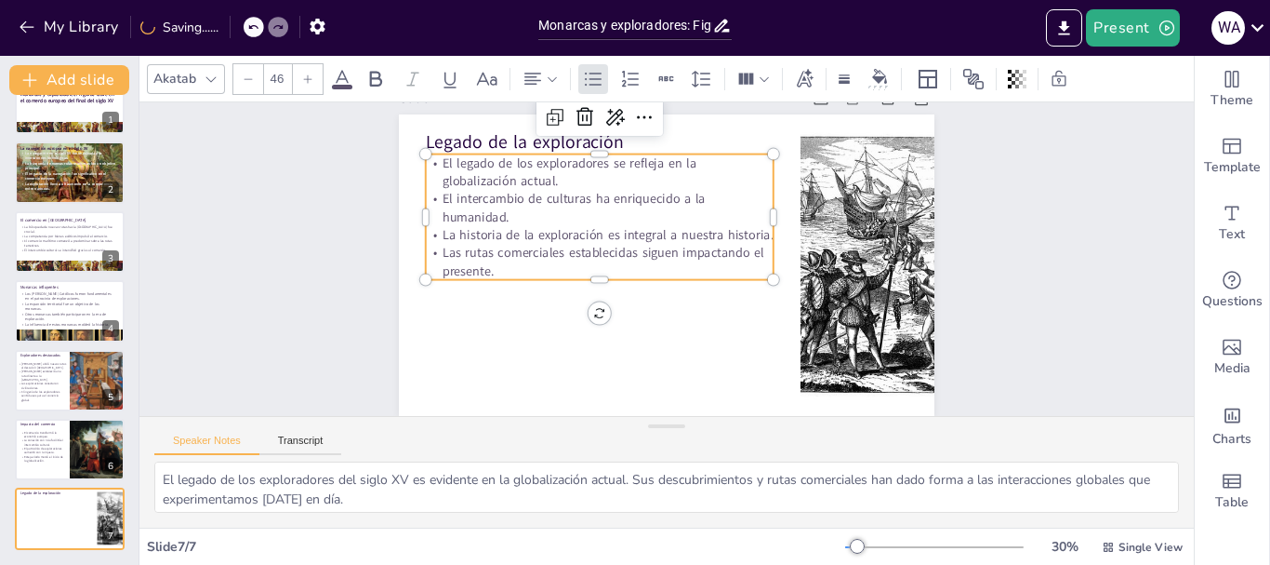
click at [299, 81] on div at bounding box center [308, 79] width 30 height 30
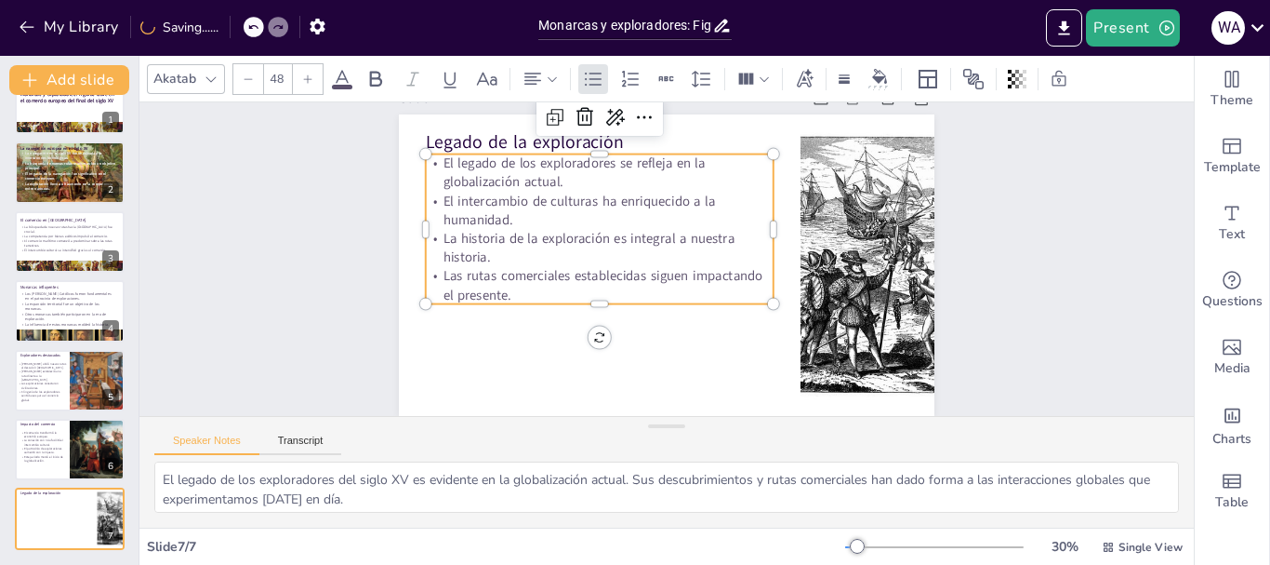
click at [299, 81] on div at bounding box center [308, 79] width 30 height 30
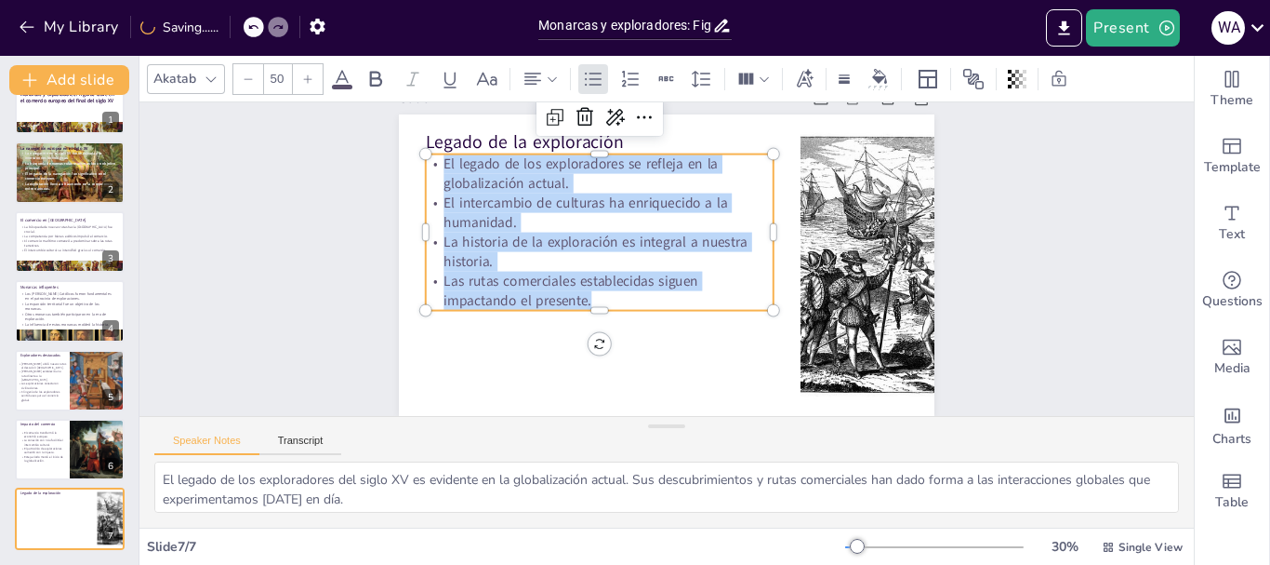
click at [299, 81] on div at bounding box center [308, 79] width 30 height 30
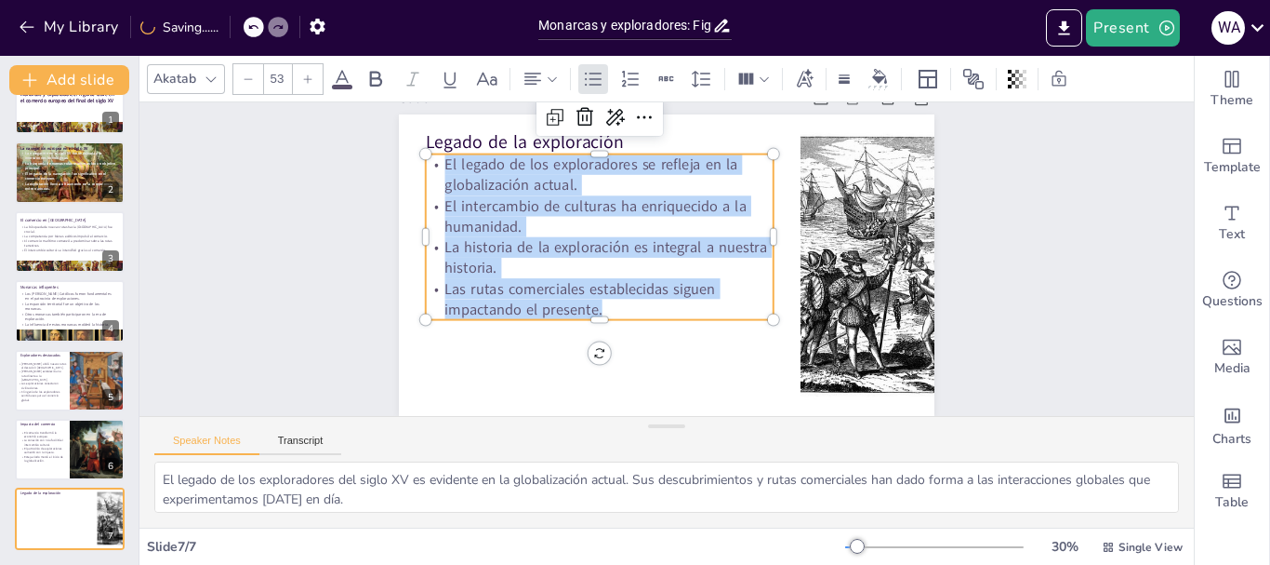
click at [299, 81] on div at bounding box center [308, 79] width 30 height 30
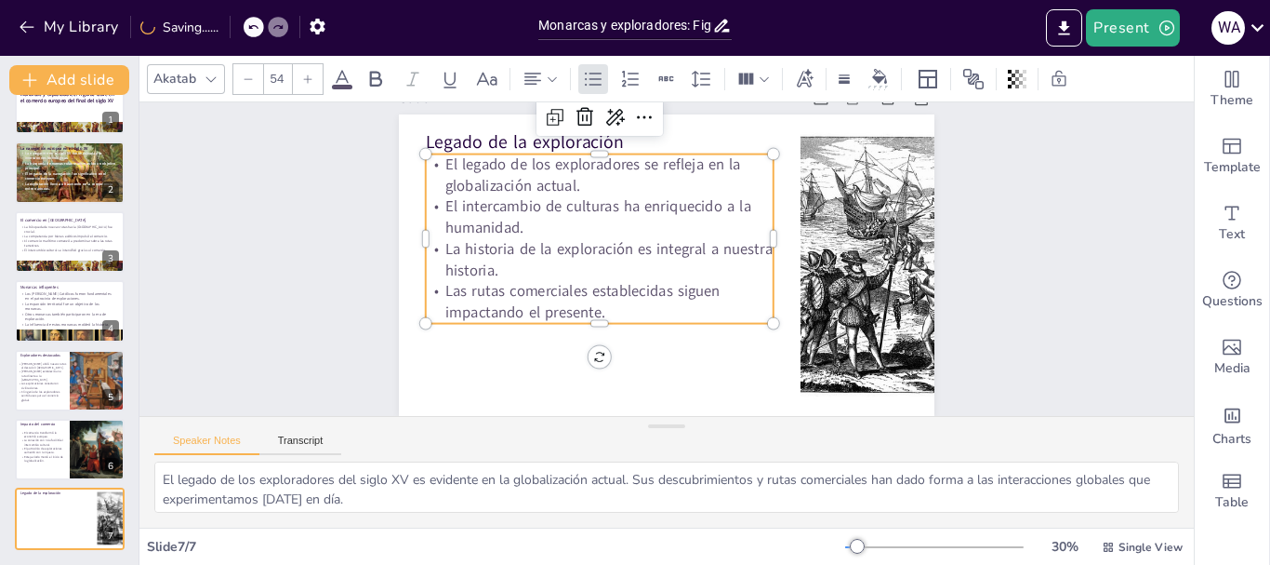
click at [299, 81] on div at bounding box center [308, 79] width 30 height 30
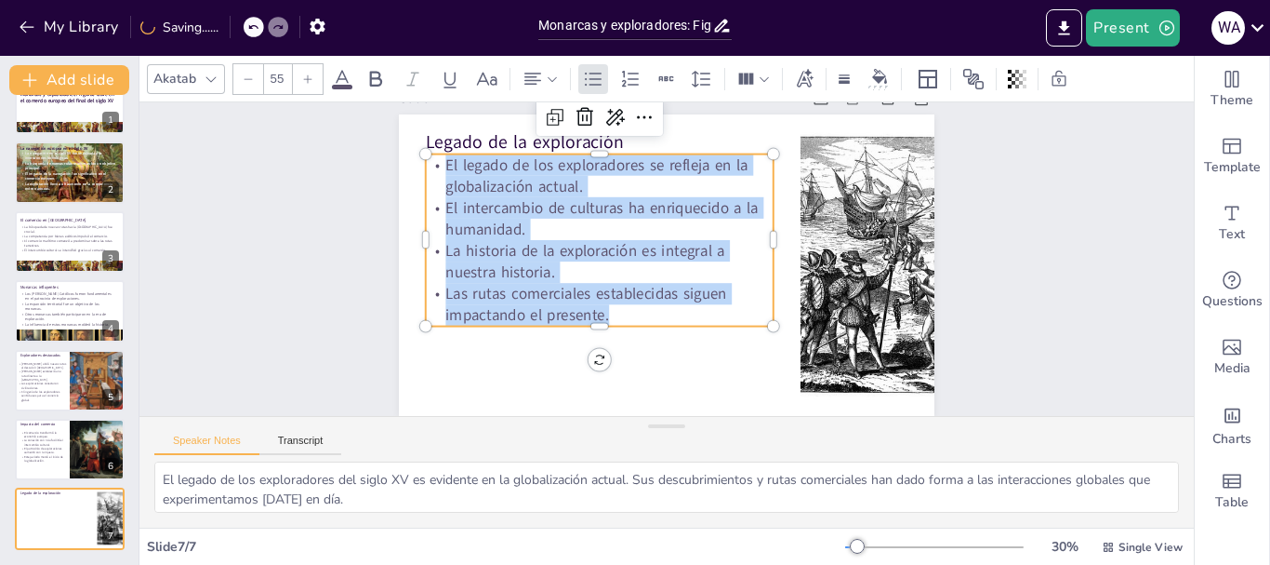
click at [299, 81] on div at bounding box center [308, 79] width 30 height 30
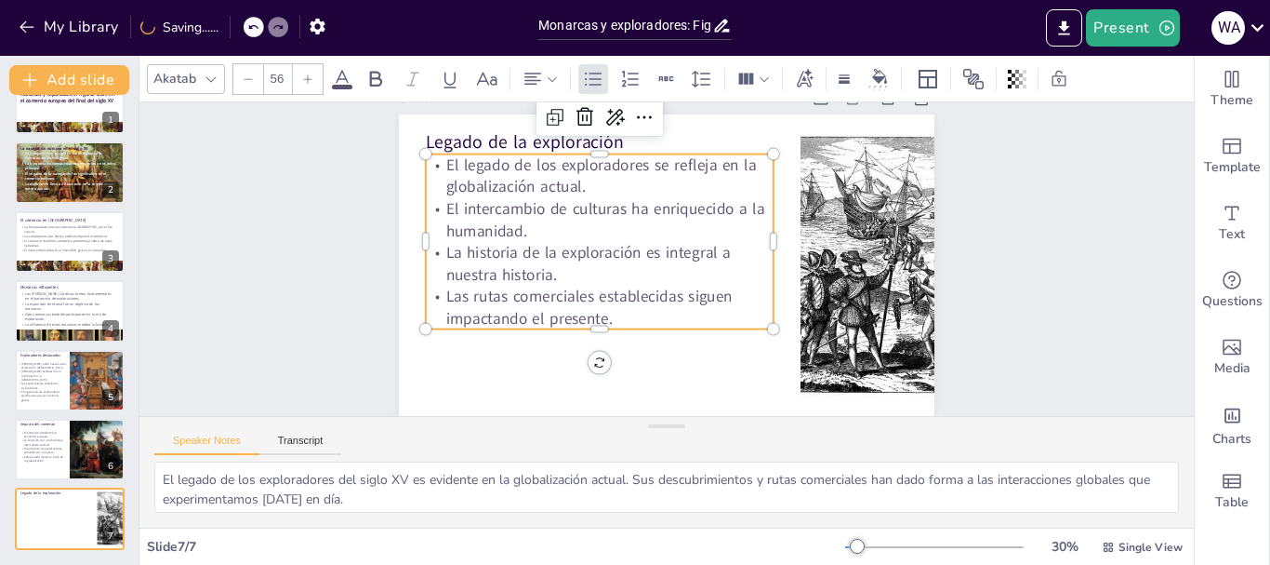
click at [299, 81] on div at bounding box center [308, 79] width 30 height 30
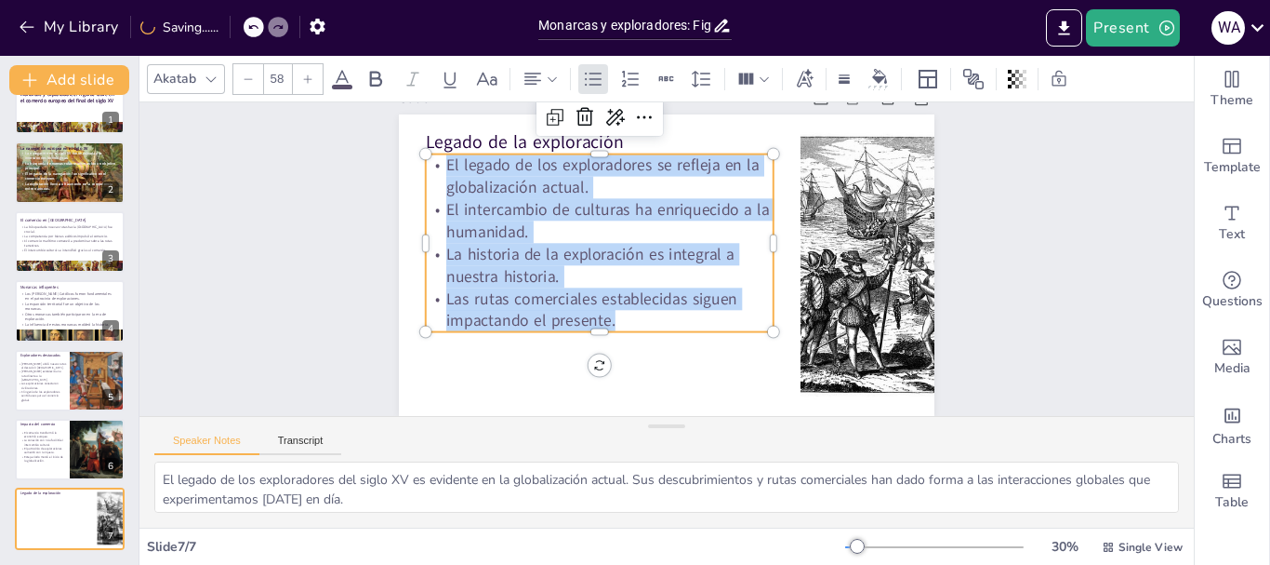
click at [299, 81] on div at bounding box center [308, 79] width 30 height 30
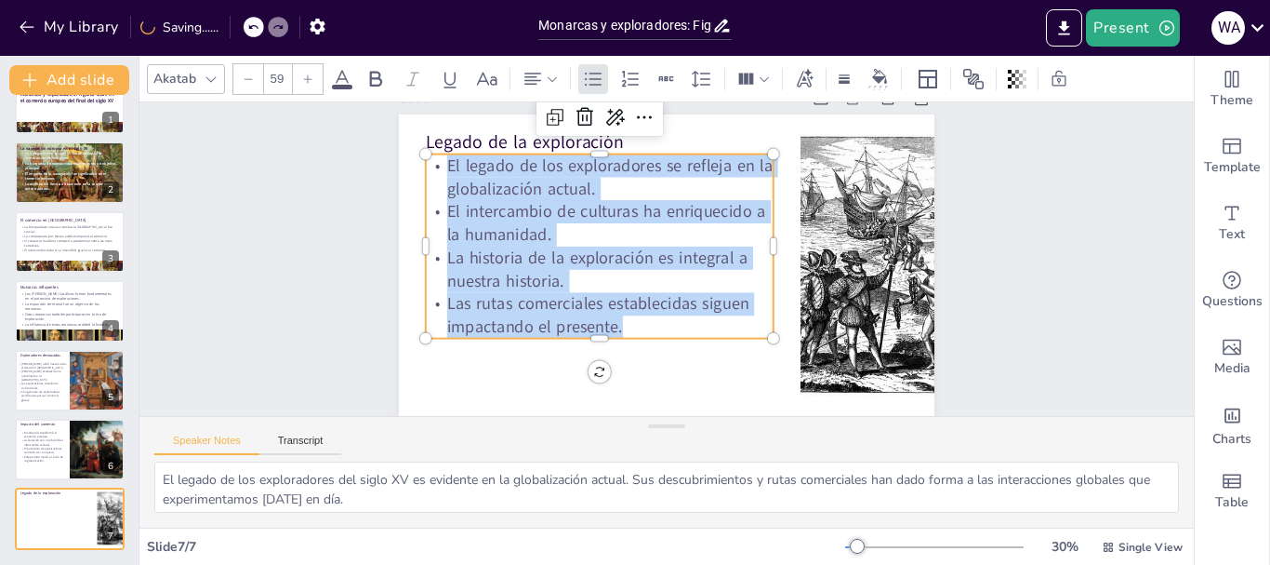
click at [299, 81] on div at bounding box center [308, 79] width 30 height 30
type input "60"
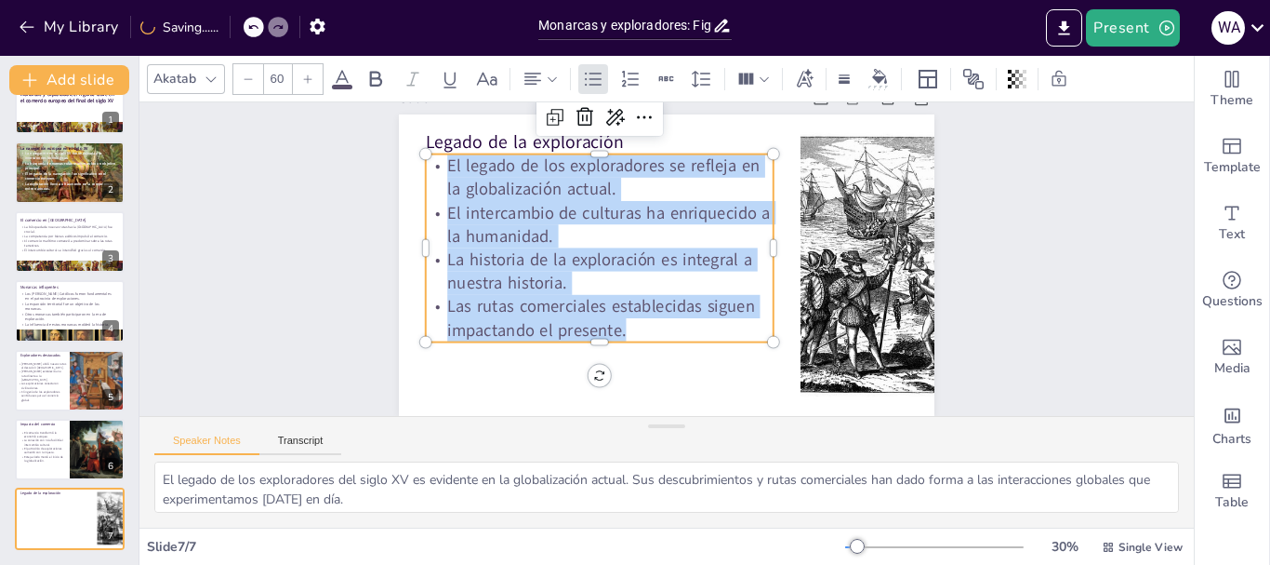
click at [1017, 247] on div "Slide 1 Monarcas y exploradores: Figuras clave en el comercio europeo del final…" at bounding box center [686, 253] width 662 height 1112
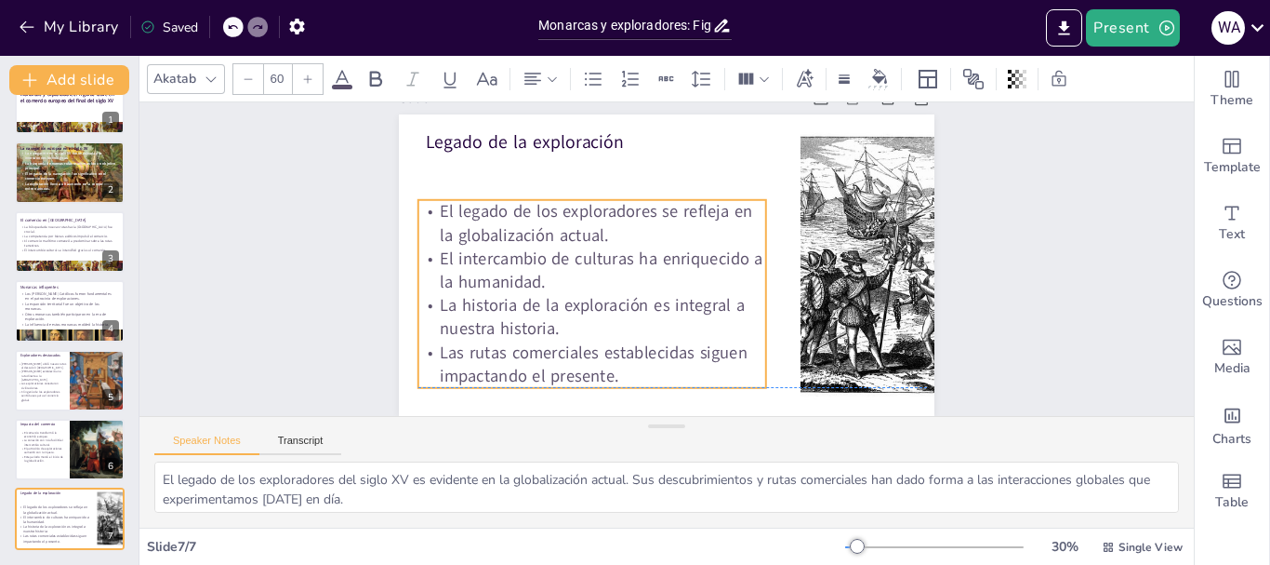
drag, startPoint x: 657, startPoint y: 220, endPoint x: 649, endPoint y: 265, distance: 45.3
click at [649, 265] on p "El intercambio de culturas ha enriquecido a la humanidad." at bounding box center [741, 264] width 351 height 118
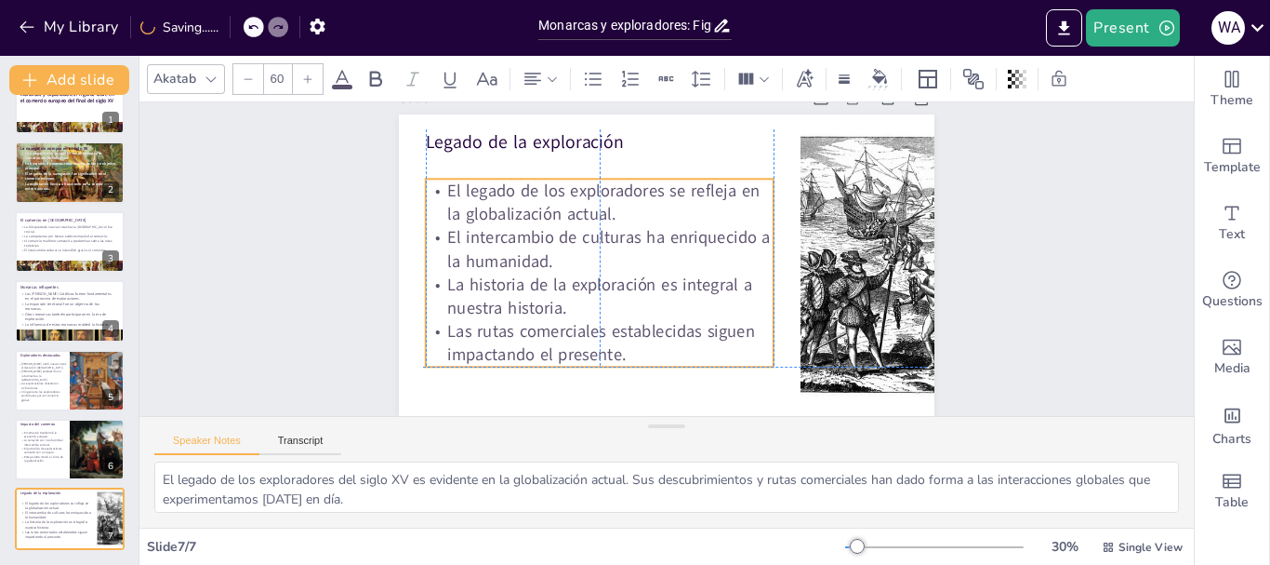
drag, startPoint x: 649, startPoint y: 265, endPoint x: 654, endPoint y: 244, distance: 21.9
click at [654, 244] on p "El intercambio de culturas ha enriquecido a la humanidad." at bounding box center [669, 192] width 83 height 352
click at [956, 268] on div "Slide 1 Monarcas y exploradores: Figuras clave en el comercio europeo del final…" at bounding box center [677, 277] width 731 height 626
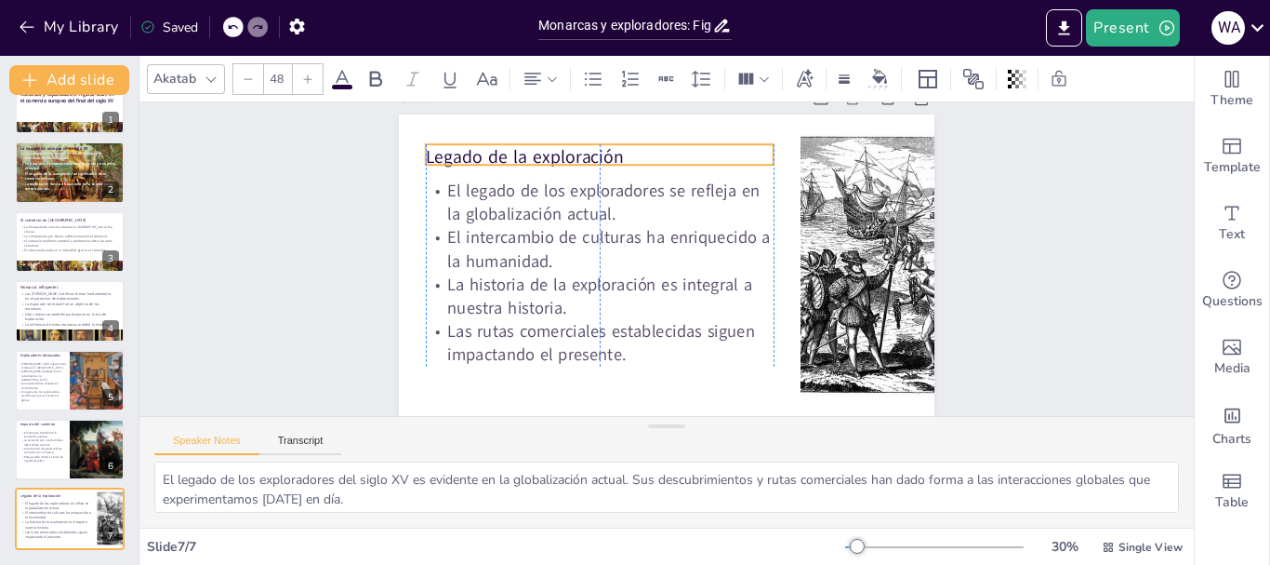
drag, startPoint x: 536, startPoint y: 135, endPoint x: 536, endPoint y: 150, distance: 14.9
click at [536, 185] on p "Legado de la exploración" at bounding box center [590, 354] width 131 height 339
click at [1039, 235] on div "Slide 1 Monarcas y exploradores: Figuras clave en el comercio europeo del final…" at bounding box center [649, 249] width 833 height 1090
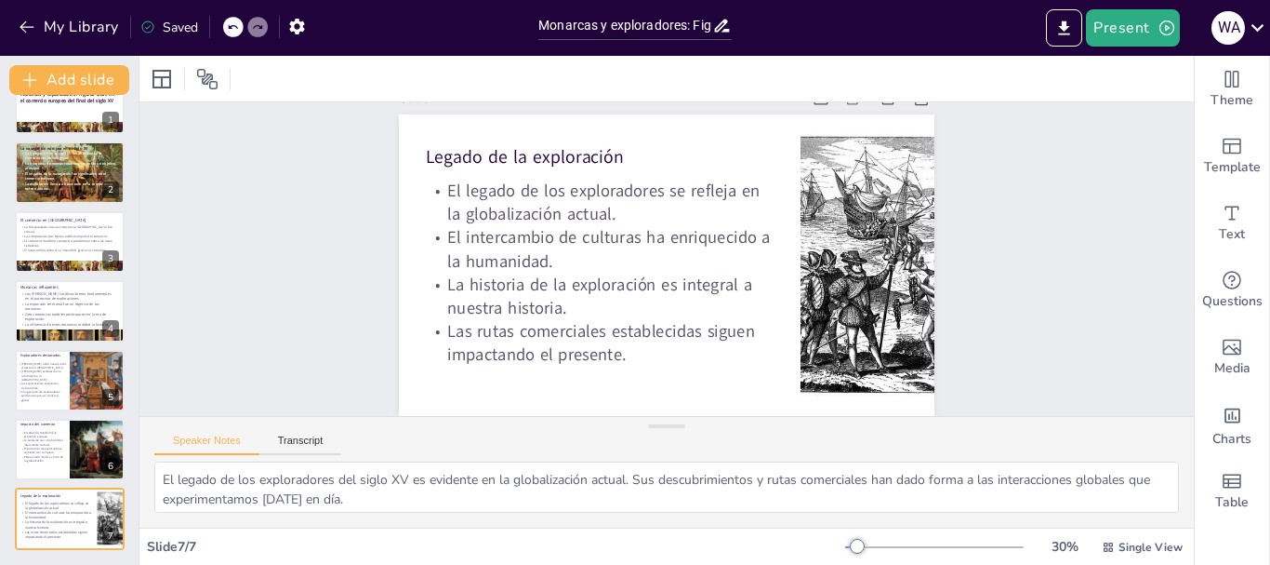
click at [918, 333] on div "Slide 1 Monarcas y exploradores: Figuras clave en el comercio europeo del final…" at bounding box center [687, 261] width 462 height 1086
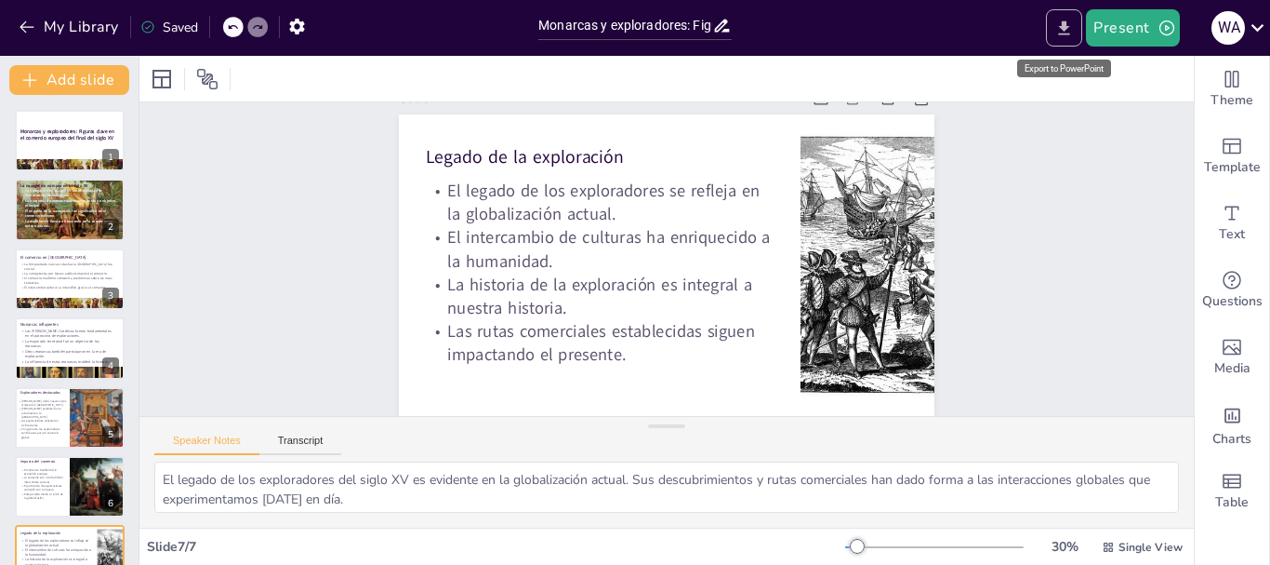
click at [1058, 34] on icon "Export to PowerPoint" at bounding box center [1065, 29] width 20 height 20
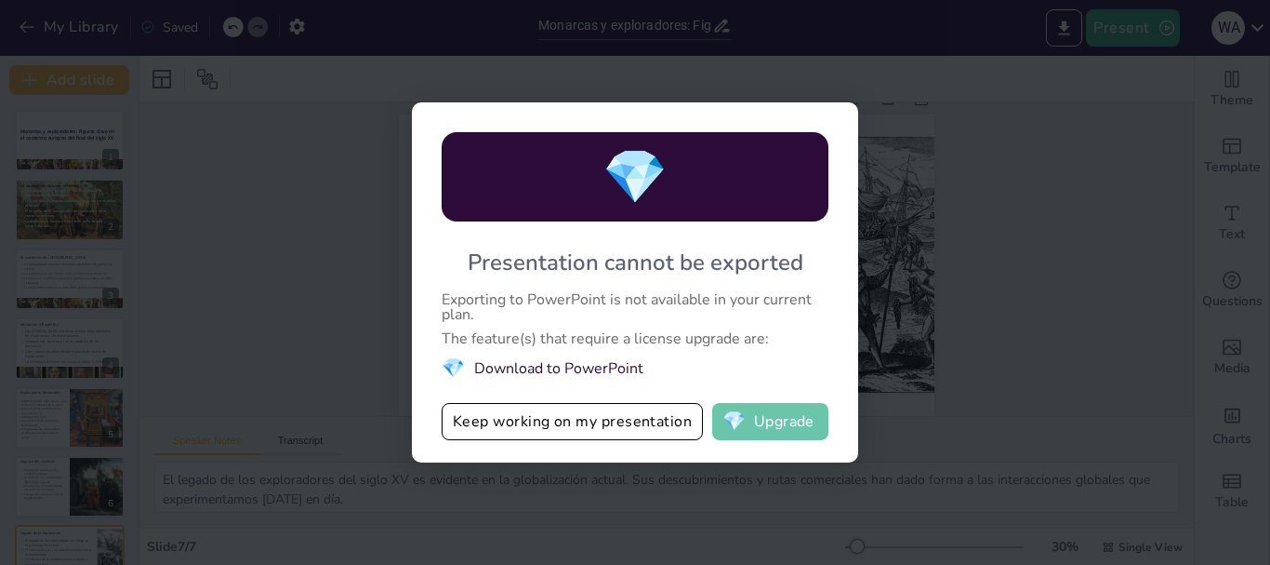
click at [757, 419] on button "💎 Upgrade" at bounding box center [770, 421] width 116 height 37
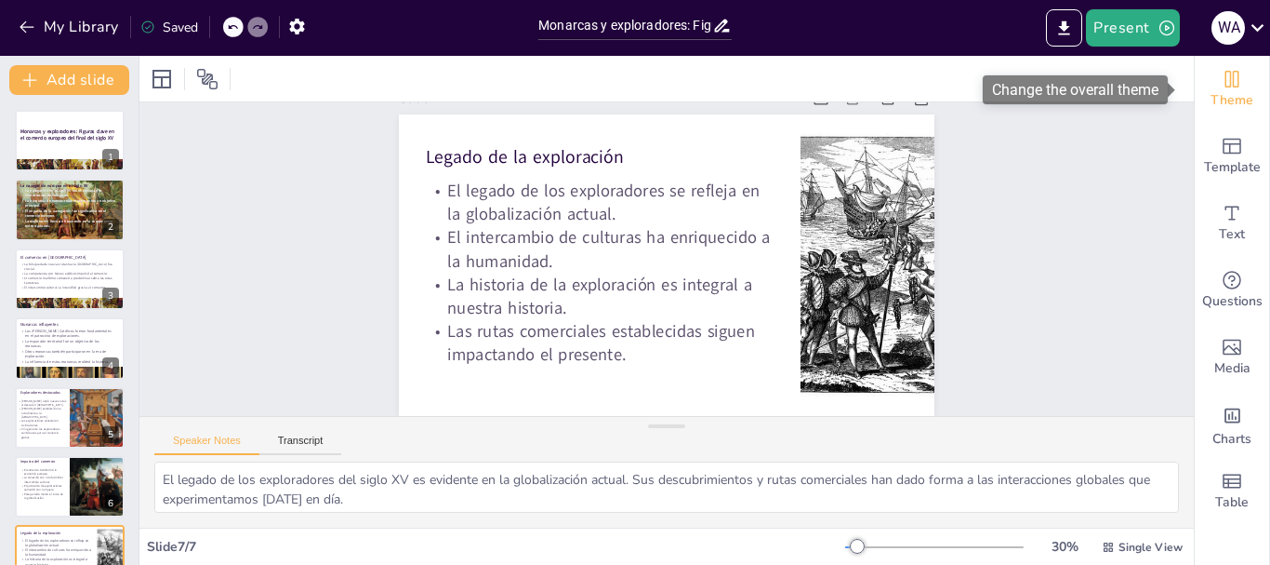
click at [1239, 96] on span "Theme" at bounding box center [1232, 100] width 43 height 20
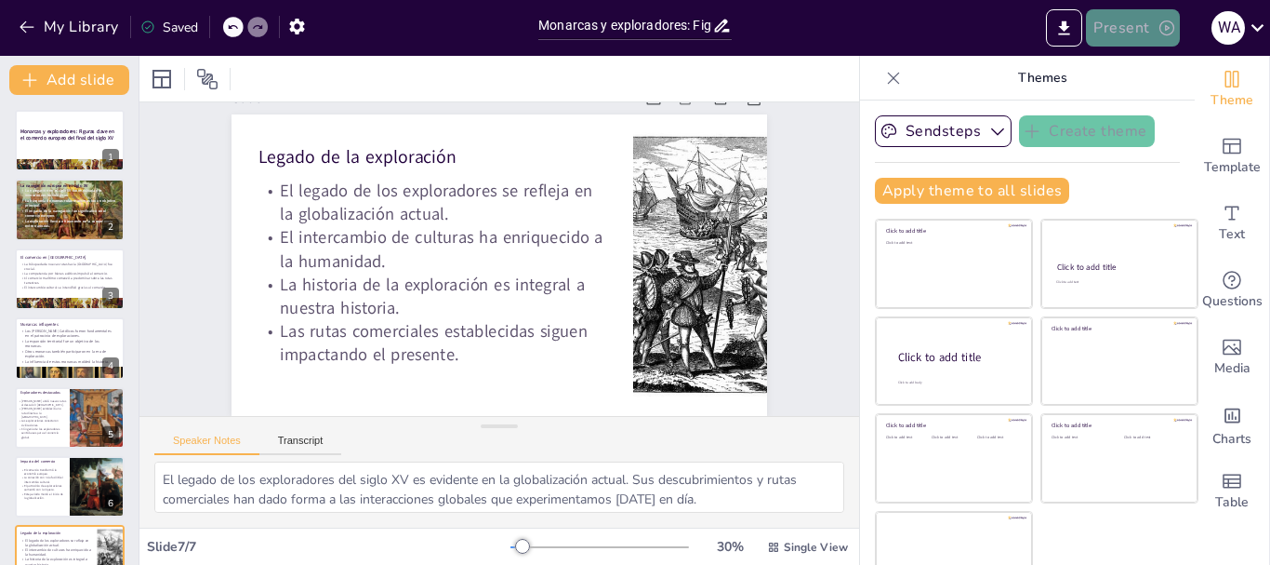
click at [1110, 19] on button "Present" at bounding box center [1132, 27] width 93 height 37
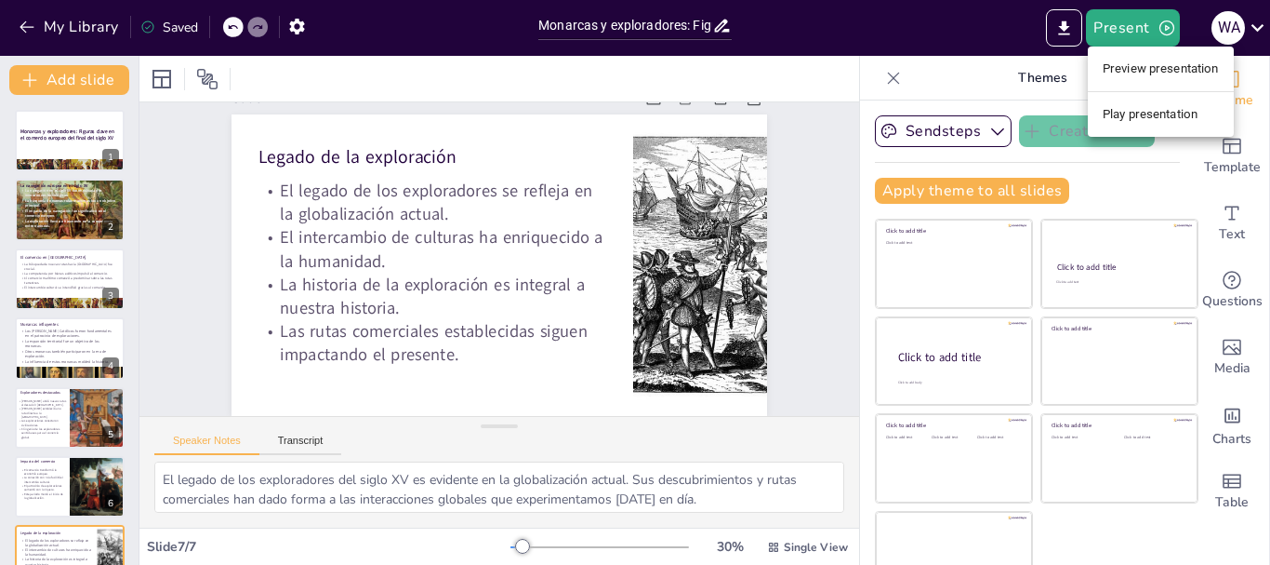
click at [1164, 121] on li "Play presentation" at bounding box center [1161, 115] width 146 height 30
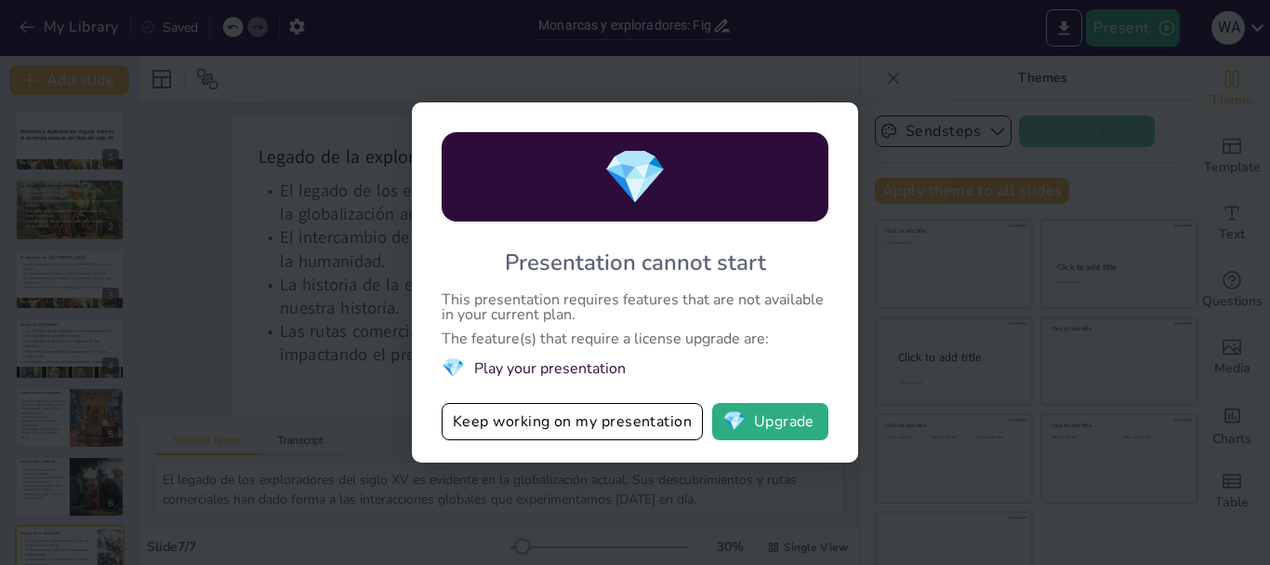
click at [973, 289] on div "💎 Presentation cannot start This presentation requires features that are not av…" at bounding box center [635, 282] width 1270 height 565
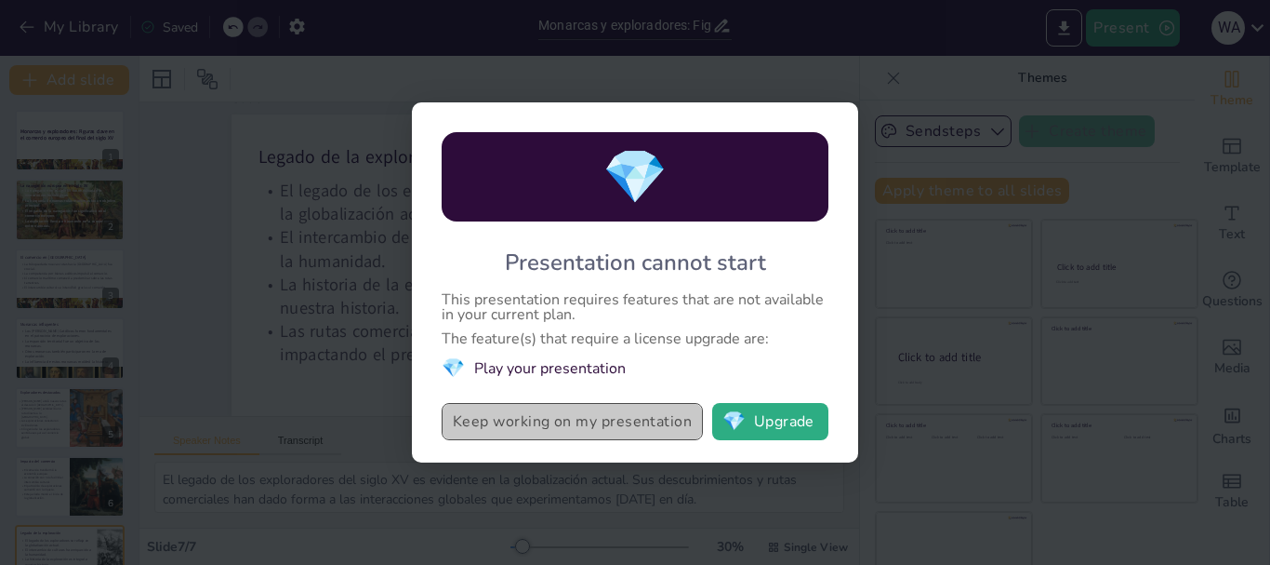
click at [643, 424] on button "Keep working on my presentation" at bounding box center [572, 421] width 261 height 37
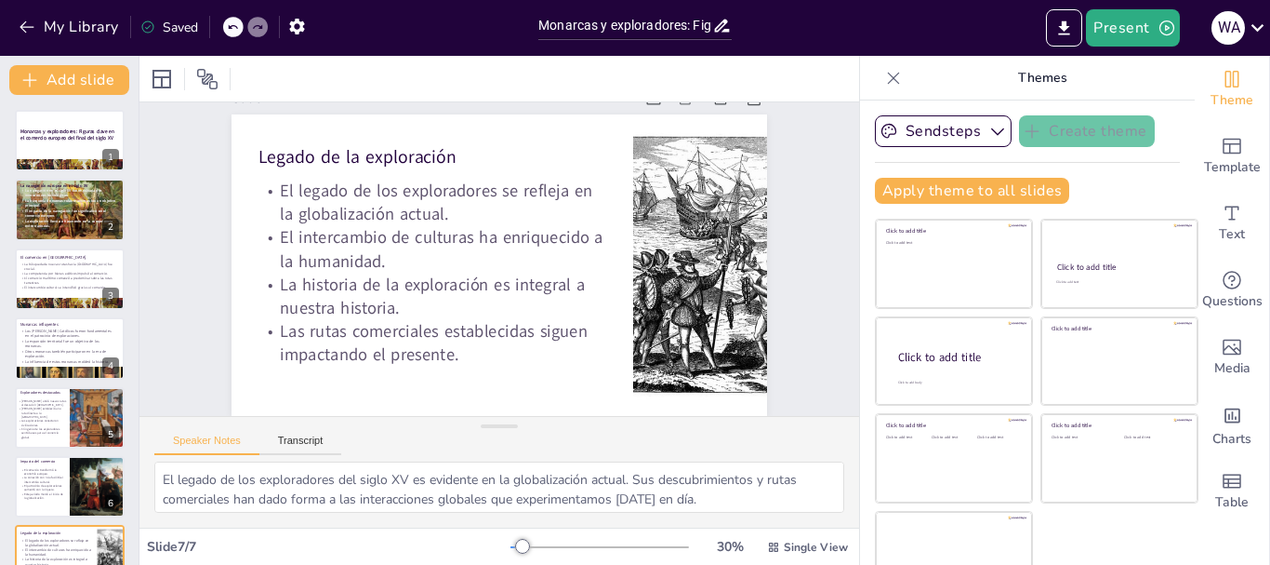
click at [884, 83] on icon at bounding box center [893, 78] width 19 height 19
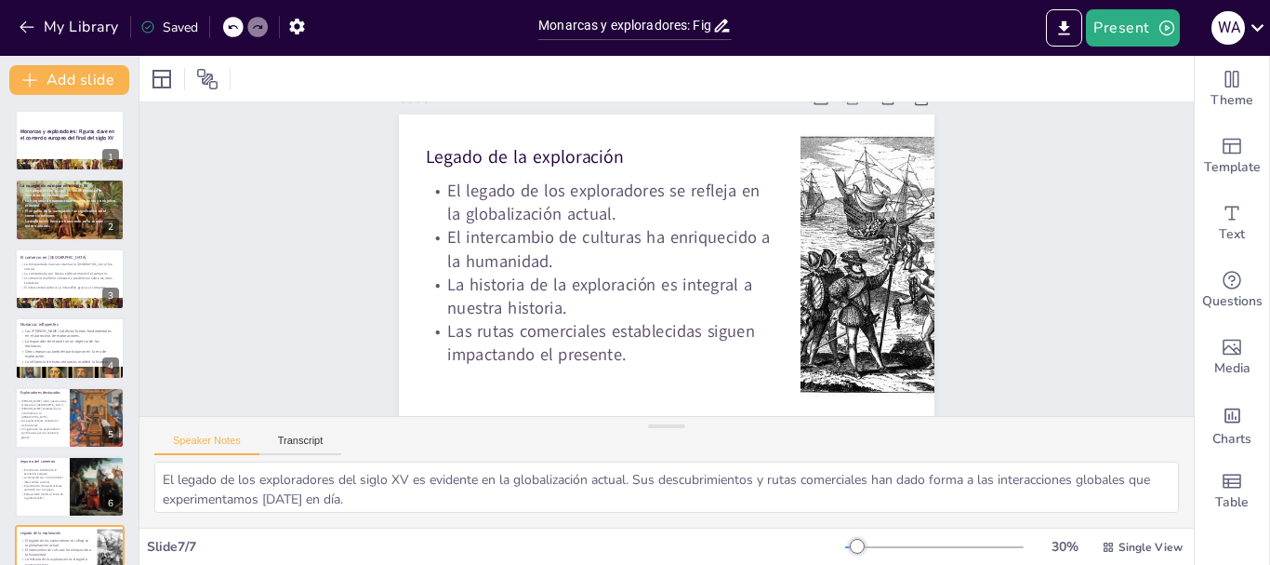
click at [971, 259] on div "Slide 1 Monarcas y exploradores: Figuras clave en el comercio europeo del final…" at bounding box center [667, 278] width 640 height 353
click at [170, 78] on icon at bounding box center [162, 79] width 19 height 19
click at [1066, 198] on div "Slide 1 Monarcas y exploradores: Figuras clave en el comercio europeo del final…" at bounding box center [649, 269] width 833 height 1090
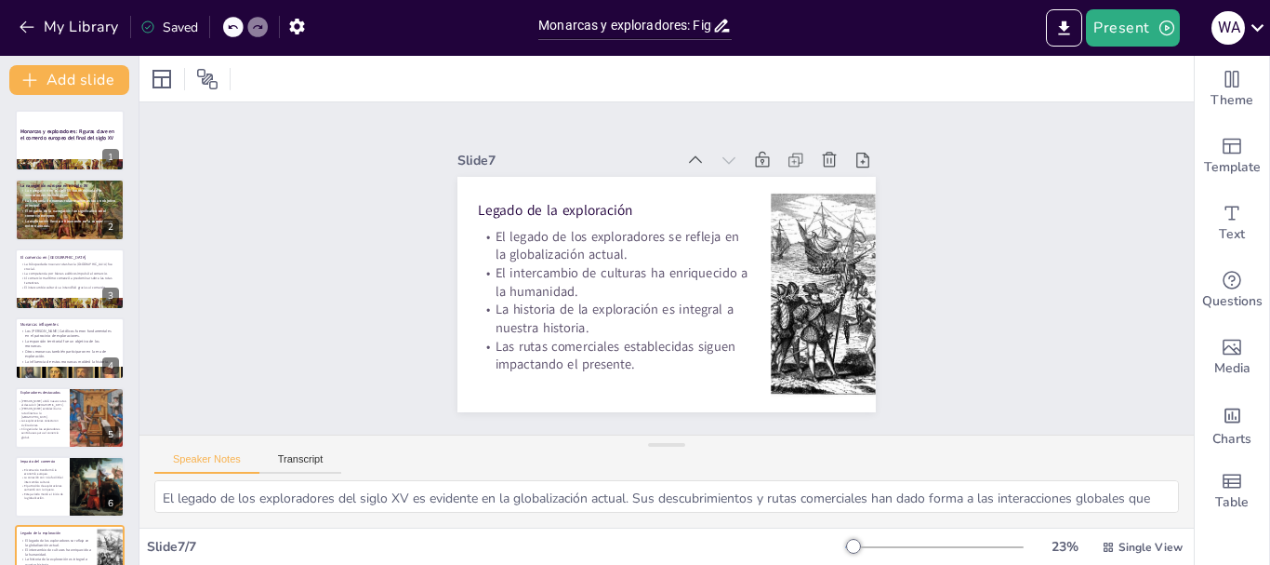
drag, startPoint x: 650, startPoint y: 424, endPoint x: 670, endPoint y: 532, distance: 109.6
click at [670, 532] on div "Slide 1 Monarcas y exploradores: Figuras clave en el comercio europeo del final…" at bounding box center [667, 310] width 1055 height 509
drag, startPoint x: 675, startPoint y: 438, endPoint x: 673, endPoint y: 517, distance: 79.1
click at [673, 517] on div "Speaker Notes Transcript El legado de los exploradores del siglo XV es evidente…" at bounding box center [667, 480] width 1055 height 93
click at [60, 146] on div at bounding box center [70, 140] width 112 height 63
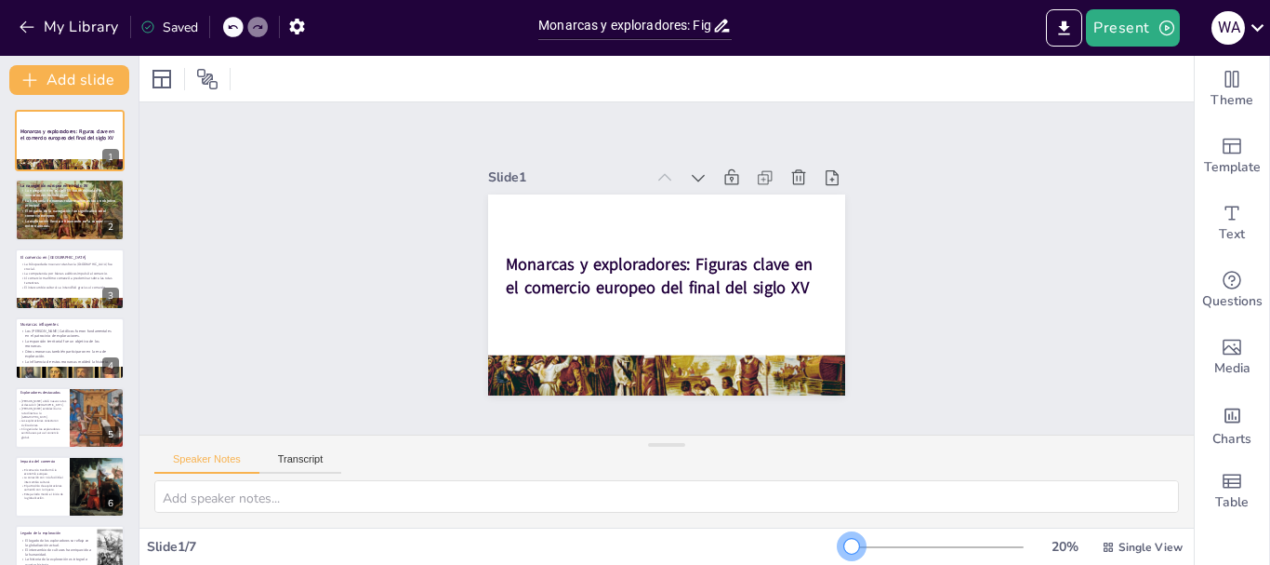
click at [845, 544] on div at bounding box center [852, 546] width 15 height 15
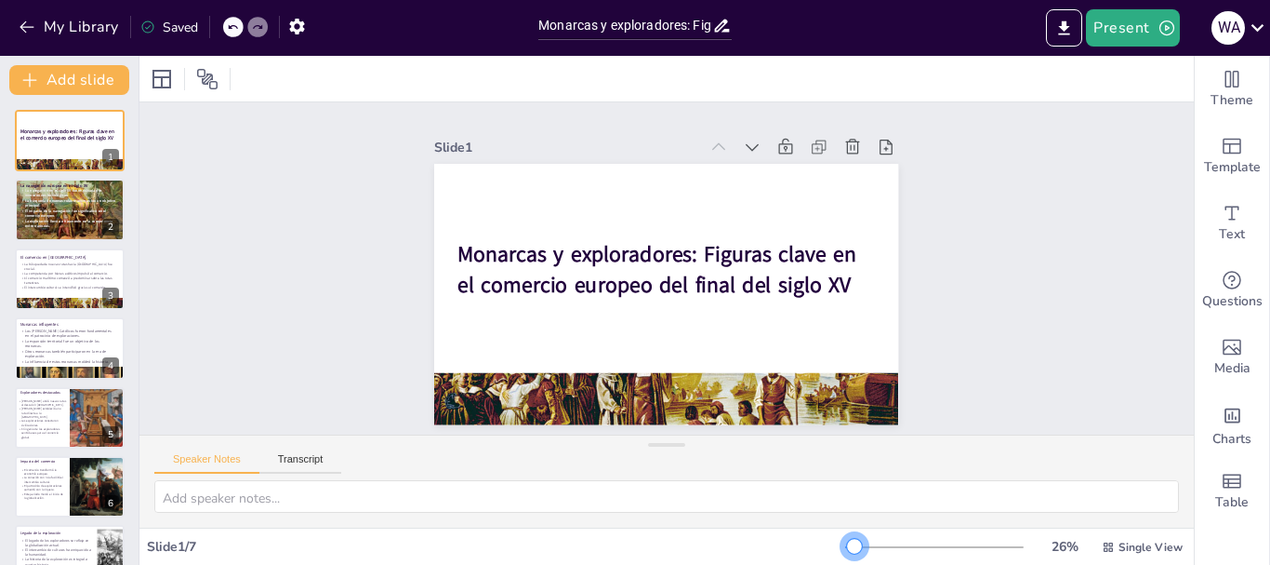
click at [847, 547] on div at bounding box center [854, 546] width 15 height 15
click at [206, 75] on icon at bounding box center [207, 79] width 22 height 22
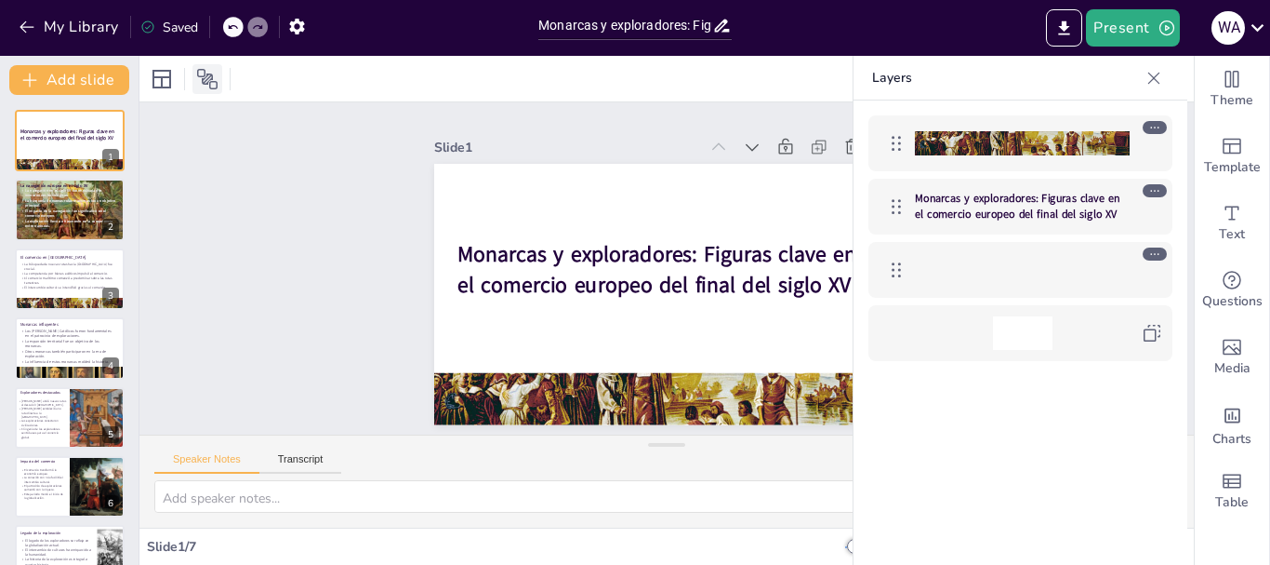
click at [206, 75] on icon at bounding box center [207, 79] width 22 height 22
click at [1154, 72] on icon at bounding box center [1154, 78] width 19 height 19
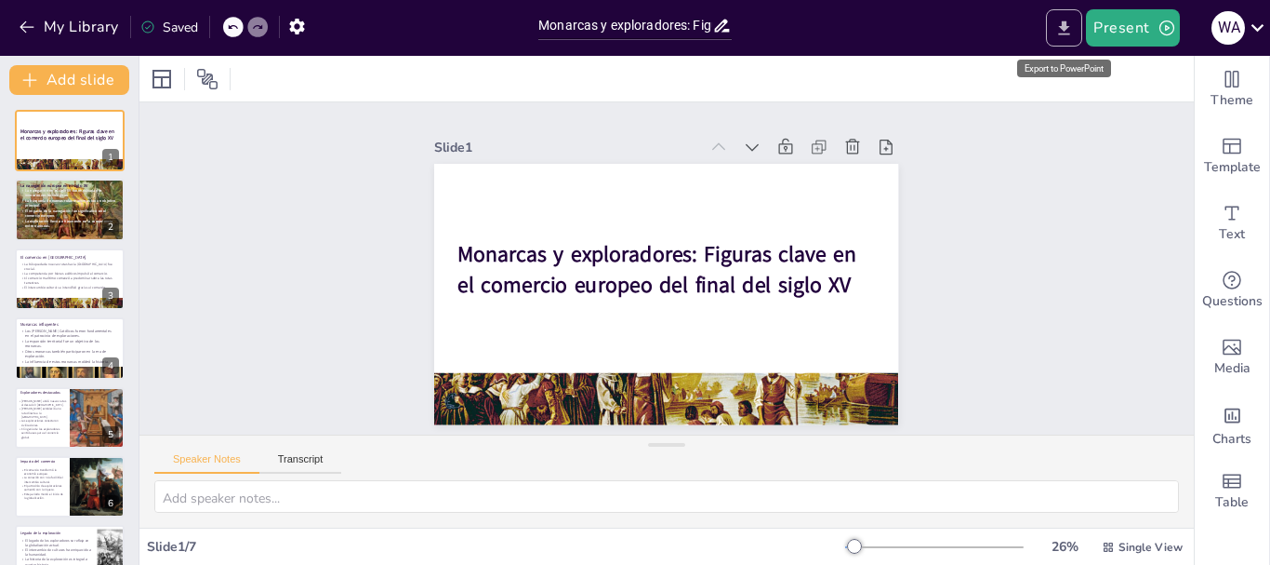
click at [1066, 33] on icon "Export to PowerPoint" at bounding box center [1065, 29] width 20 height 20
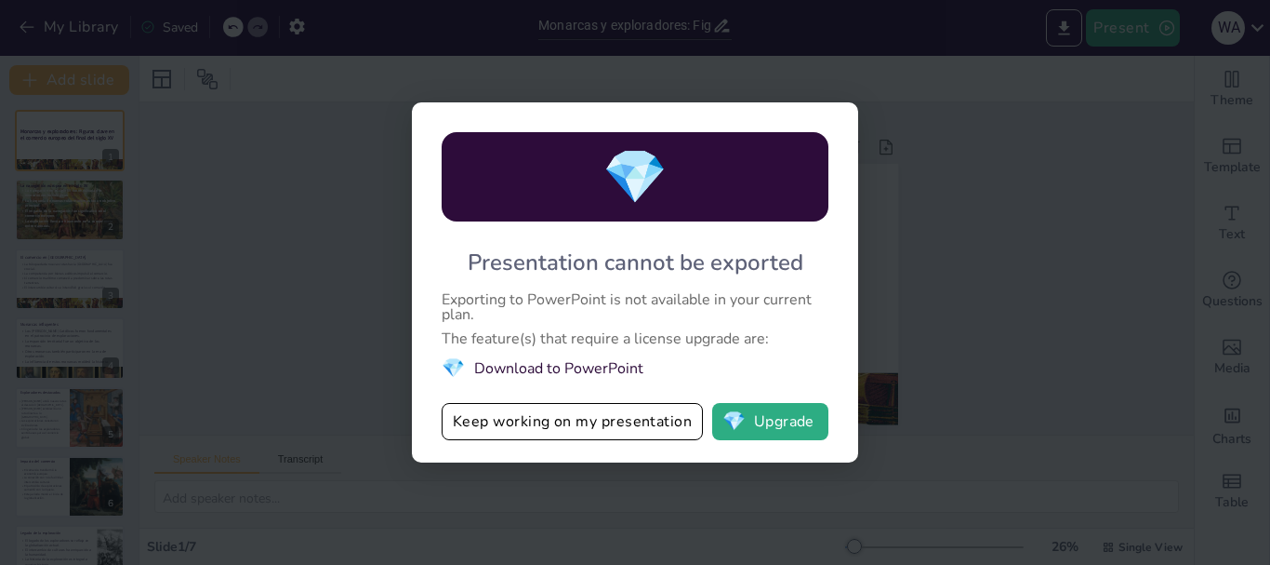
click at [1043, 222] on div "💎 Presentation cannot be exported Exporting to PowerPoint is not available in y…" at bounding box center [635, 282] width 1270 height 565
click at [257, 311] on div "💎 Presentation cannot be exported Exporting to PowerPoint is not available in y…" at bounding box center [635, 282] width 1270 height 565
drag, startPoint x: 257, startPoint y: 311, endPoint x: 482, endPoint y: 414, distance: 247.6
click at [482, 414] on div "💎 Presentation cannot be exported Exporting to PowerPoint is not available in y…" at bounding box center [635, 282] width 1270 height 565
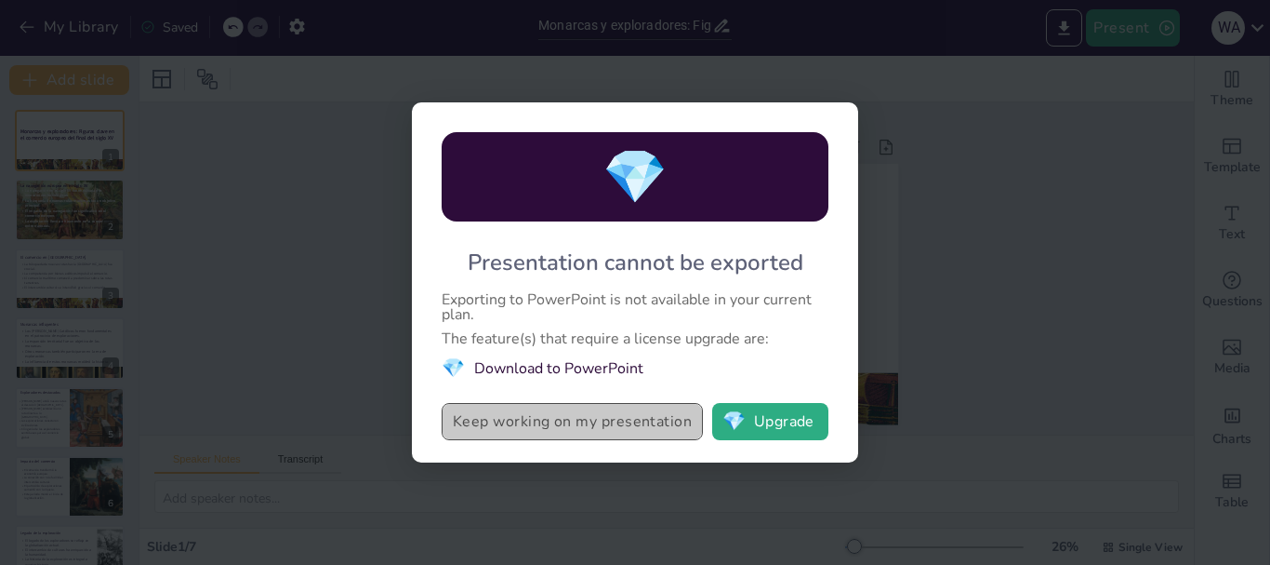
click at [482, 414] on button "Keep working on my presentation" at bounding box center [572, 421] width 261 height 37
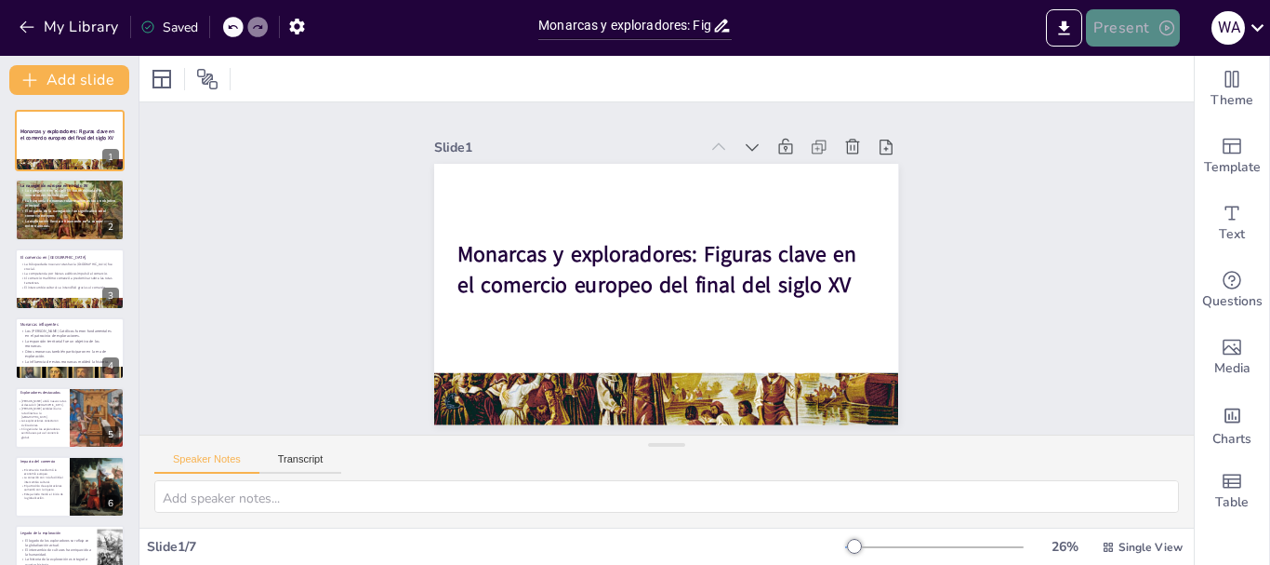
click at [1167, 26] on icon "button" at bounding box center [1167, 27] width 15 height 15
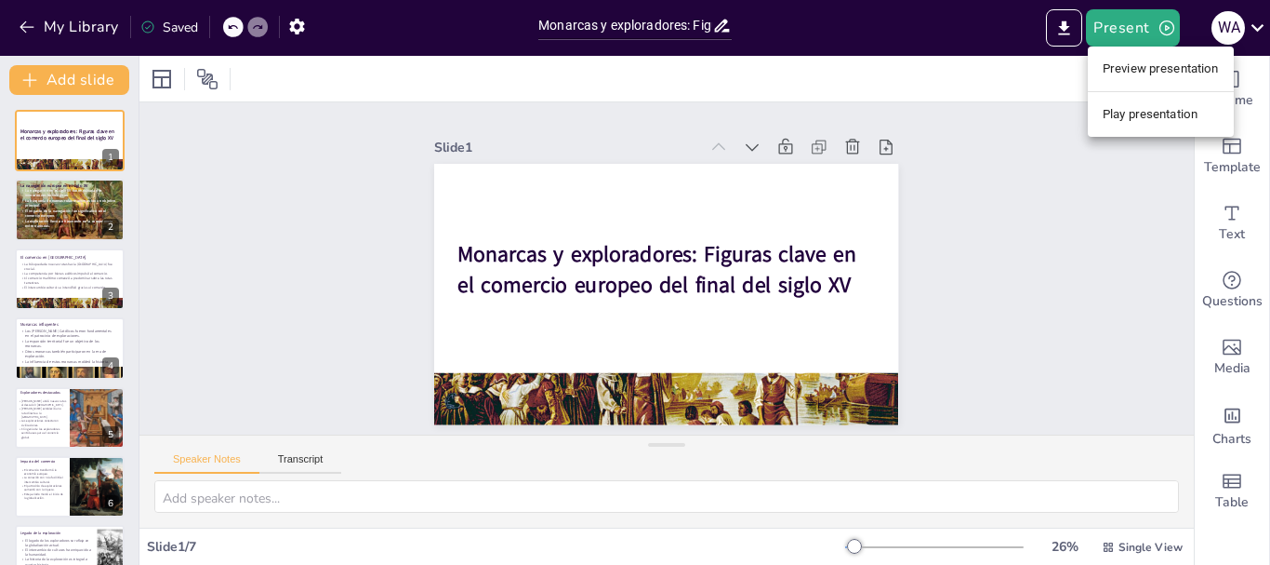
click at [1135, 61] on li "Preview presentation" at bounding box center [1161, 69] width 146 height 30
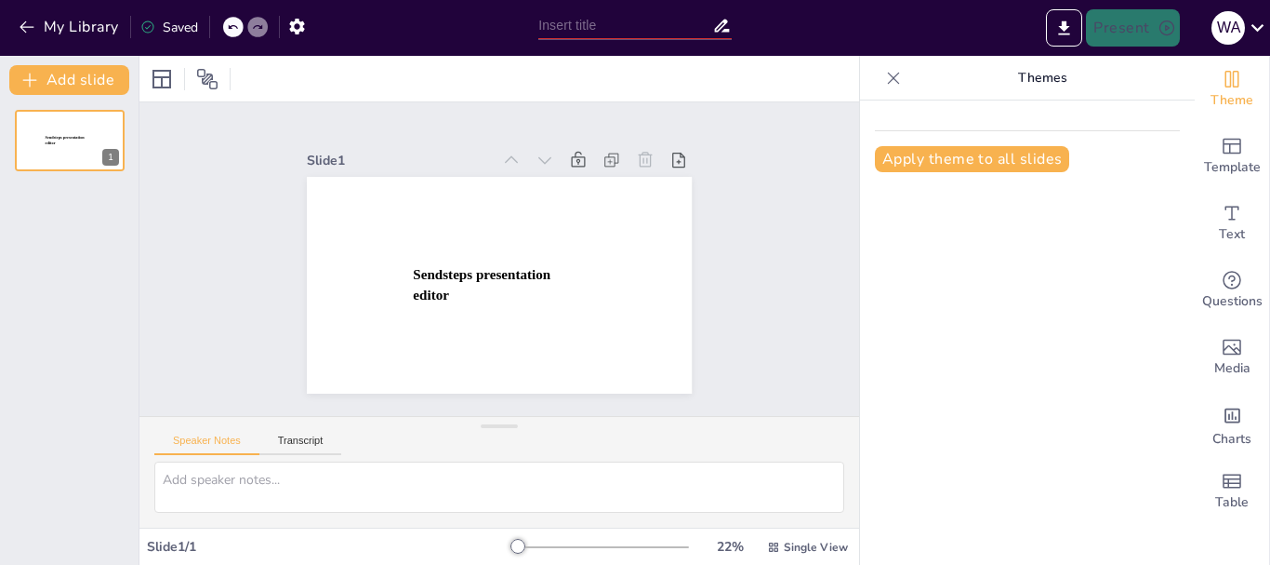
type input "Monarcas y exploradores: Figuras clave en el comercio europeo del final del sig…"
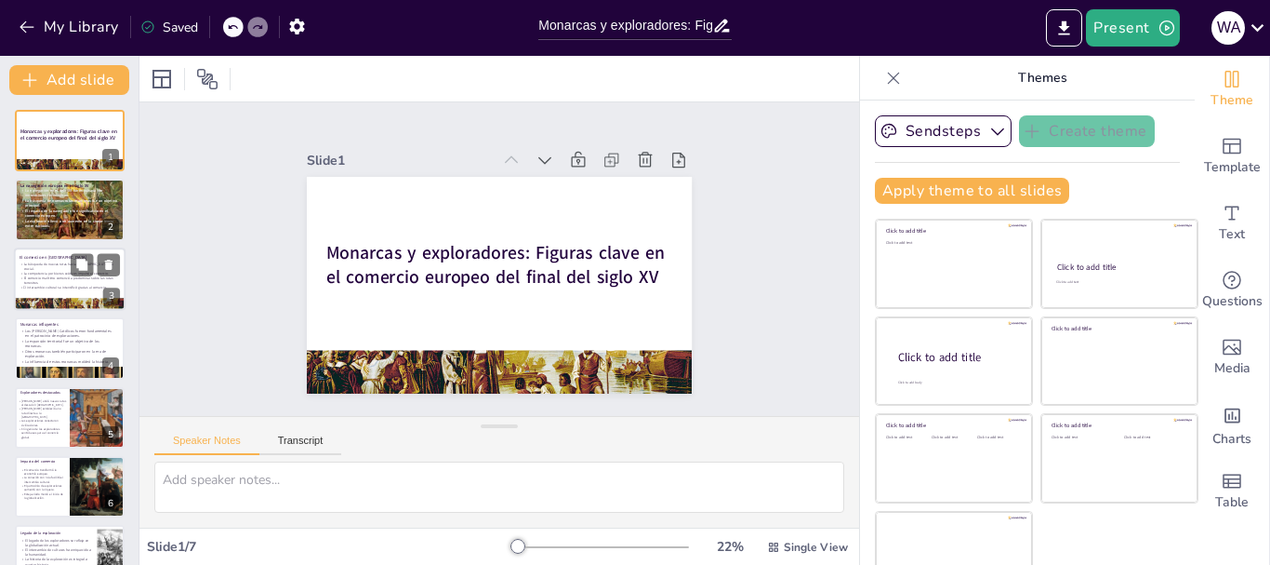
click at [49, 296] on div at bounding box center [70, 278] width 112 height 63
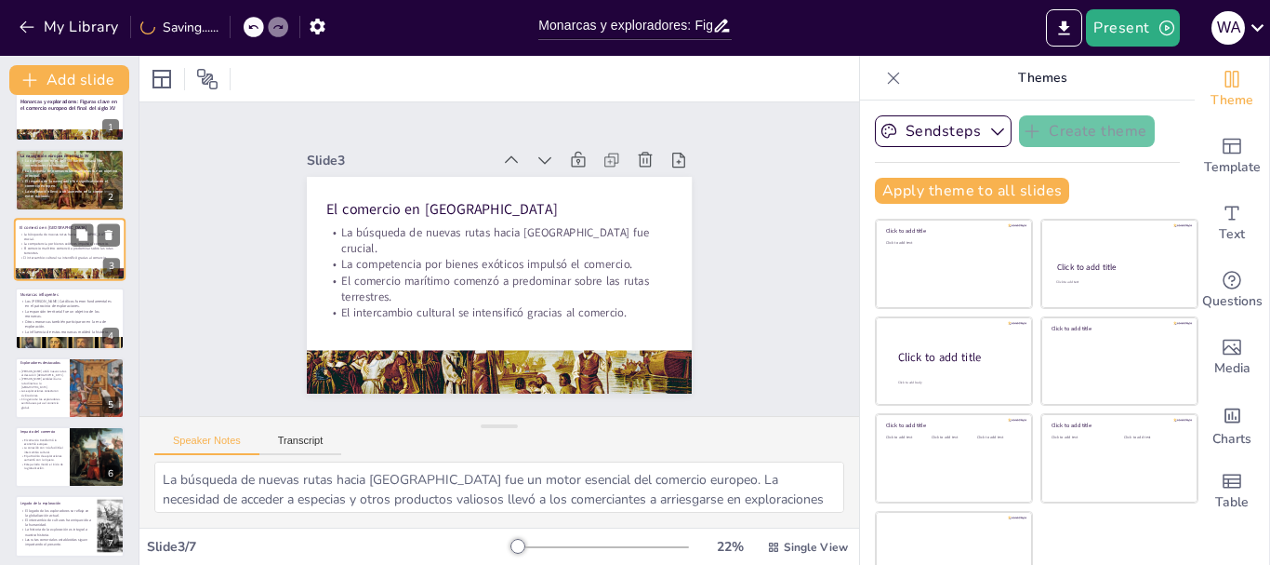
scroll to position [37, 0]
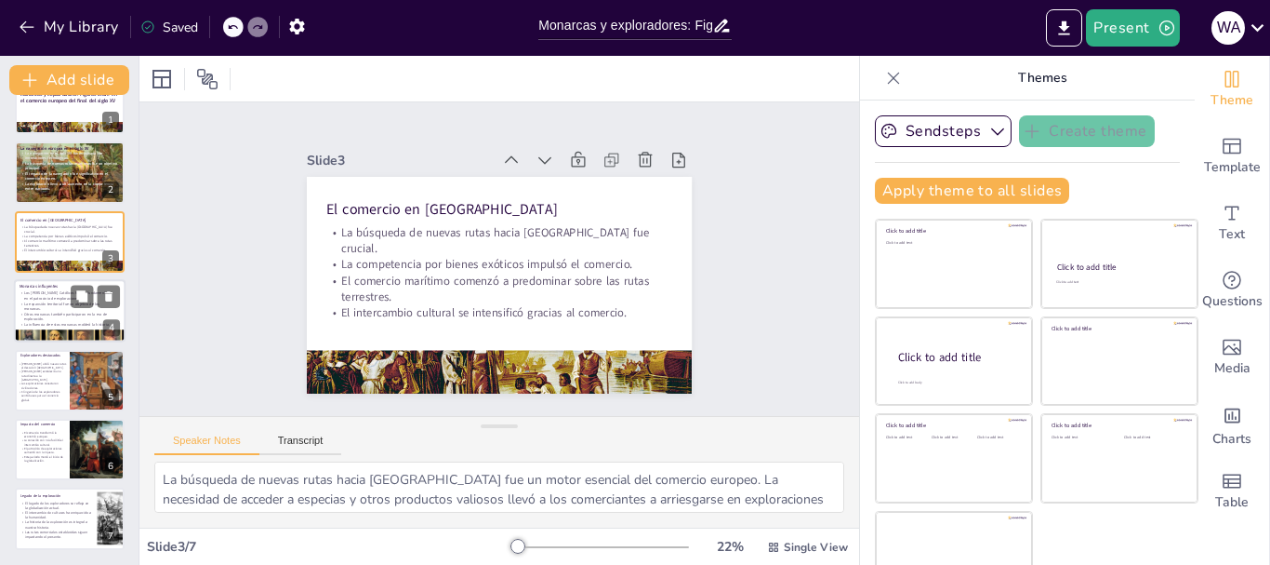
click at [47, 302] on p "La expansión territorial fue un objetivo de los monarcas." at bounding box center [68, 306] width 96 height 10
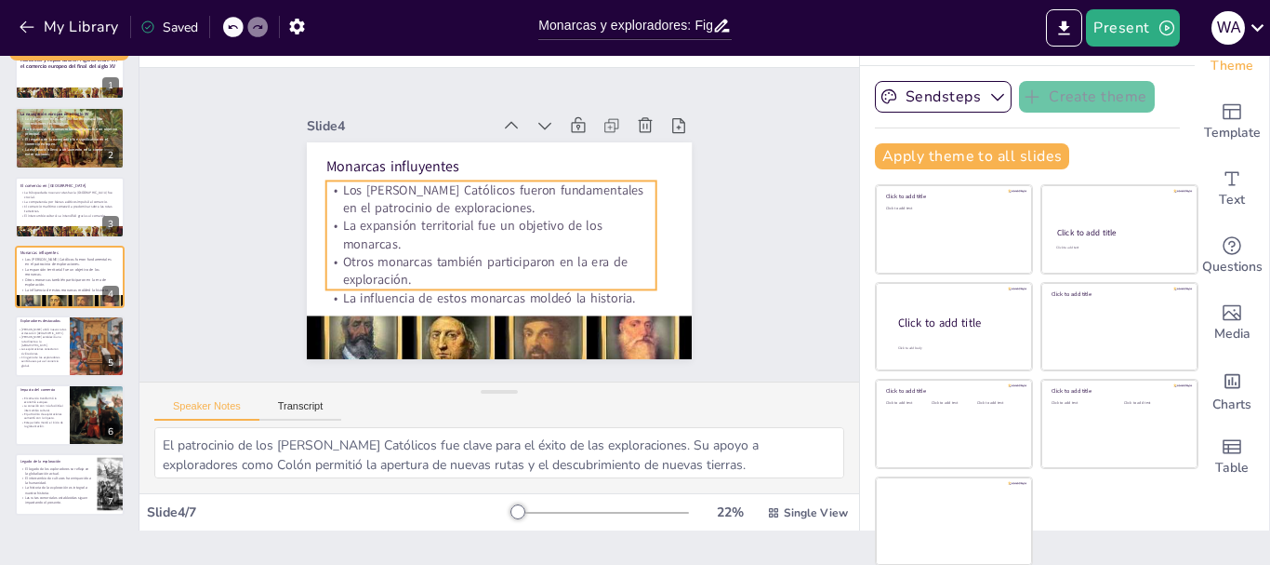
scroll to position [35, 0]
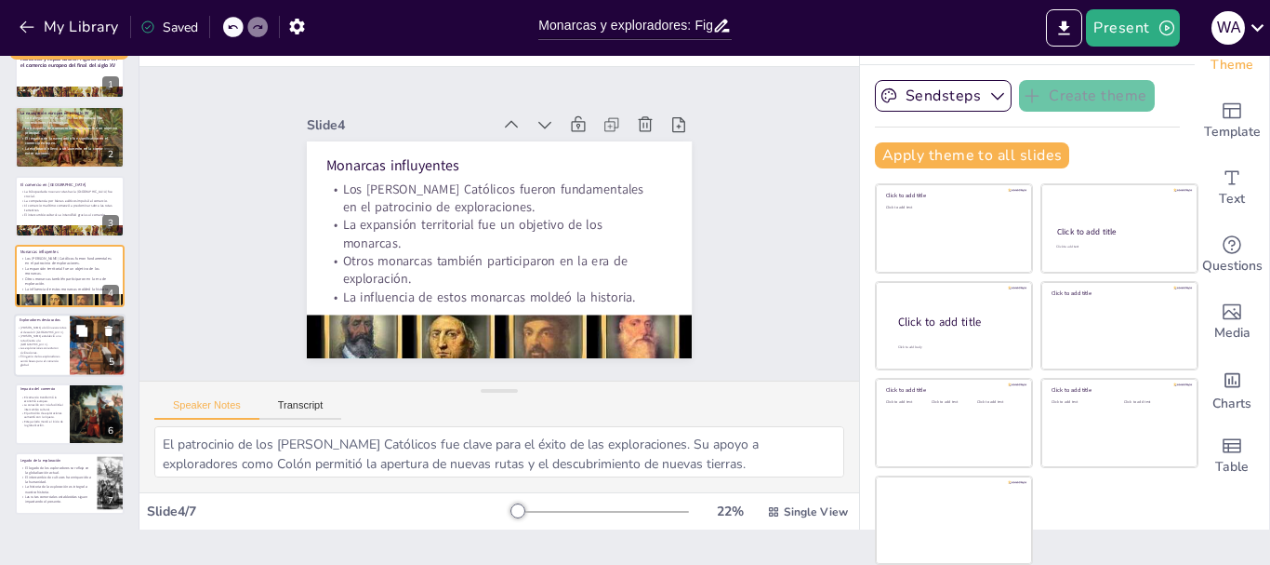
click at [78, 339] on button at bounding box center [82, 330] width 22 height 22
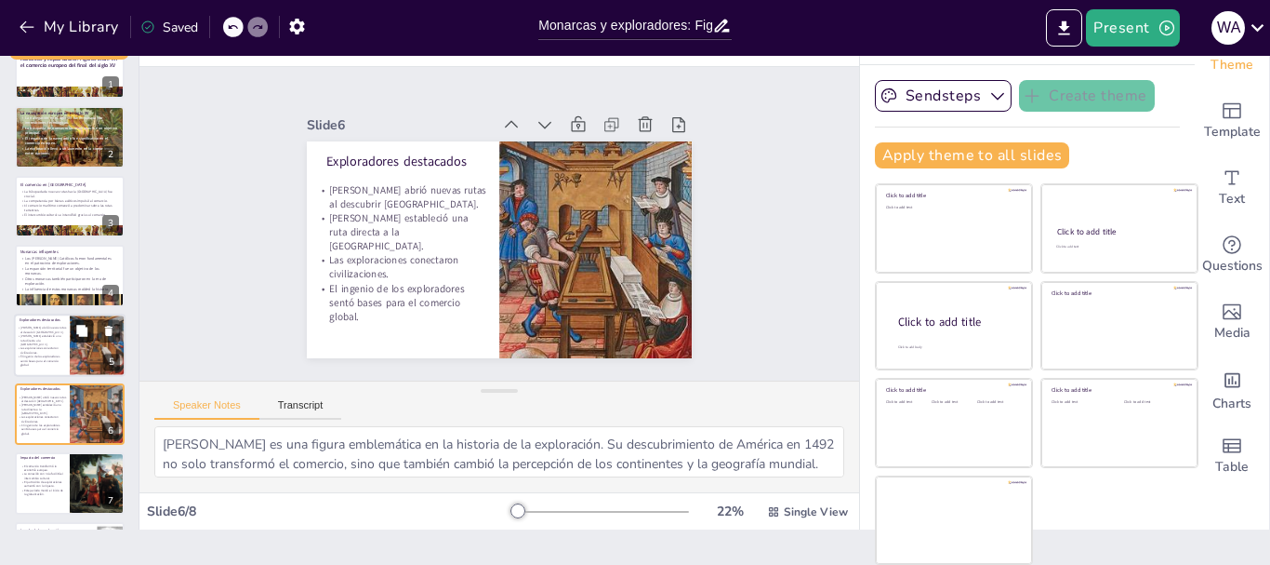
scroll to position [106, 0]
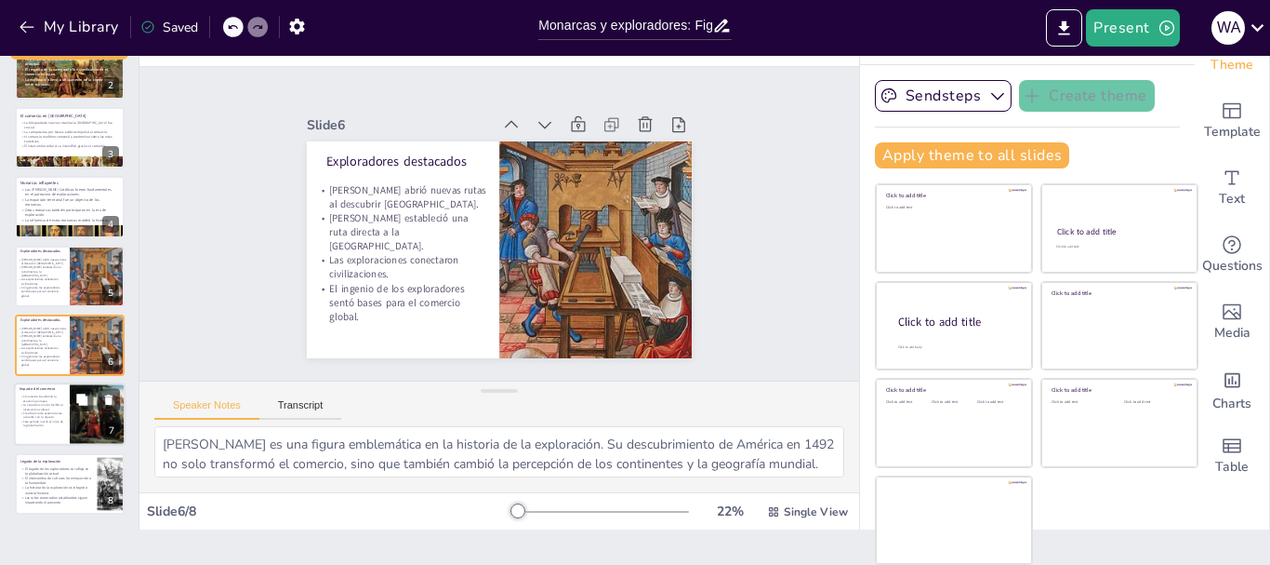
click at [62, 414] on p "El patrocinio de exploraciones aumentó con la riqueza." at bounding box center [42, 415] width 45 height 8
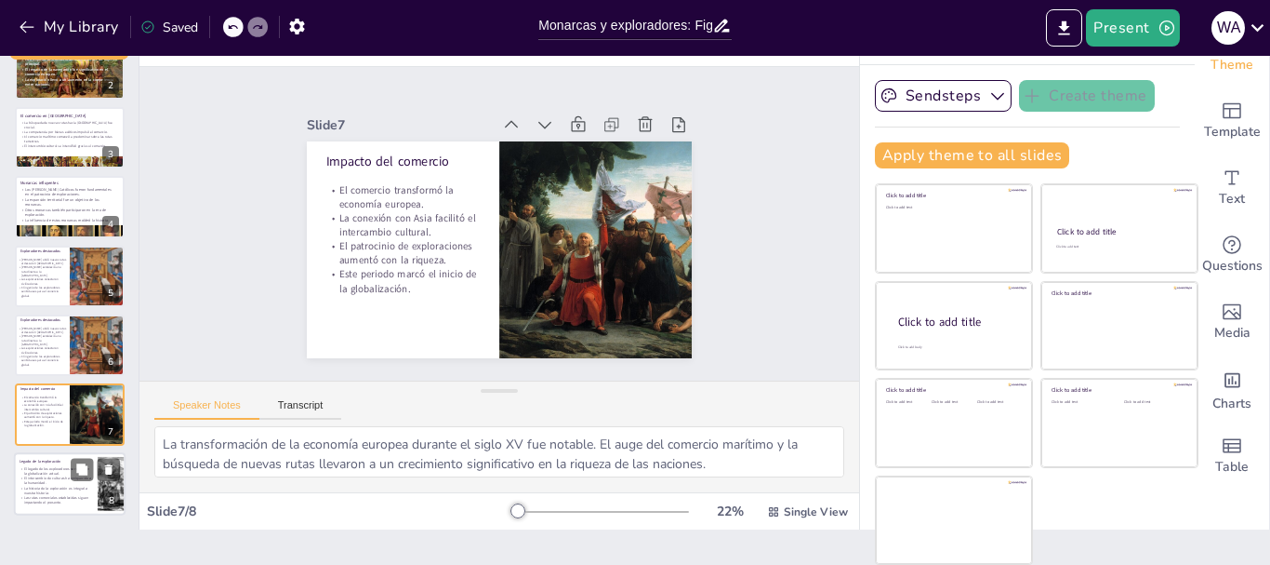
click at [58, 504] on span "Las rutas comerciales establecidas siguen impactando el presente." at bounding box center [56, 499] width 64 height 9
type textarea "El legado de los exploradores del siglo XV es evidente en la globalización actu…"
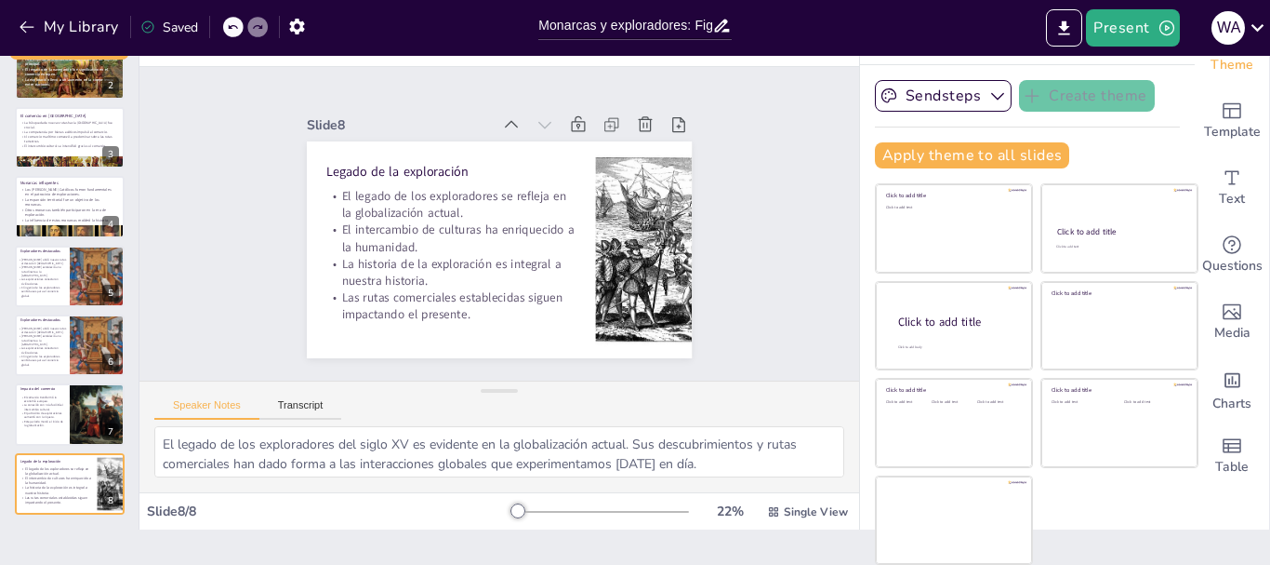
drag, startPoint x: 1157, startPoint y: 0, endPoint x: 1121, endPoint y: 0, distance: 36.3
click at [1096, 19] on button "Present" at bounding box center [1132, 27] width 93 height 37
